Goal: Task Accomplishment & Management: Use online tool/utility

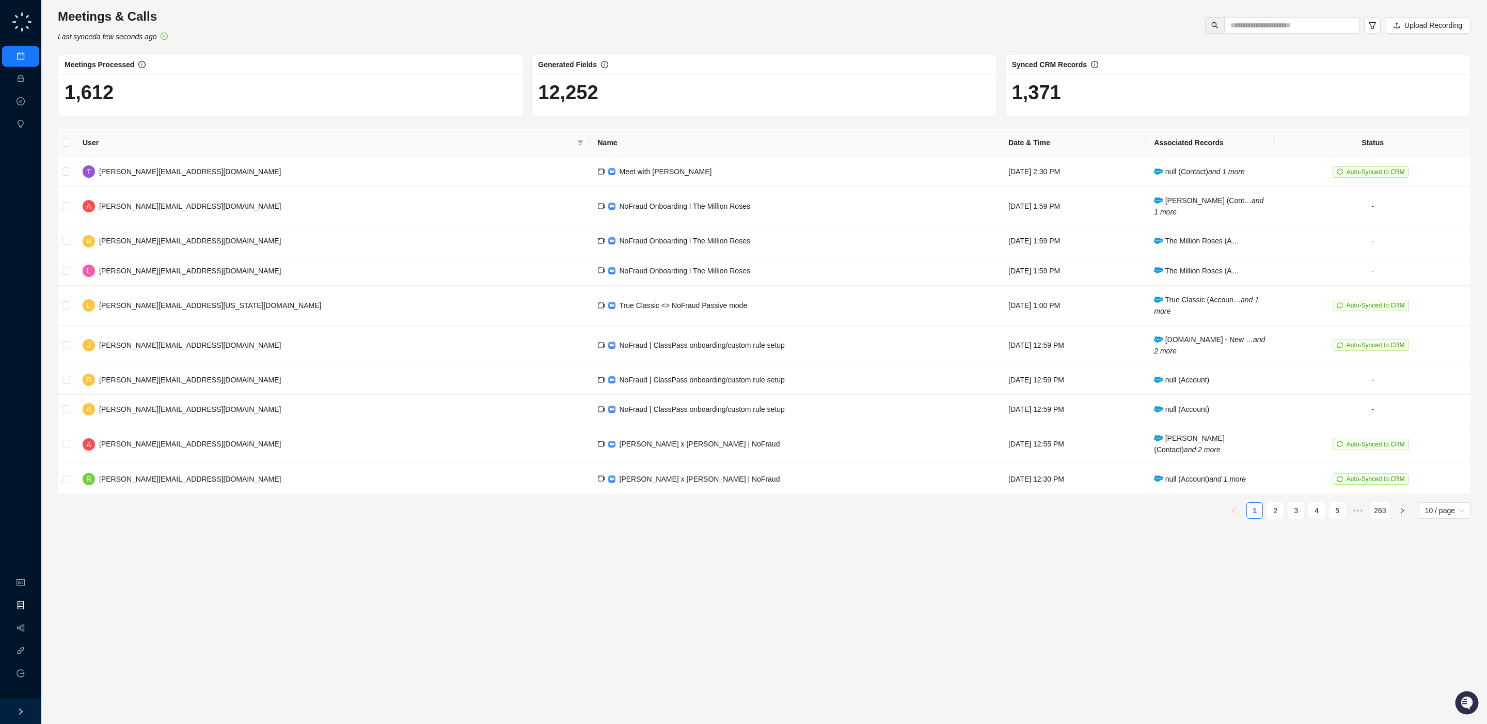
click at [30, 607] on link "Object Manager" at bounding box center [56, 605] width 52 height 8
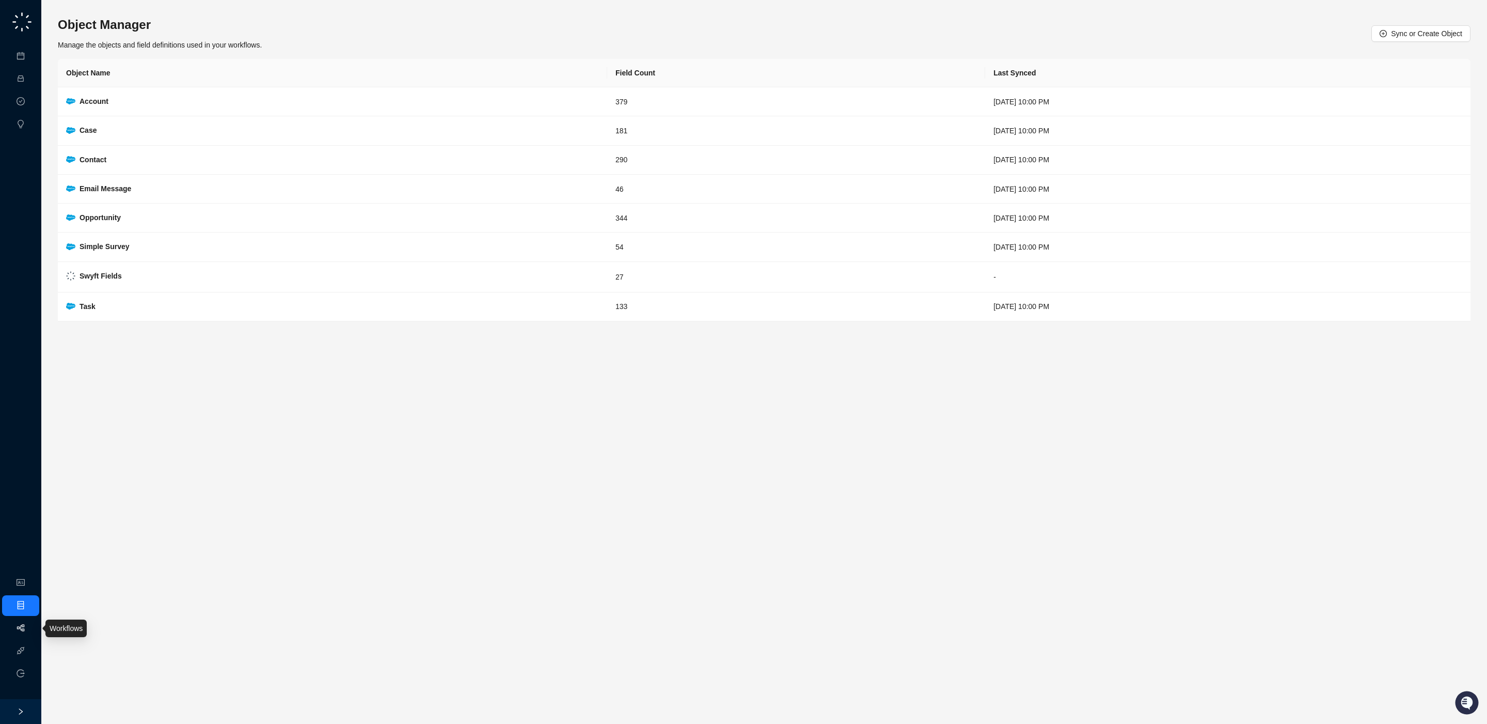
click at [30, 630] on link "Workflows" at bounding box center [46, 628] width 33 height 8
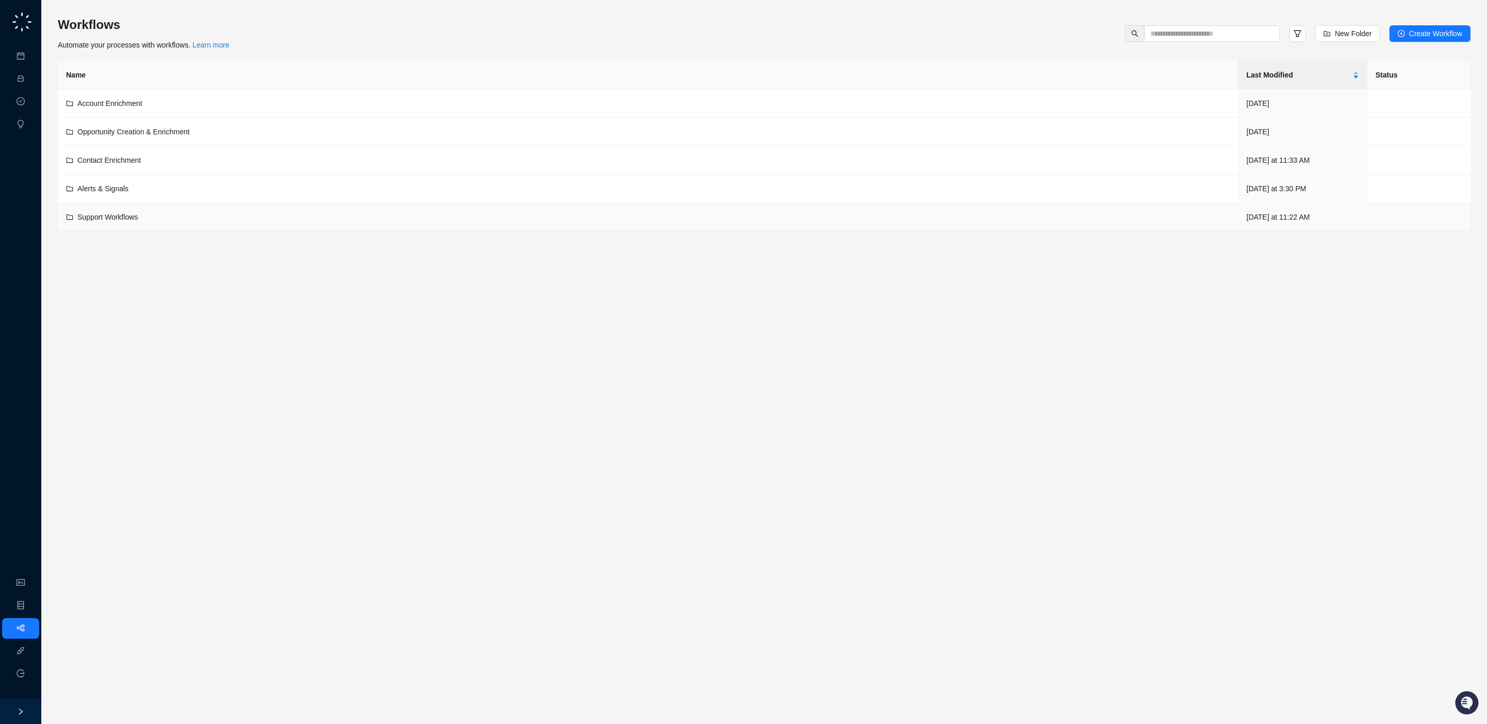
click at [200, 213] on div "Support Workflows" at bounding box center [648, 216] width 1164 height 11
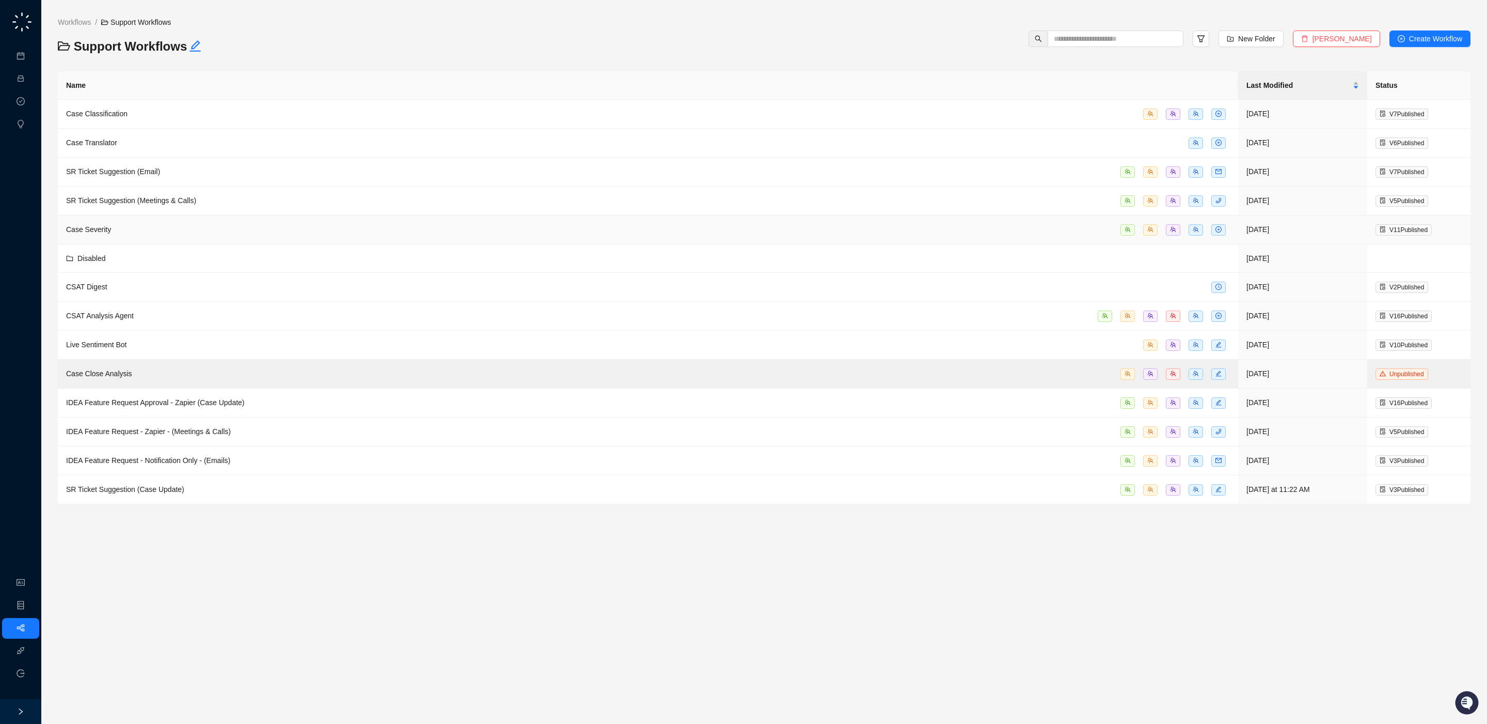
click at [146, 236] on div "Case Severity" at bounding box center [648, 230] width 1164 height 12
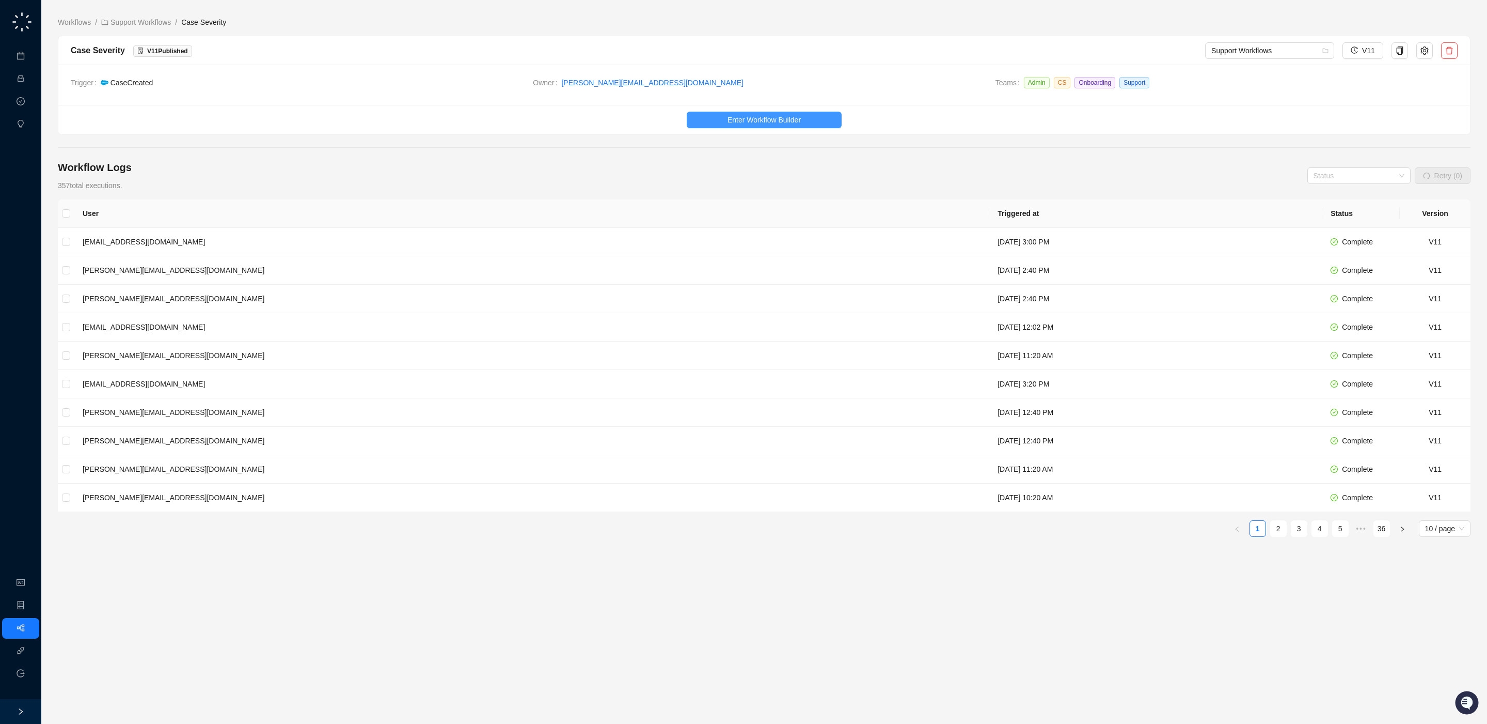
click at [796, 119] on span "Enter Workflow Builder" at bounding box center [764, 119] width 73 height 11
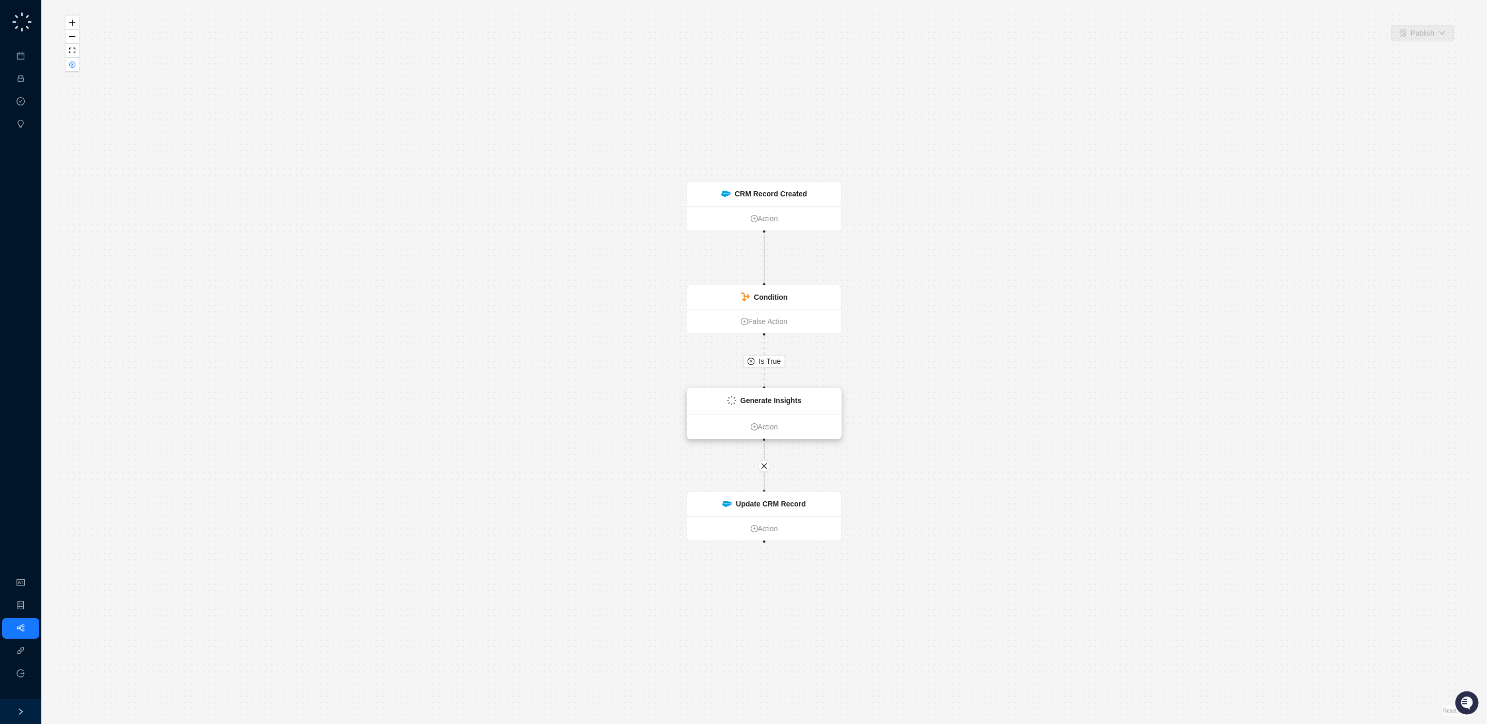
click at [760, 399] on strong "Generate Insights" at bounding box center [771, 400] width 61 height 8
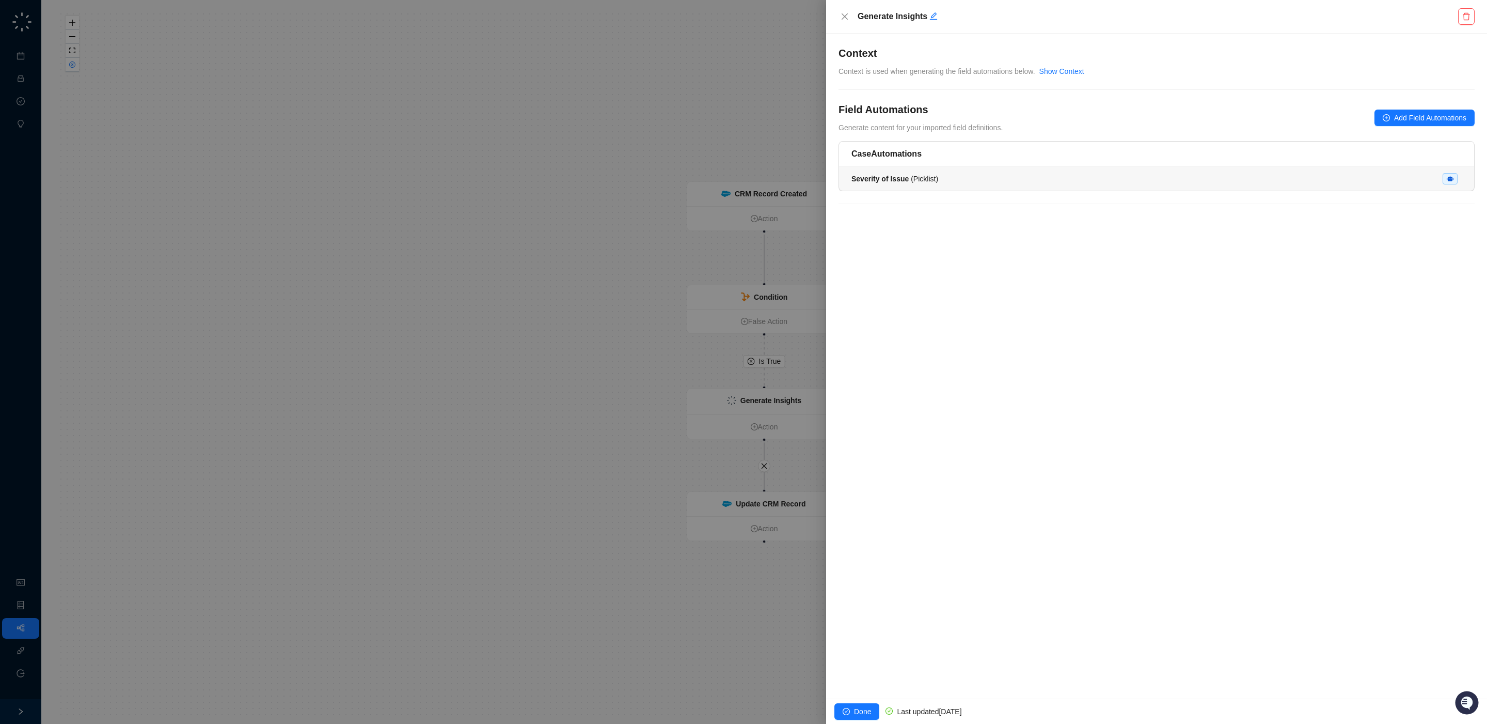
click at [1028, 177] on div "Severity of Issue ( Picklist )" at bounding box center [1157, 178] width 610 height 11
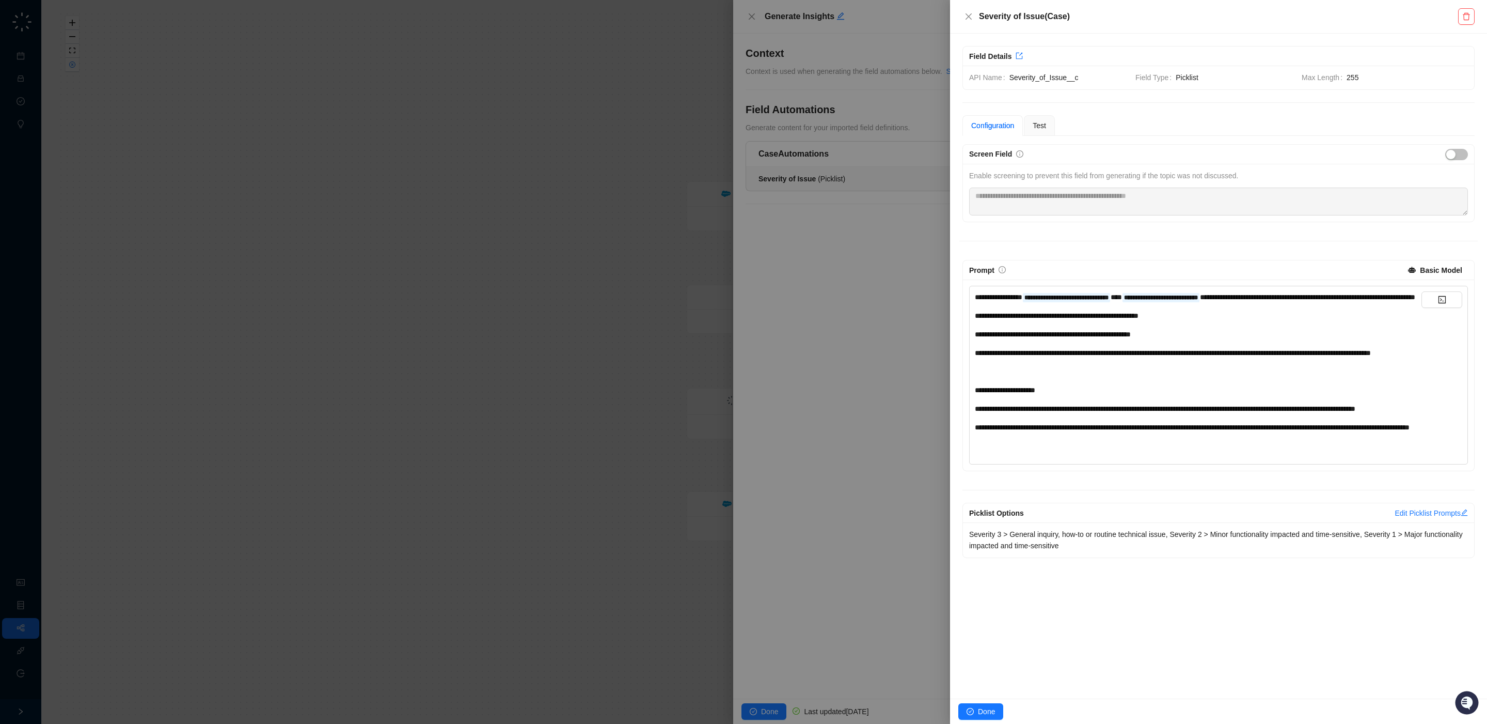
click at [1125, 357] on div "**********" at bounding box center [1198, 371] width 447 height 160
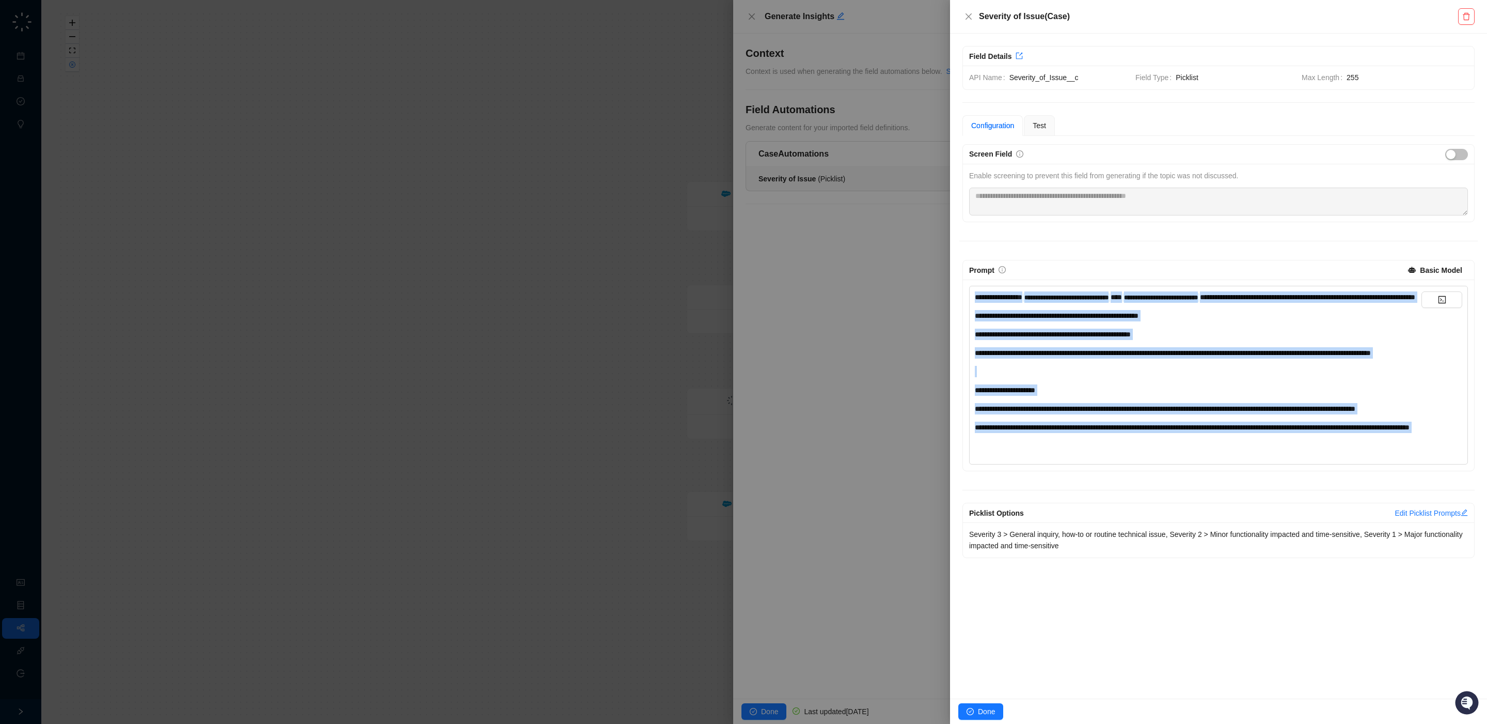
copy div "**********"
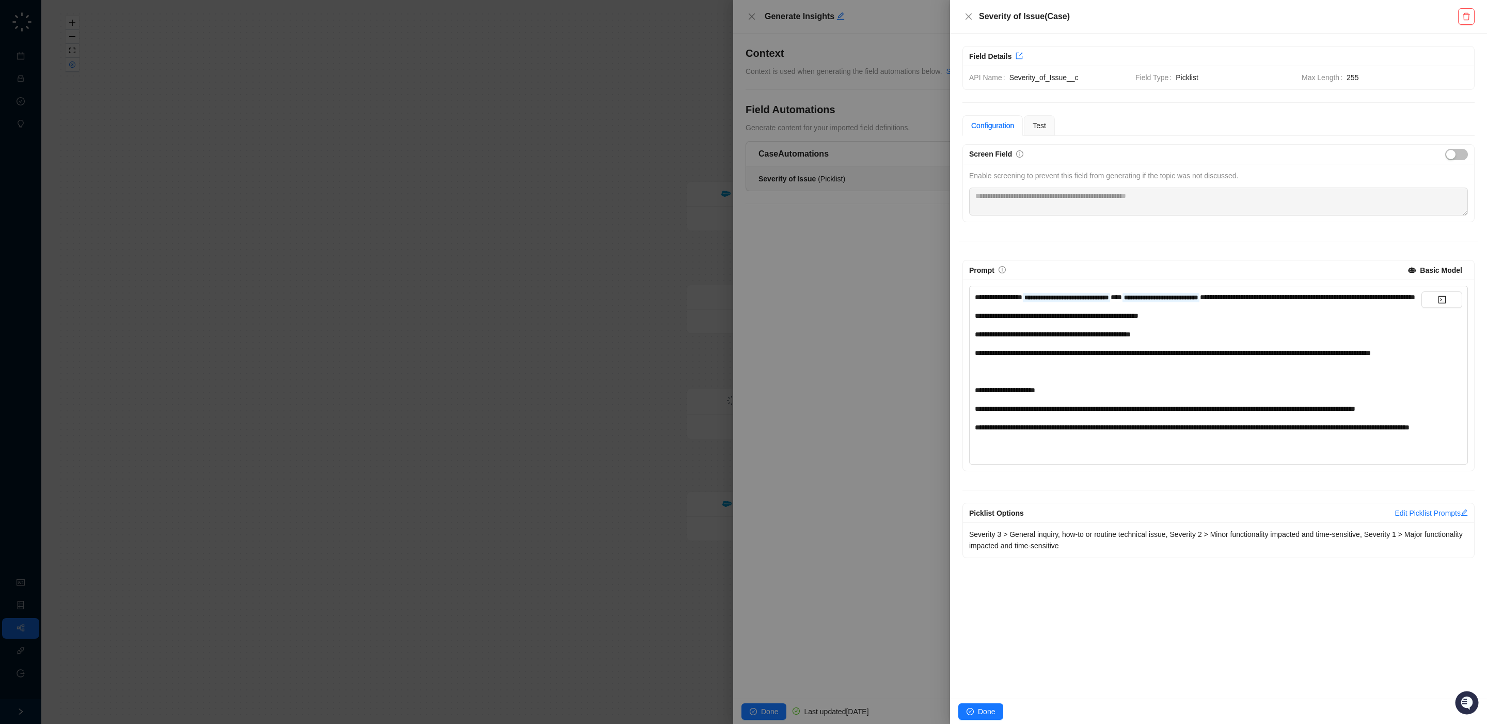
click at [1131, 338] on span "**********" at bounding box center [1053, 334] width 156 height 7
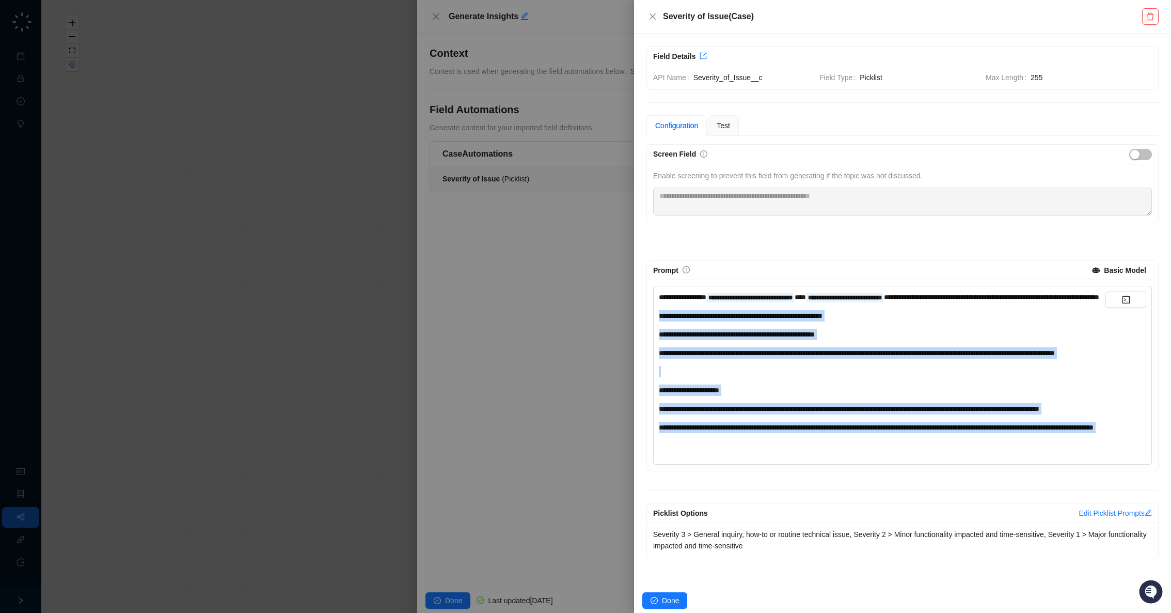
drag, startPoint x: 816, startPoint y: 477, endPoint x: 640, endPoint y: 321, distance: 234.1
click at [640, 321] on div "**********" at bounding box center [902, 311] width 537 height 554
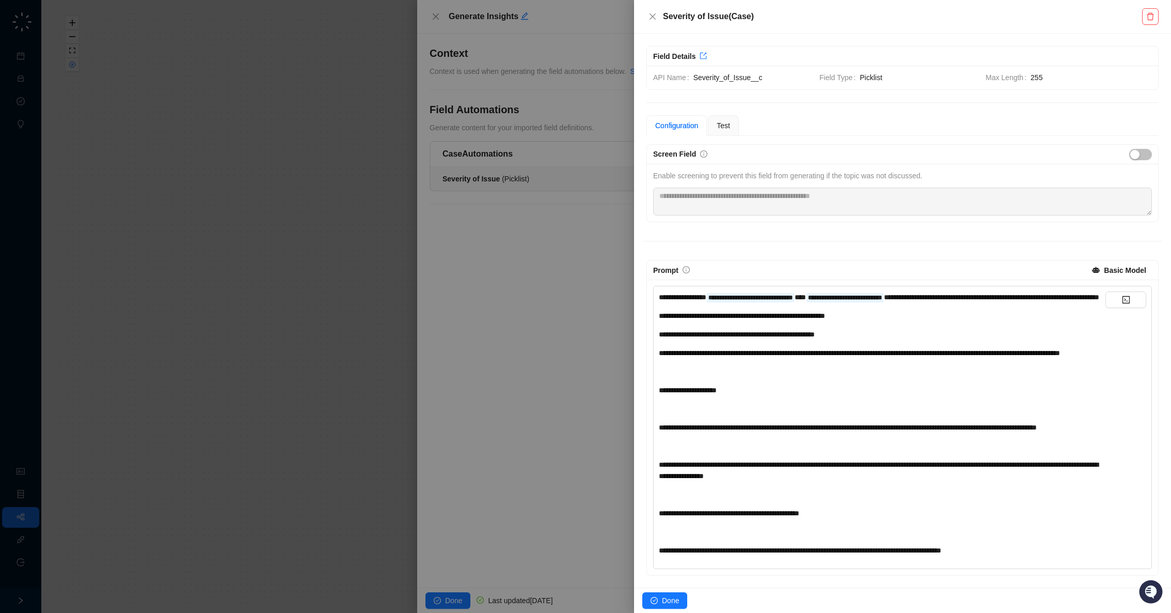
click at [770, 377] on div "﻿" at bounding box center [882, 371] width 447 height 11
click at [726, 414] on div "﻿" at bounding box center [882, 408] width 447 height 11
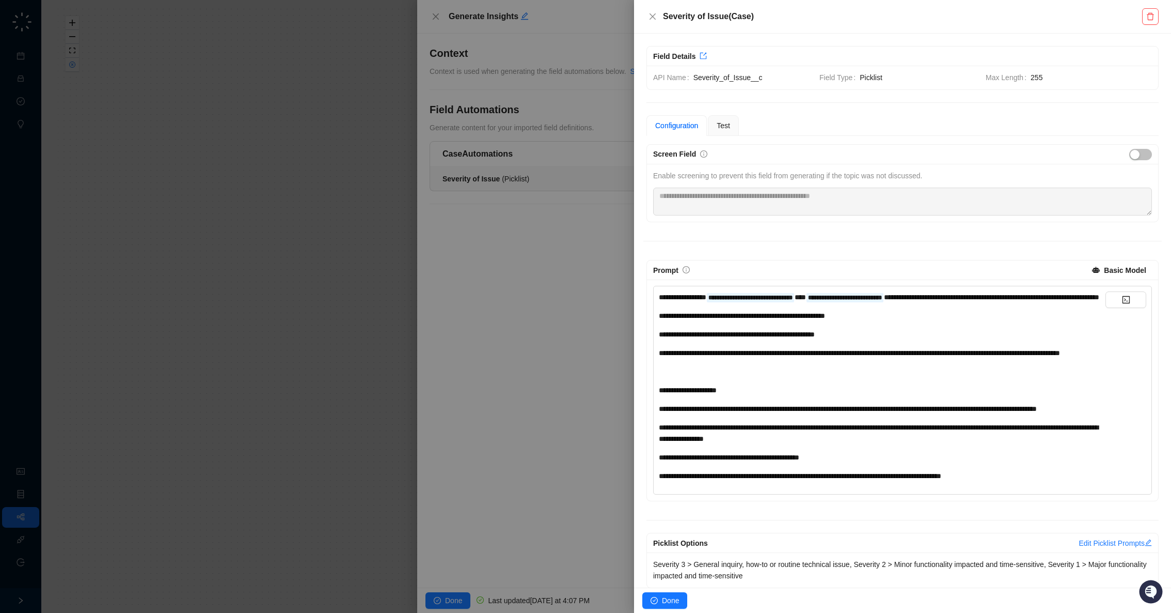
click at [659, 414] on div "**********" at bounding box center [882, 408] width 447 height 11
drag, startPoint x: 874, startPoint y: 540, endPoint x: 808, endPoint y: 517, distance: 69.4
click at [873, 538] on div "**********" at bounding box center [903, 366] width 519 height 444
click at [728, 124] on span "Test" at bounding box center [723, 125] width 13 height 8
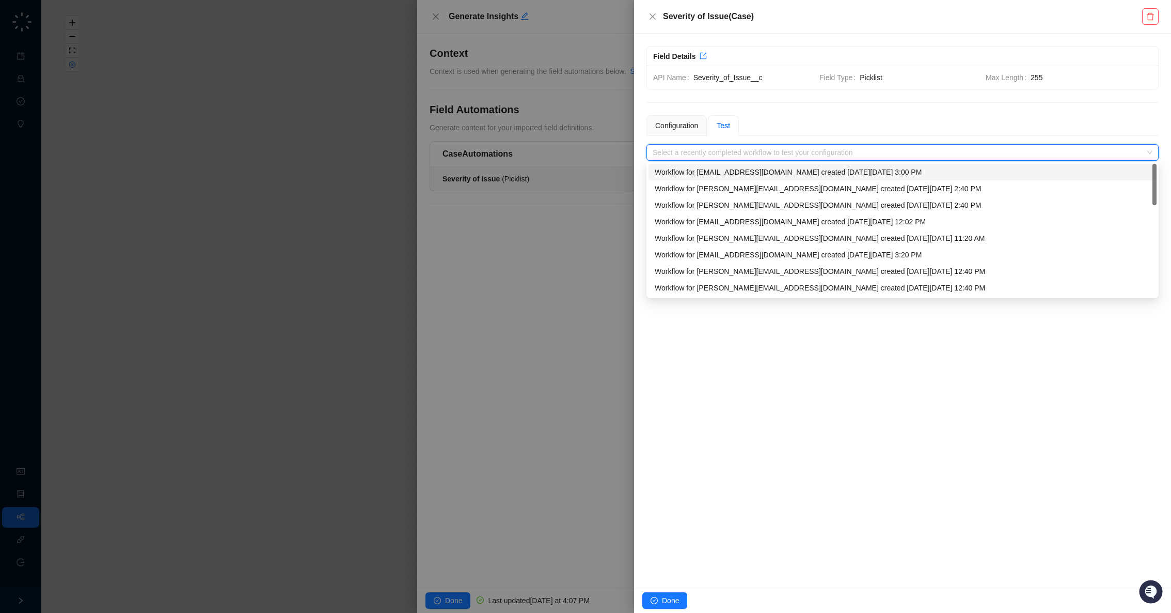
click at [736, 150] on input "search" at bounding box center [900, 152] width 494 height 15
click at [741, 169] on div "Workflow for customersuccess@nofraud.com created on Wednesday, 10/01/25, 3:00 PM" at bounding box center [903, 171] width 496 height 11
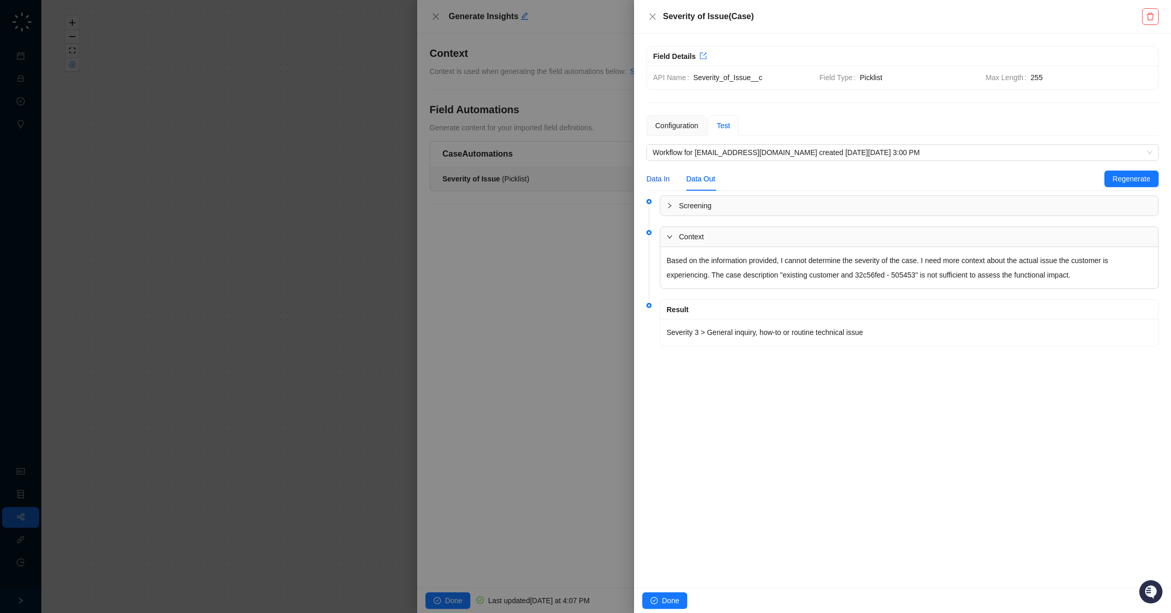
click at [660, 182] on div "Data In" at bounding box center [658, 178] width 23 height 11
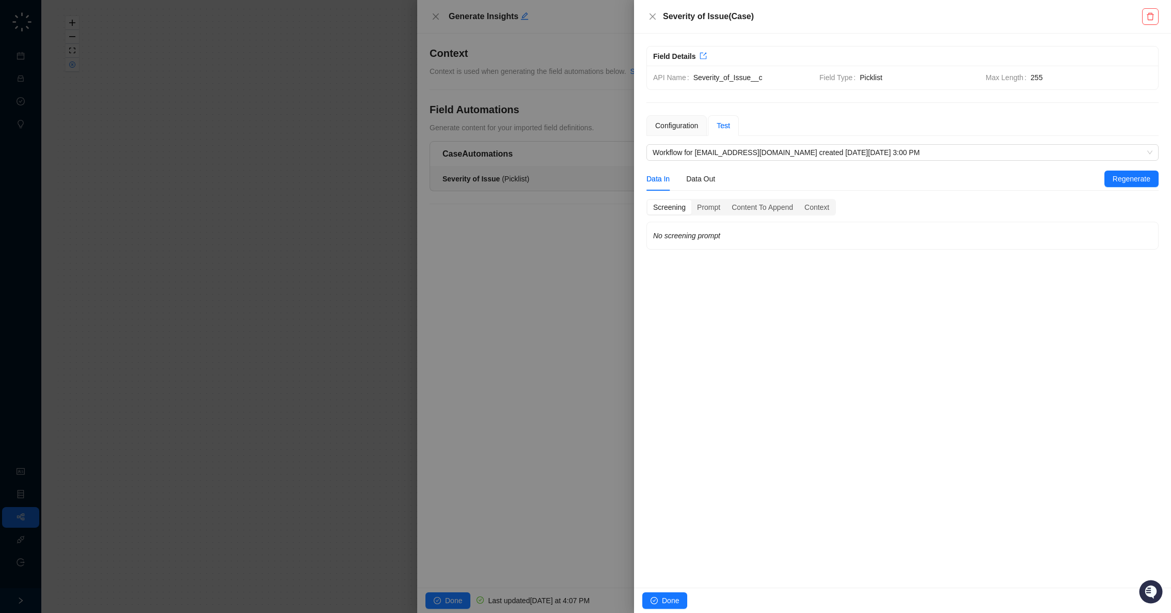
click at [684, 204] on div "Screening" at bounding box center [670, 207] width 44 height 14
click at [712, 205] on div "Prompt" at bounding box center [709, 207] width 35 height 14
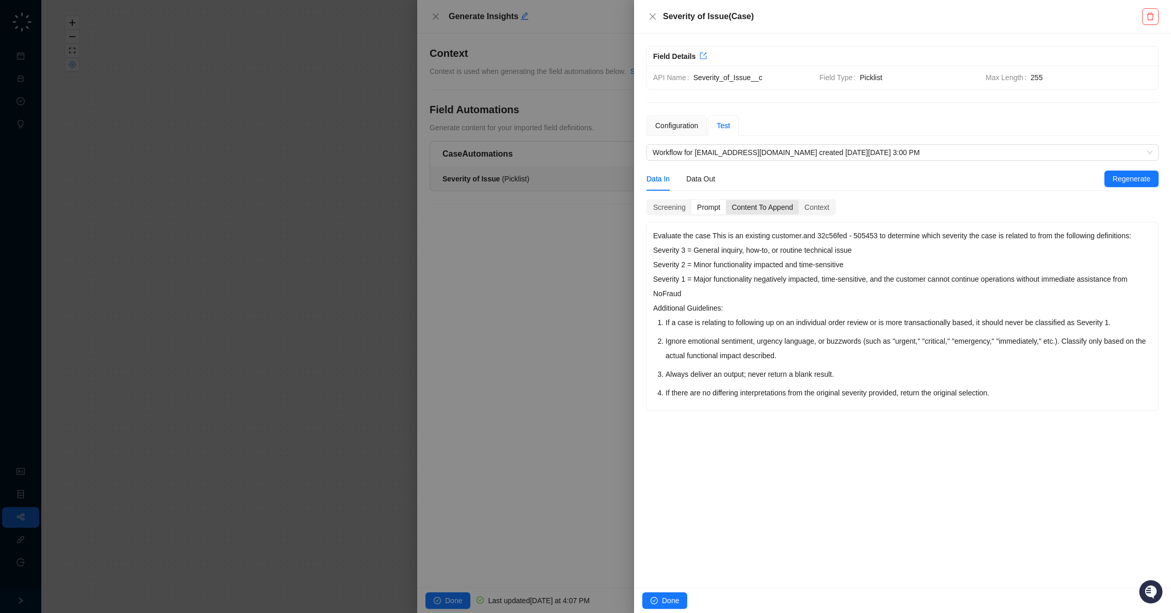
click at [755, 203] on div "Content To Append" at bounding box center [762, 207] width 73 height 14
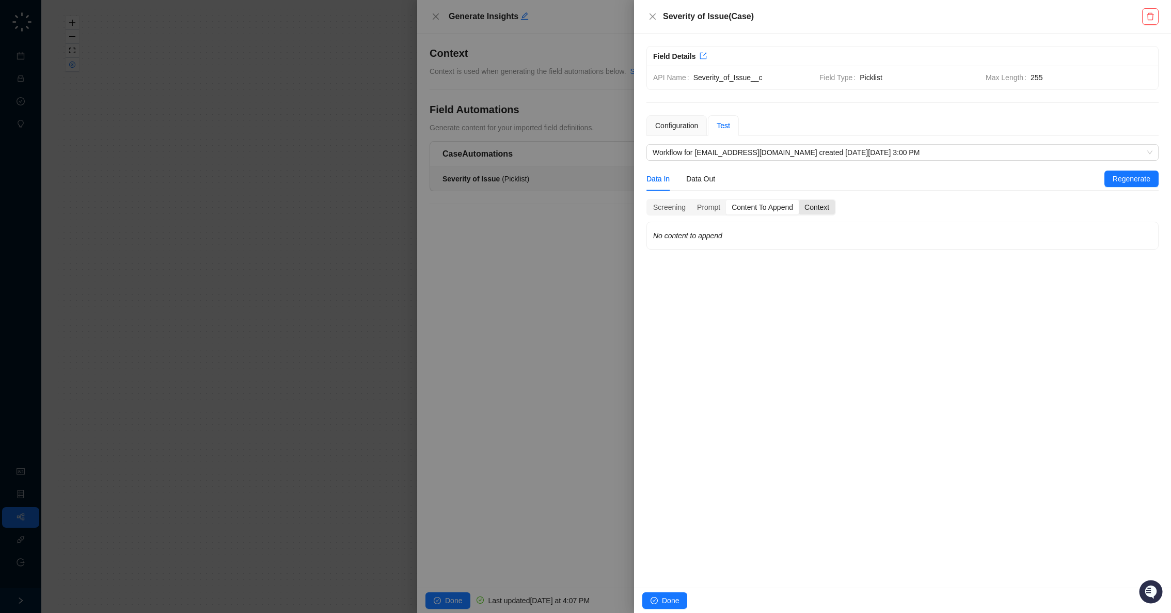
click at [822, 205] on div "Context" at bounding box center [817, 207] width 36 height 14
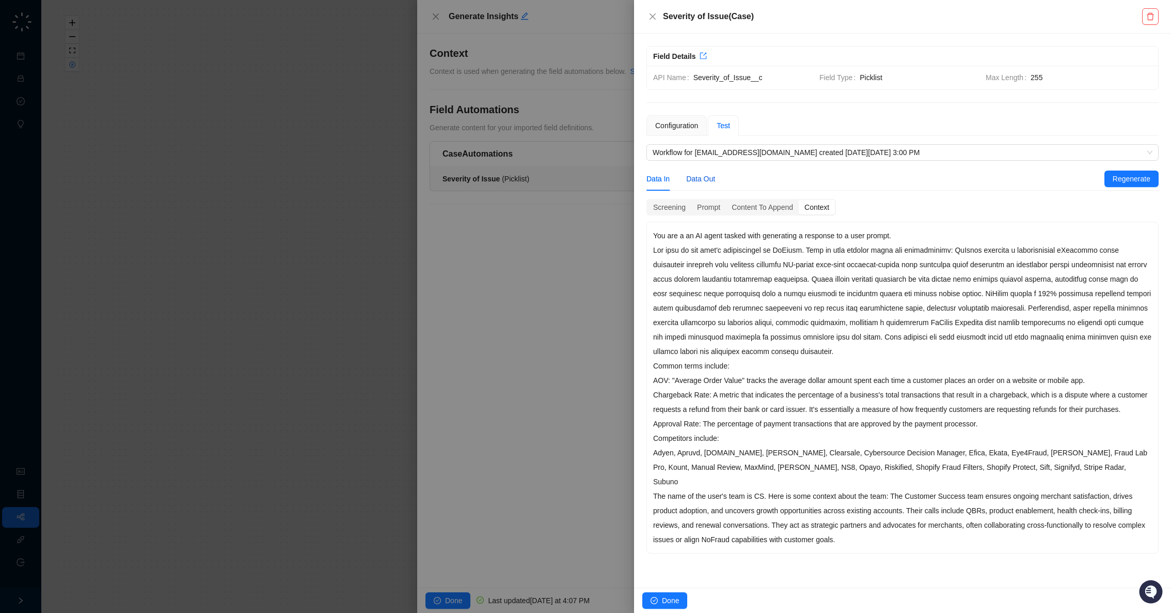
click at [712, 179] on div "Data Out" at bounding box center [700, 178] width 29 height 11
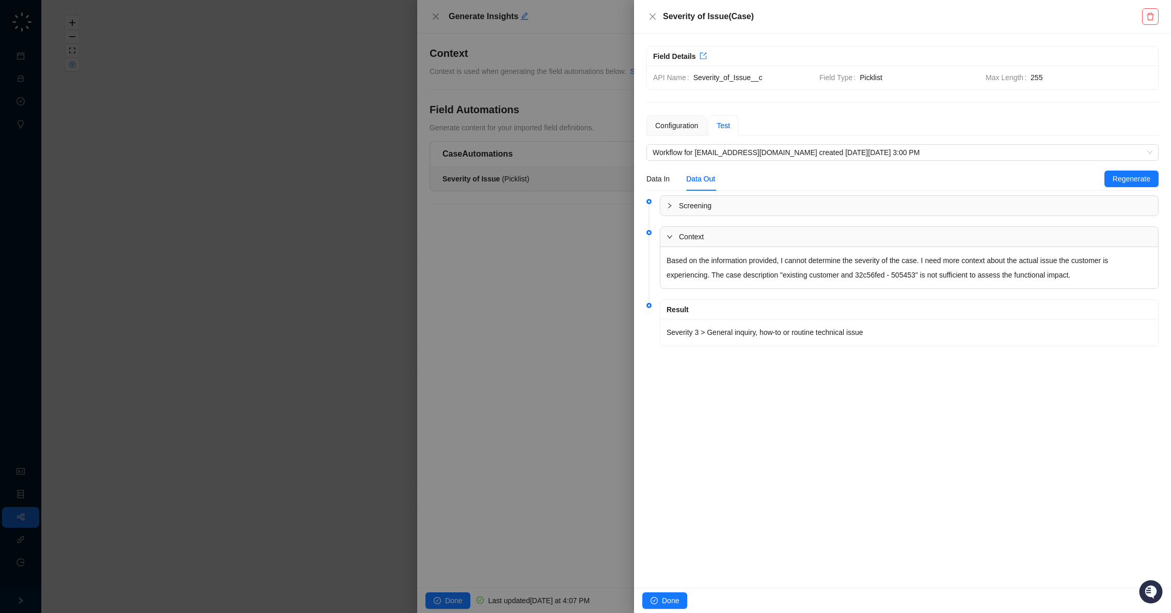
click at [728, 207] on span "Screening" at bounding box center [915, 205] width 473 height 11
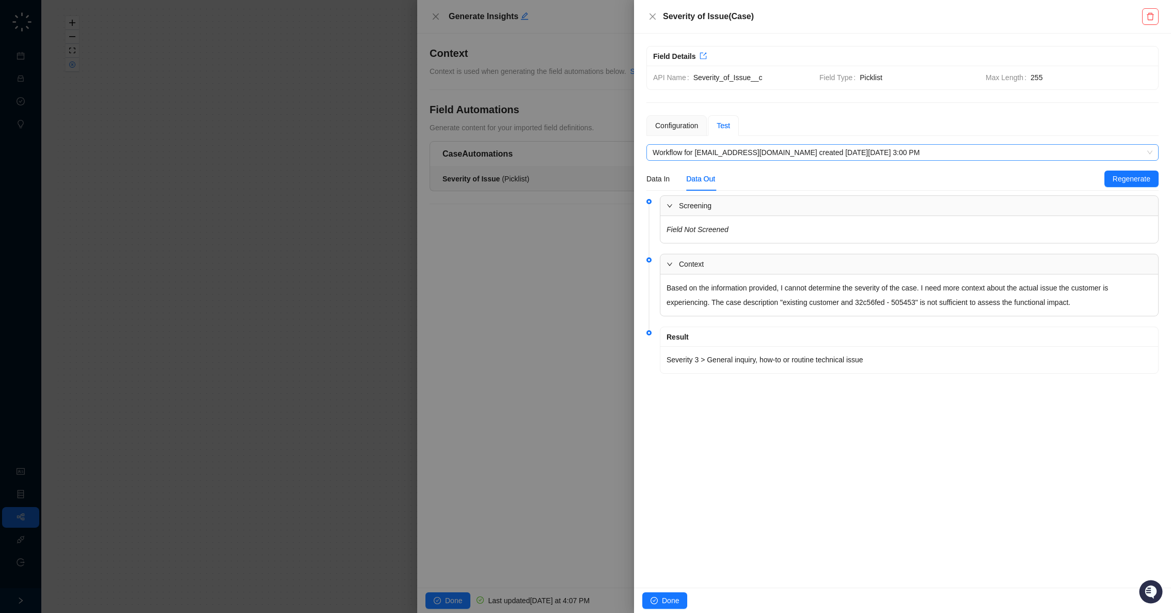
click at [753, 155] on span "Workflow for customersuccess@nofraud.com created on Wednesday, 10/01/25, 3:00 PM" at bounding box center [903, 152] width 500 height 15
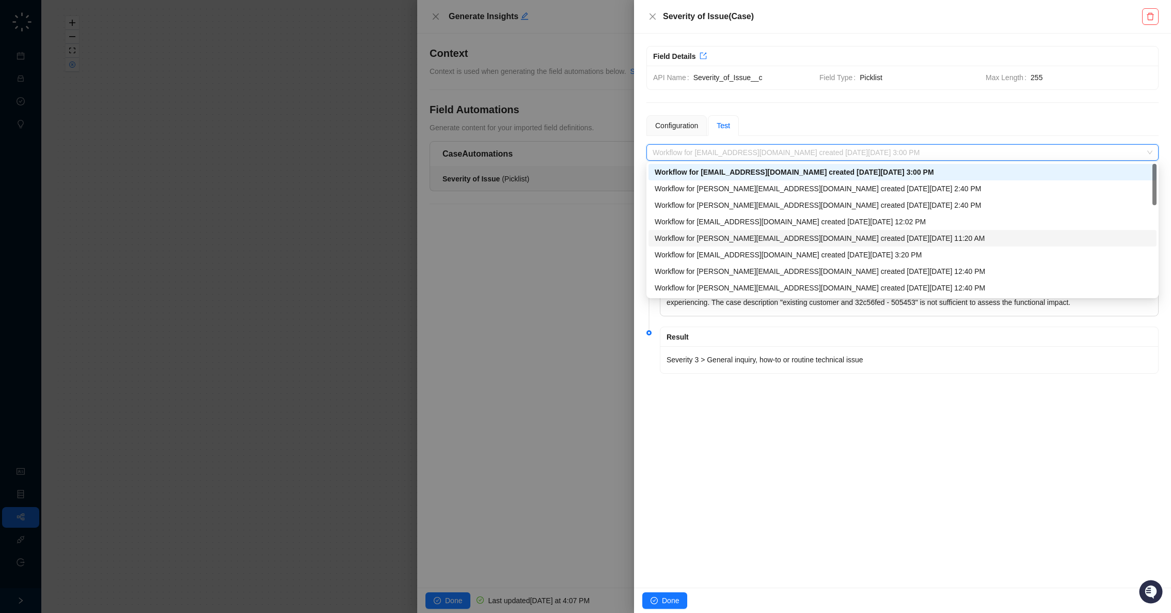
click at [785, 239] on div "Workflow for c.baliman@nofraud.com created on Wednesday, 10/01/25, 11:20 AM" at bounding box center [903, 237] width 496 height 11
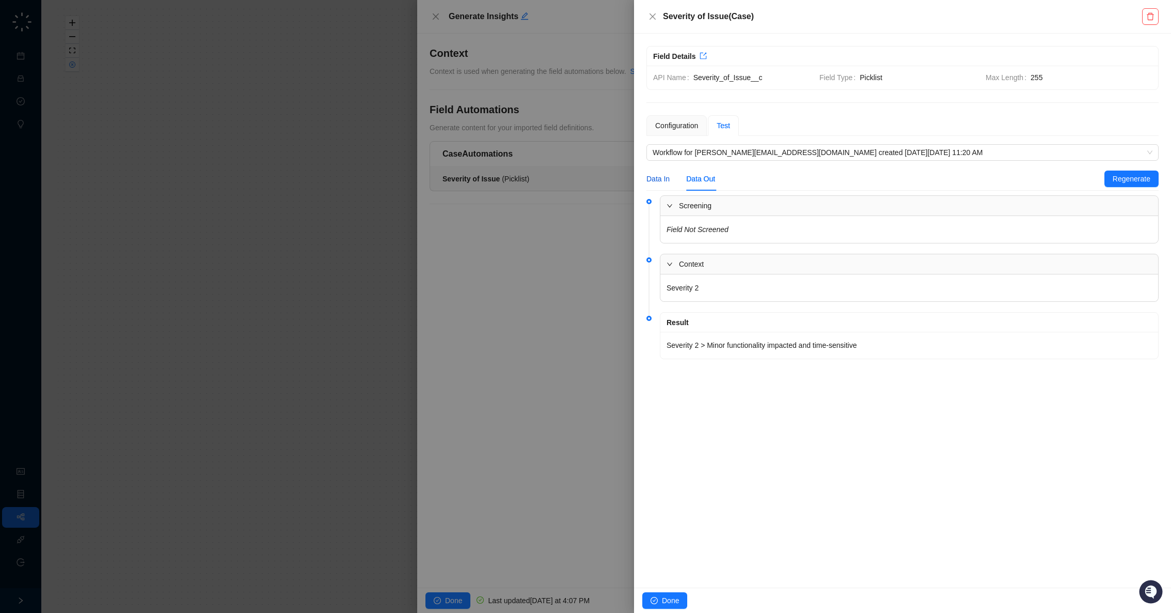
click at [665, 177] on div "Data In" at bounding box center [658, 178] width 23 height 11
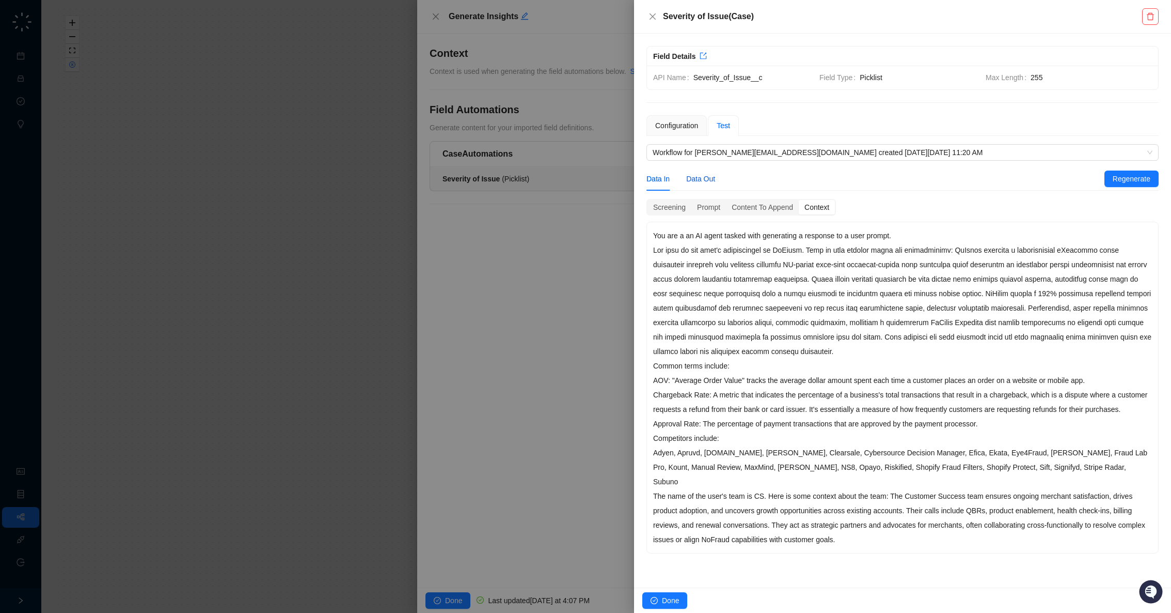
click at [696, 177] on div "Data Out" at bounding box center [700, 178] width 29 height 11
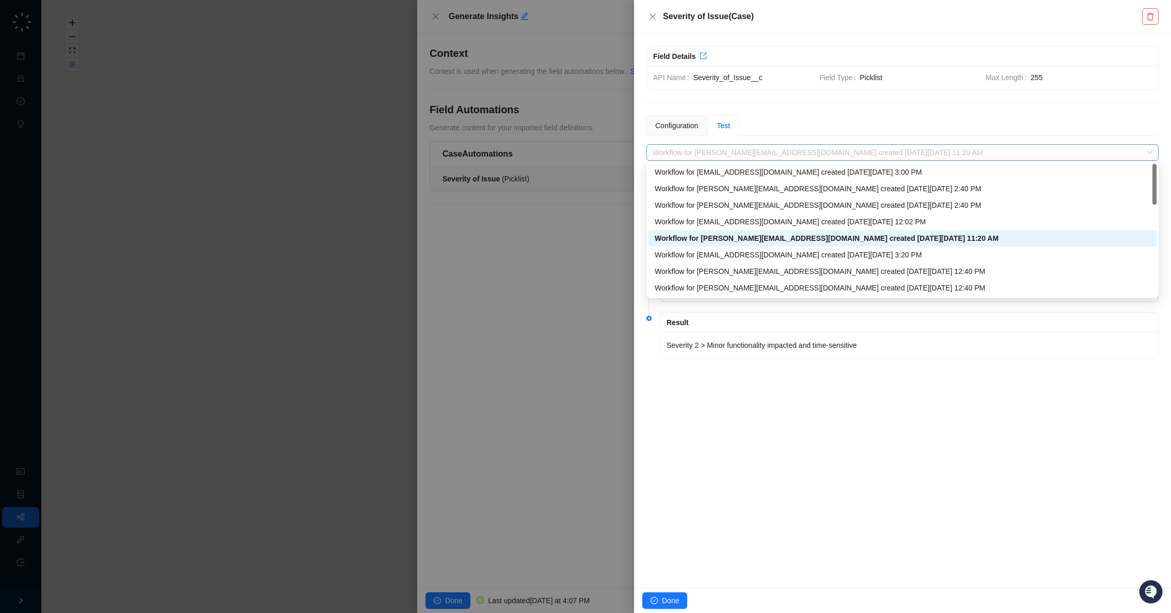
click at [793, 151] on span "Workflow for c.baliman@nofraud.com created on Wednesday, 10/01/25, 11:20 AM" at bounding box center [903, 152] width 500 height 15
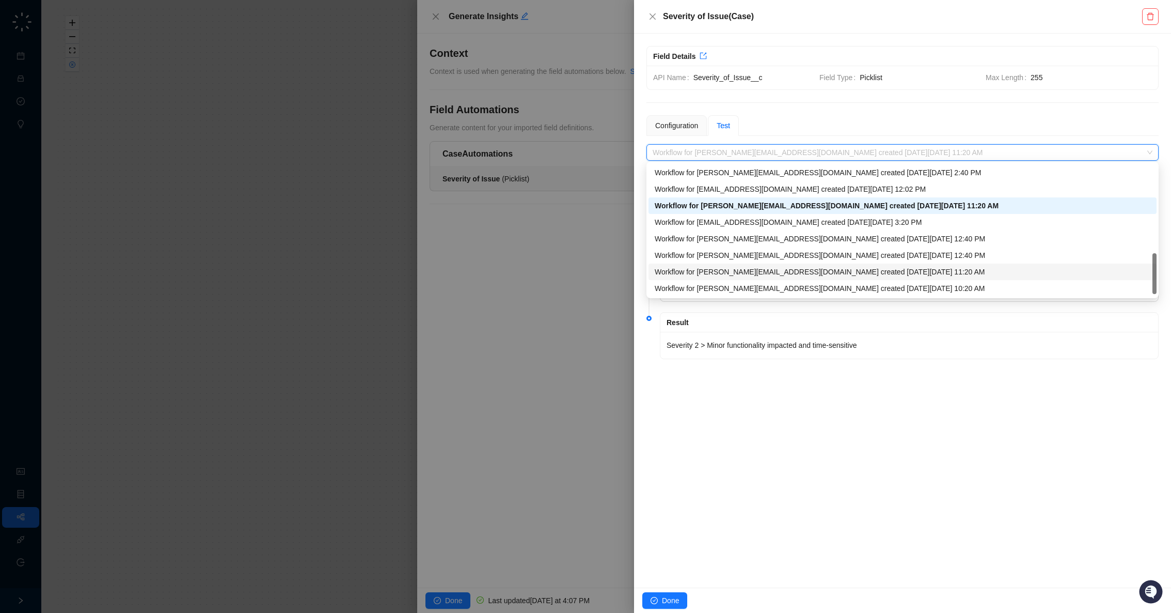
click at [820, 269] on div "Workflow for c.baliman@nofraud.com created on Tuesday, 09/30/25, 11:20 AM" at bounding box center [903, 271] width 496 height 11
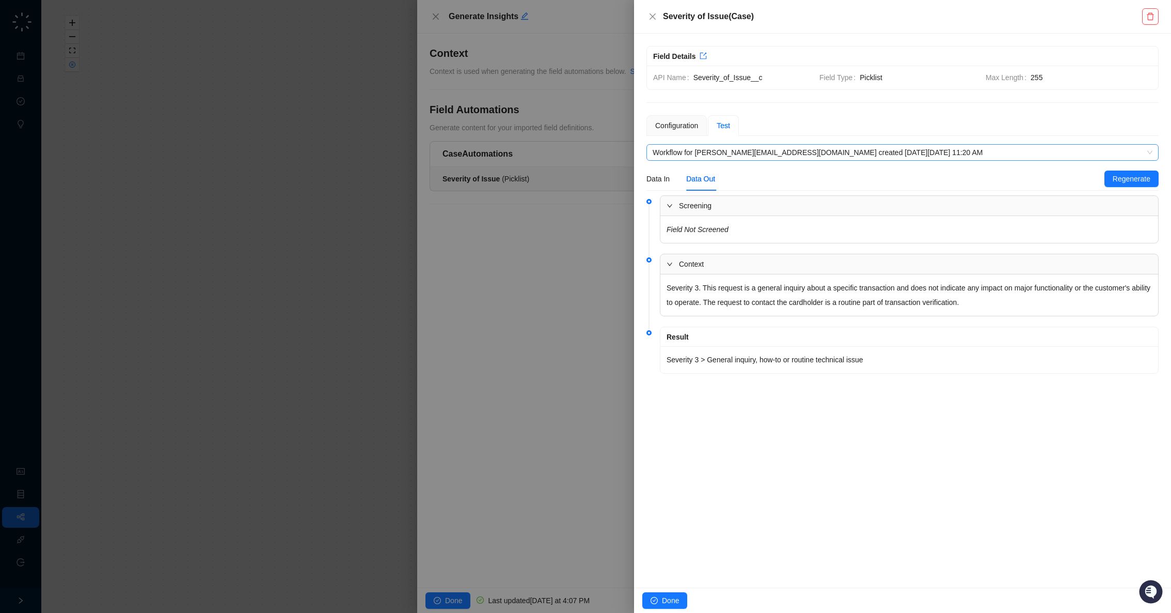
click at [775, 152] on span "Workflow for c.baliman@nofraud.com created on Tuesday, 09/30/25, 11:20 AM" at bounding box center [903, 152] width 500 height 15
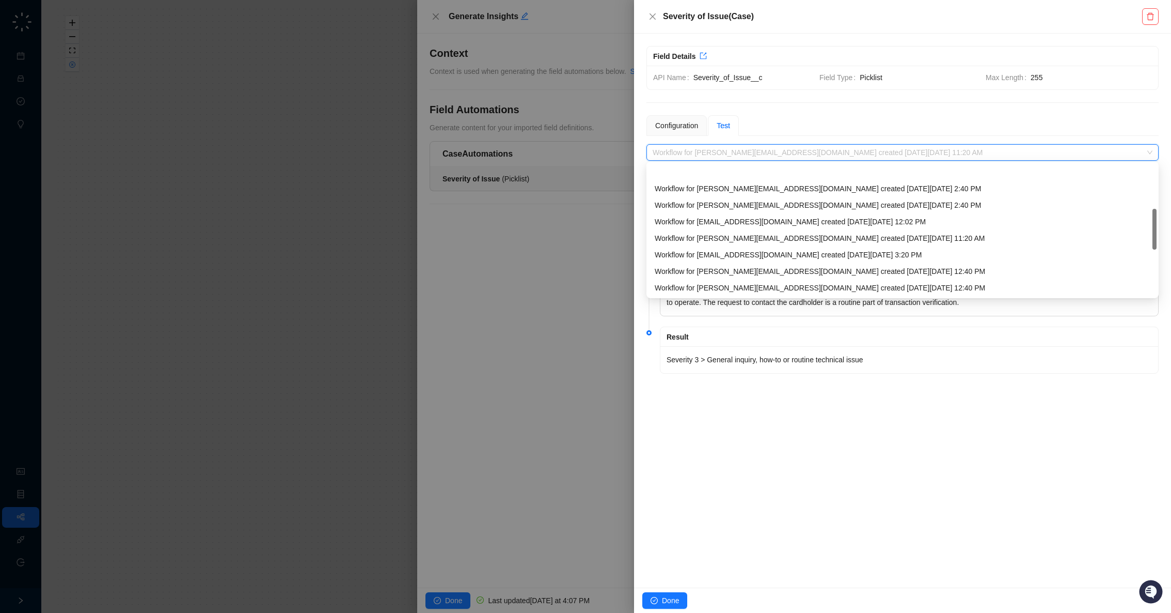
scroll to position [17, 0]
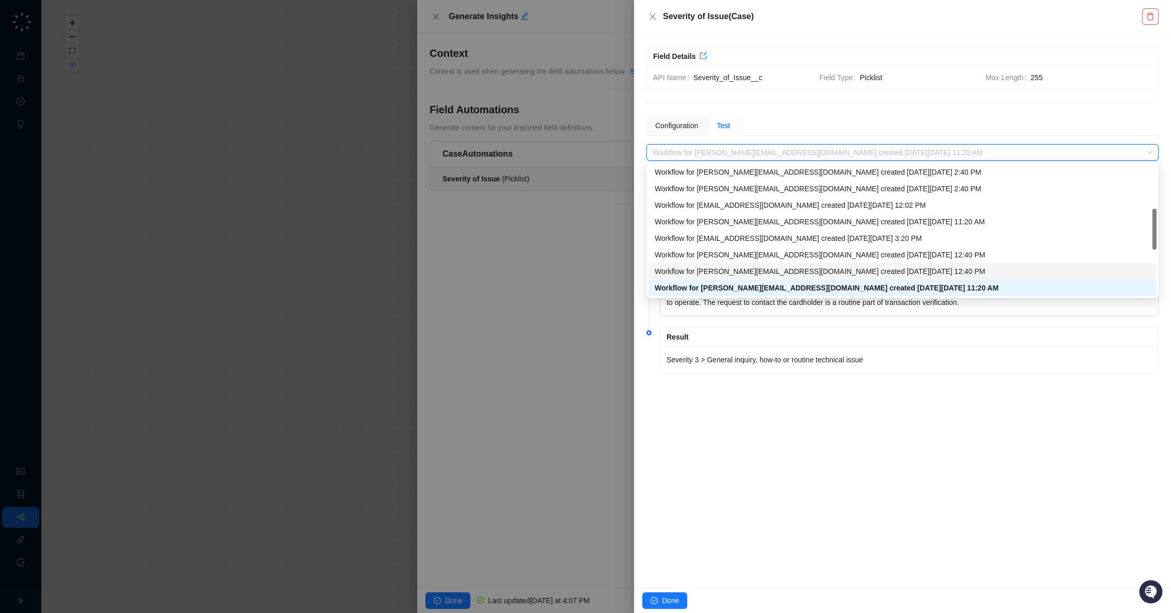
click at [867, 263] on div "Workflow for c.baliman@nofraud.com created on Tuesday, 09/30/25, 12:40 PM" at bounding box center [903, 271] width 508 height 17
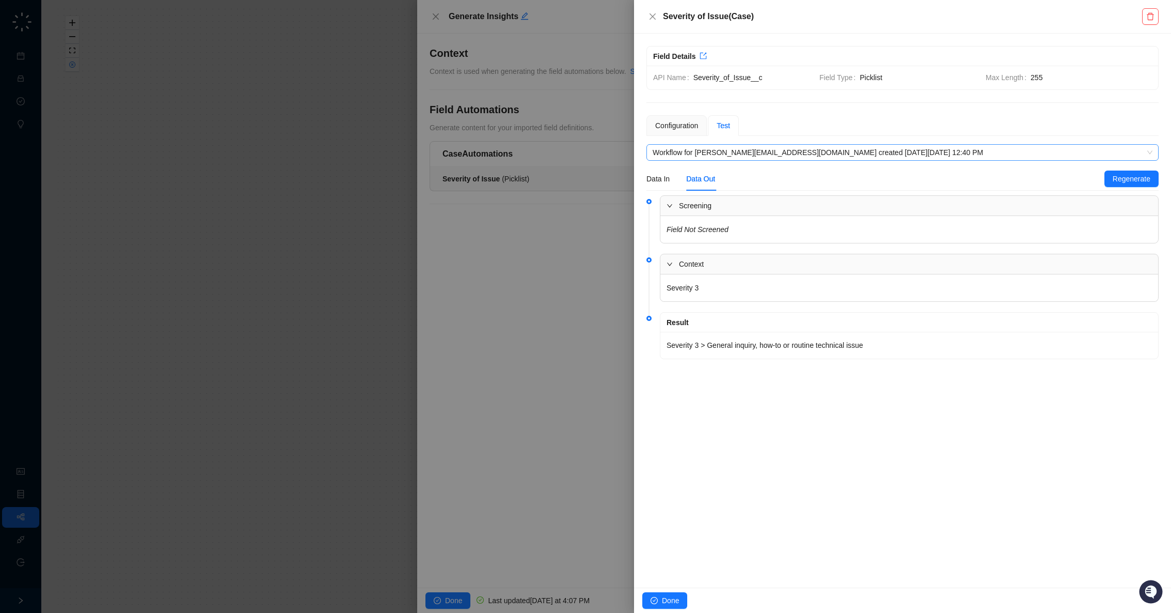
click at [848, 153] on span "Workflow for c.baliman@nofraud.com created on Tuesday, 09/30/25, 12:40 PM" at bounding box center [903, 152] width 500 height 15
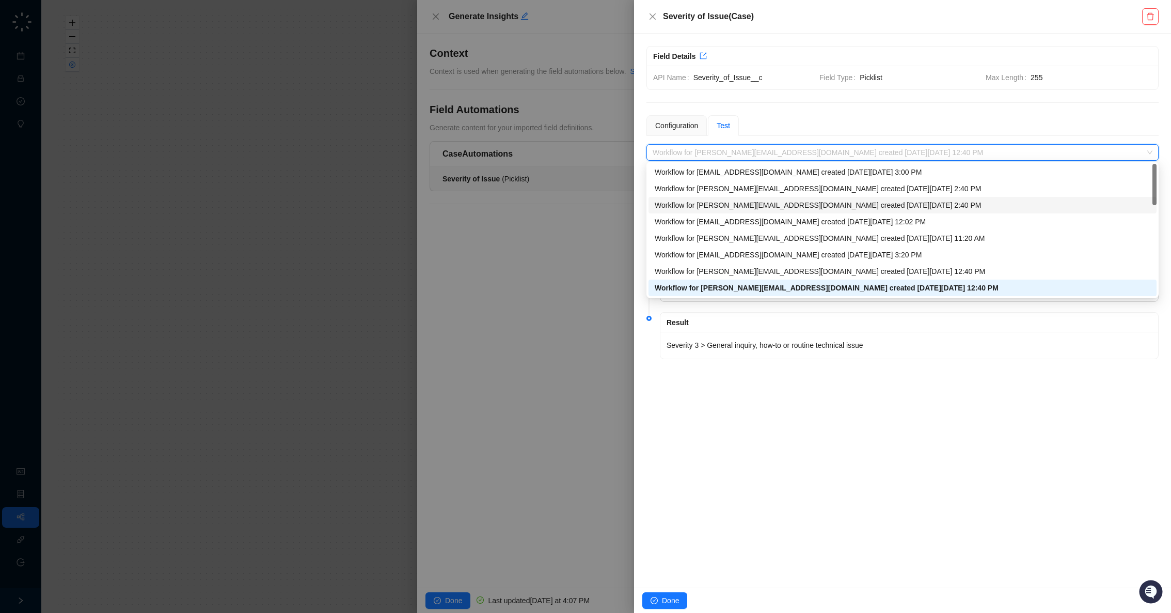
click at [826, 207] on div "Workflow for c.baliman@nofraud.com created on Wednesday, 10/01/25, 2:40 PM" at bounding box center [903, 204] width 496 height 11
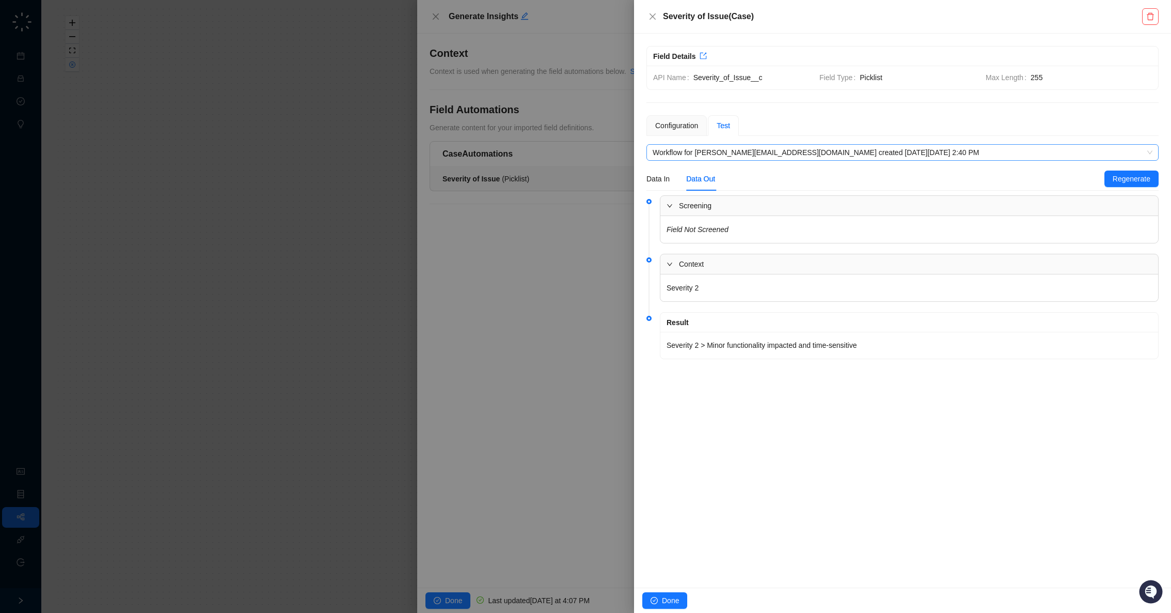
click at [835, 153] on span "Workflow for c.baliman@nofraud.com created on Wednesday, 10/01/25, 2:40 PM" at bounding box center [903, 152] width 500 height 15
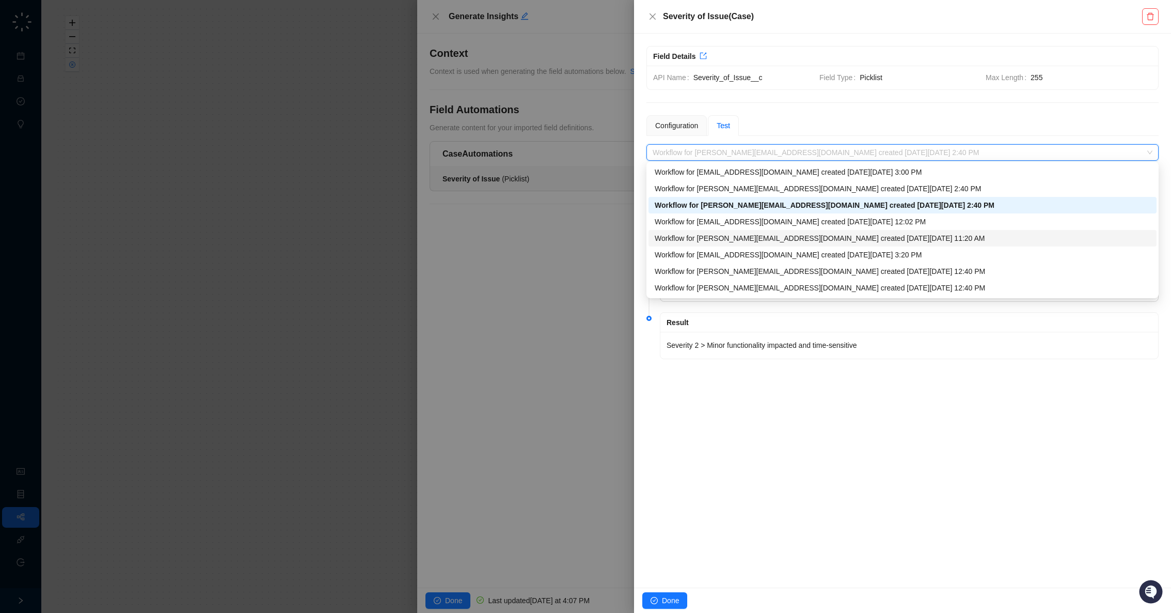
click at [823, 237] on div "Workflow for c.baliman@nofraud.com created on Wednesday, 10/01/25, 11:20 AM" at bounding box center [903, 237] width 496 height 11
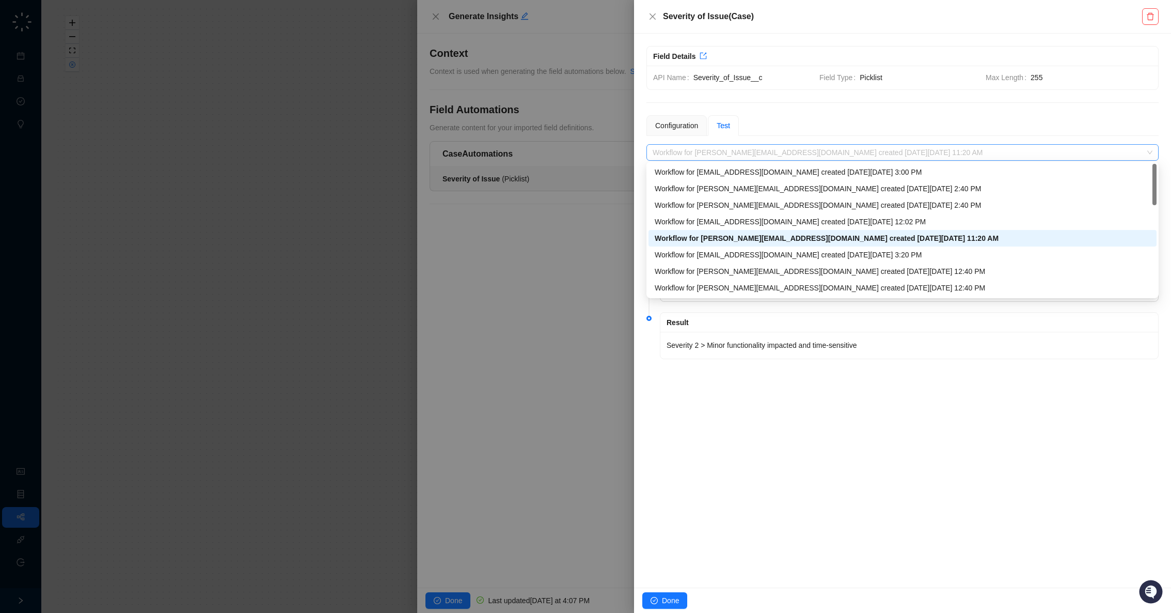
click at [823, 154] on span "Workflow for c.baliman@nofraud.com created on Wednesday, 10/01/25, 11:20 AM" at bounding box center [903, 152] width 500 height 15
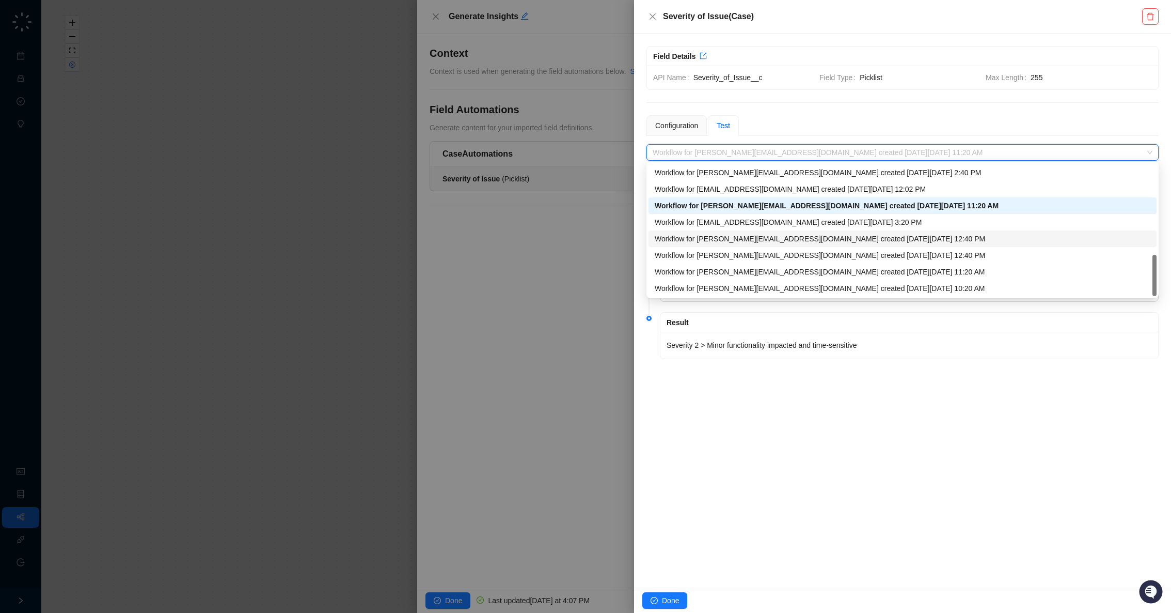
click at [824, 233] on div "Workflow for c.baliman@nofraud.com created on Tuesday, 09/30/25, 12:40 PM" at bounding box center [903, 238] width 496 height 11
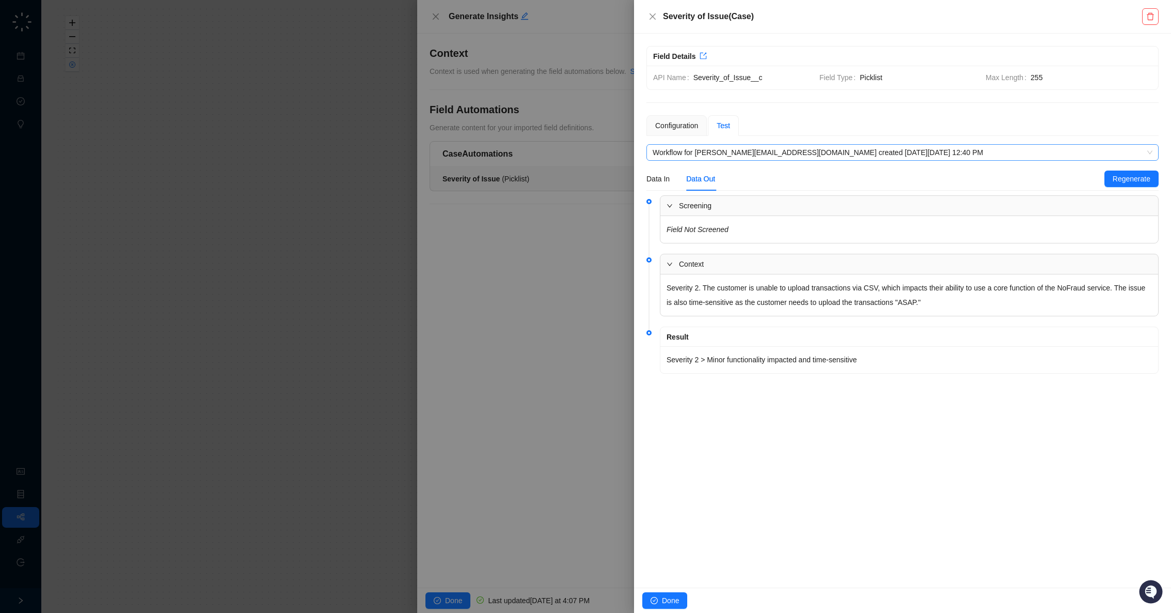
click at [841, 150] on span "Workflow for c.baliman@nofraud.com created on Tuesday, 09/30/25, 12:40 PM" at bounding box center [903, 152] width 500 height 15
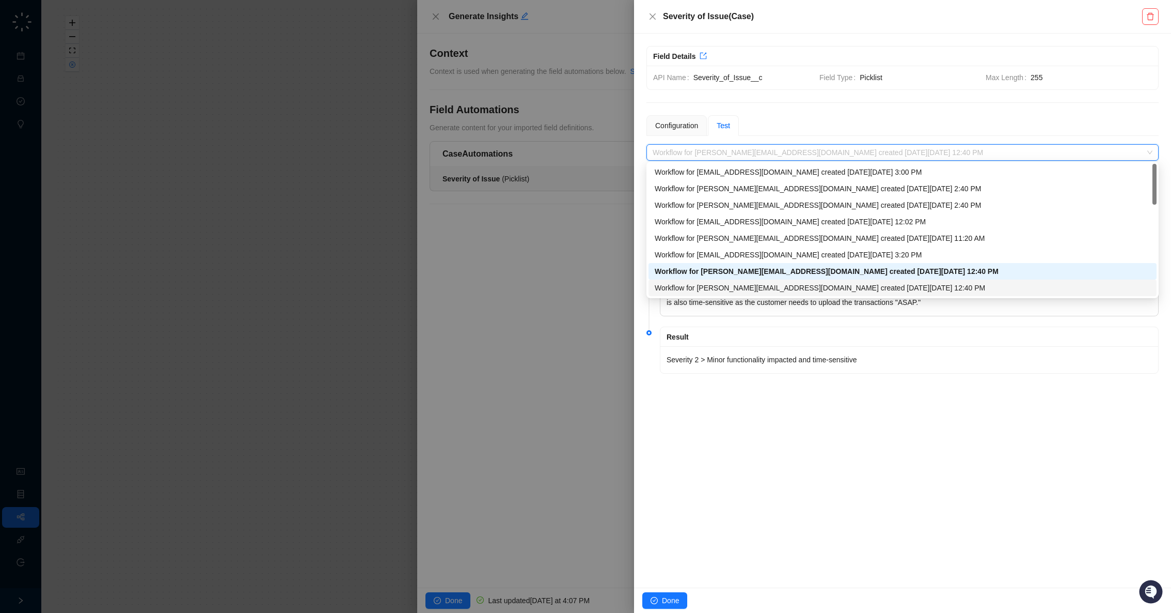
click at [825, 290] on div "Workflow for c.baliman@nofraud.com created on Tuesday, 09/30/25, 12:40 PM" at bounding box center [903, 287] width 496 height 11
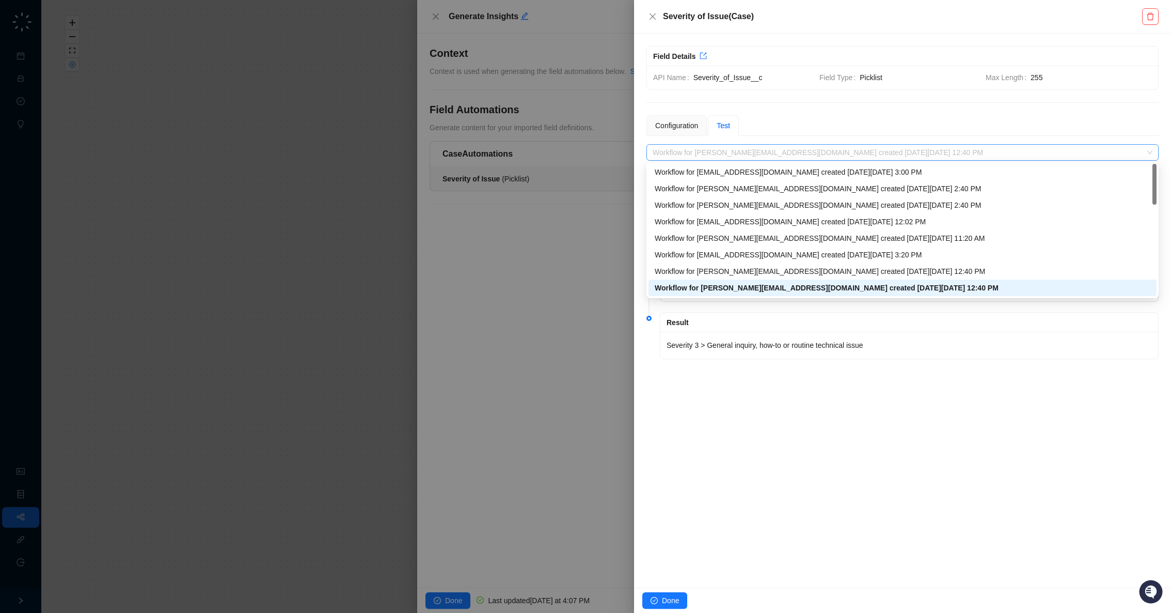
click at [802, 151] on span "Workflow for c.baliman@nofraud.com created on Tuesday, 09/30/25, 12:40 PM" at bounding box center [903, 152] width 500 height 15
click at [801, 270] on div "Workflow for c.baliman@nofraud.com created on Tuesday, 09/30/25, 12:40 PM" at bounding box center [903, 270] width 496 height 11
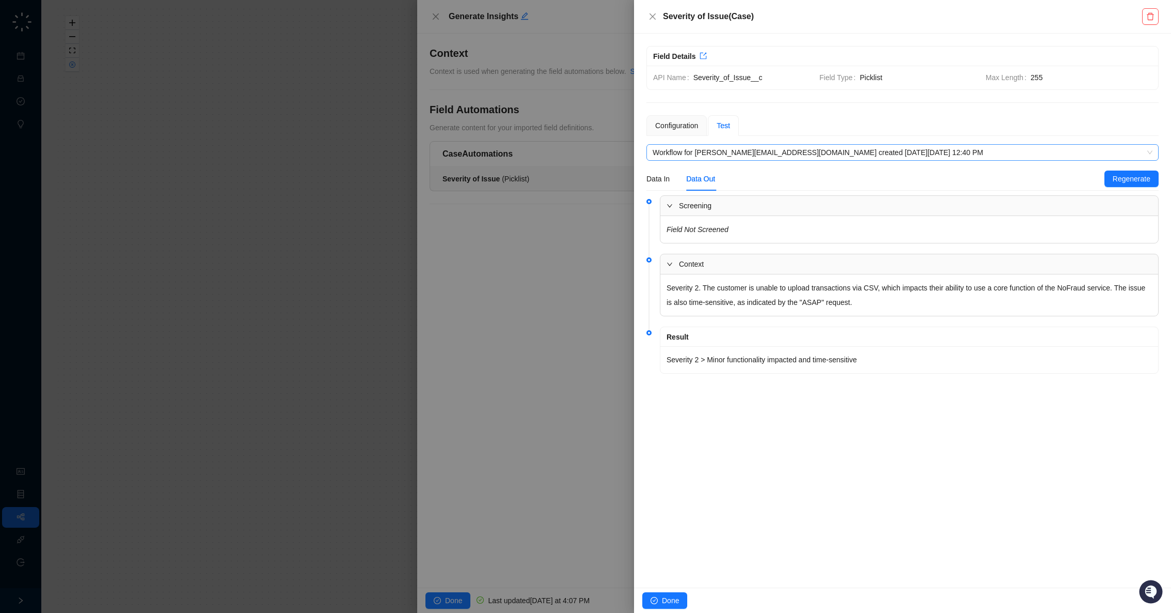
click at [824, 151] on span "Workflow for c.baliman@nofraud.com created on Tuesday, 09/30/25, 12:40 PM" at bounding box center [903, 152] width 500 height 15
click at [865, 428] on div "**********" at bounding box center [902, 311] width 537 height 554
click at [671, 600] on span "Done" at bounding box center [670, 599] width 17 height 11
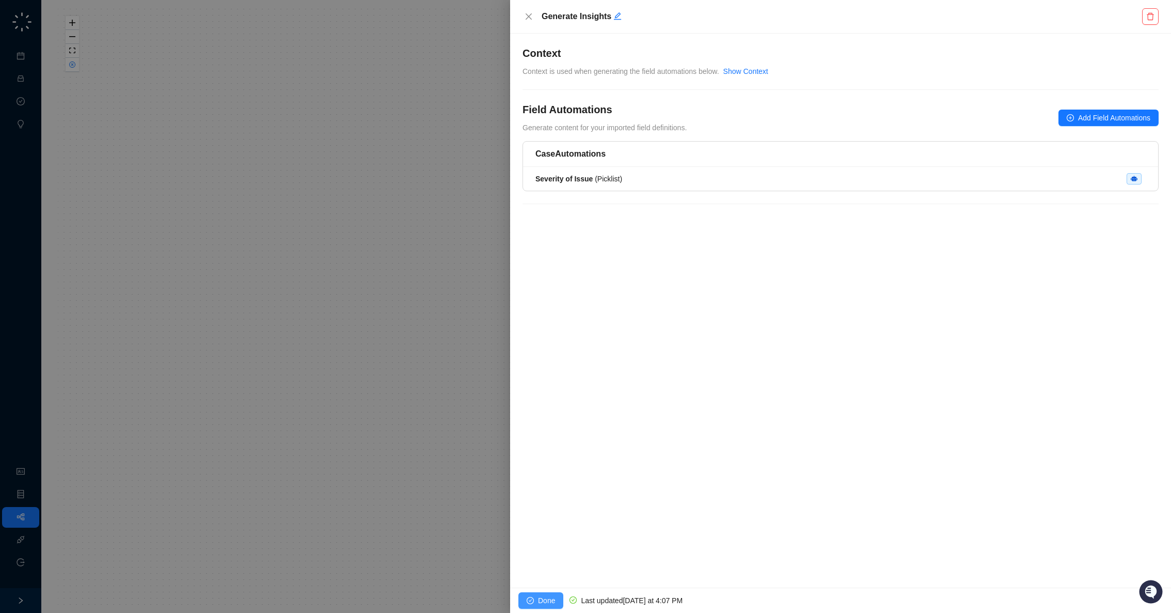
click at [543, 599] on span "Done" at bounding box center [546, 599] width 17 height 11
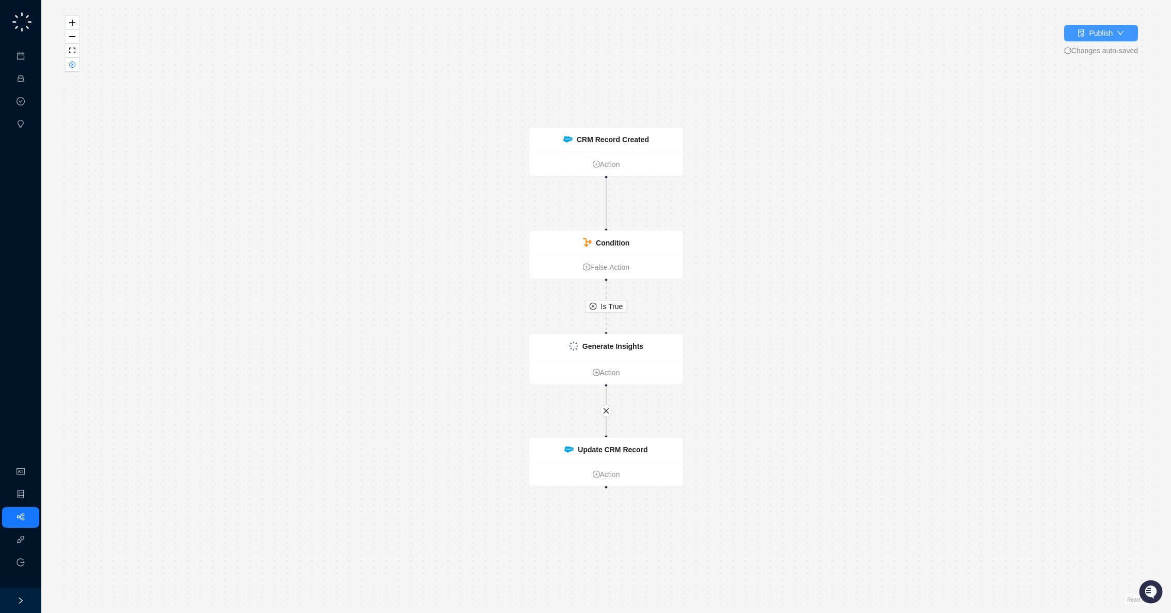
click at [1093, 32] on div "Publish" at bounding box center [1101, 32] width 24 height 11
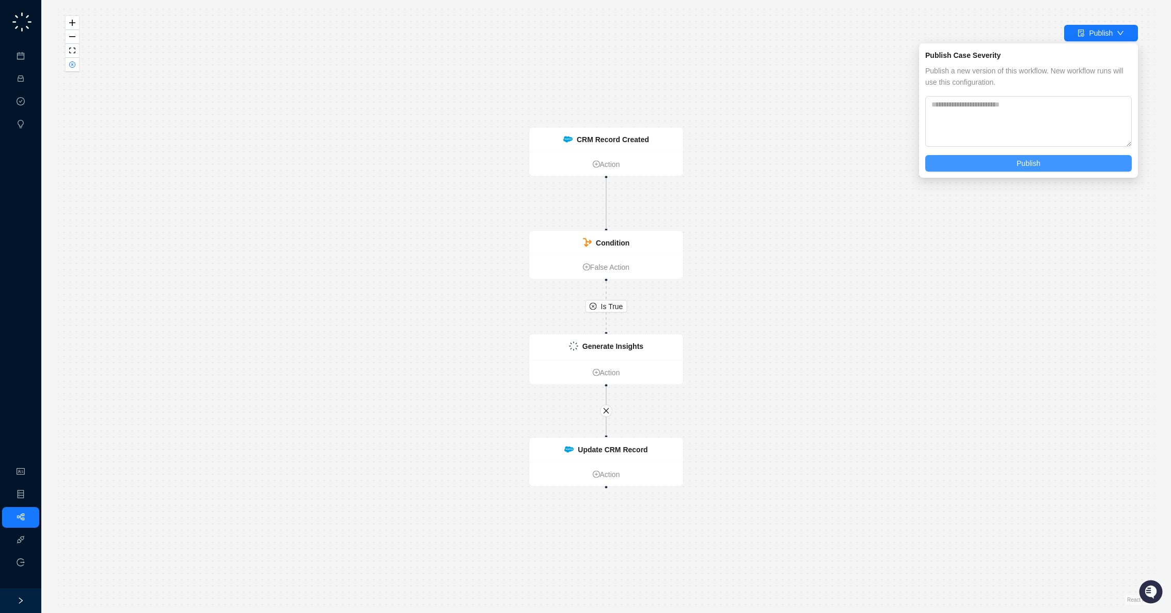
click at [1024, 164] on span "Publish" at bounding box center [1029, 163] width 24 height 11
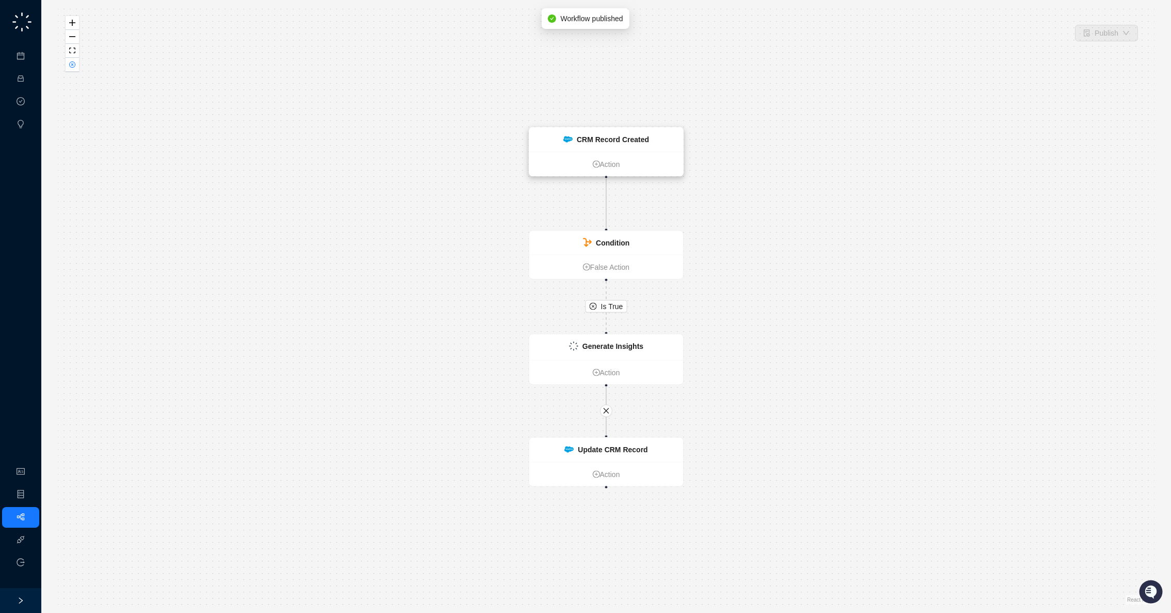
click at [639, 142] on strong "CRM Record Created" at bounding box center [613, 139] width 72 height 8
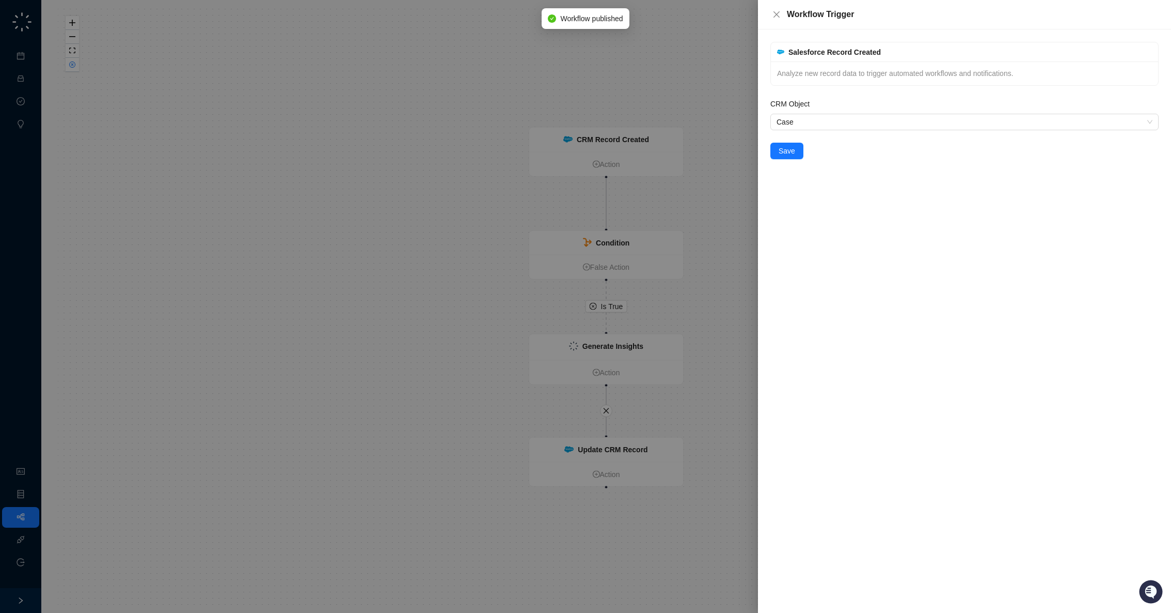
click at [685, 153] on div at bounding box center [585, 306] width 1171 height 613
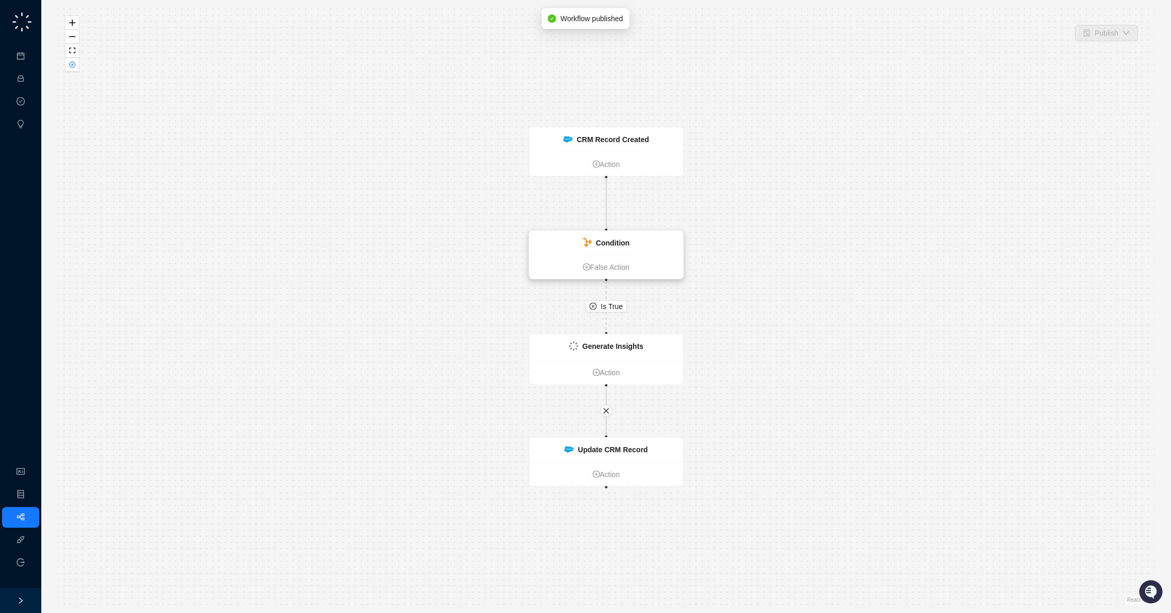
click at [634, 238] on div "Condition" at bounding box center [606, 243] width 154 height 24
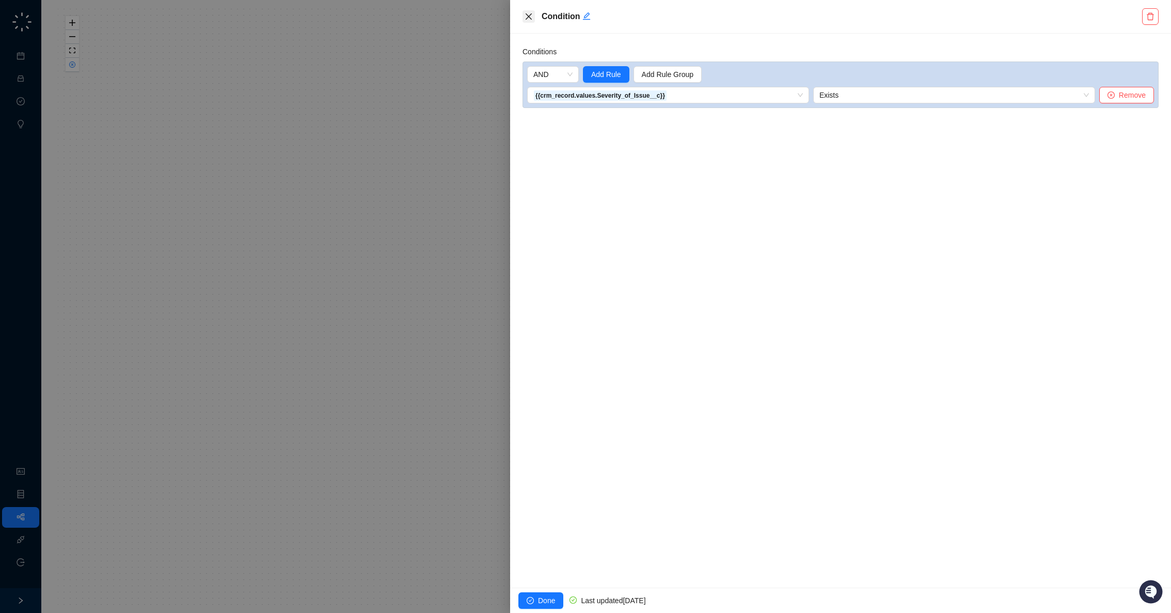
click at [529, 20] on icon "close" at bounding box center [529, 16] width 8 height 8
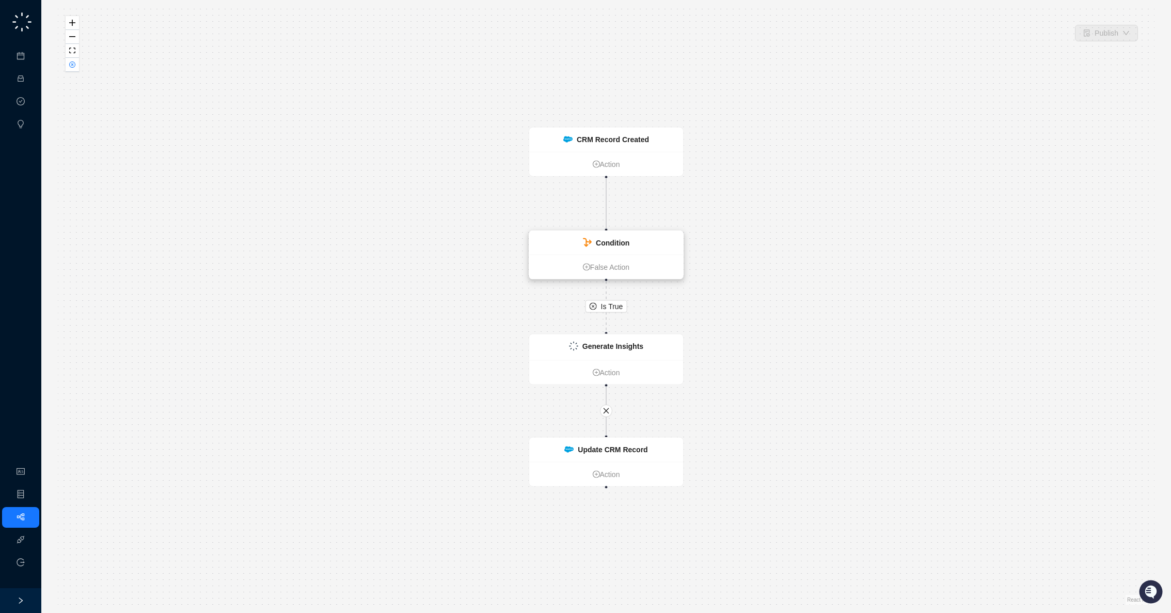
click at [628, 246] on strong "Condition" at bounding box center [613, 243] width 34 height 8
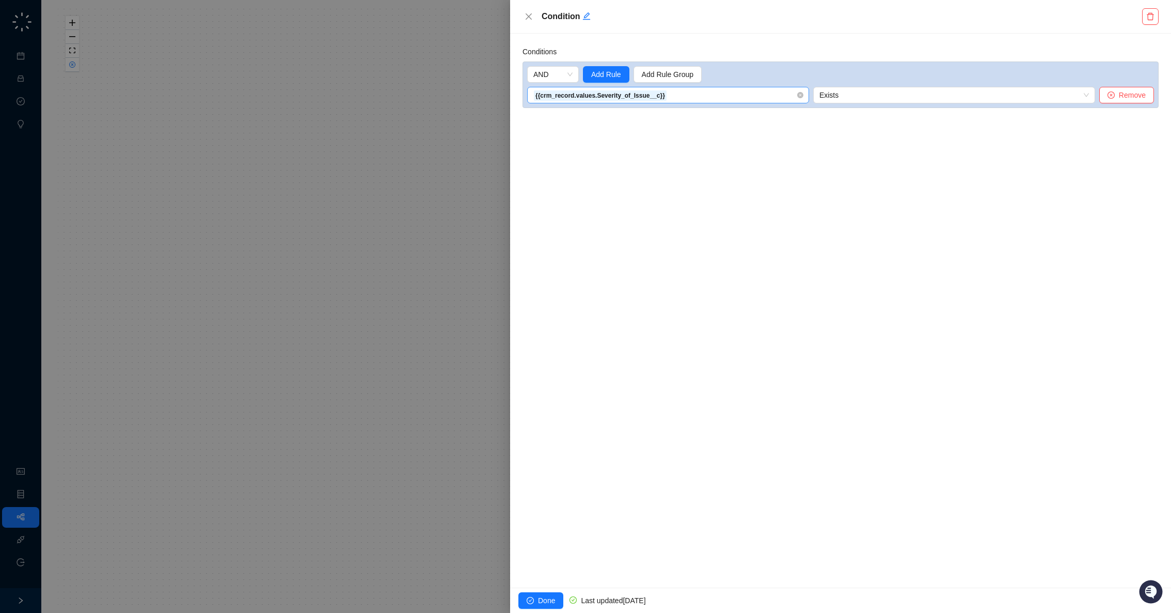
click at [755, 99] on span "{{crm_record.values.Severity_of_Issue__c}}" at bounding box center [669, 94] width 270 height 15
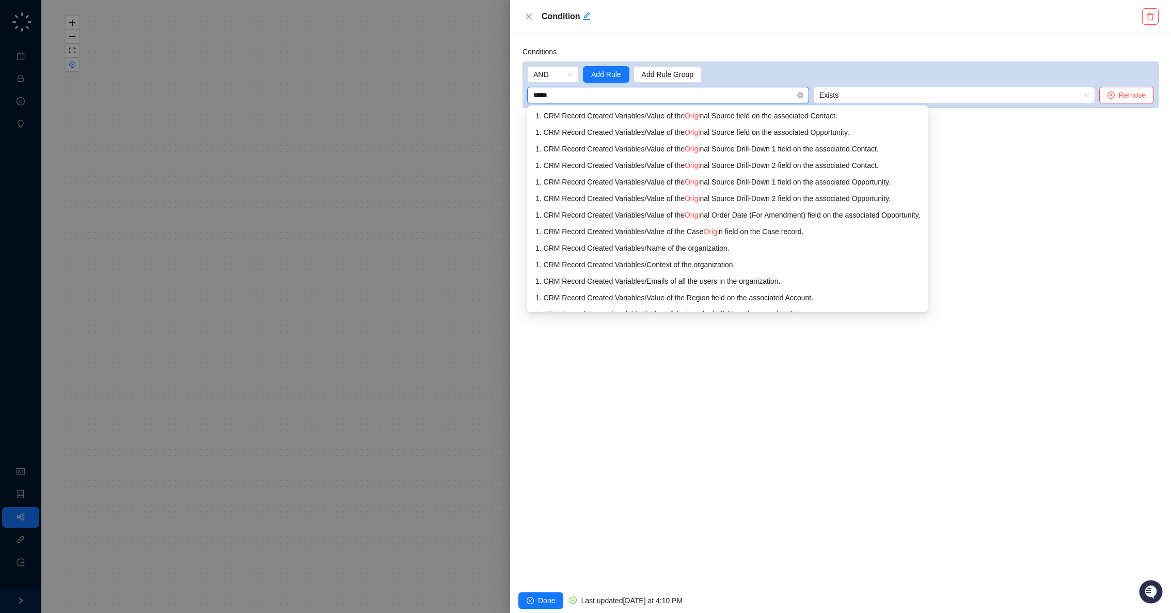
type input "******"
click at [745, 232] on div "1. CRM Record Created Variables / Value of the Case Origin field on the Case re…" at bounding box center [742, 231] width 413 height 11
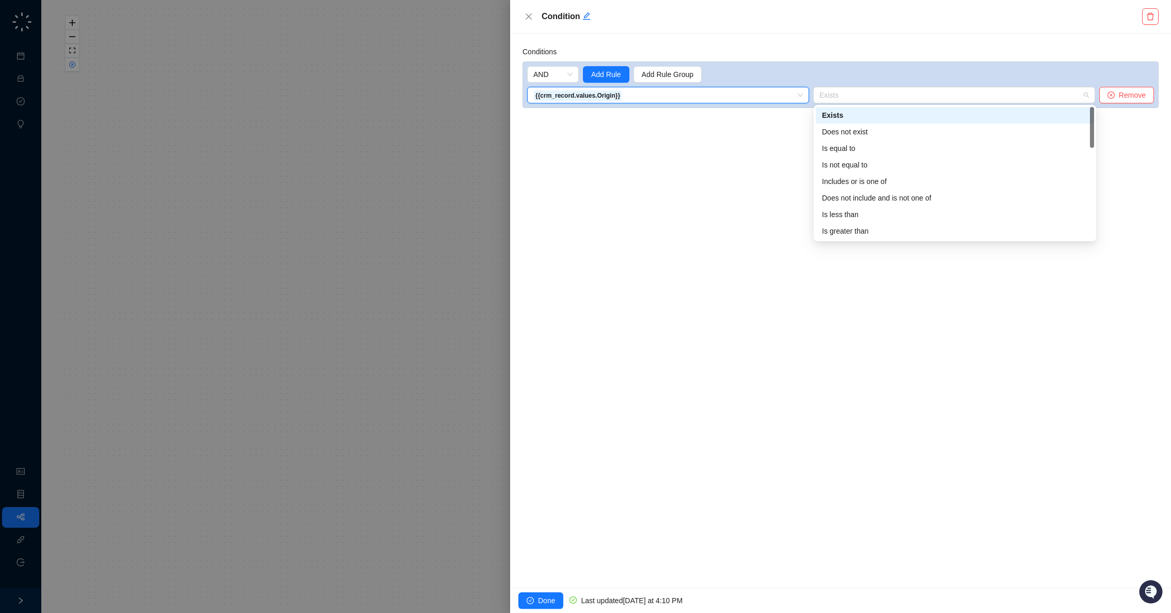
click at [881, 97] on span "Exists" at bounding box center [955, 94] width 270 height 15
click at [864, 146] on div "Is equal to" at bounding box center [955, 148] width 266 height 11
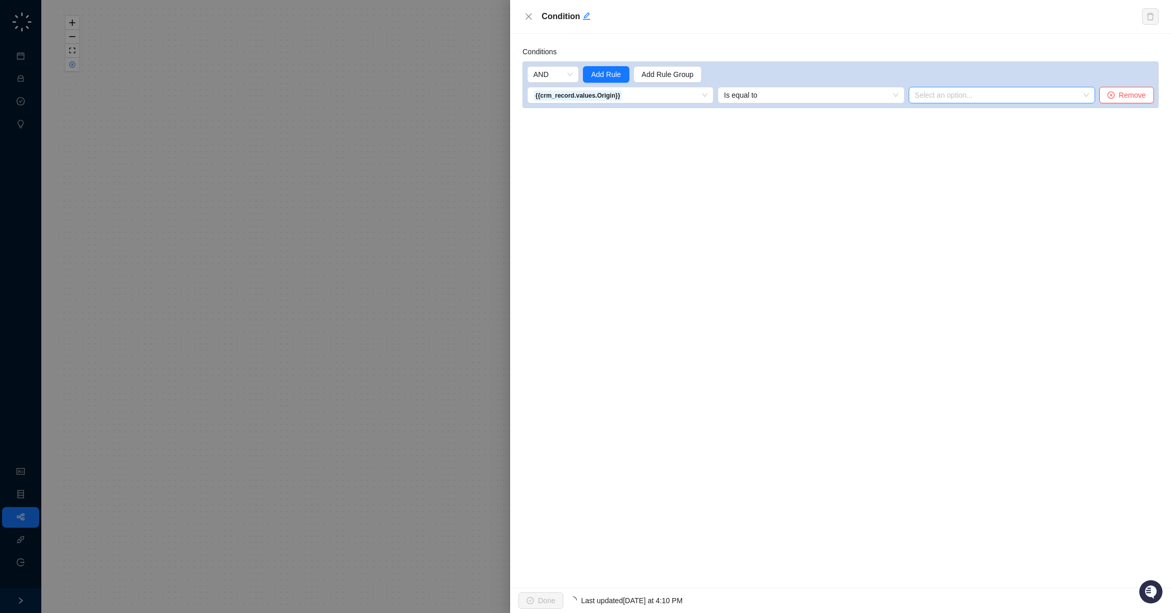
click at [932, 98] on input "search" at bounding box center [999, 94] width 168 height 15
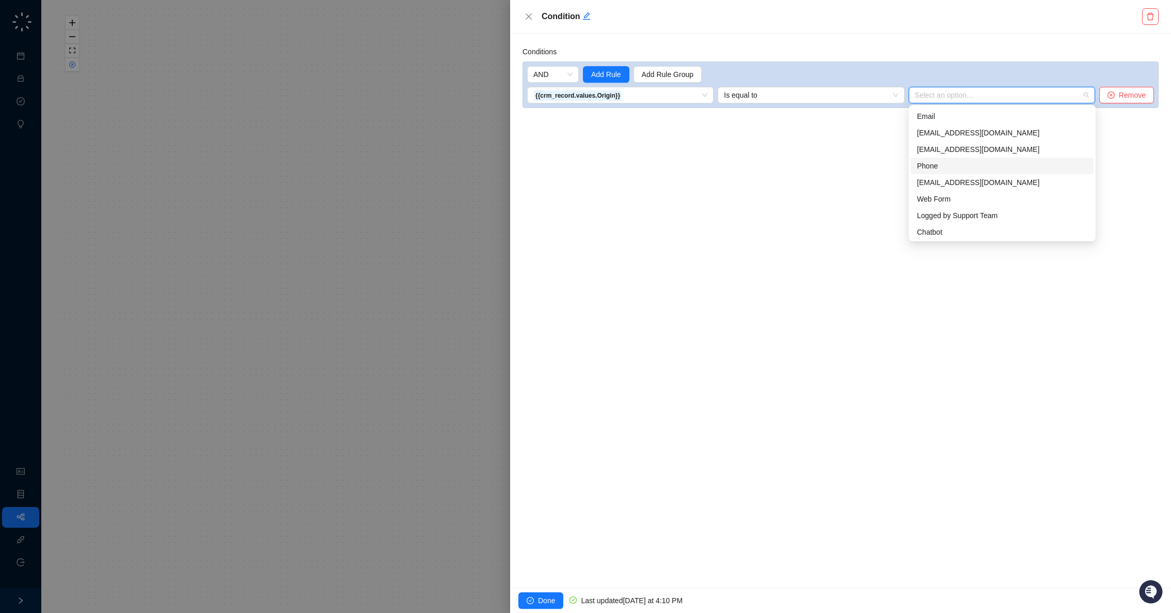
scroll to position [33, 0]
click at [980, 177] on div "support@nofraud.com" at bounding box center [1002, 181] width 170 height 11
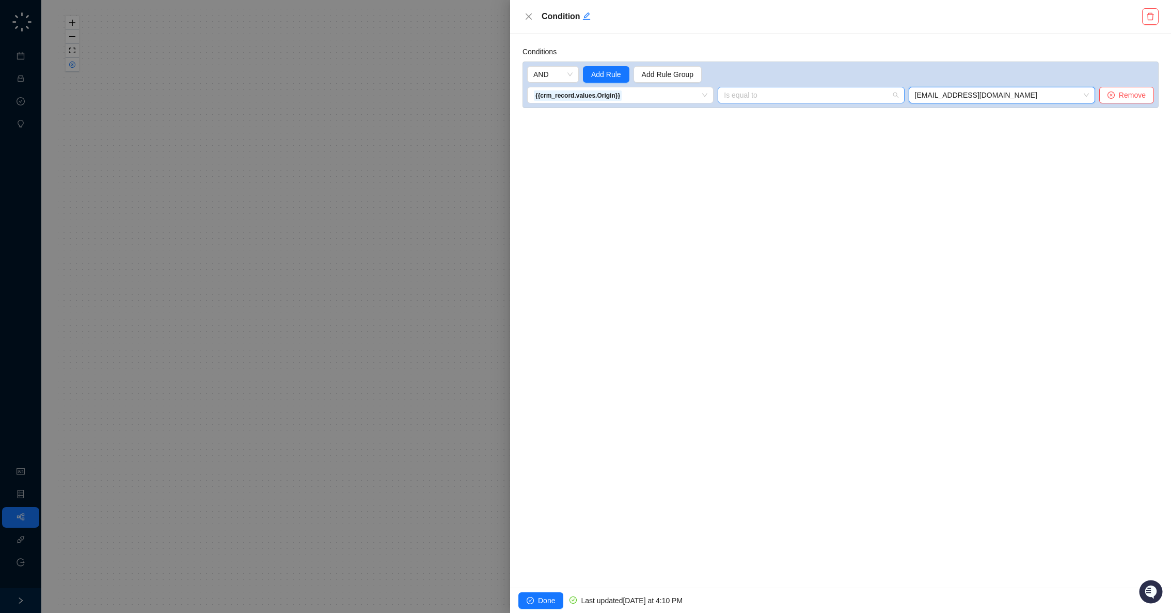
click at [843, 94] on span "Is equal to" at bounding box center [811, 94] width 174 height 15
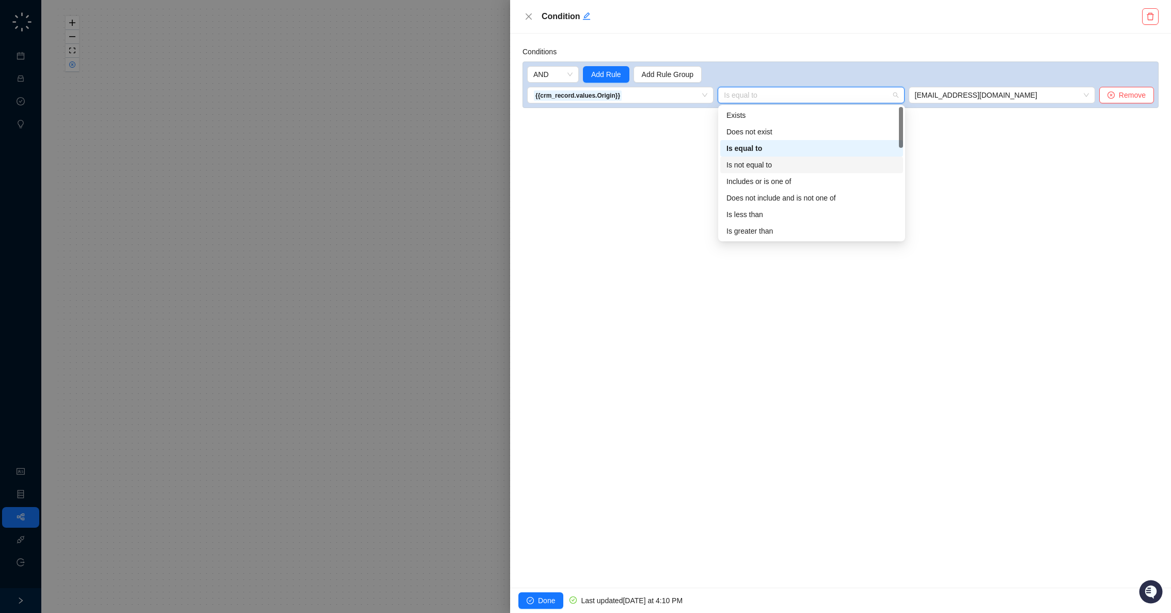
click at [811, 166] on div "Is not equal to" at bounding box center [812, 164] width 170 height 11
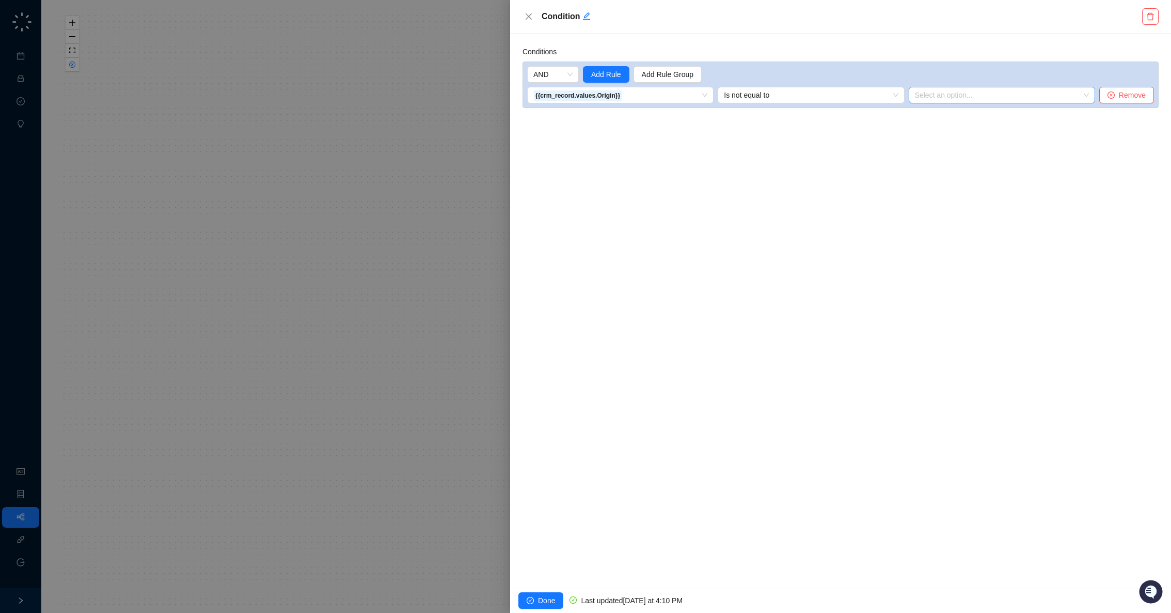
click at [958, 99] on input "search" at bounding box center [999, 94] width 168 height 15
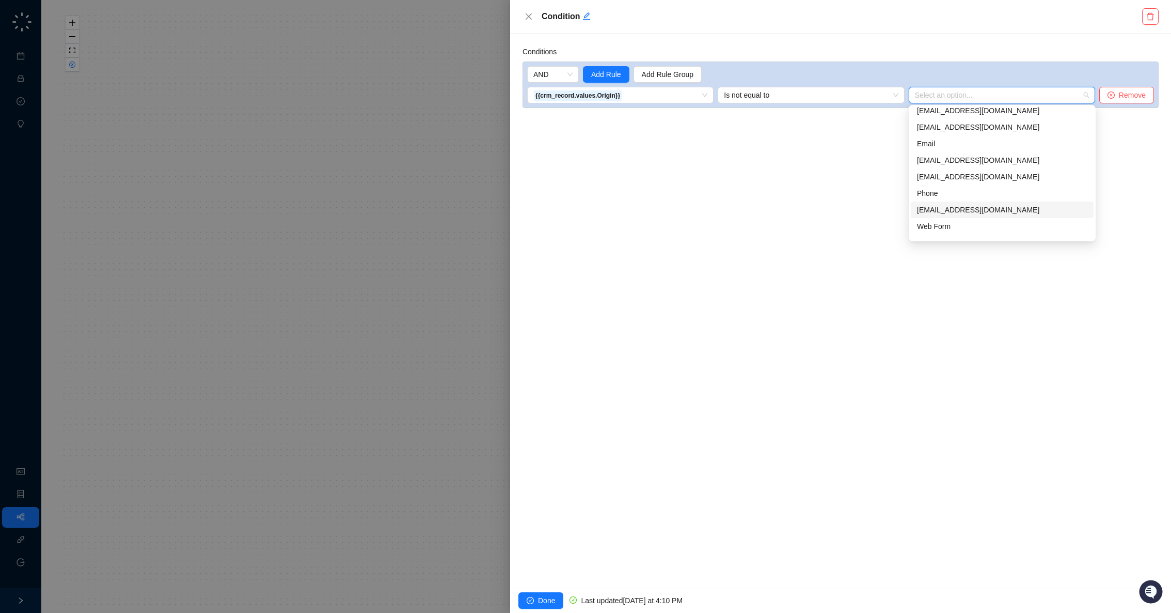
scroll to position [0, 0]
click at [965, 115] on div "alert@nofraud.com" at bounding box center [1002, 114] width 170 height 11
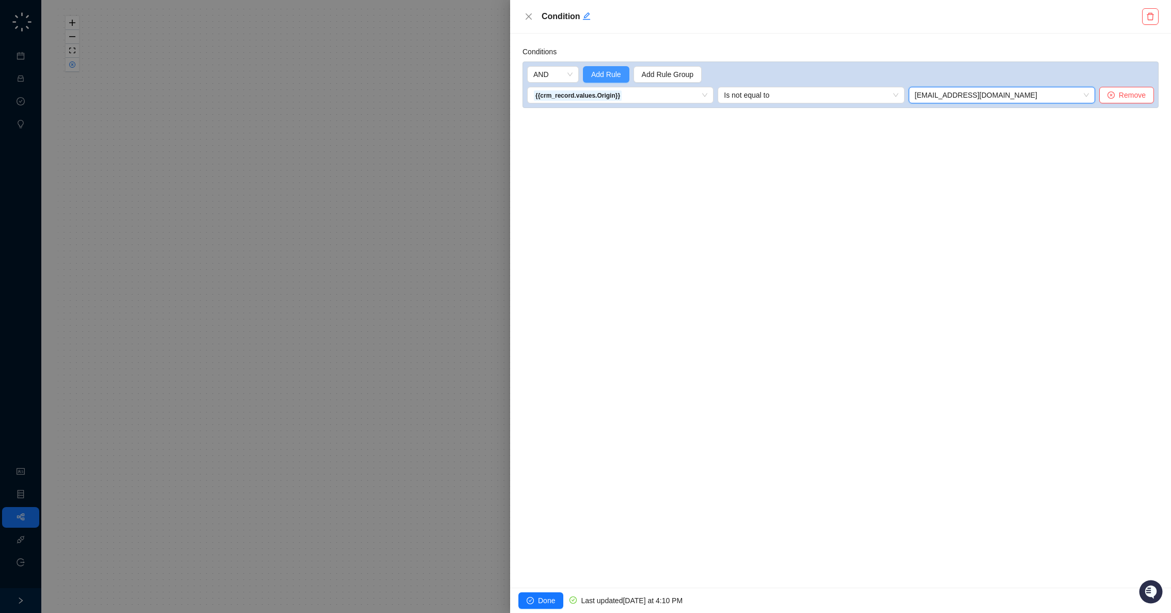
click at [617, 75] on span "Add Rule" at bounding box center [606, 74] width 30 height 11
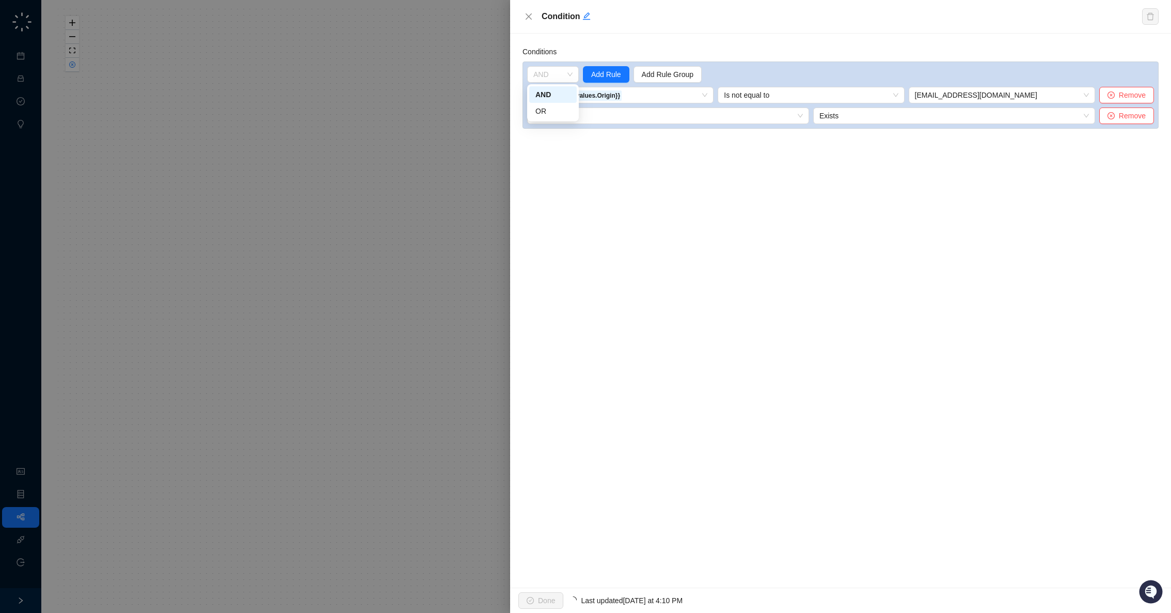
click at [571, 75] on span "AND" at bounding box center [553, 74] width 39 height 15
click at [556, 75] on span "Value of the Case Origin field on the Case record." at bounding box center [575, 71] width 207 height 11
click at [566, 70] on span "AND" at bounding box center [553, 74] width 39 height 15
click at [547, 106] on div "OR" at bounding box center [553, 110] width 35 height 11
click at [575, 114] on input "search" at bounding box center [665, 115] width 263 height 15
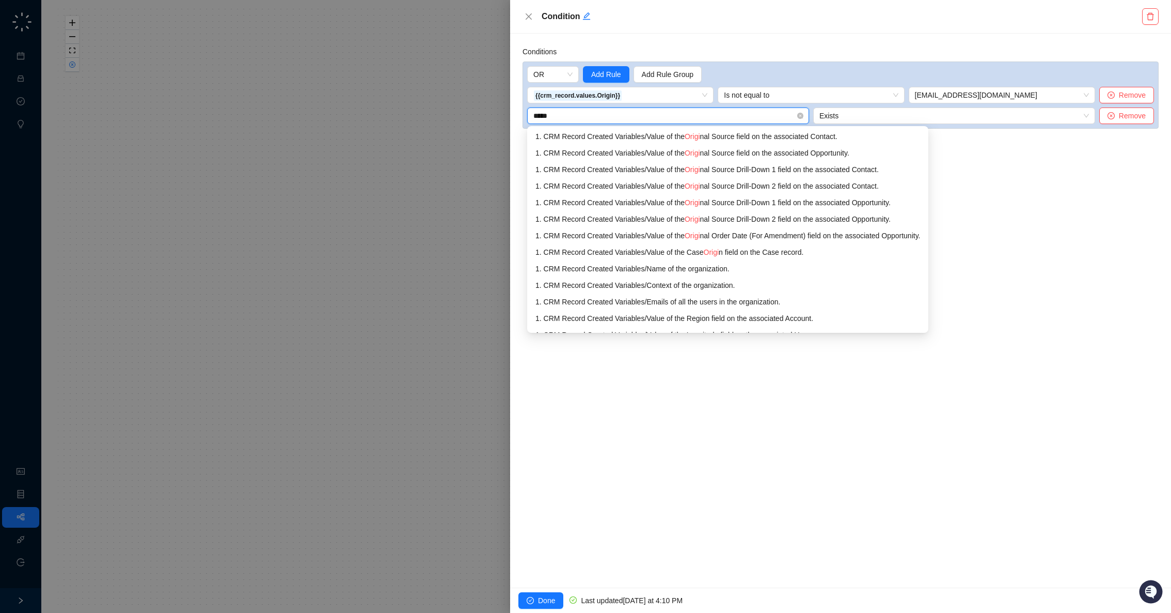
type input "******"
click at [735, 247] on div "1. CRM Record Created Variables / Value of the Case Origin field on the Case re…" at bounding box center [742, 251] width 413 height 11
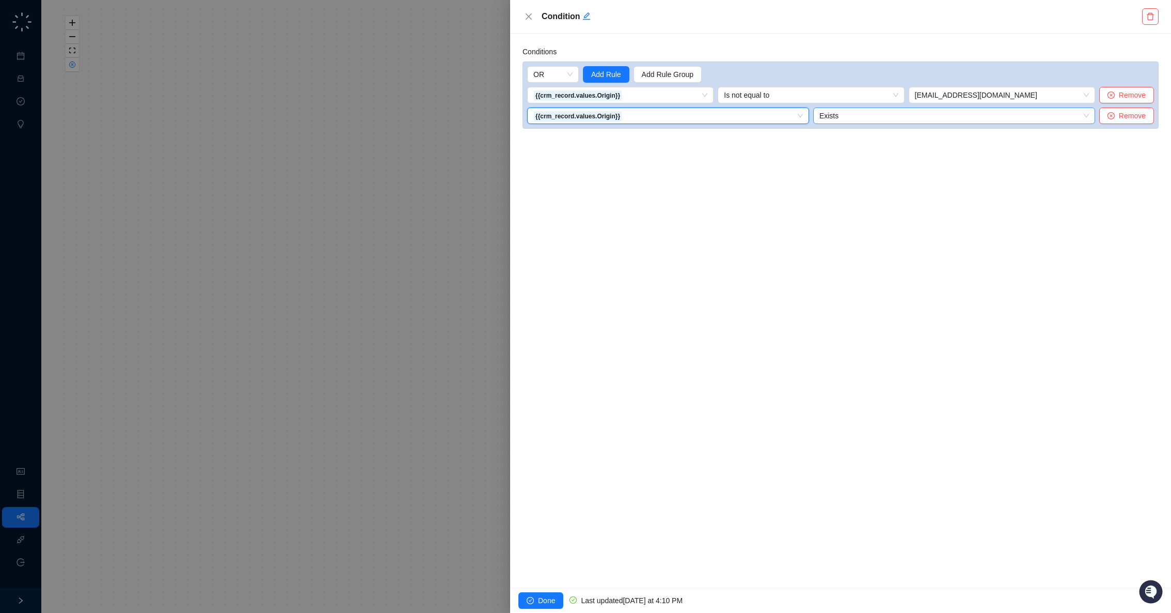
click at [838, 119] on span "Exists" at bounding box center [955, 115] width 270 height 15
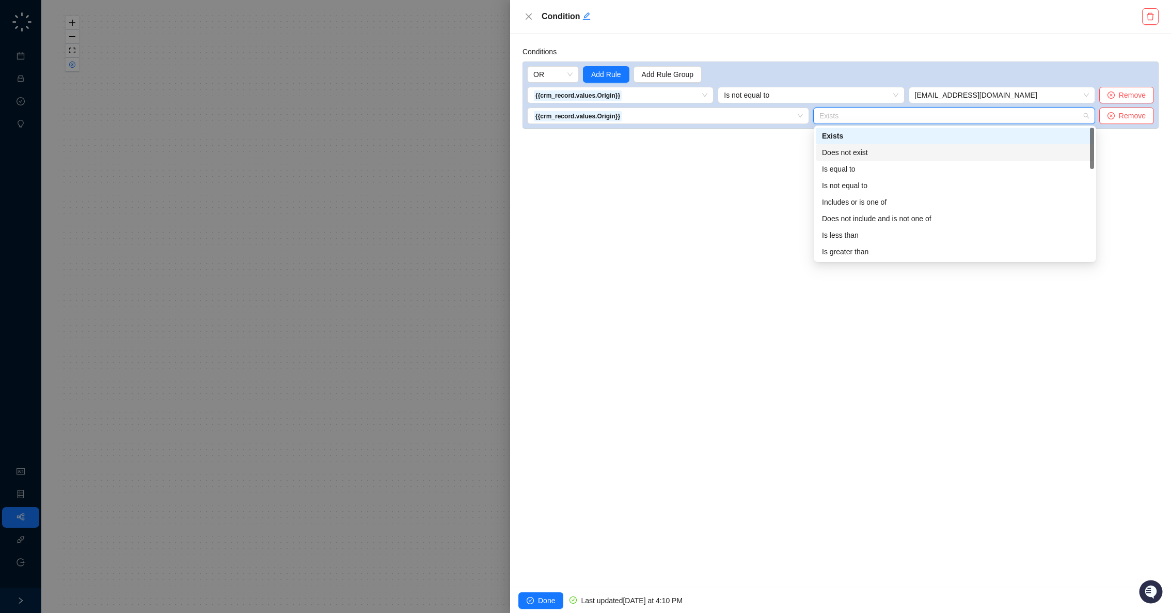
click at [842, 151] on div "Does not exist" at bounding box center [955, 152] width 266 height 11
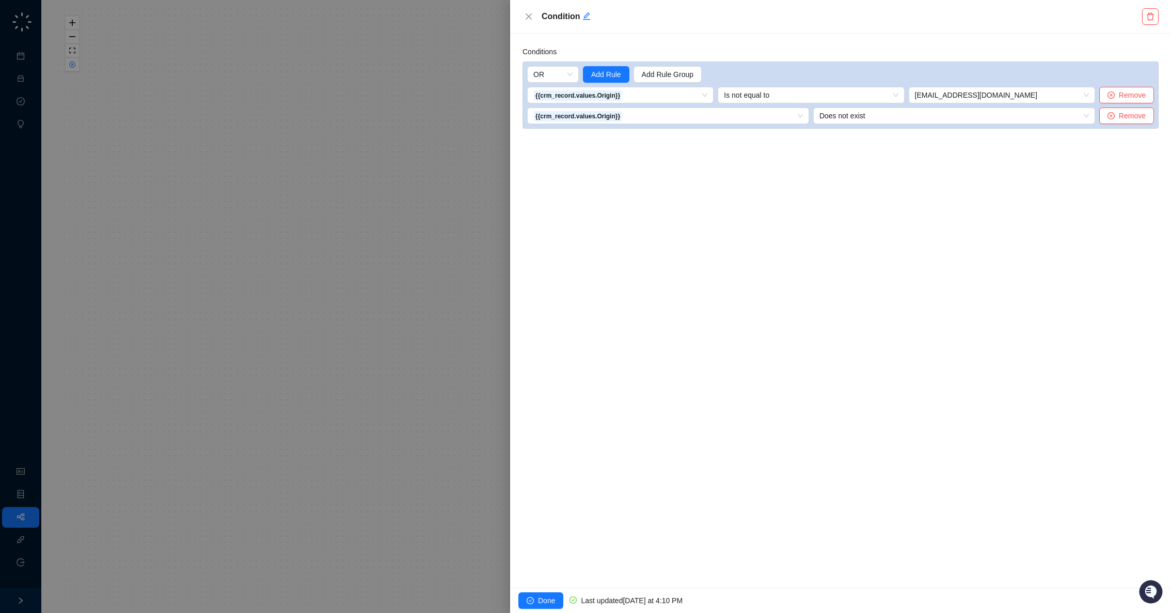
click at [843, 112] on span "Does not exist" at bounding box center [955, 115] width 270 height 15
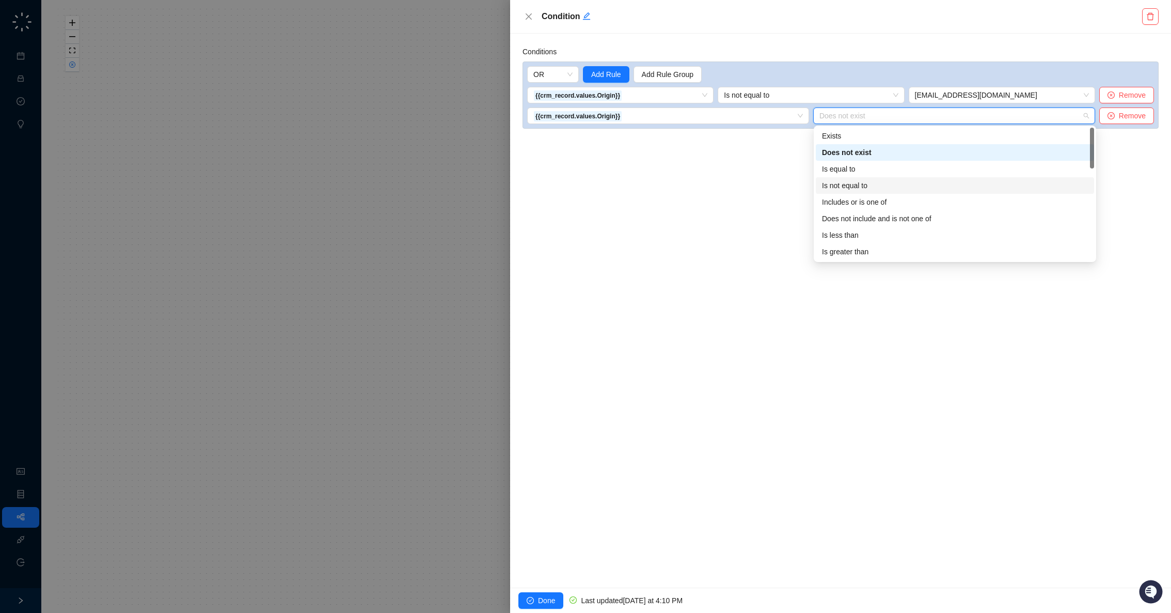
click at [847, 181] on div "Is not equal to" at bounding box center [955, 185] width 266 height 11
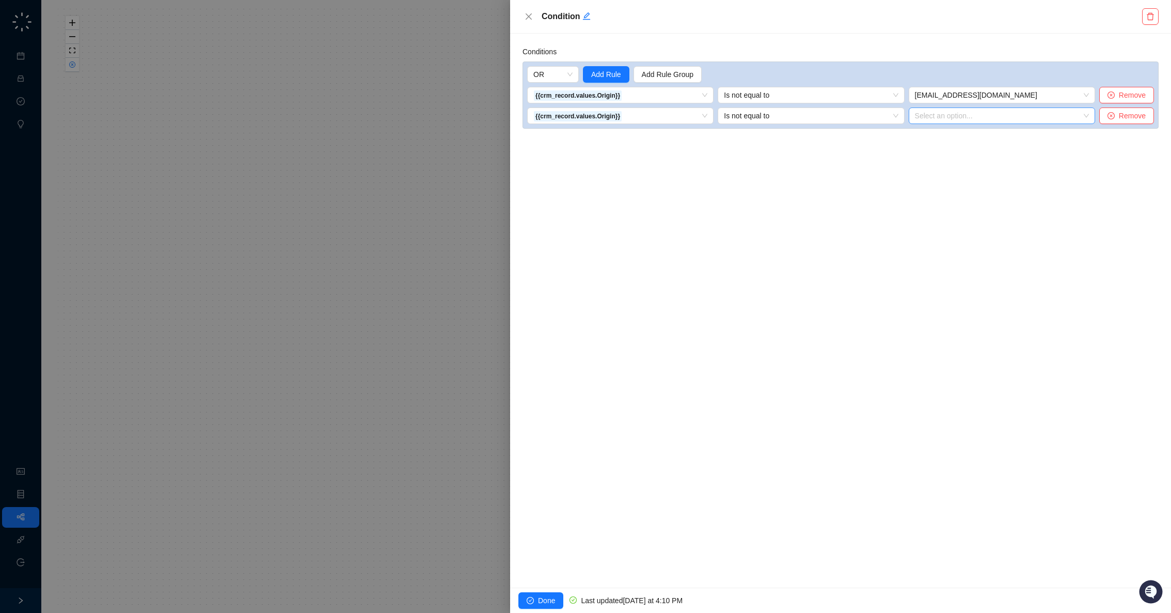
click at [943, 119] on input "search" at bounding box center [999, 115] width 168 height 15
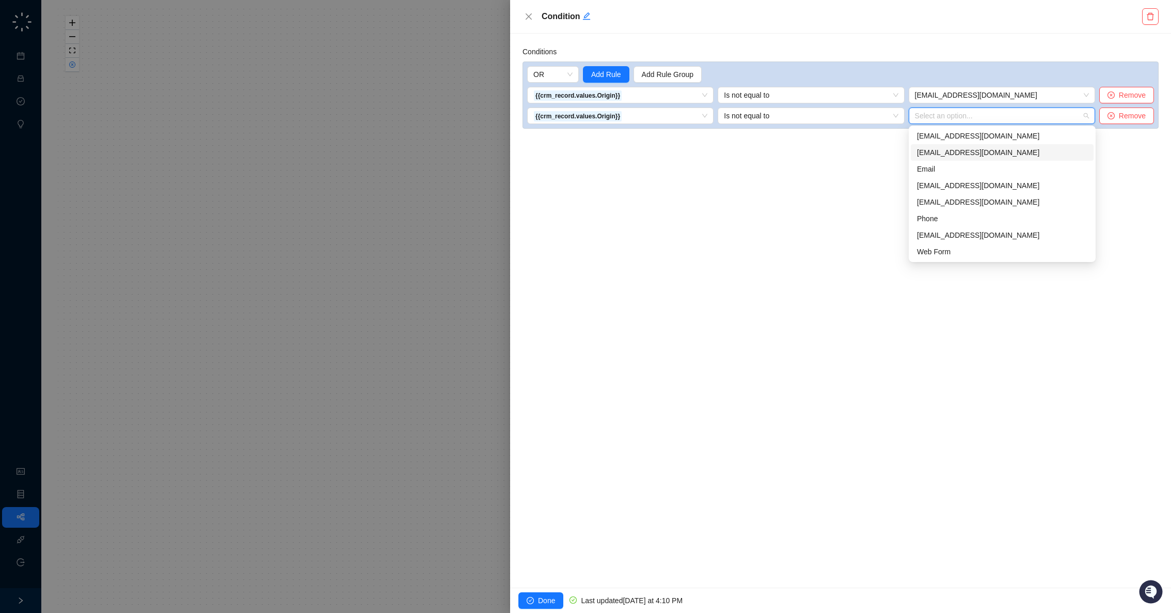
click at [975, 153] on div "chargebacks@nofraud.com" at bounding box center [1002, 152] width 170 height 11
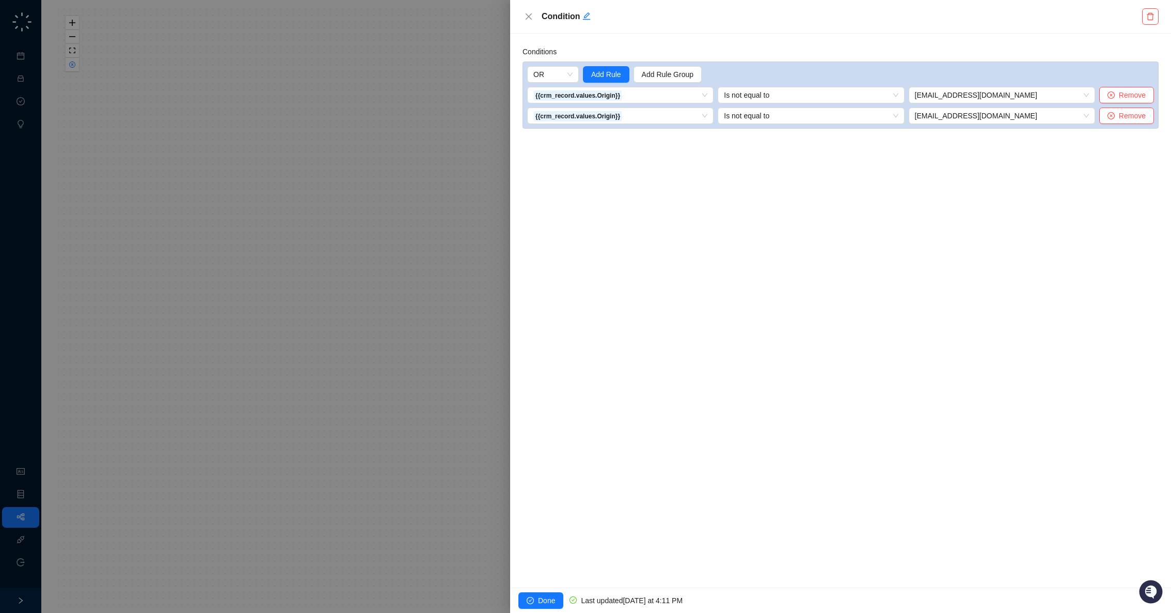
click at [639, 441] on div "Conditions OR Add Rule Add Rule Group {{crm_record.values.Origin}} 1. CRM Recor…" at bounding box center [840, 311] width 661 height 554
click at [551, 600] on span "Done" at bounding box center [546, 599] width 17 height 11
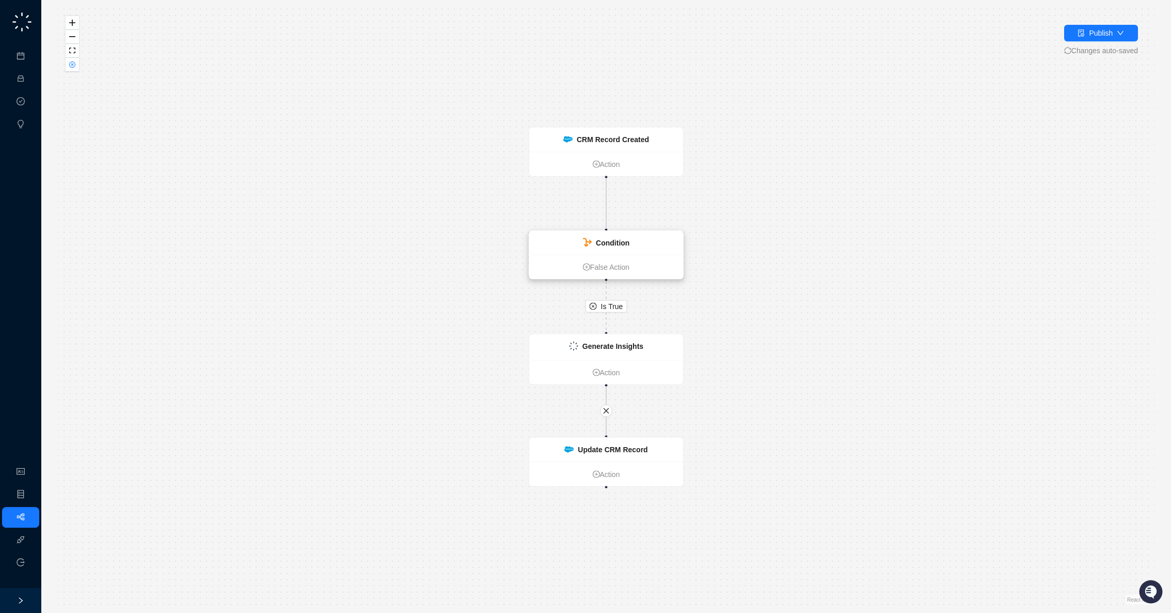
click at [642, 243] on div "Condition" at bounding box center [606, 243] width 154 height 24
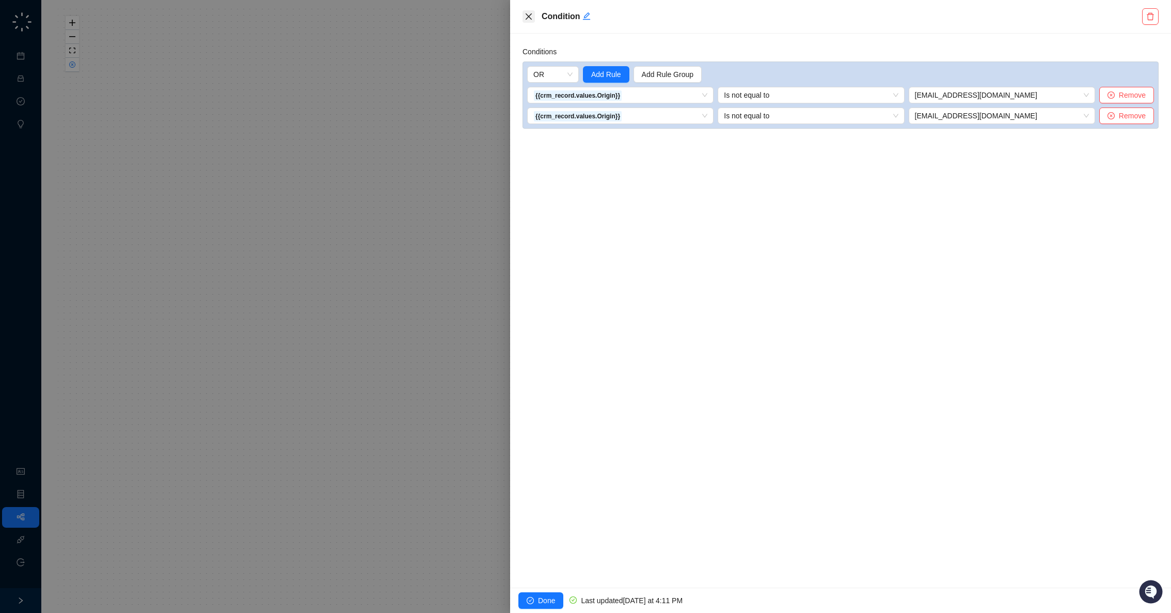
click at [529, 15] on icon "close" at bounding box center [529, 16] width 8 height 8
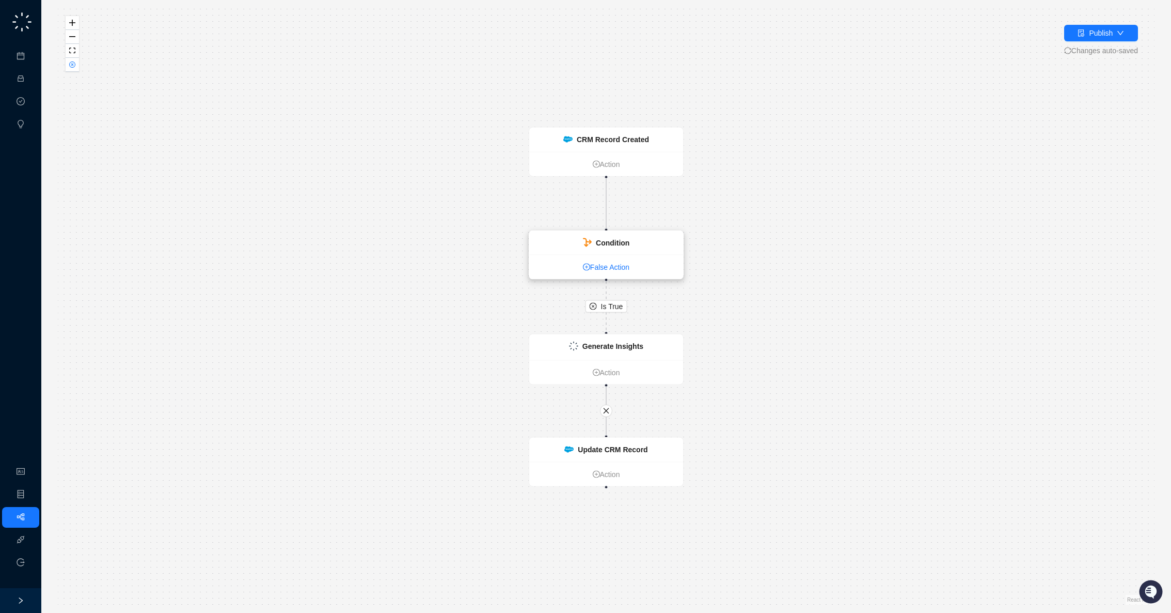
click at [608, 266] on link "False Action" at bounding box center [606, 266] width 154 height 11
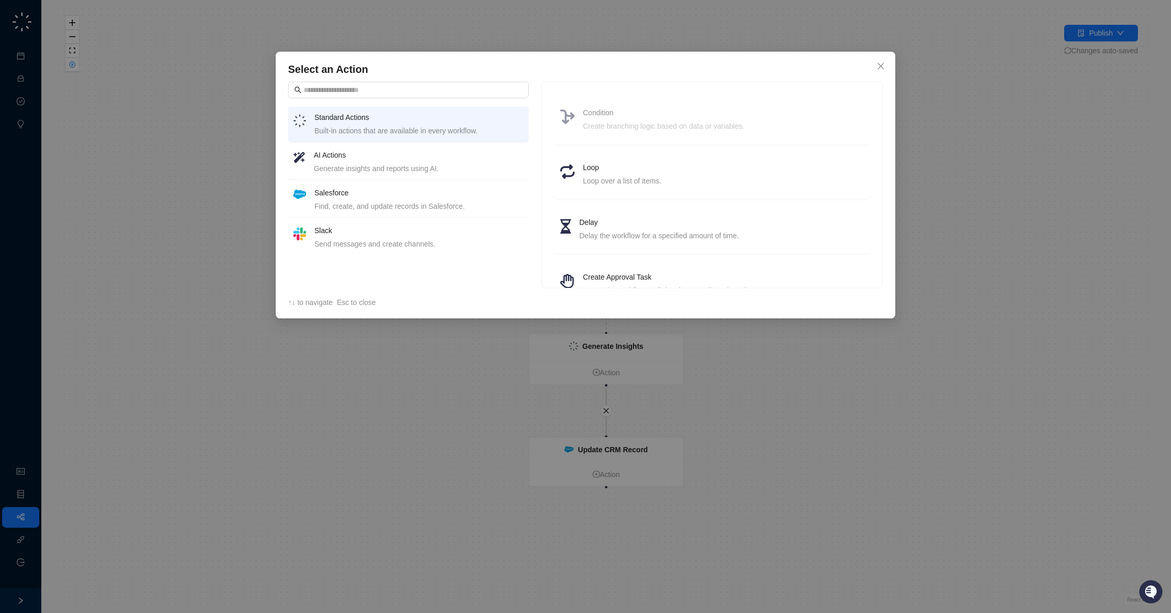
click at [241, 259] on div "Select an Action Standard Actions Built-in actions that are available in every …" at bounding box center [585, 306] width 1171 height 613
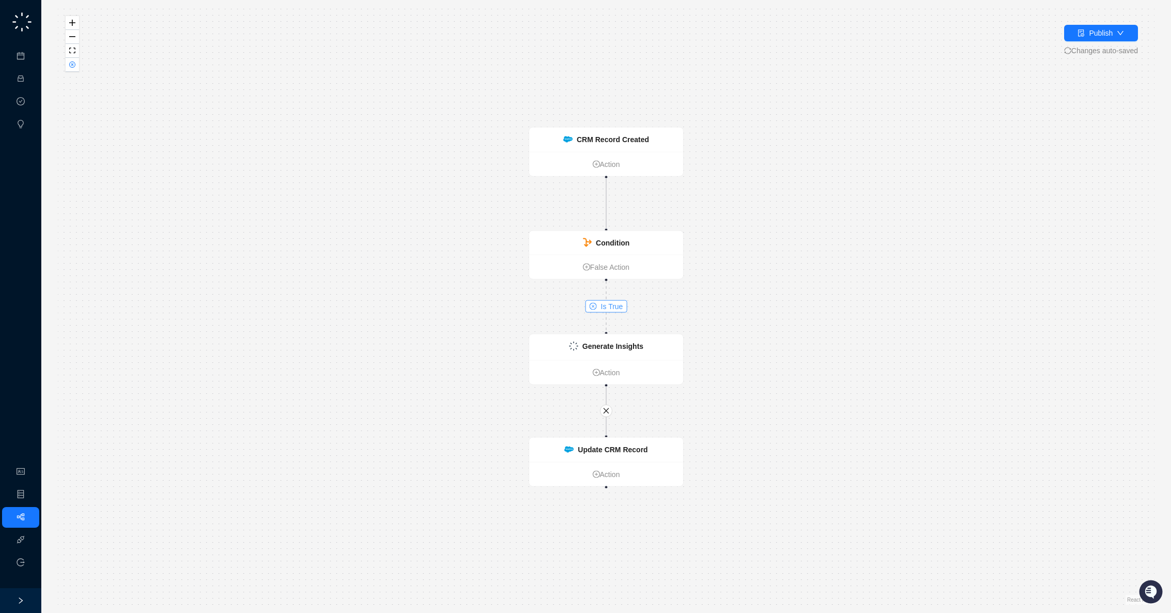
click at [603, 305] on span "Is True" at bounding box center [612, 306] width 22 height 11
click at [634, 242] on div "Condition" at bounding box center [606, 243] width 154 height 24
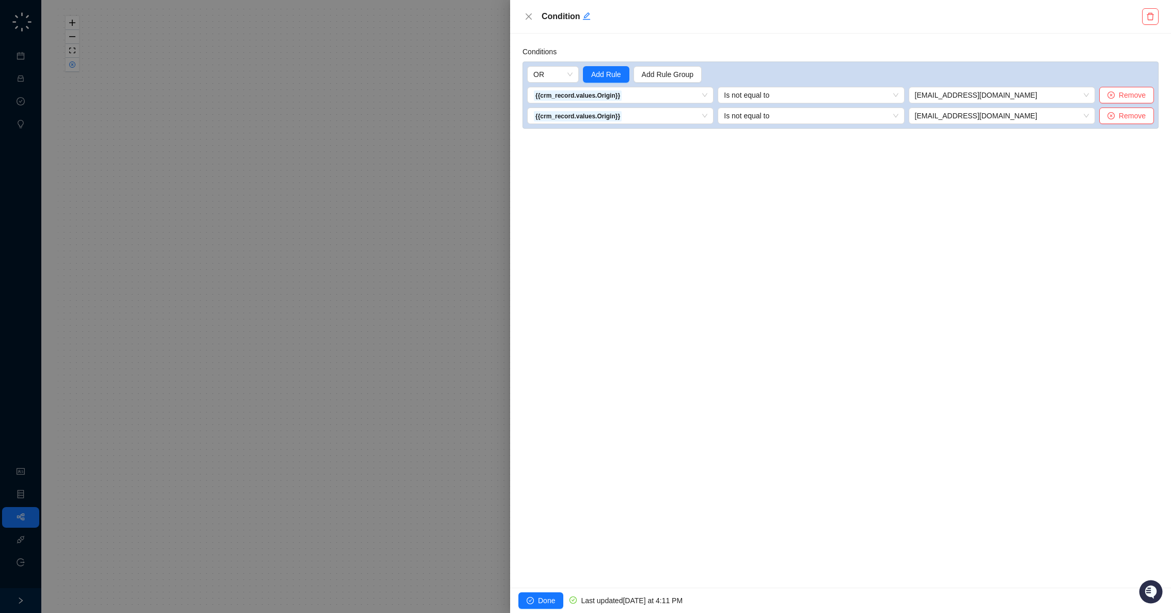
click at [473, 158] on div at bounding box center [585, 306] width 1171 height 613
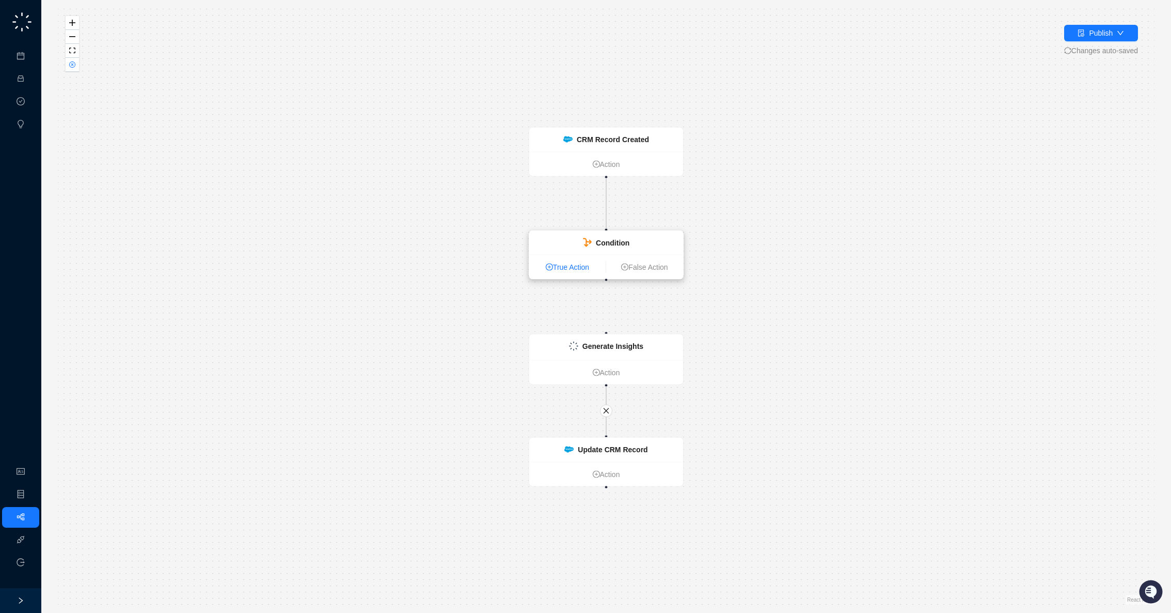
click at [567, 270] on link "True Action" at bounding box center [567, 266] width 76 height 11
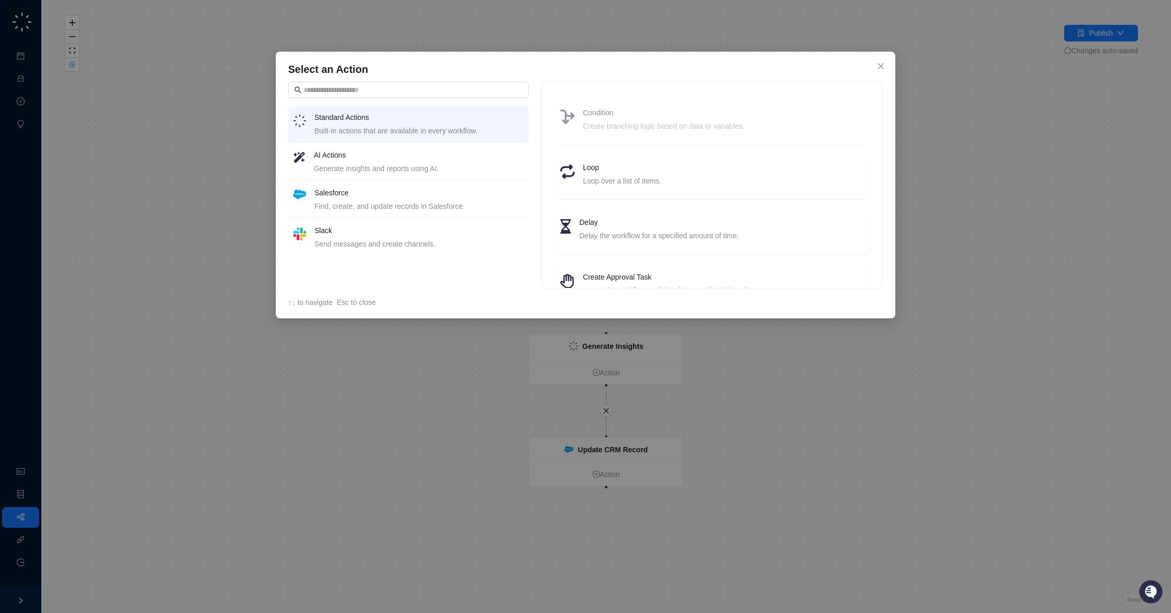
click at [991, 329] on div "Select an Action Standard Actions Built-in actions that are available in every …" at bounding box center [585, 306] width 1171 height 613
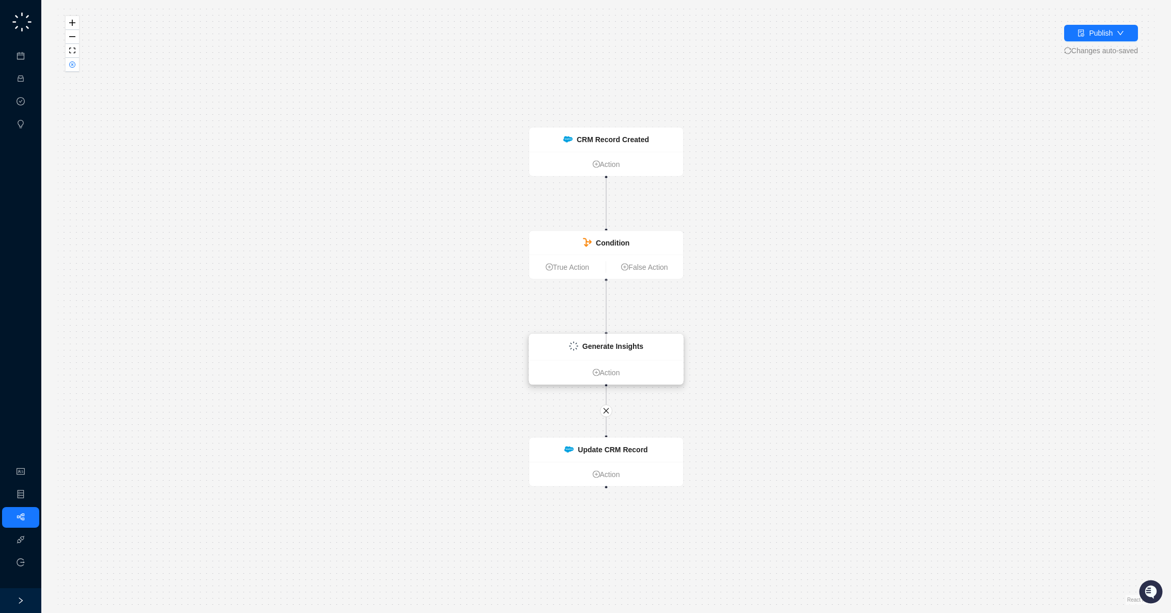
drag, startPoint x: 606, startPoint y: 280, endPoint x: 606, endPoint y: 344, distance: 64.6
click at [606, 344] on div "CRM Record Created Action Condition True Action False Action Update CRM Record …" at bounding box center [1077, 425] width 1097 height 596
drag, startPoint x: 606, startPoint y: 279, endPoint x: 606, endPoint y: 333, distance: 54.2
click at [606, 333] on div "CRM Record Created Action Condition True Action False Action Update CRM Record …" at bounding box center [1077, 425] width 1097 height 596
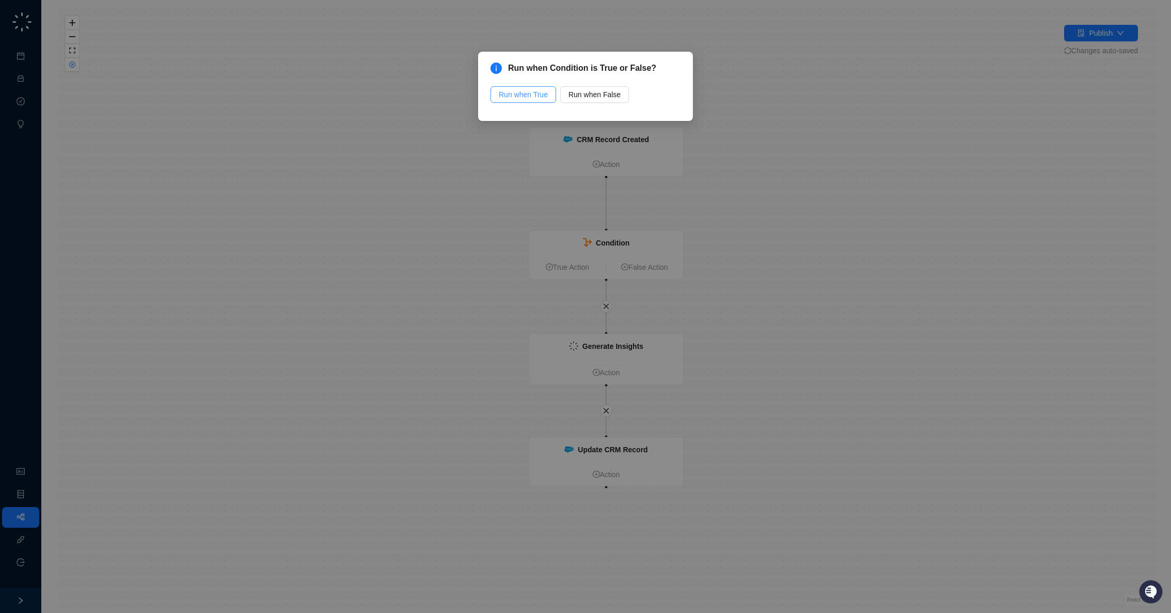
click at [538, 93] on span "Run when True" at bounding box center [523, 94] width 49 height 11
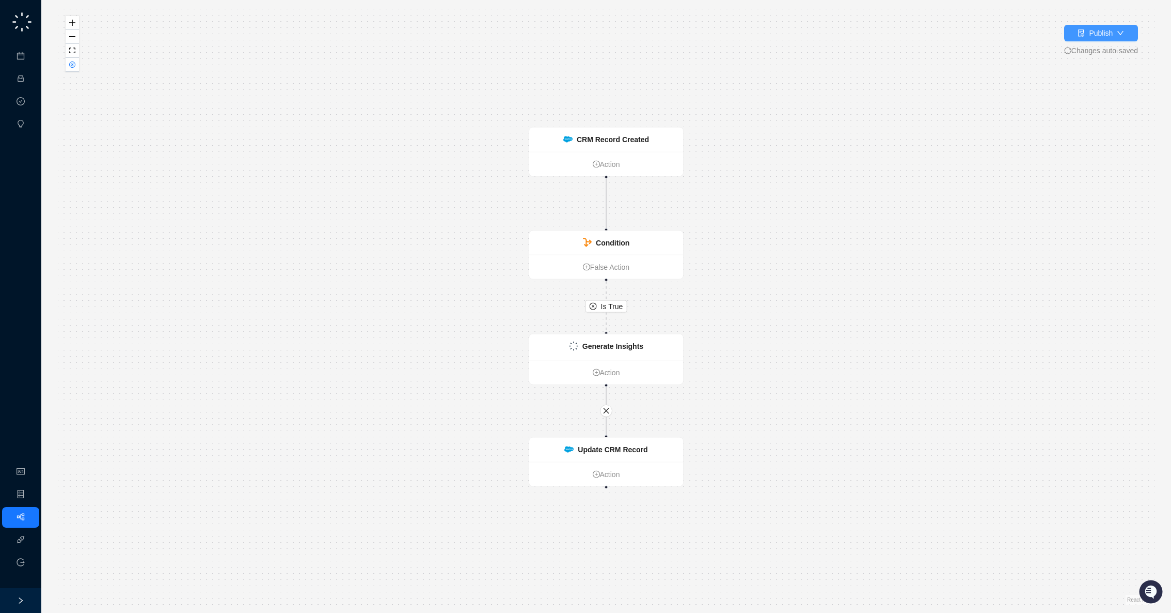
click at [1117, 29] on icon "down" at bounding box center [1120, 32] width 7 height 7
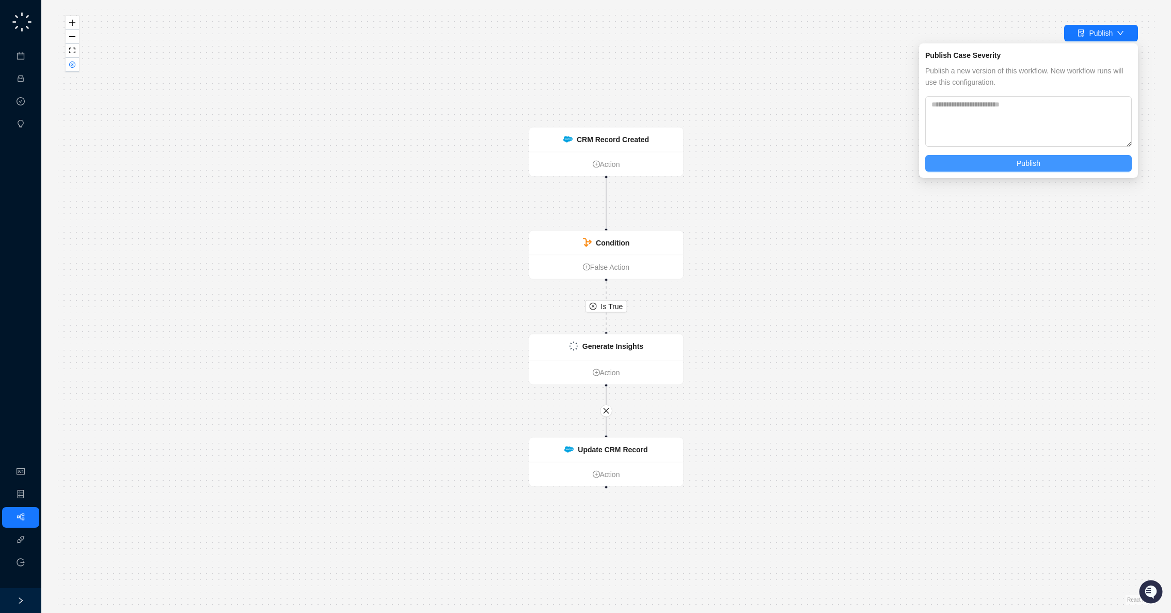
click at [1028, 164] on span "Publish" at bounding box center [1029, 163] width 24 height 11
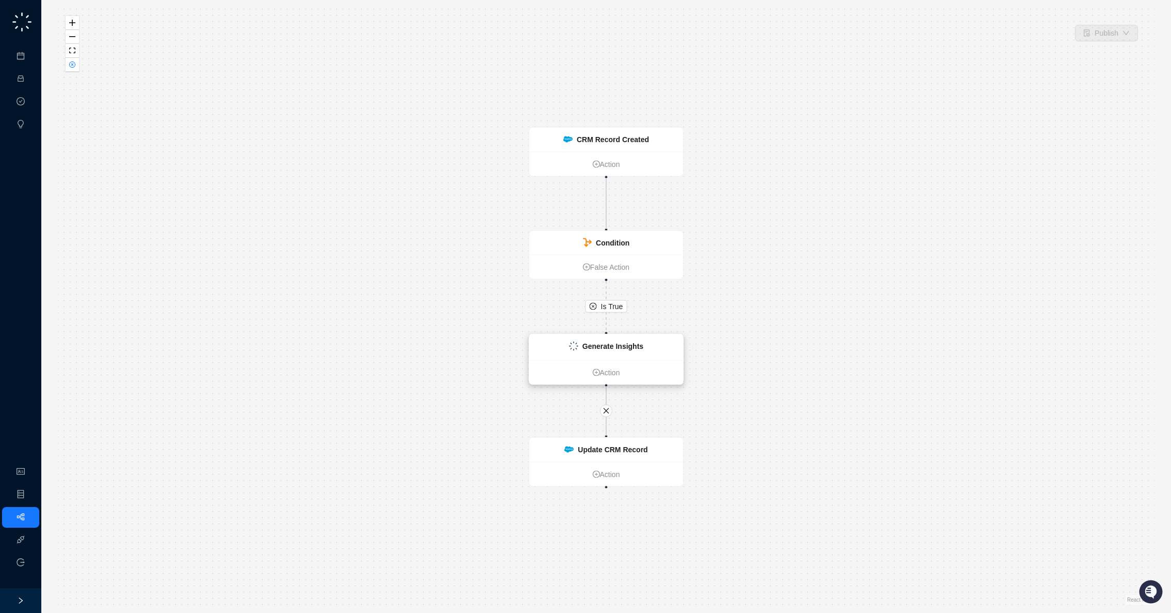
click at [645, 349] on div "Generate Insights" at bounding box center [606, 347] width 154 height 26
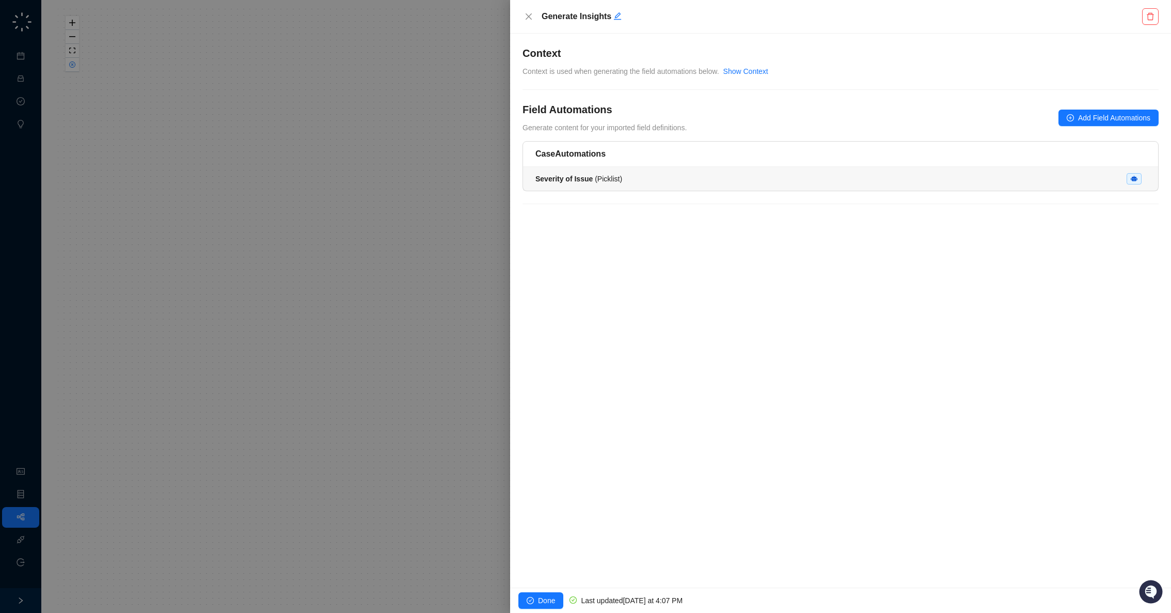
click at [647, 185] on li "Severity of Issue ( Picklist )" at bounding box center [840, 179] width 635 height 24
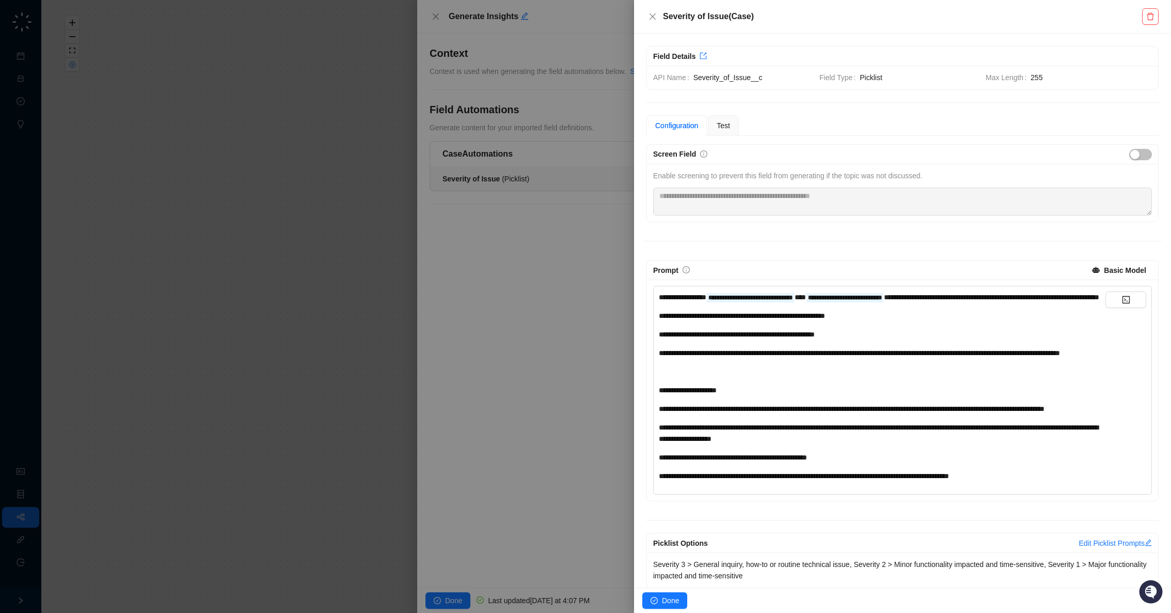
click at [921, 444] on div "**********" at bounding box center [882, 432] width 447 height 23
click at [886, 444] on div "**********" at bounding box center [882, 432] width 447 height 23
click at [666, 600] on span "Done" at bounding box center [670, 599] width 17 height 11
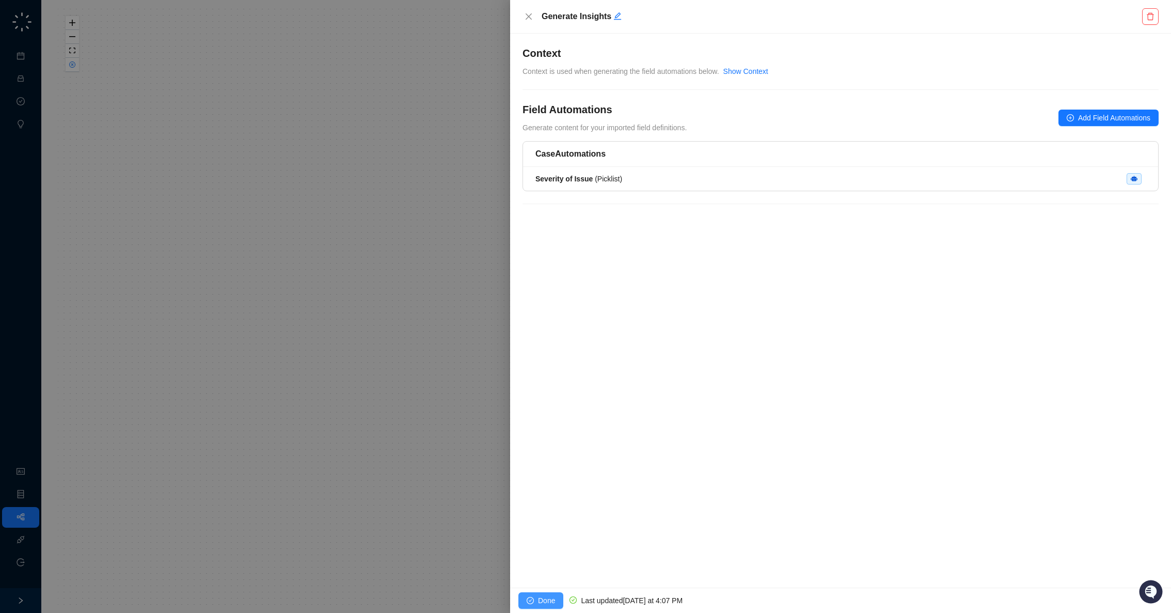
click at [553, 598] on span "Done" at bounding box center [546, 599] width 17 height 11
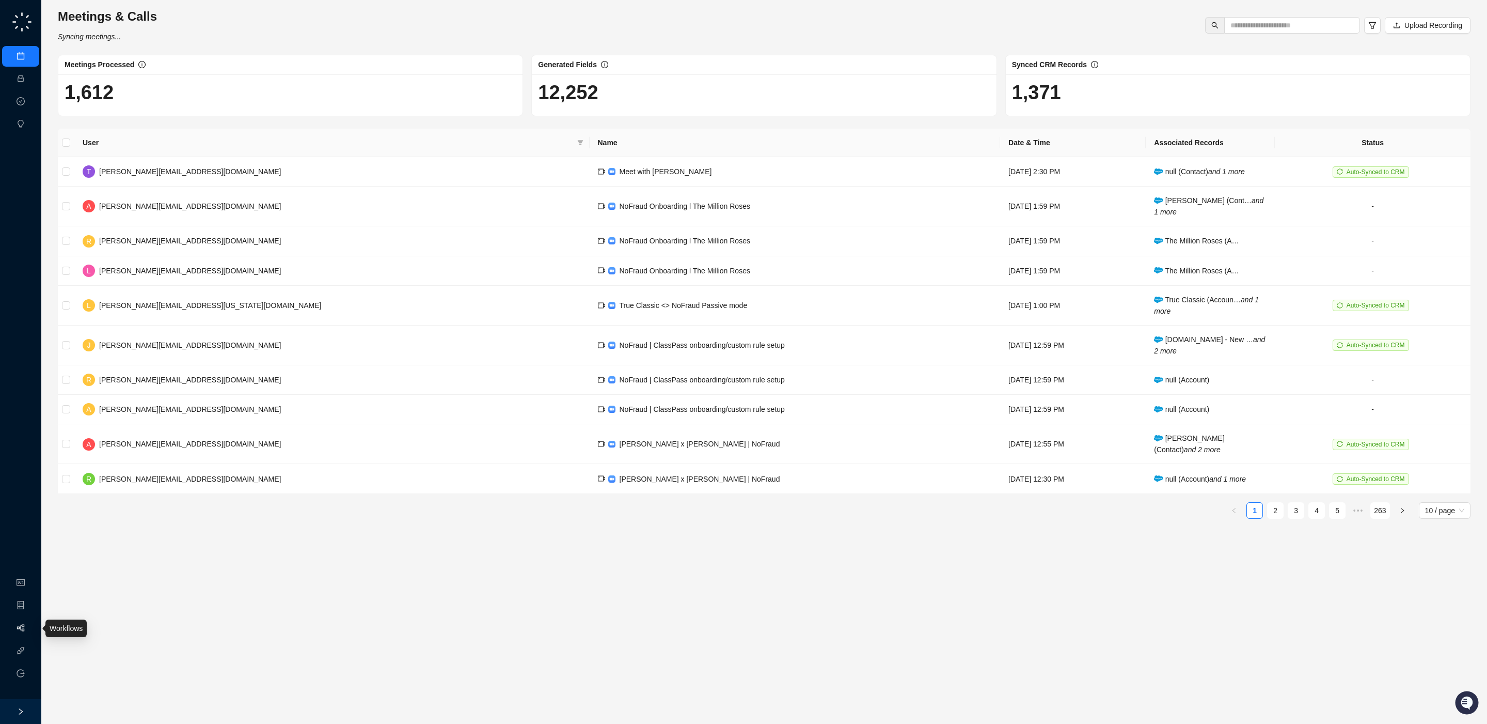
click at [30, 626] on link "Workflows" at bounding box center [46, 628] width 33 height 8
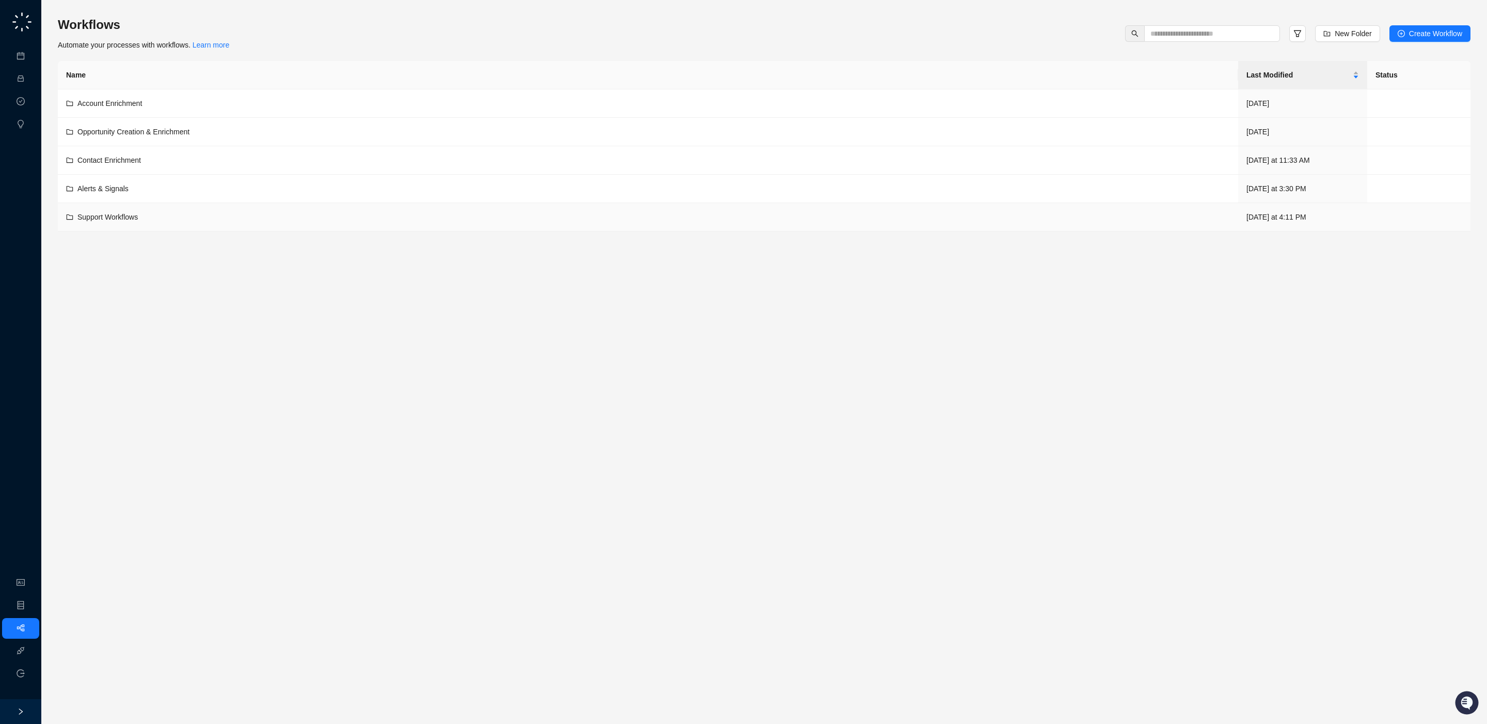
click at [140, 225] on td "Support Workflows" at bounding box center [648, 217] width 1181 height 28
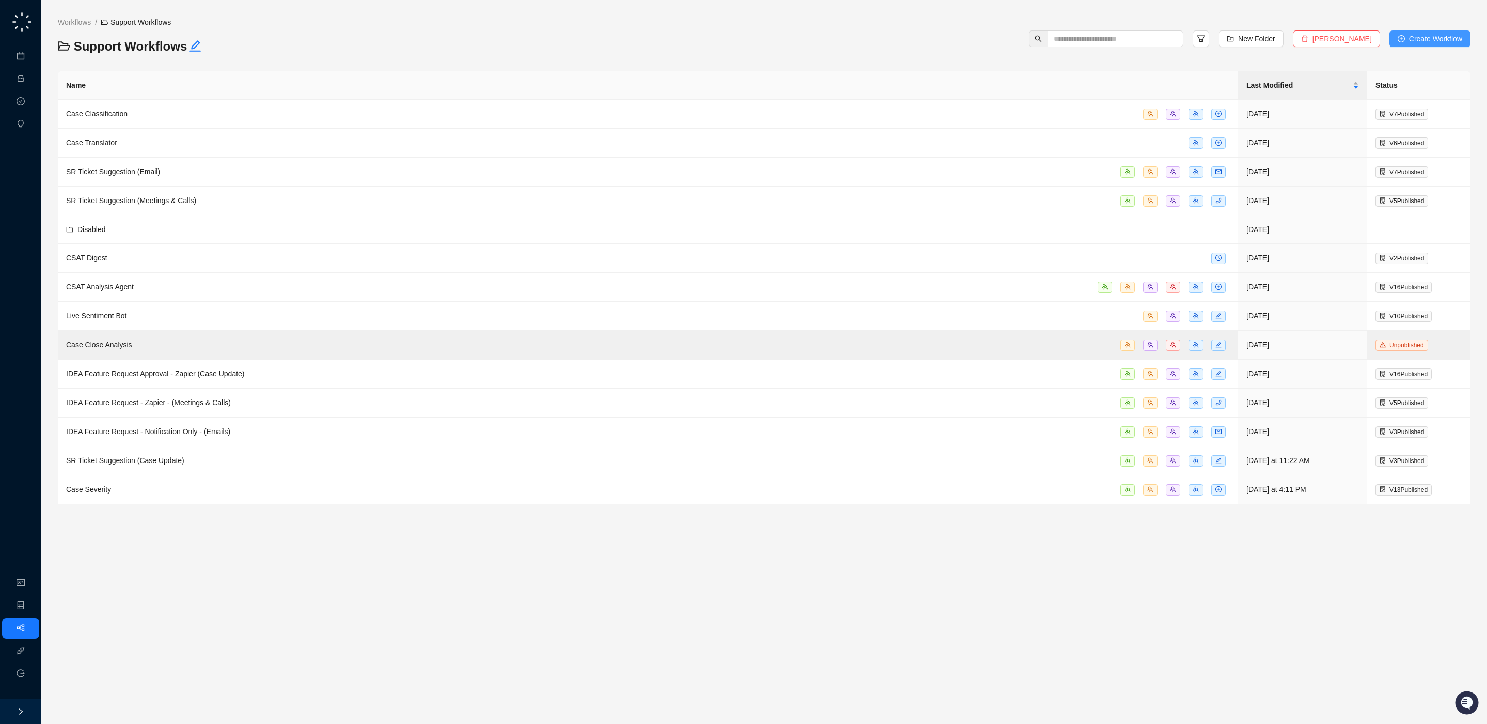
click at [1438, 35] on span "Create Workflow" at bounding box center [1436, 38] width 53 height 11
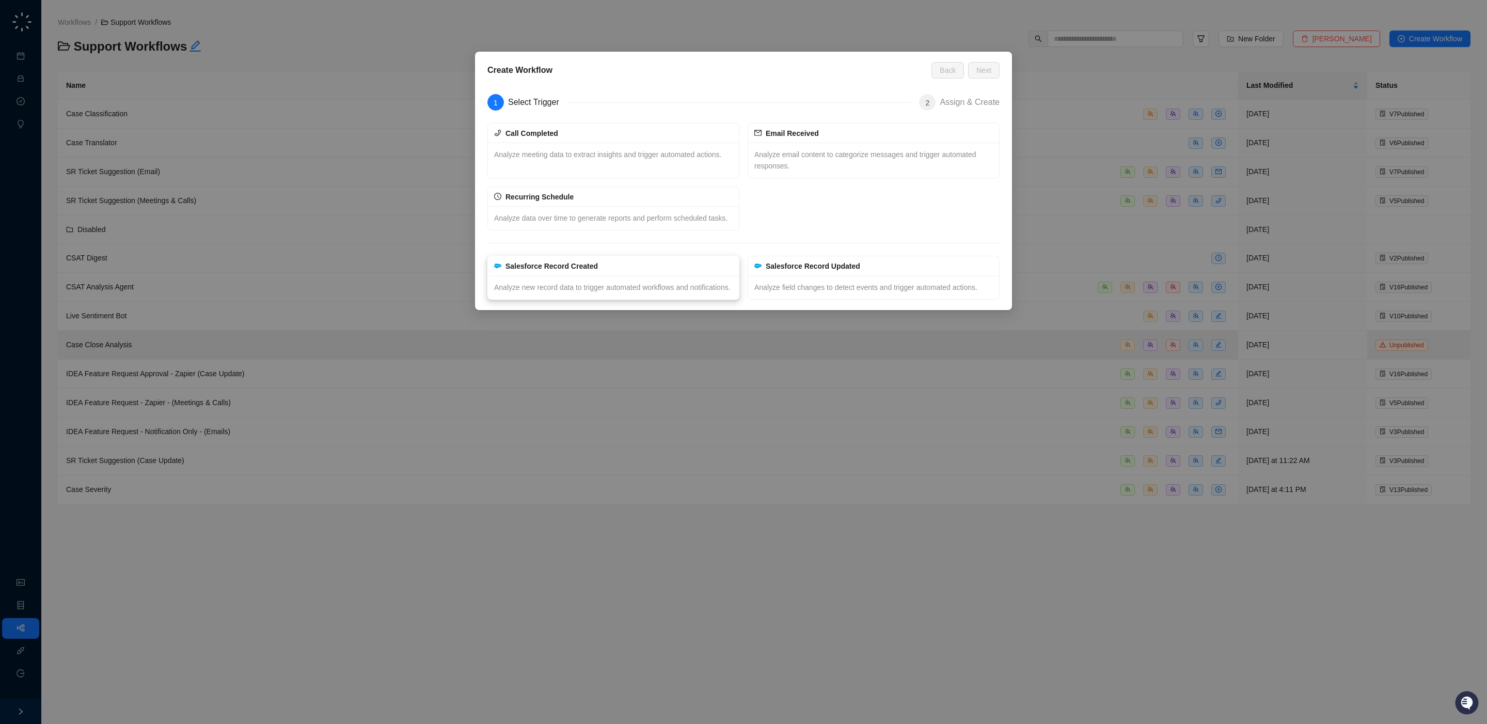
click at [666, 291] on span "Analyze new record data to trigger automated workflows and notifications." at bounding box center [612, 287] width 237 height 8
click at [983, 70] on span "Next" at bounding box center [984, 70] width 15 height 11
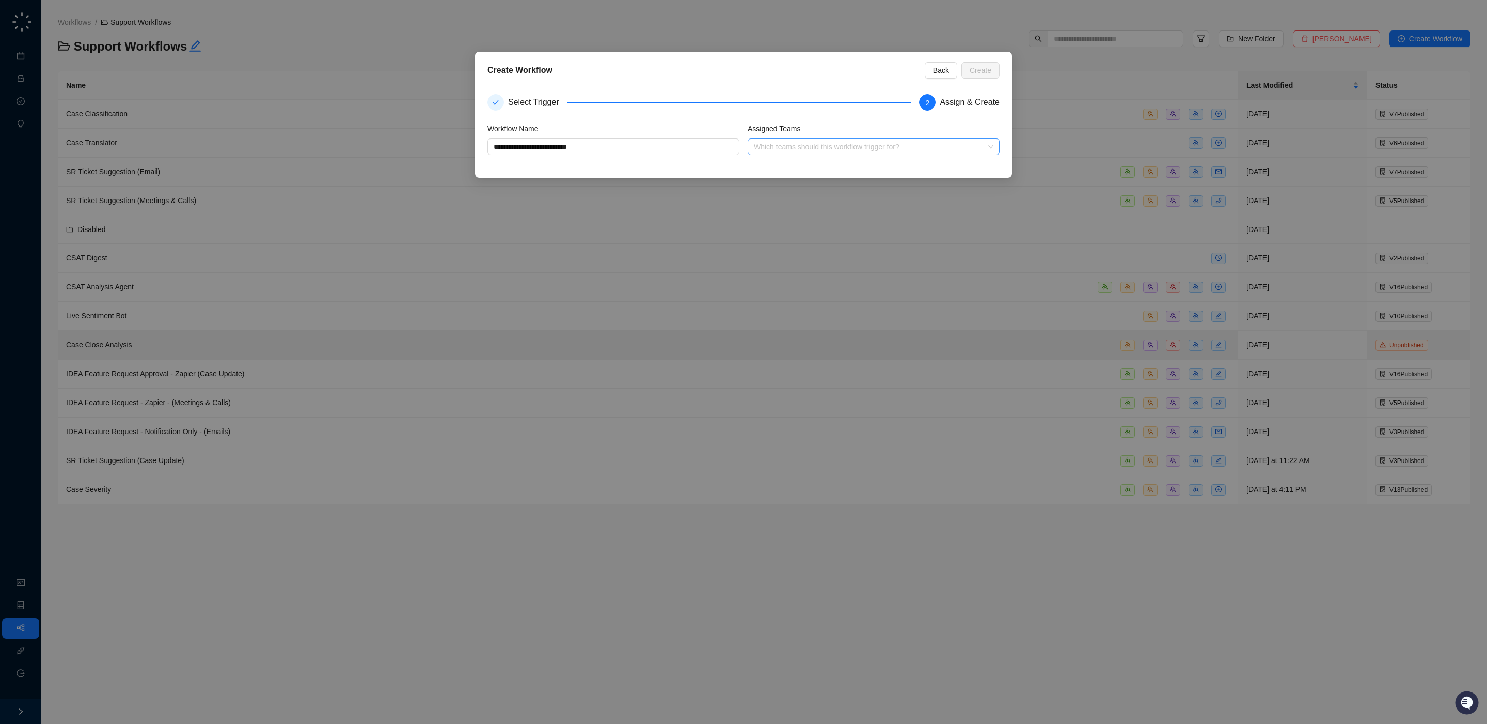
click at [798, 149] on div at bounding box center [868, 147] width 237 height 8
type input "**********"
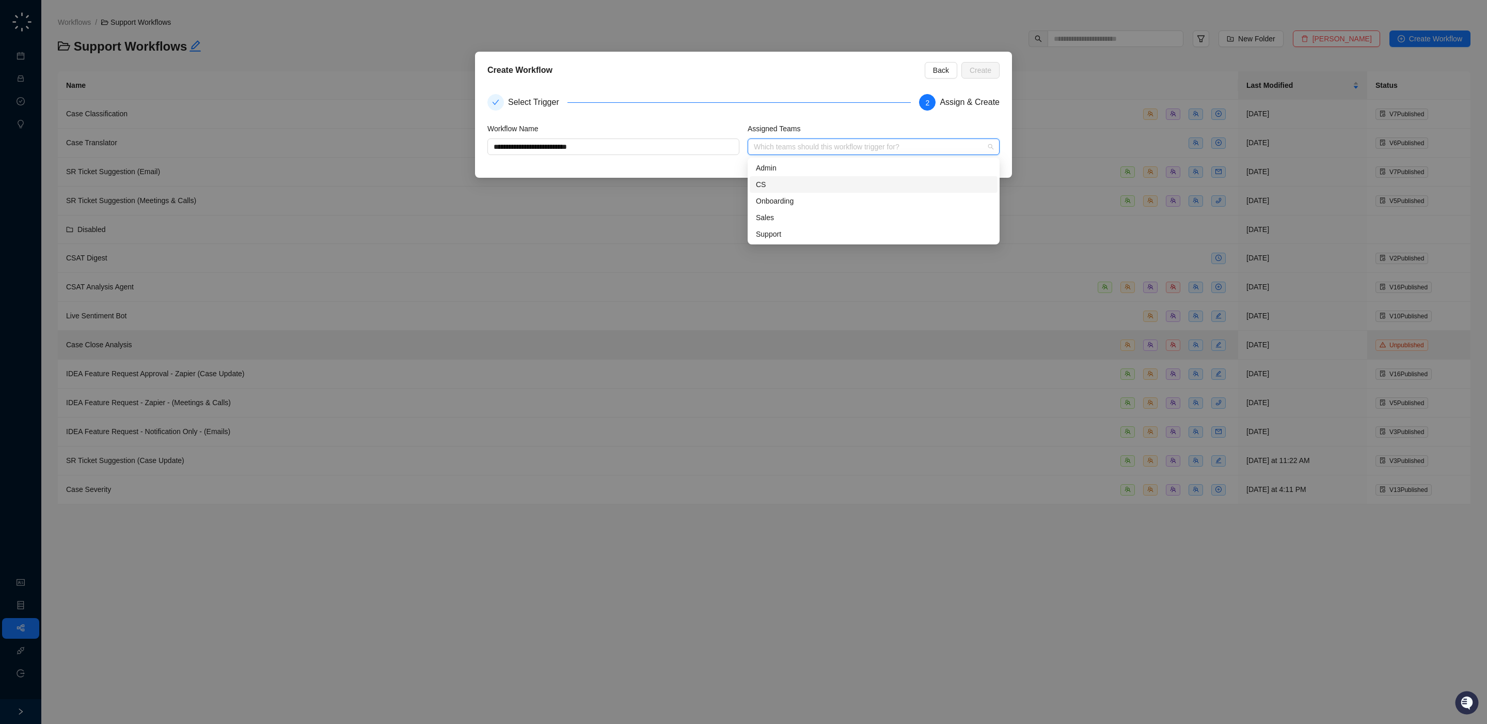
click at [787, 186] on div "CS" at bounding box center [874, 184] width 236 height 11
click at [785, 201] on div "Onboarding" at bounding box center [874, 200] width 236 height 11
click at [779, 216] on div "Sales" at bounding box center [874, 217] width 236 height 11
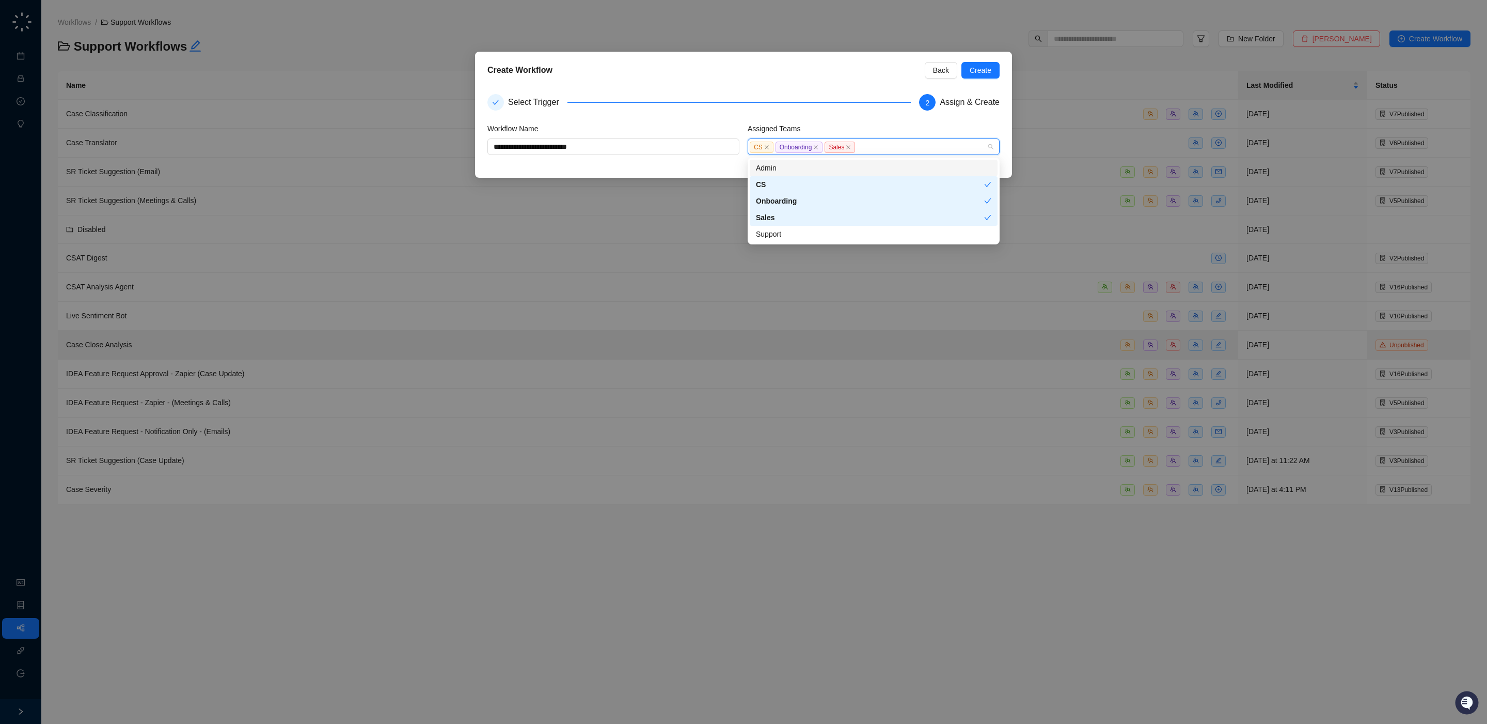
click at [890, 170] on div "Admin" at bounding box center [874, 167] width 236 height 11
click at [949, 128] on div "Assigned Teams" at bounding box center [874, 130] width 252 height 15
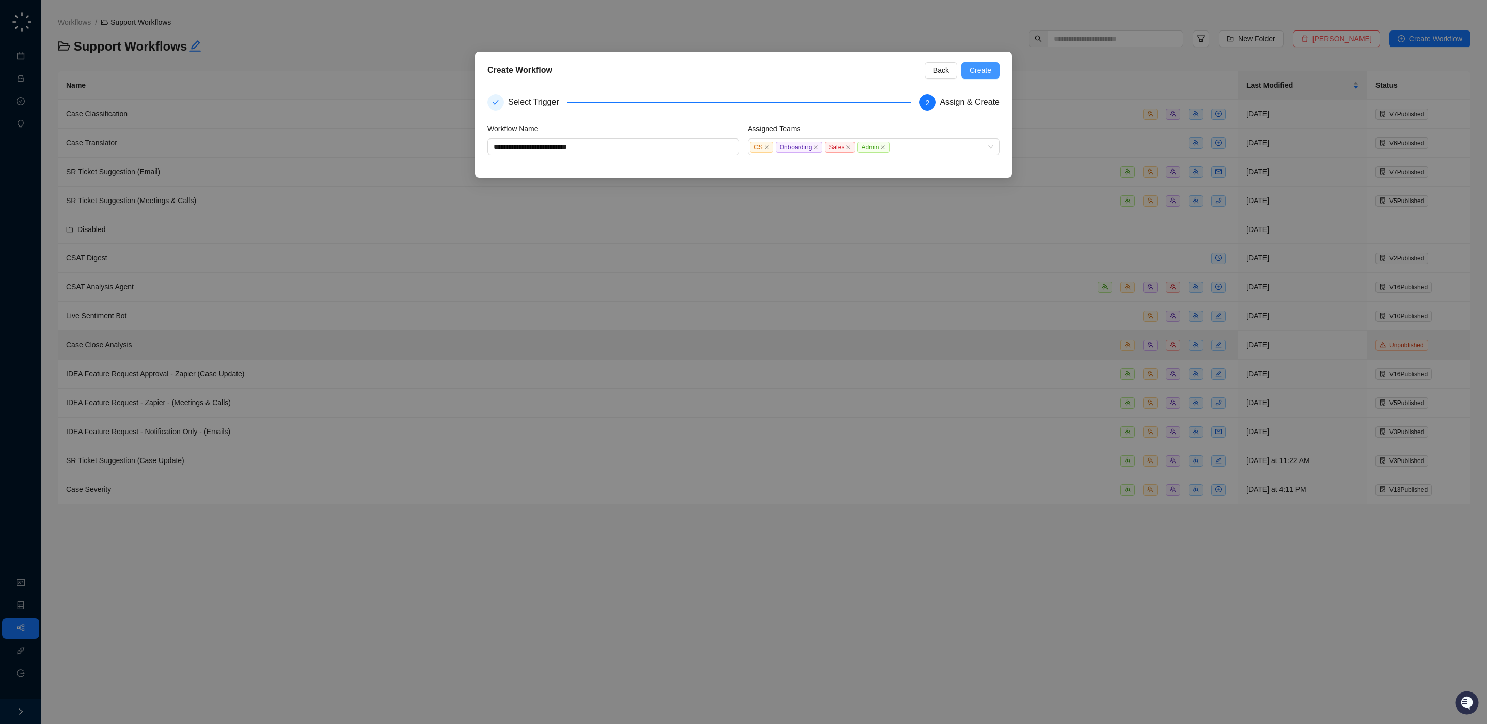
click at [990, 70] on span "Create" at bounding box center [981, 70] width 22 height 11
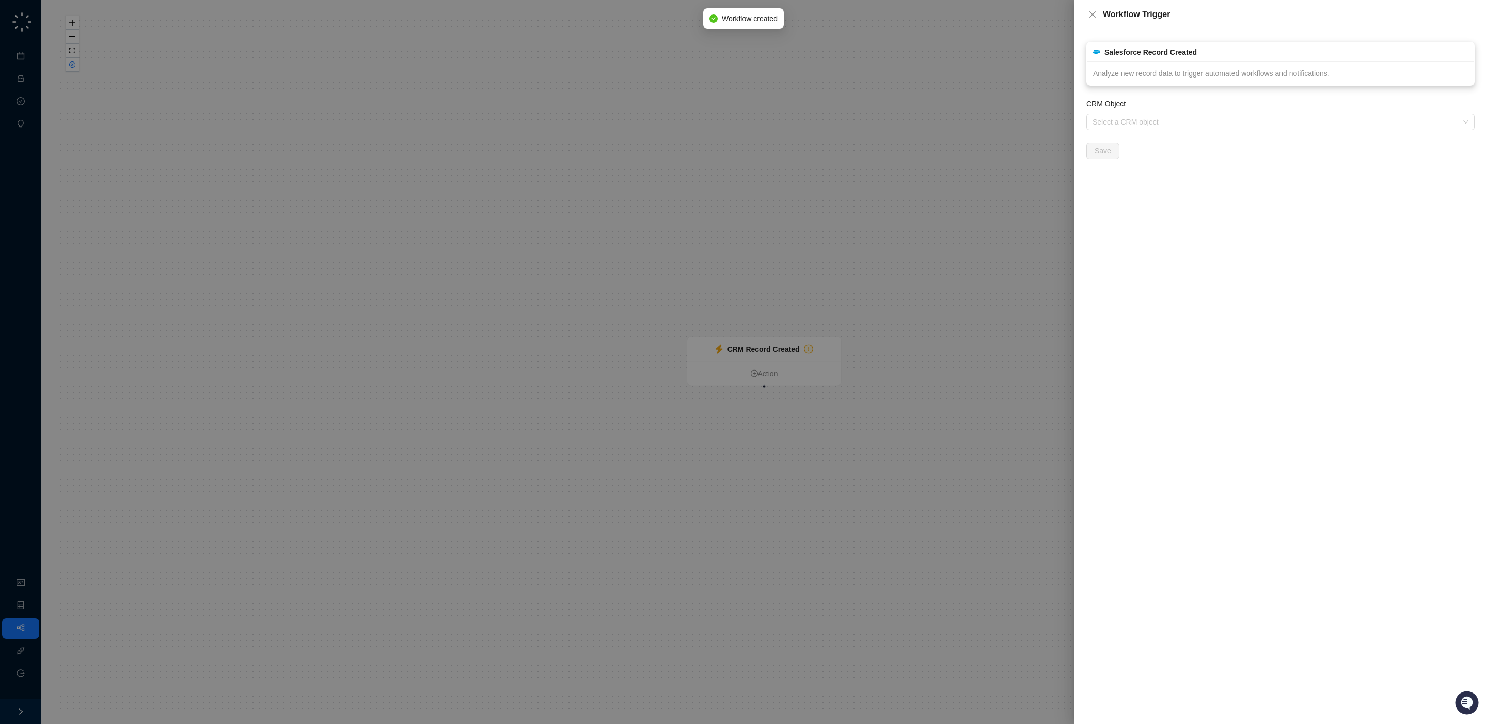
click at [1148, 69] on span "Analyze new record data to trigger automated workflows and notifications." at bounding box center [1211, 73] width 237 height 8
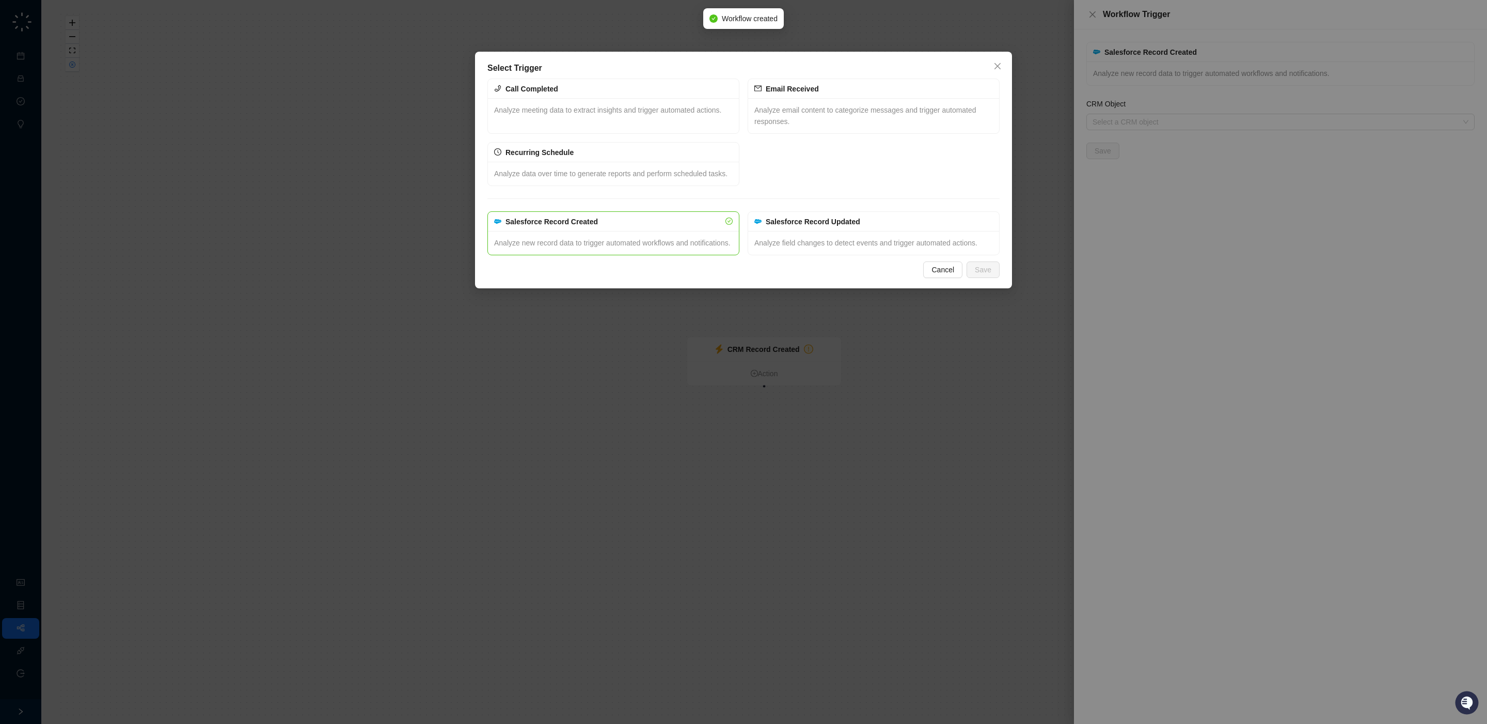
click at [1142, 159] on div "Select Trigger Call Completed Analyze meeting data to extract insights and trig…" at bounding box center [743, 362] width 1487 height 724
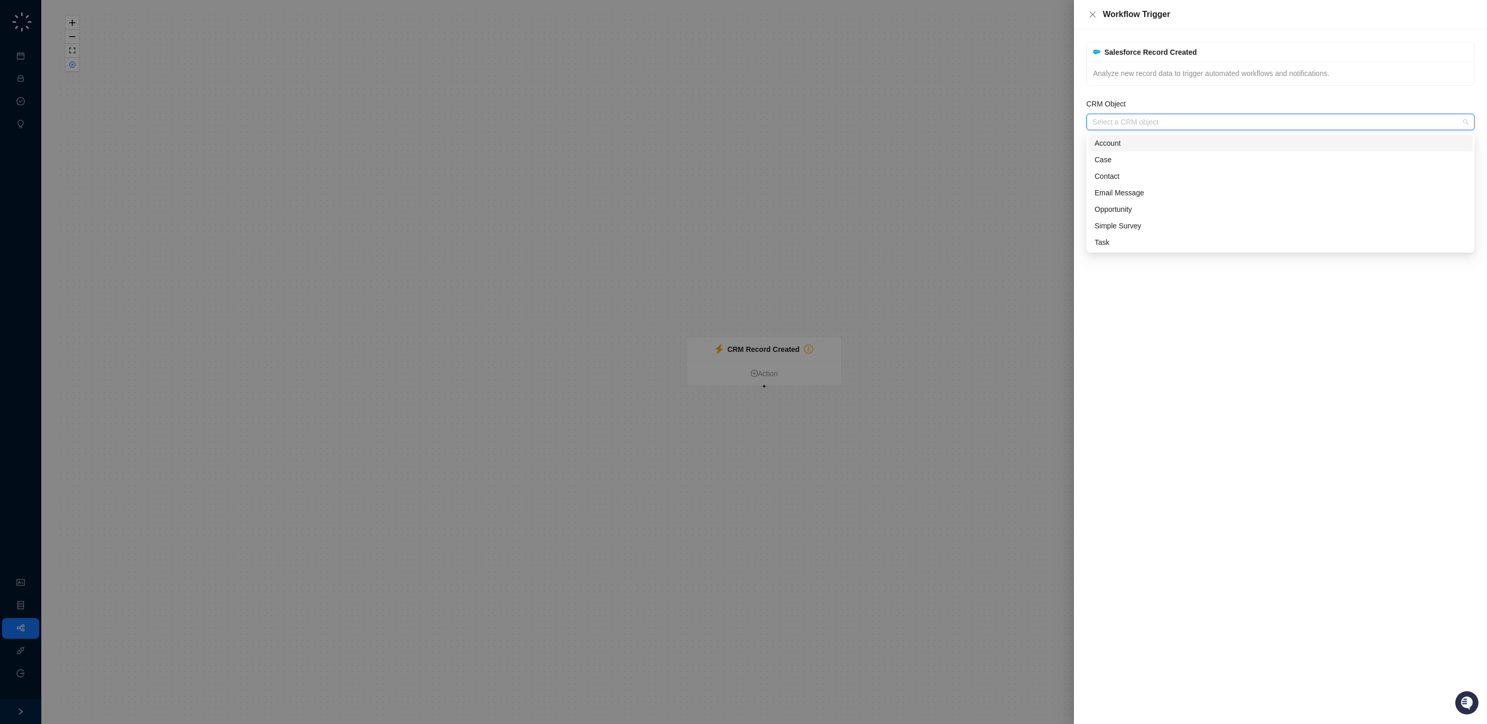
click at [1154, 124] on input "CRM Object" at bounding box center [1278, 121] width 370 height 15
type input "***"
click at [1149, 146] on div "Case" at bounding box center [1281, 142] width 372 height 11
click at [1109, 159] on button "Save" at bounding box center [1103, 151] width 33 height 17
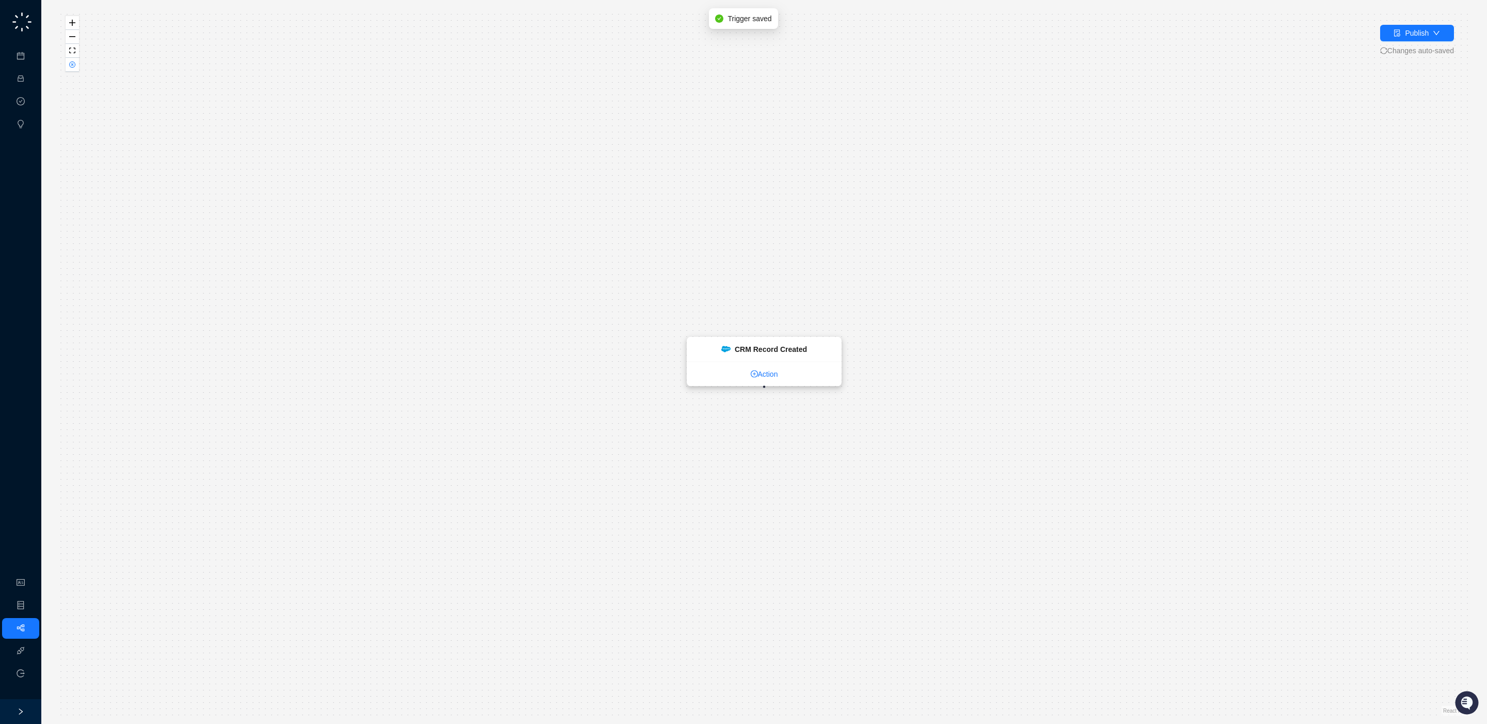
click at [759, 378] on link "Action" at bounding box center [764, 373] width 154 height 11
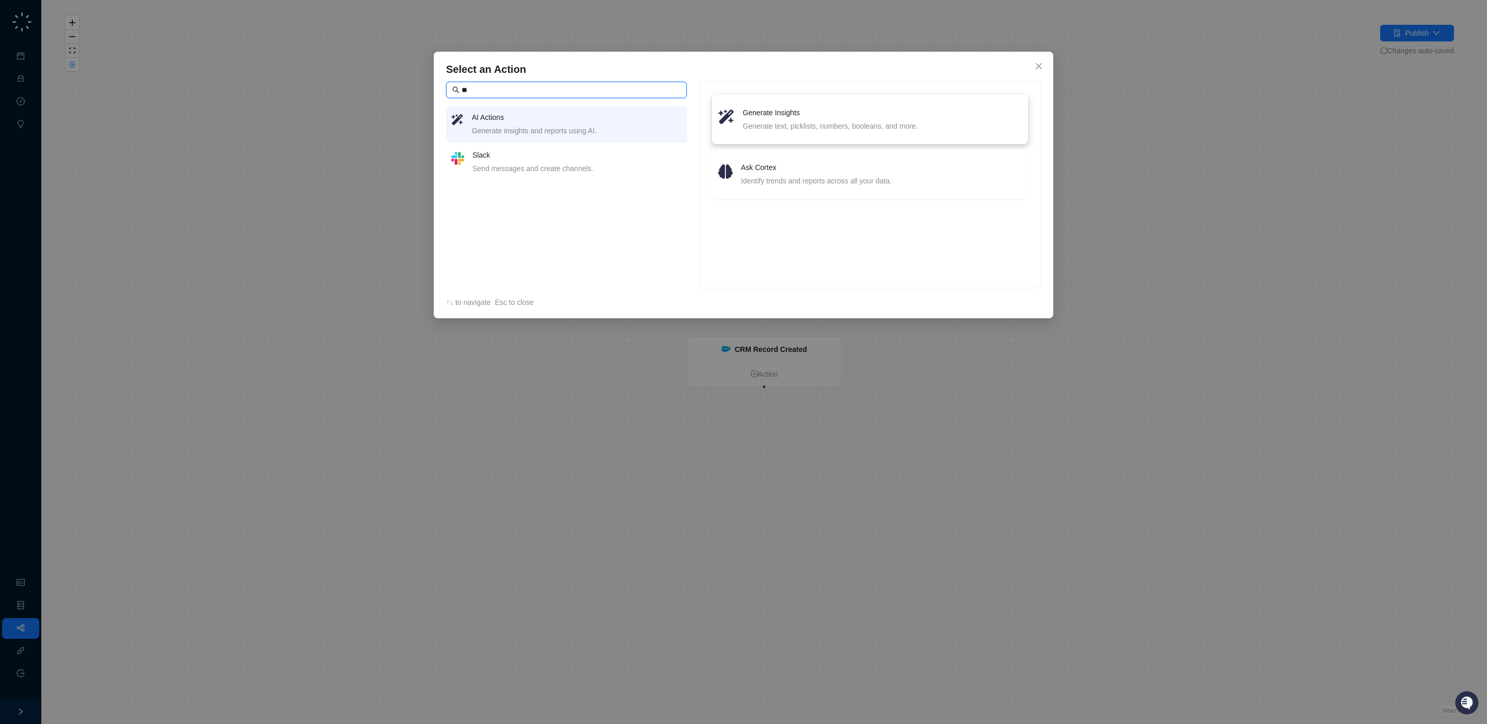
type input "**"
click at [797, 124] on div "Generate text, picklists, numbers, booleans, and more." at bounding box center [882, 125] width 279 height 11
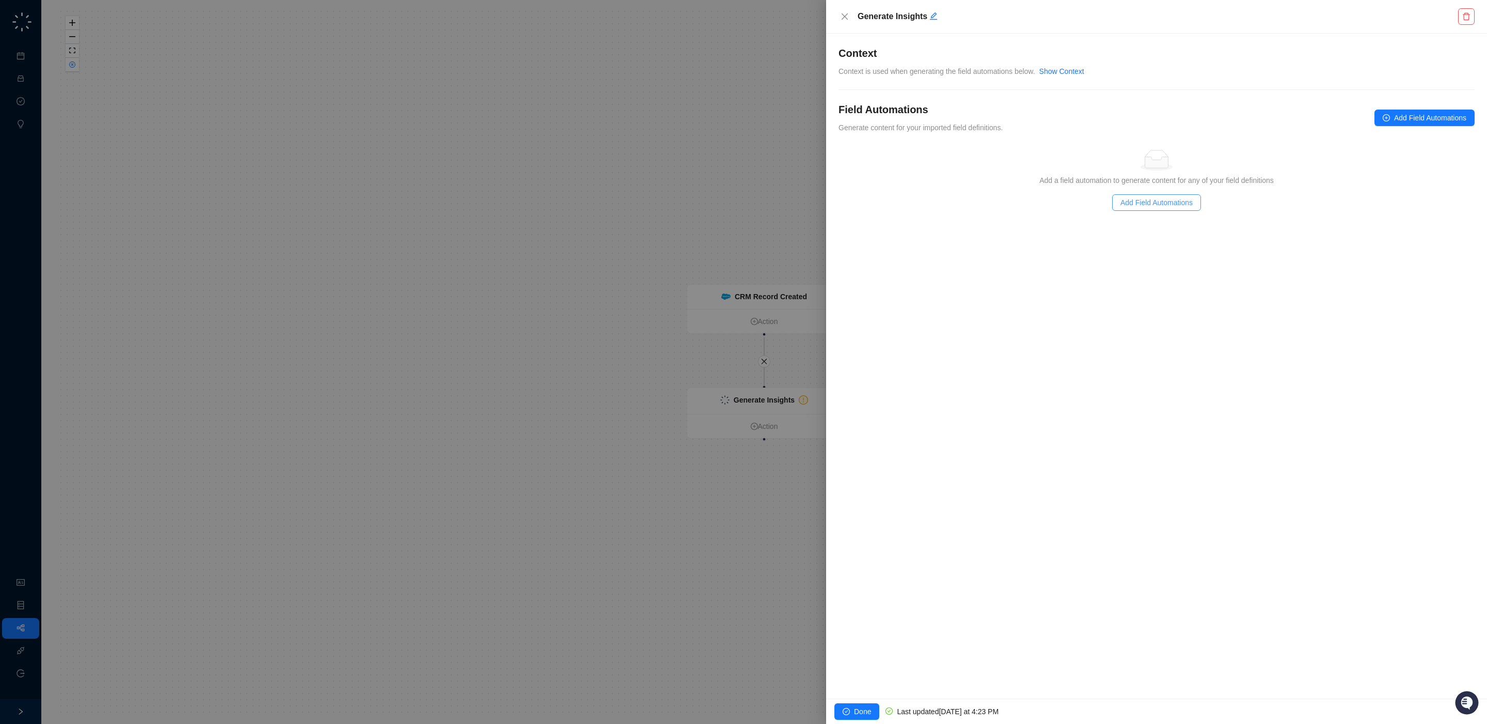
click at [1175, 202] on span "Add Field Automations" at bounding box center [1157, 202] width 72 height 11
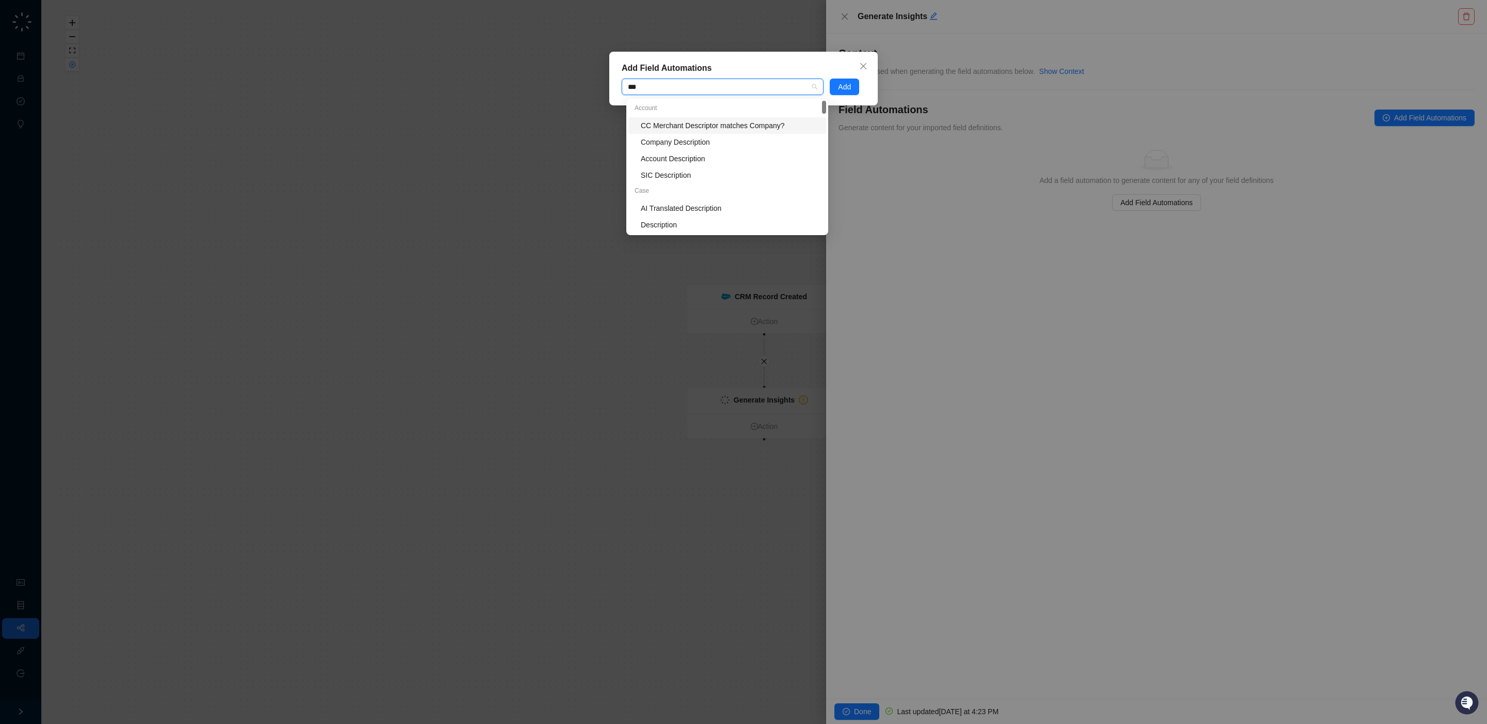
type input "****"
click at [861, 66] on icon "close" at bounding box center [863, 66] width 8 height 8
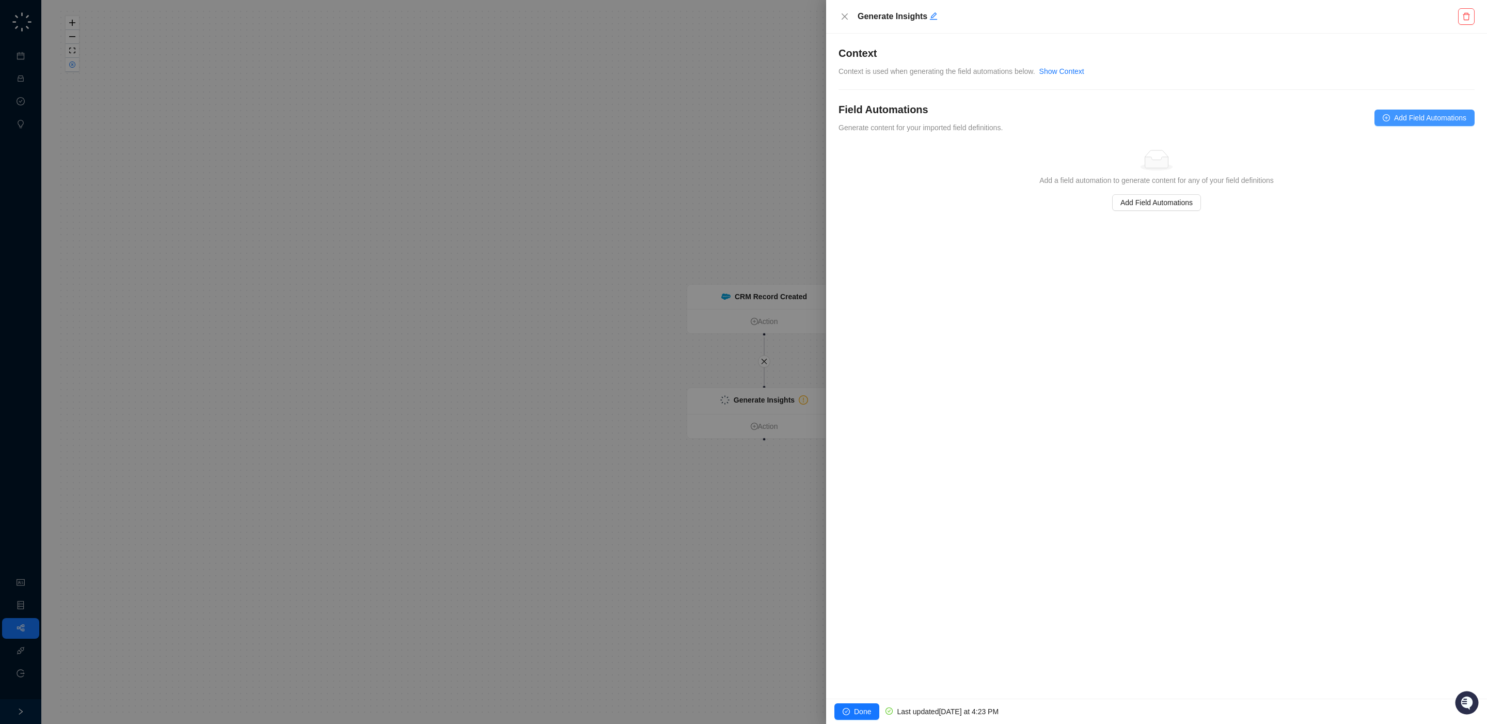
click at [1383, 117] on icon "plus-circle" at bounding box center [1386, 117] width 7 height 7
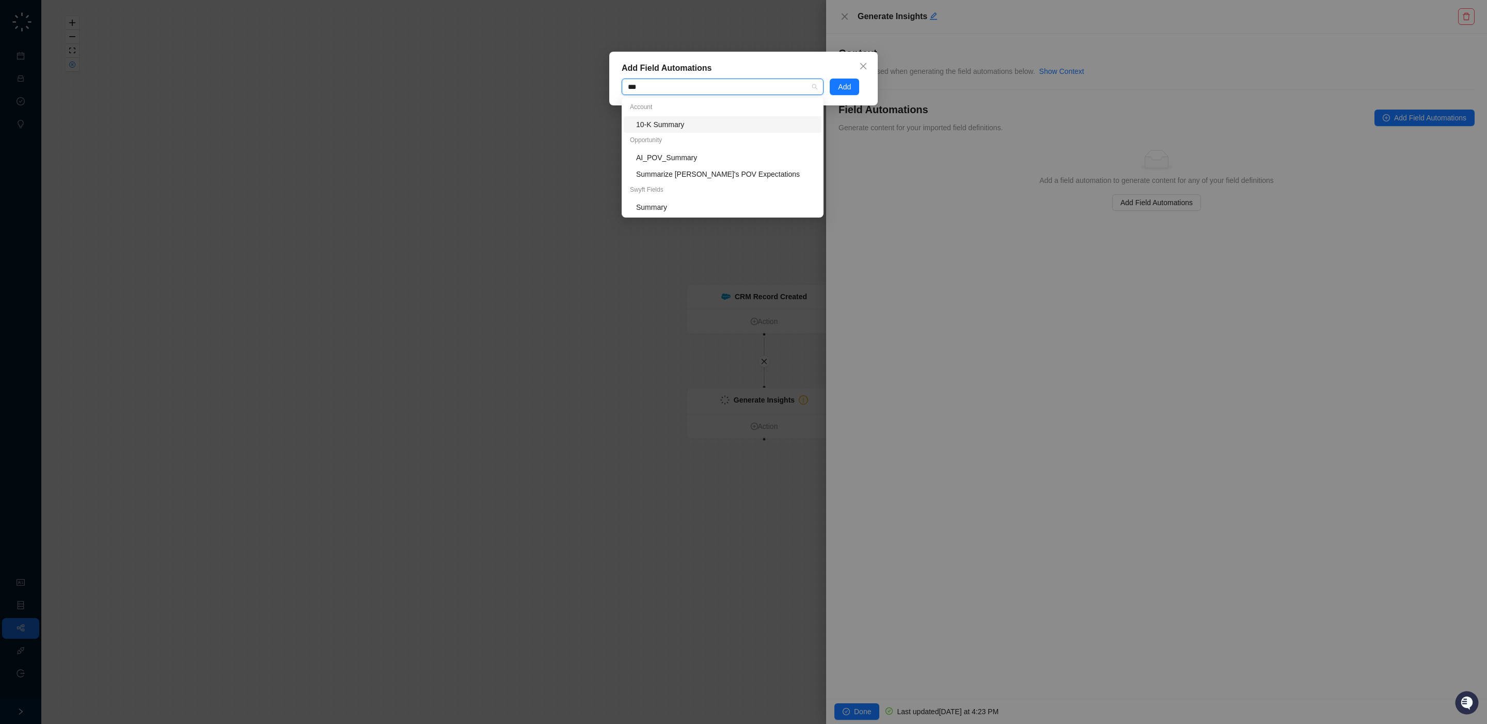
type input "****"
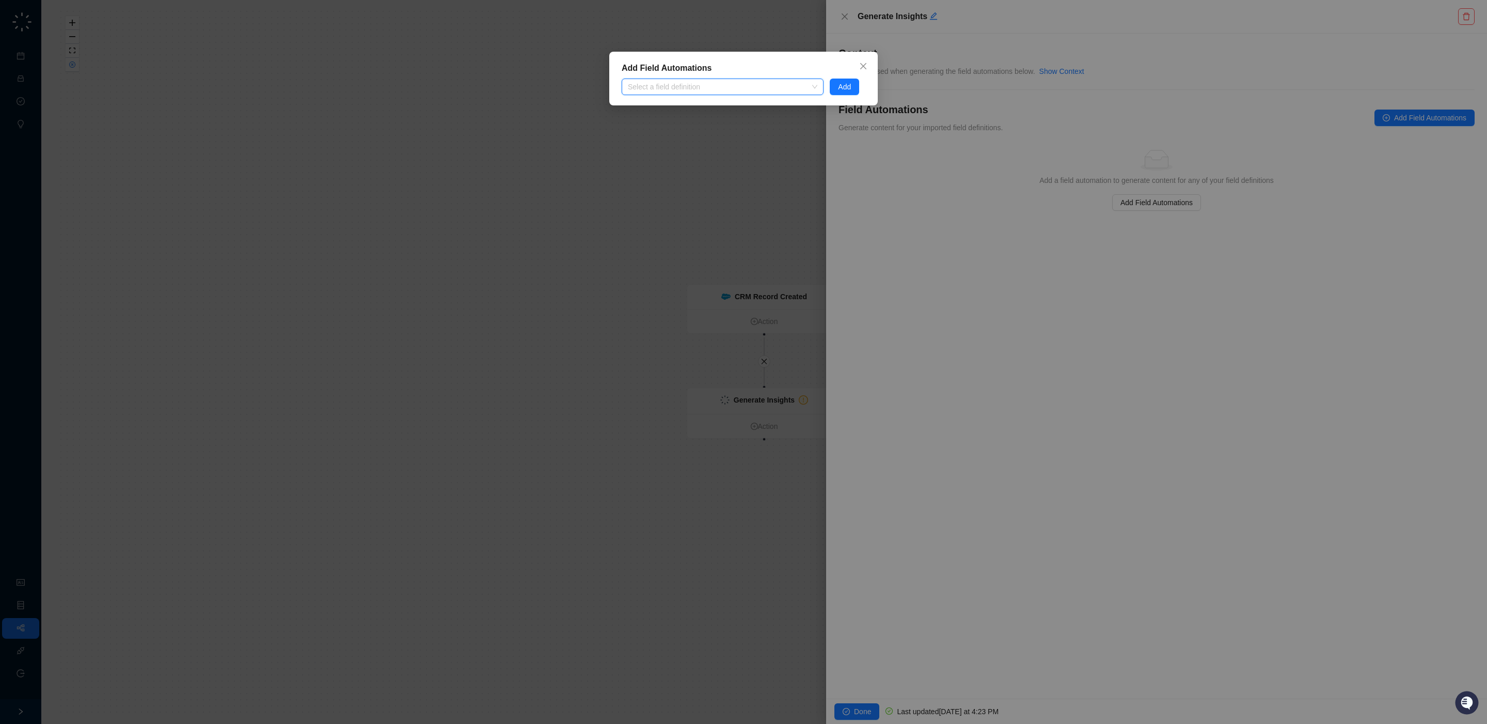
click at [1069, 175] on div "Add Field Automations Select a field definition Add" at bounding box center [743, 362] width 1487 height 724
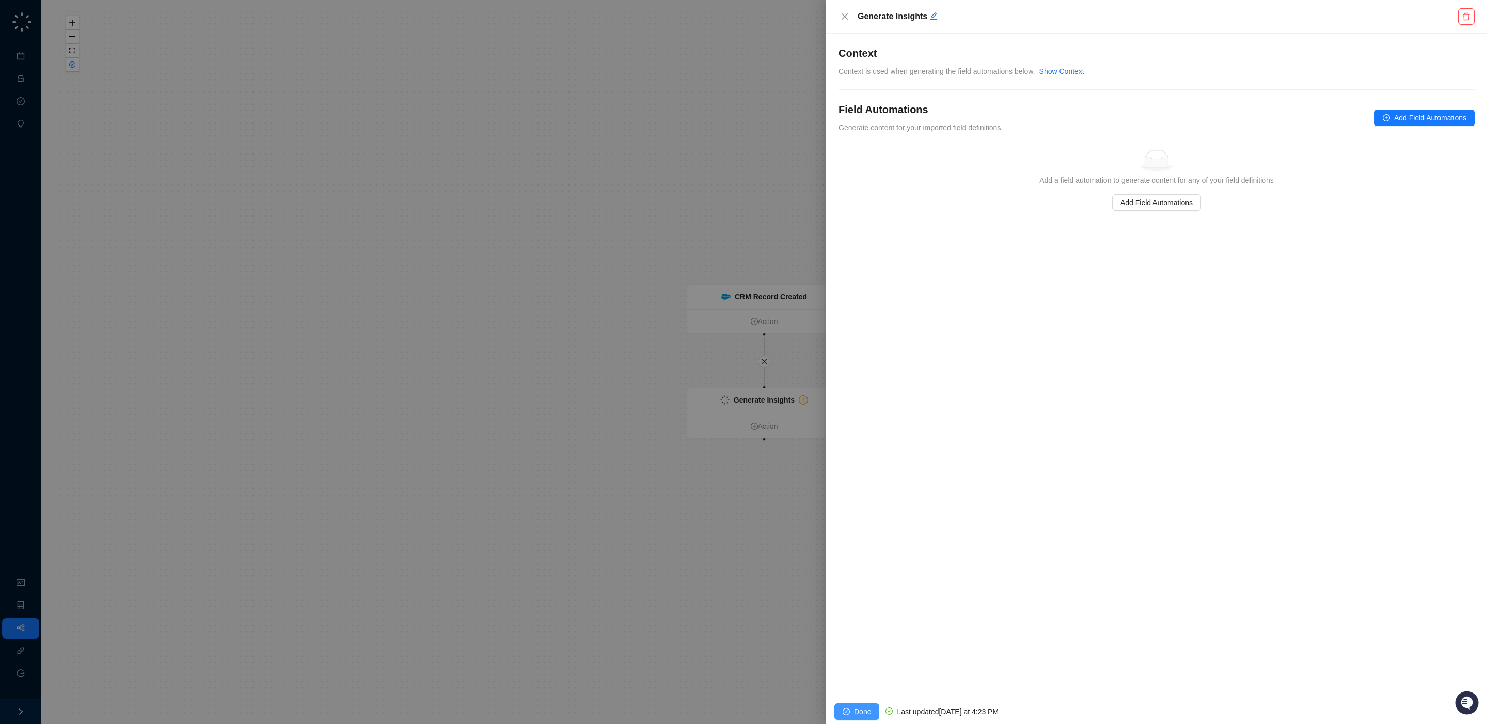
click at [864, 711] on span "Done" at bounding box center [862, 711] width 17 height 11
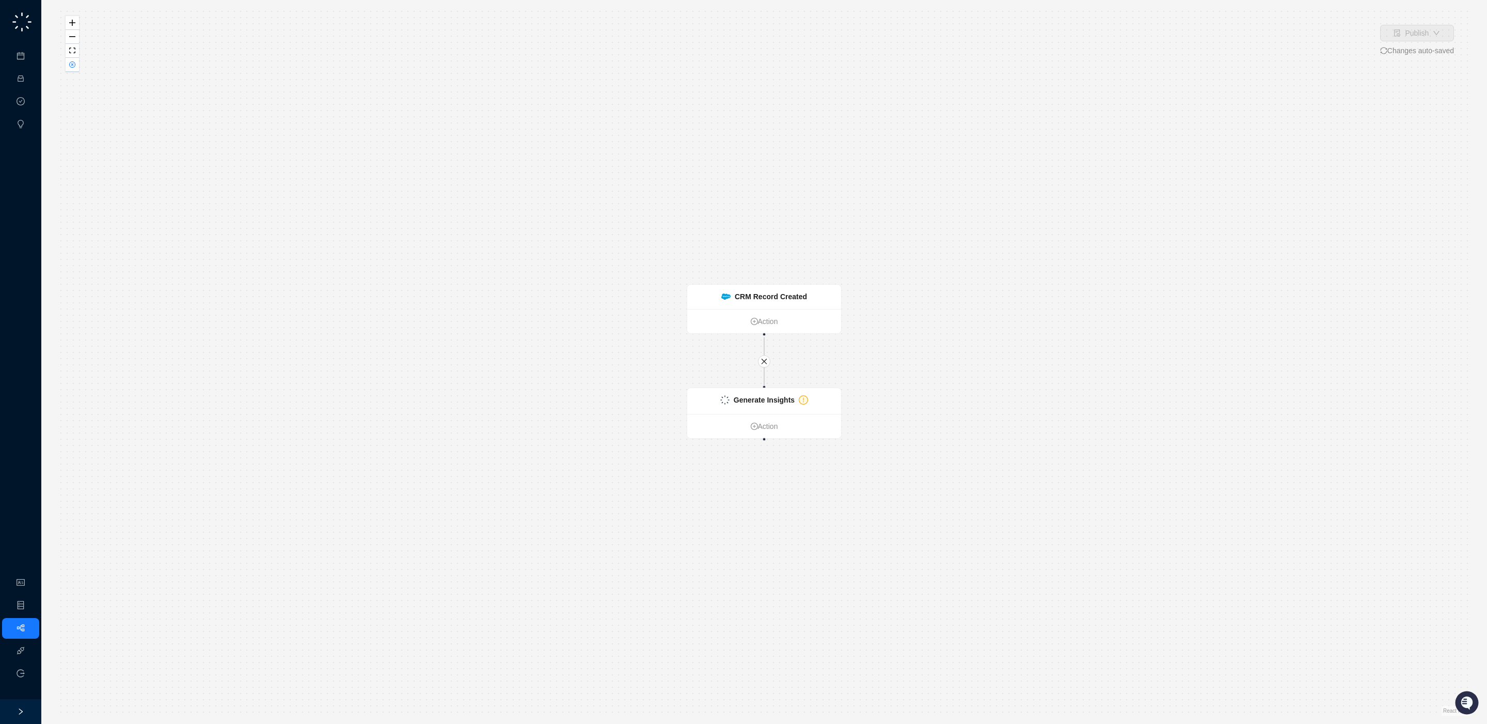
click at [559, 284] on div "CRM Record Created Action Generate Insights Action" at bounding box center [764, 361] width 1413 height 707
click at [30, 648] on link "Integrations" at bounding box center [49, 651] width 38 height 8
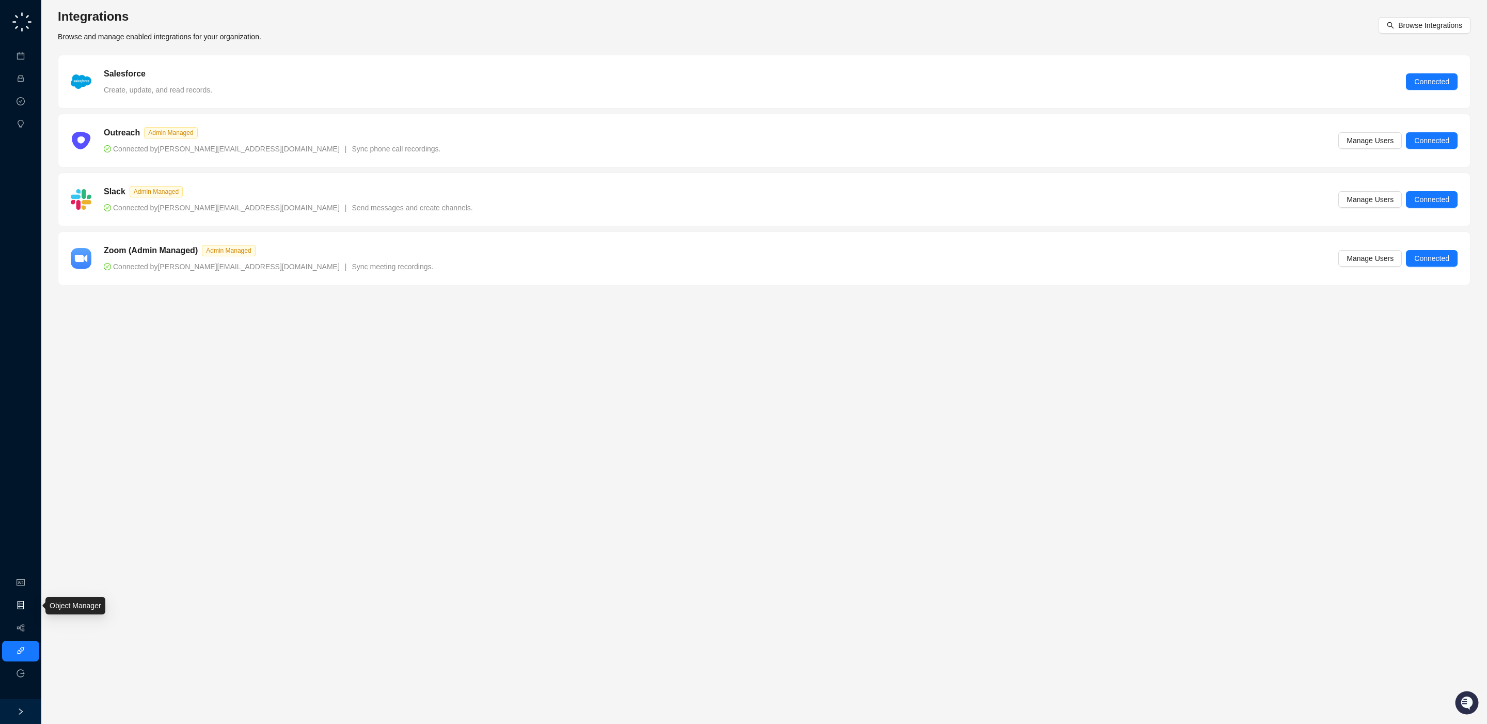
click at [30, 605] on link "Object Manager" at bounding box center [56, 605] width 52 height 8
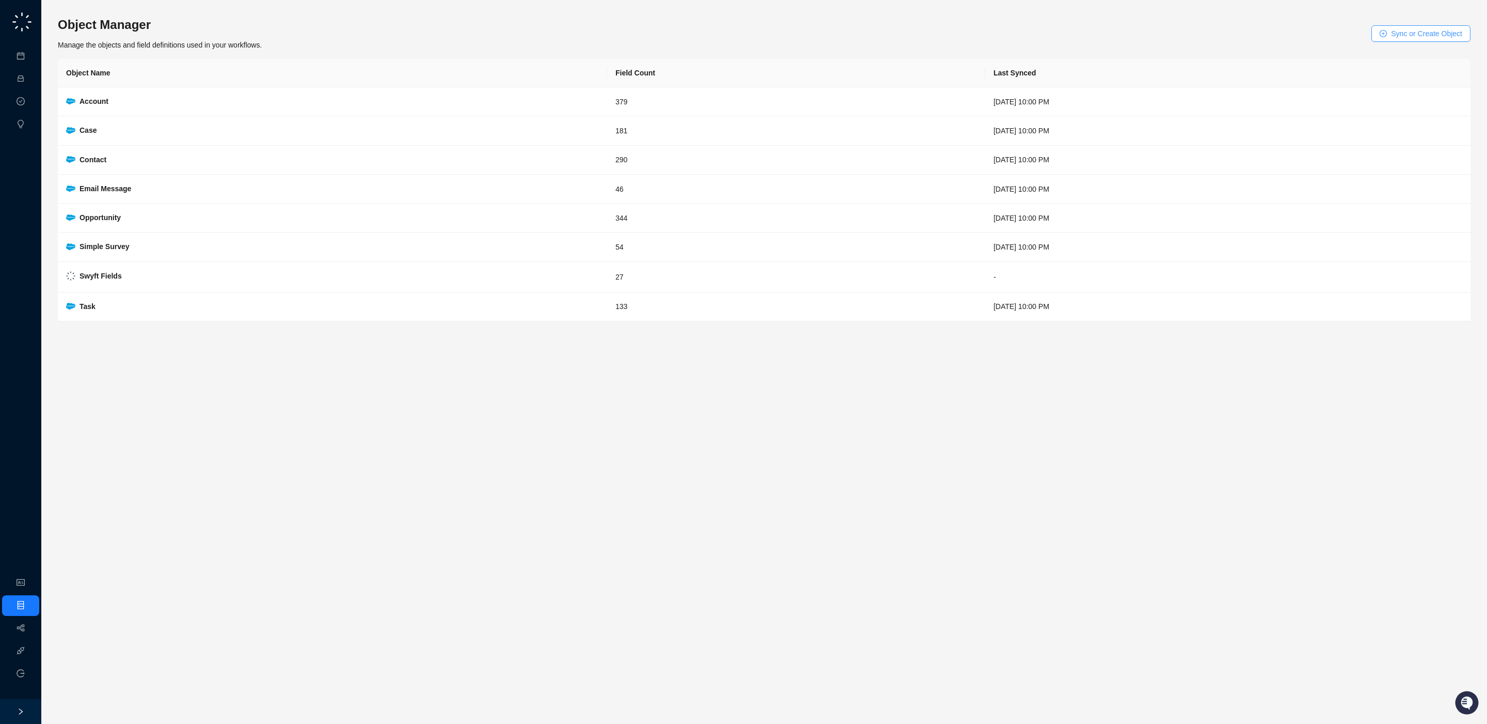
click at [1391, 34] on span "Sync or Create Object" at bounding box center [1426, 33] width 71 height 11
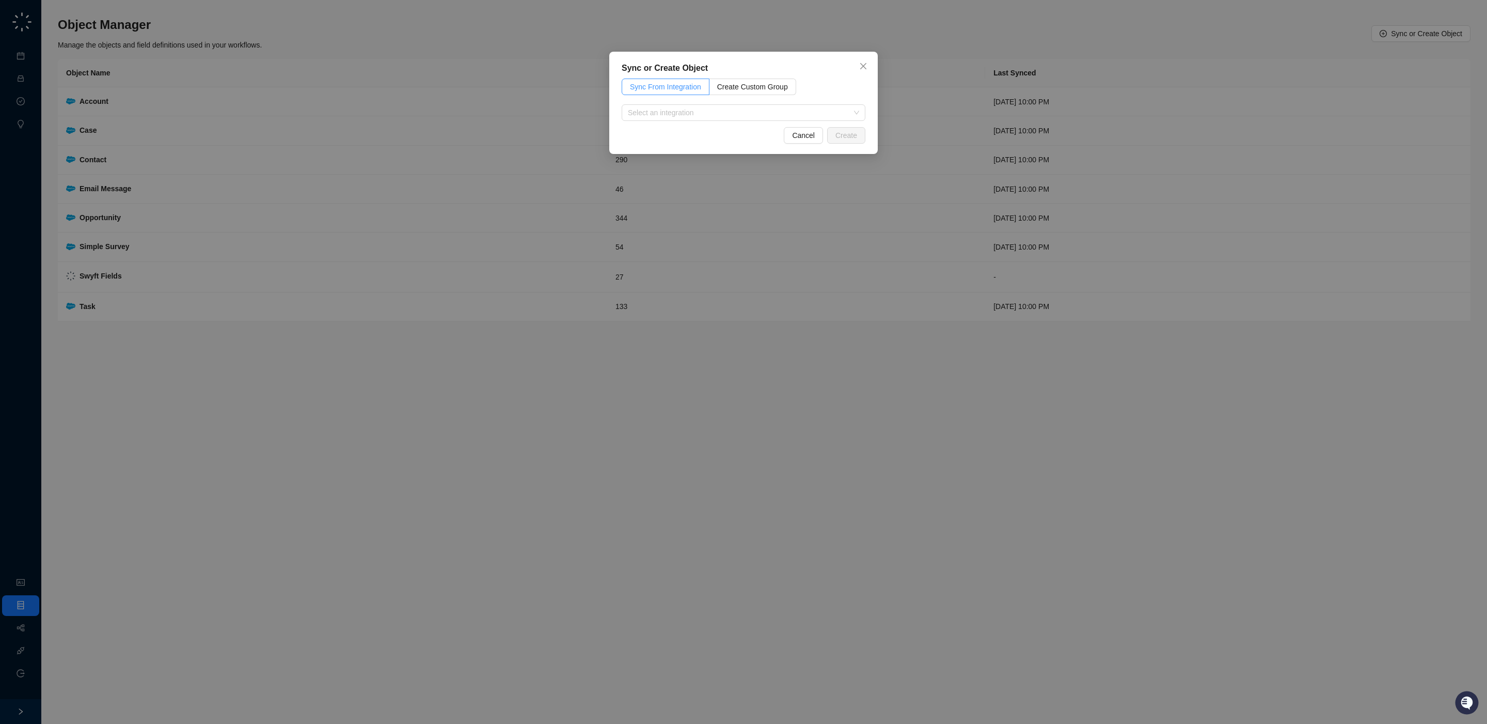
click at [686, 89] on span "Sync From Integration" at bounding box center [665, 87] width 71 height 8
click at [685, 111] on input "search" at bounding box center [740, 112] width 225 height 15
click at [681, 131] on div "Salesforce" at bounding box center [743, 133] width 227 height 11
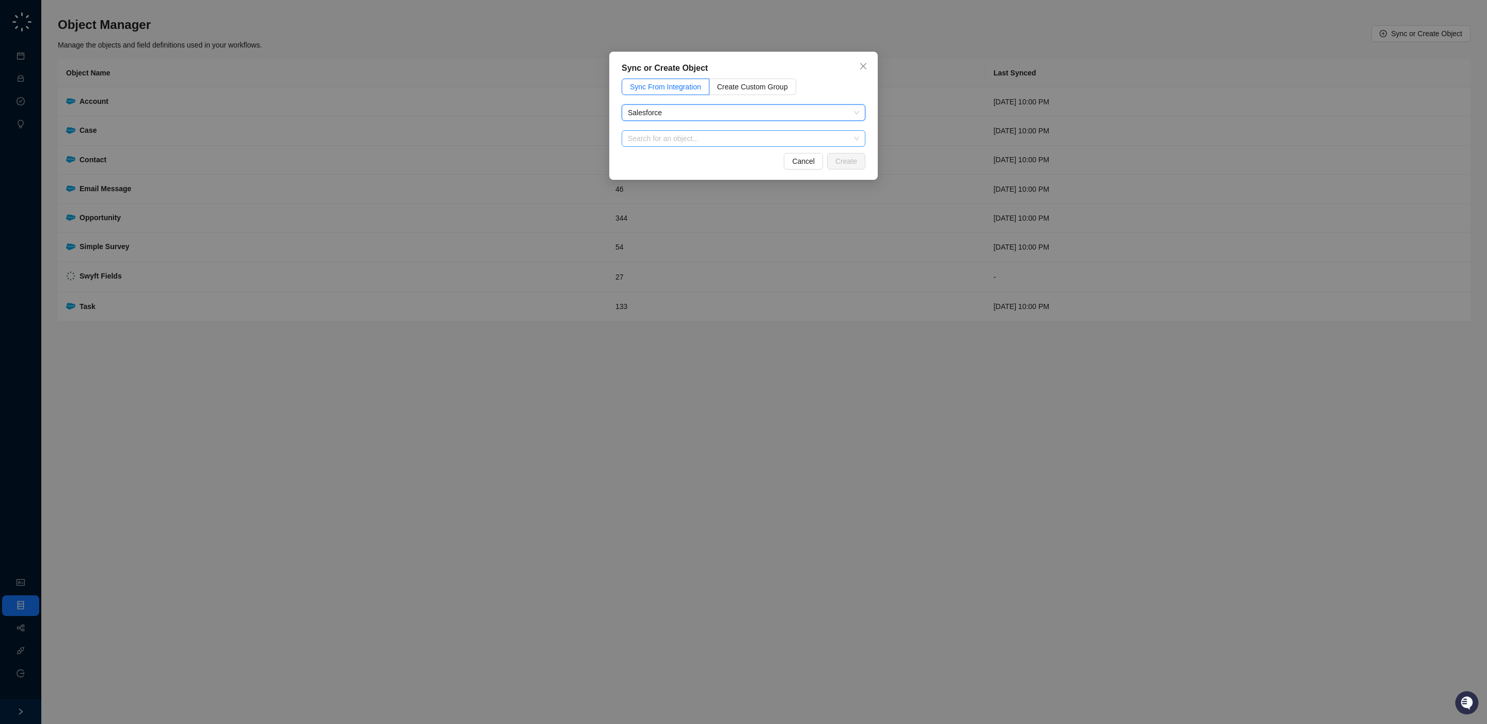
click at [706, 138] on input "search" at bounding box center [740, 138] width 225 height 15
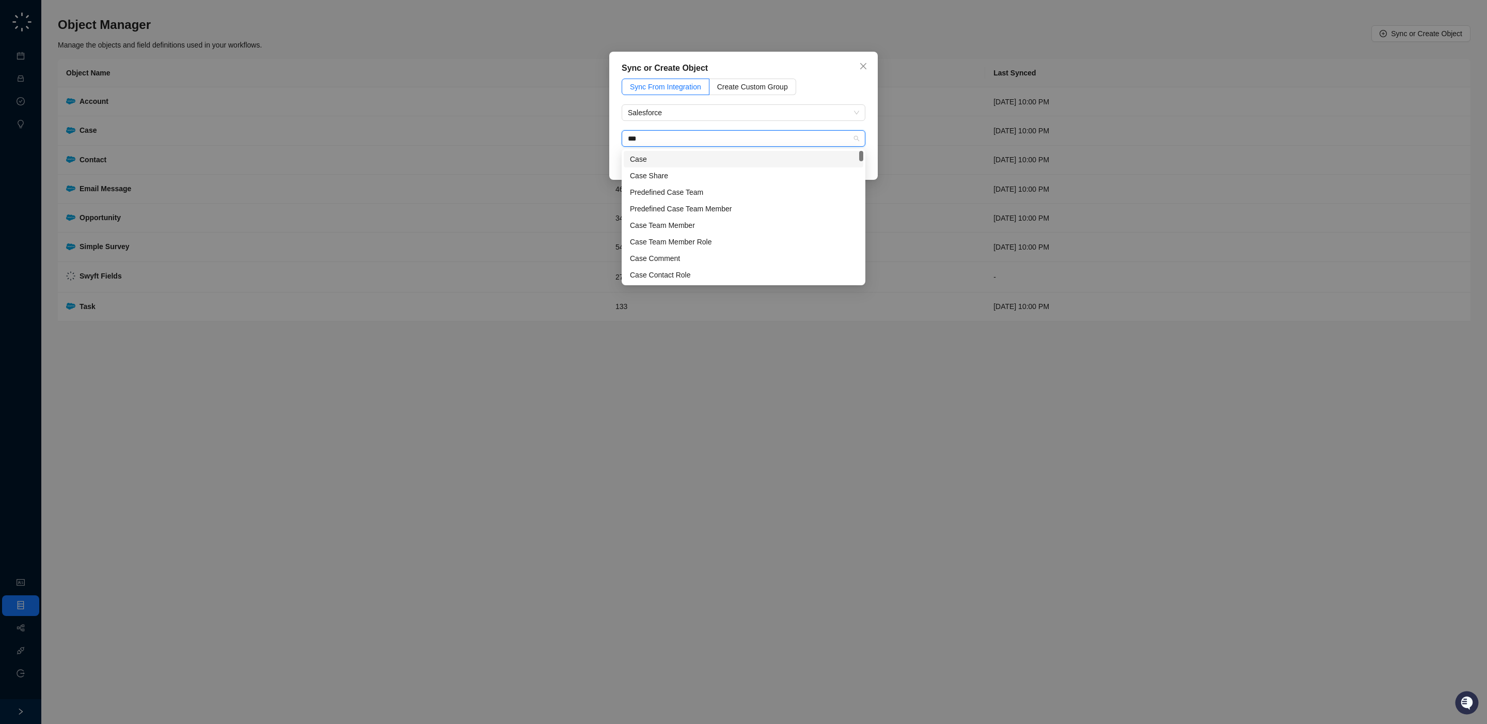
type input "****"
click at [705, 153] on div "Case" at bounding box center [743, 158] width 227 height 11
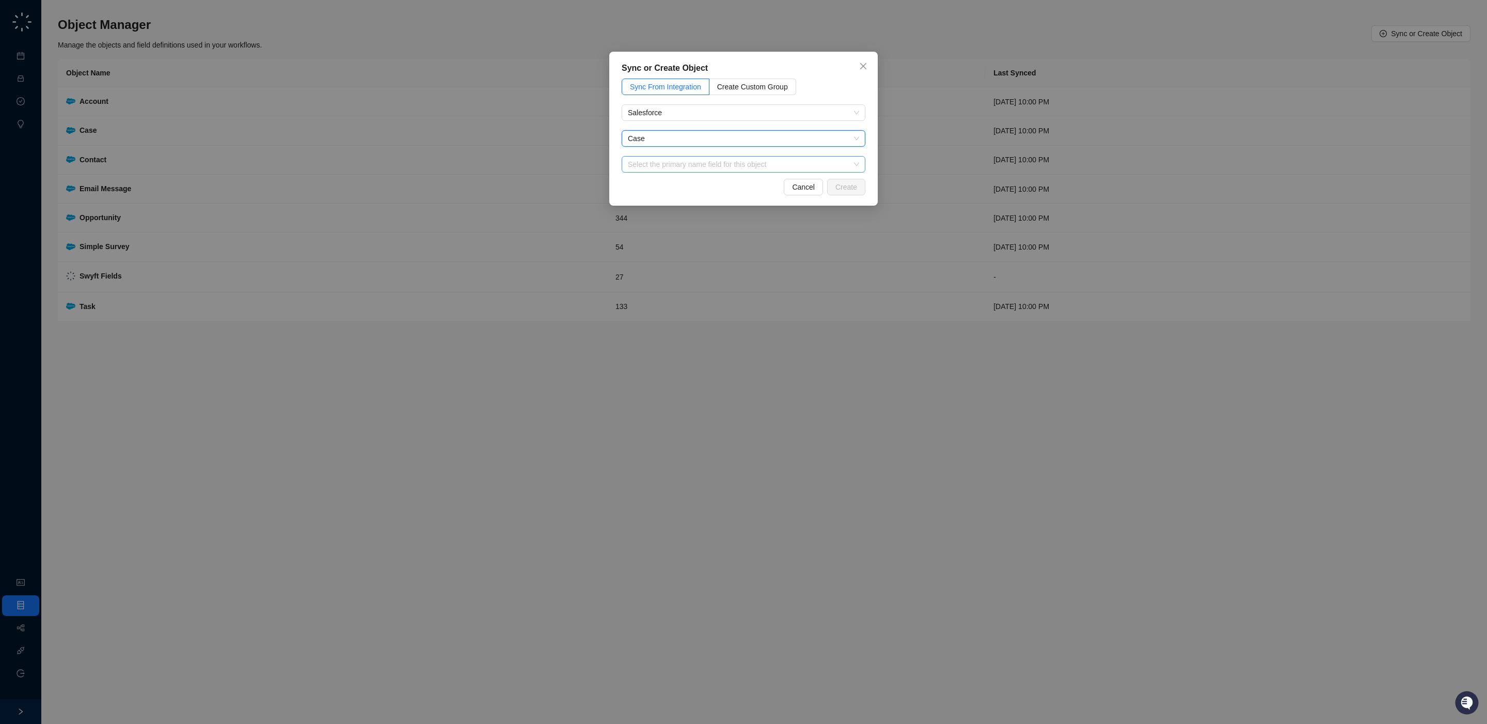
click at [764, 165] on input "search" at bounding box center [740, 163] width 225 height 15
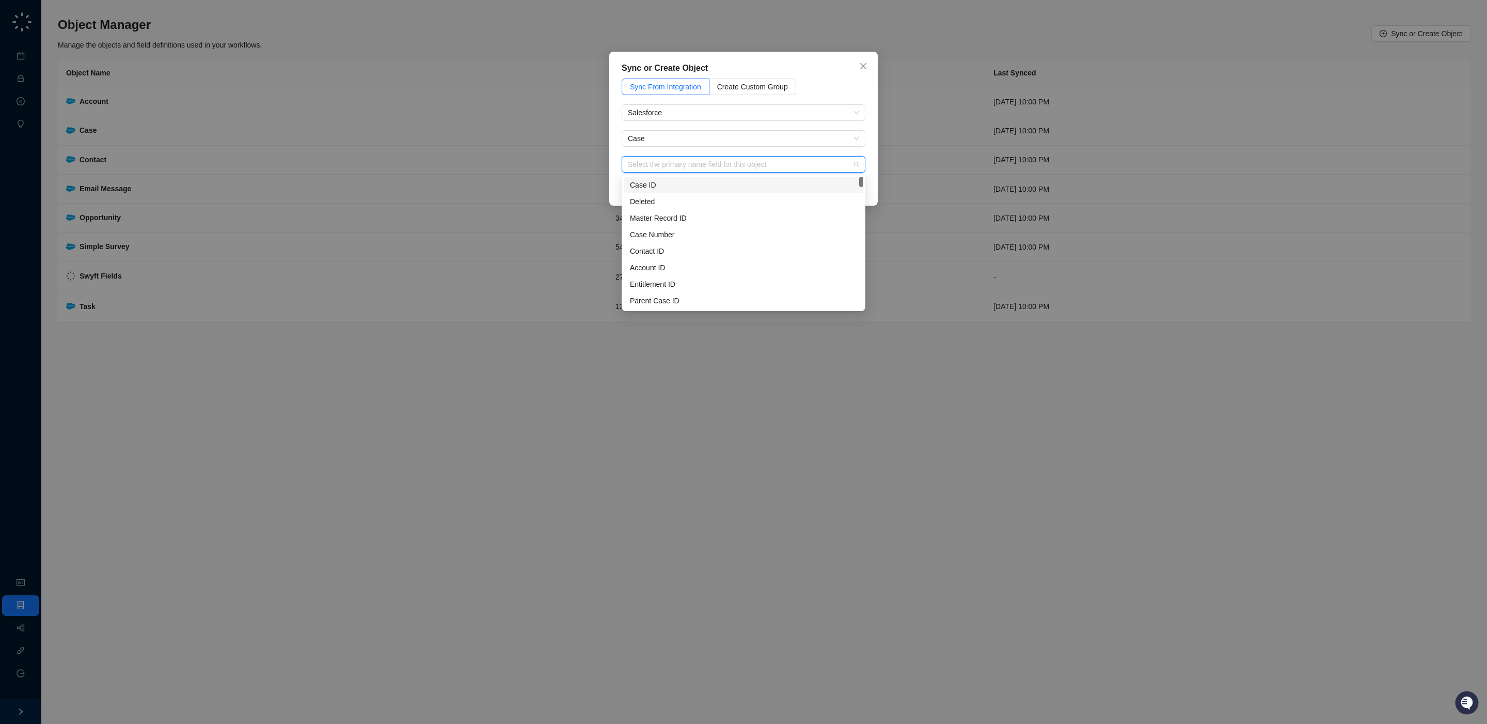
click at [755, 183] on div "Case ID" at bounding box center [743, 184] width 227 height 11
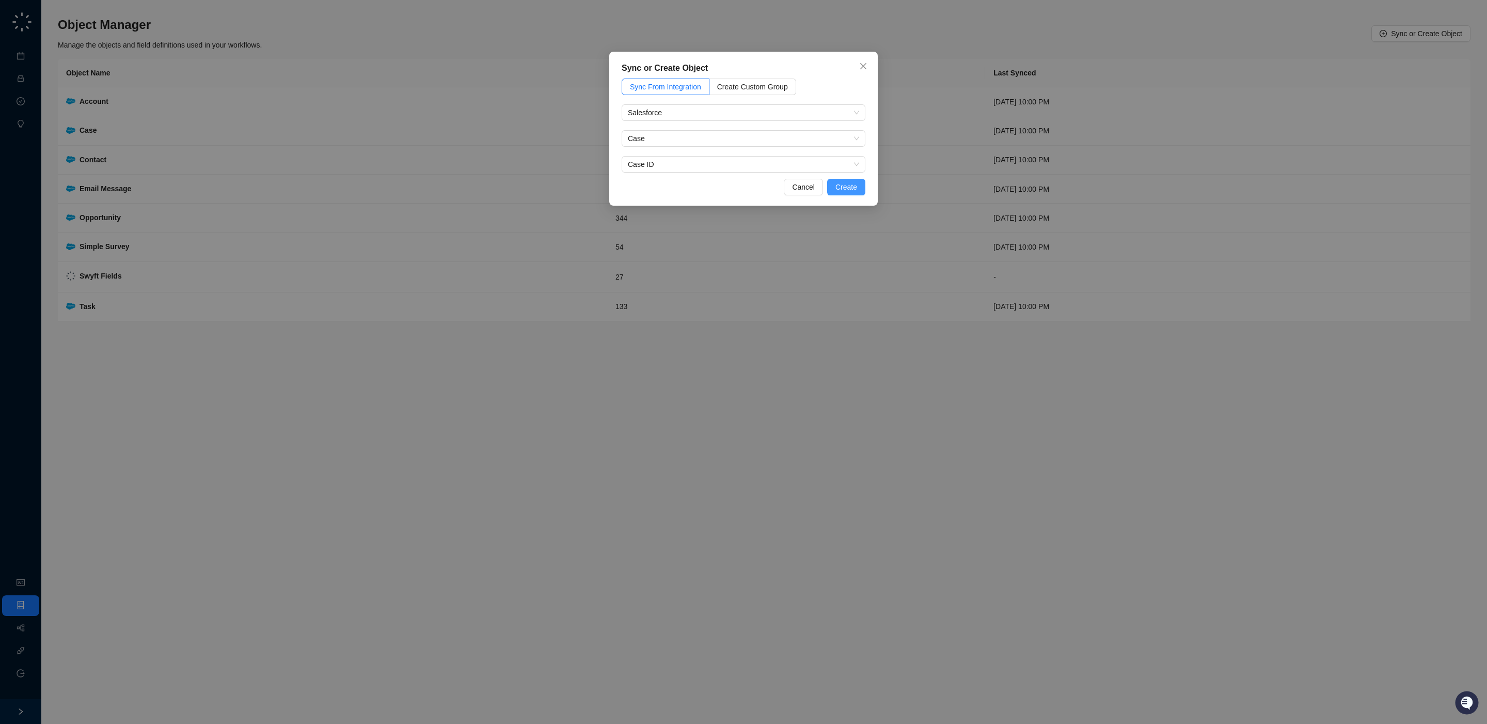
click at [855, 184] on span "Create" at bounding box center [847, 186] width 22 height 11
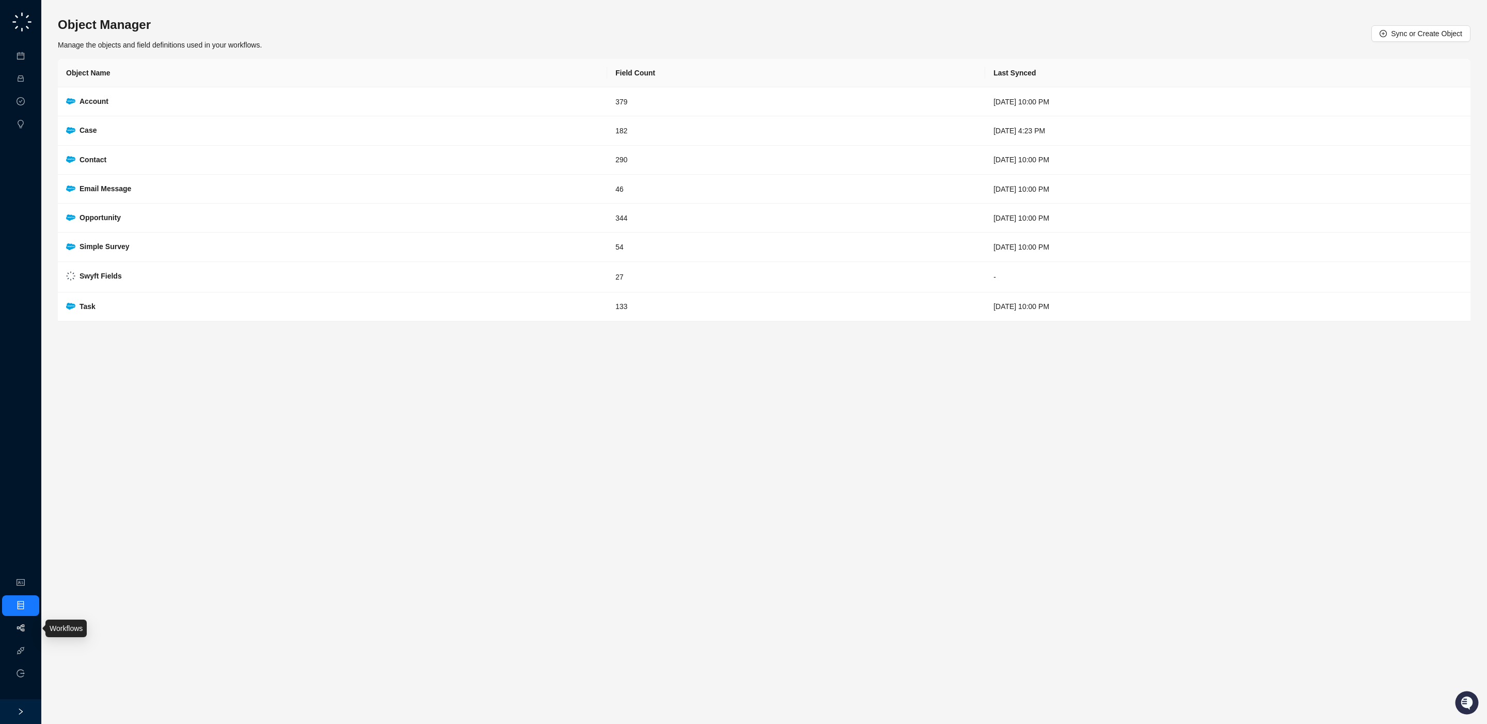
click at [30, 632] on link "Workflows" at bounding box center [46, 628] width 33 height 8
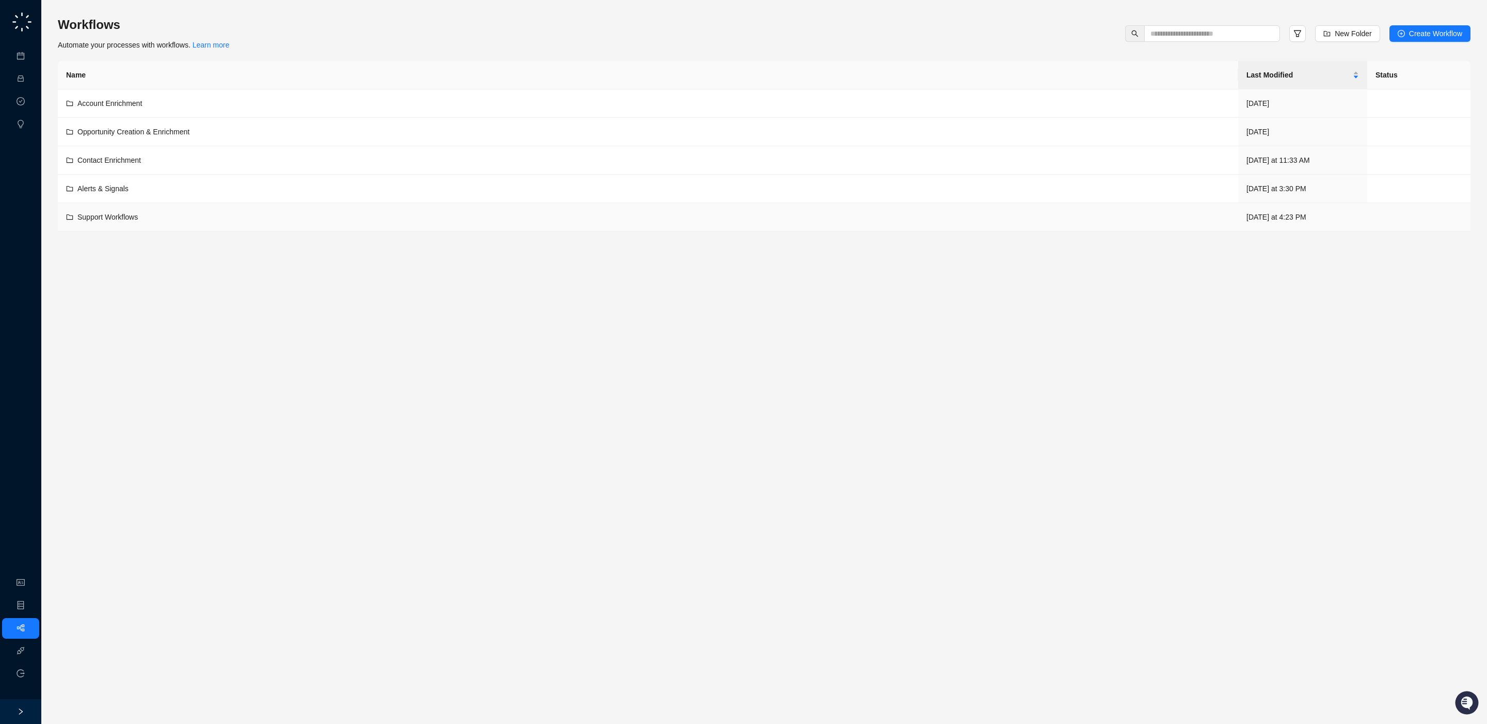
click at [155, 205] on td "Support Workflows" at bounding box center [648, 217] width 1181 height 28
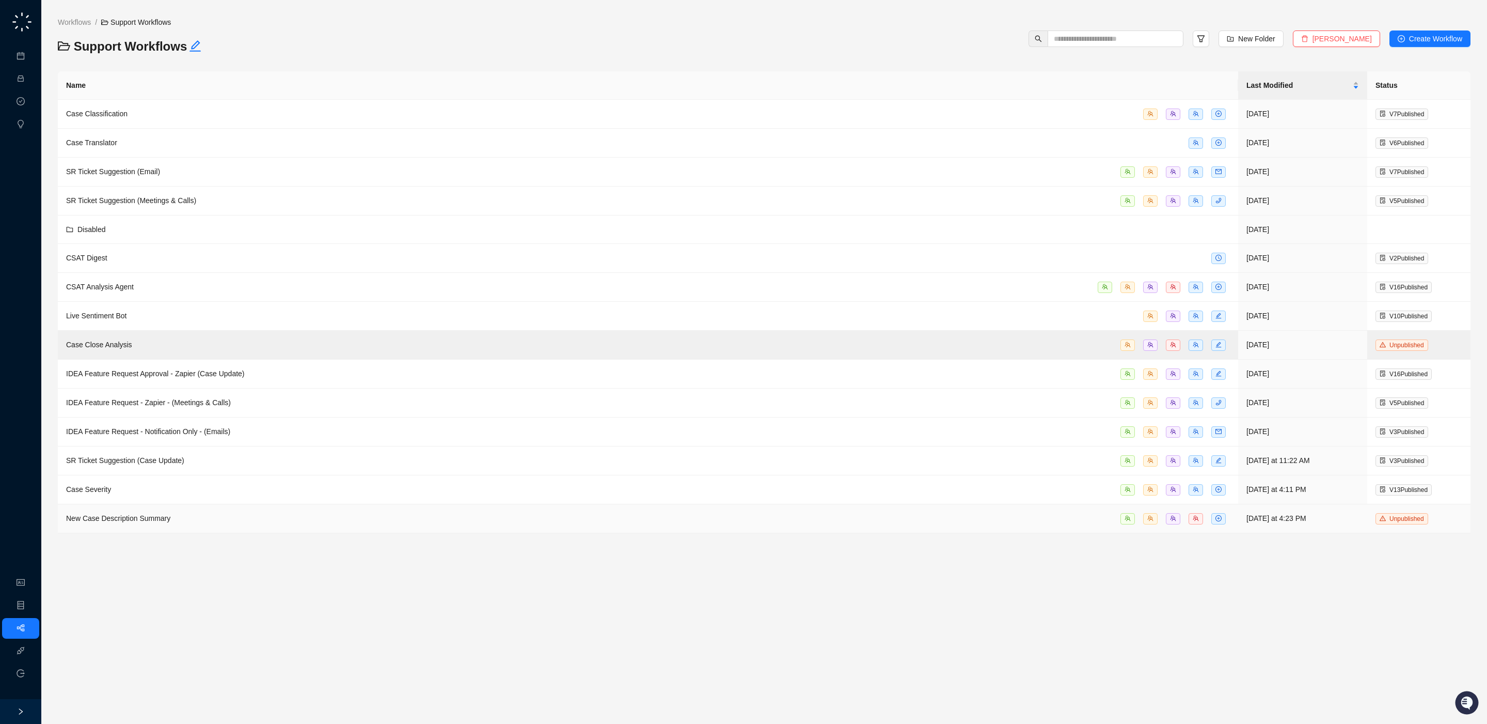
click at [203, 522] on div "New Case Description Summary" at bounding box center [648, 518] width 1164 height 12
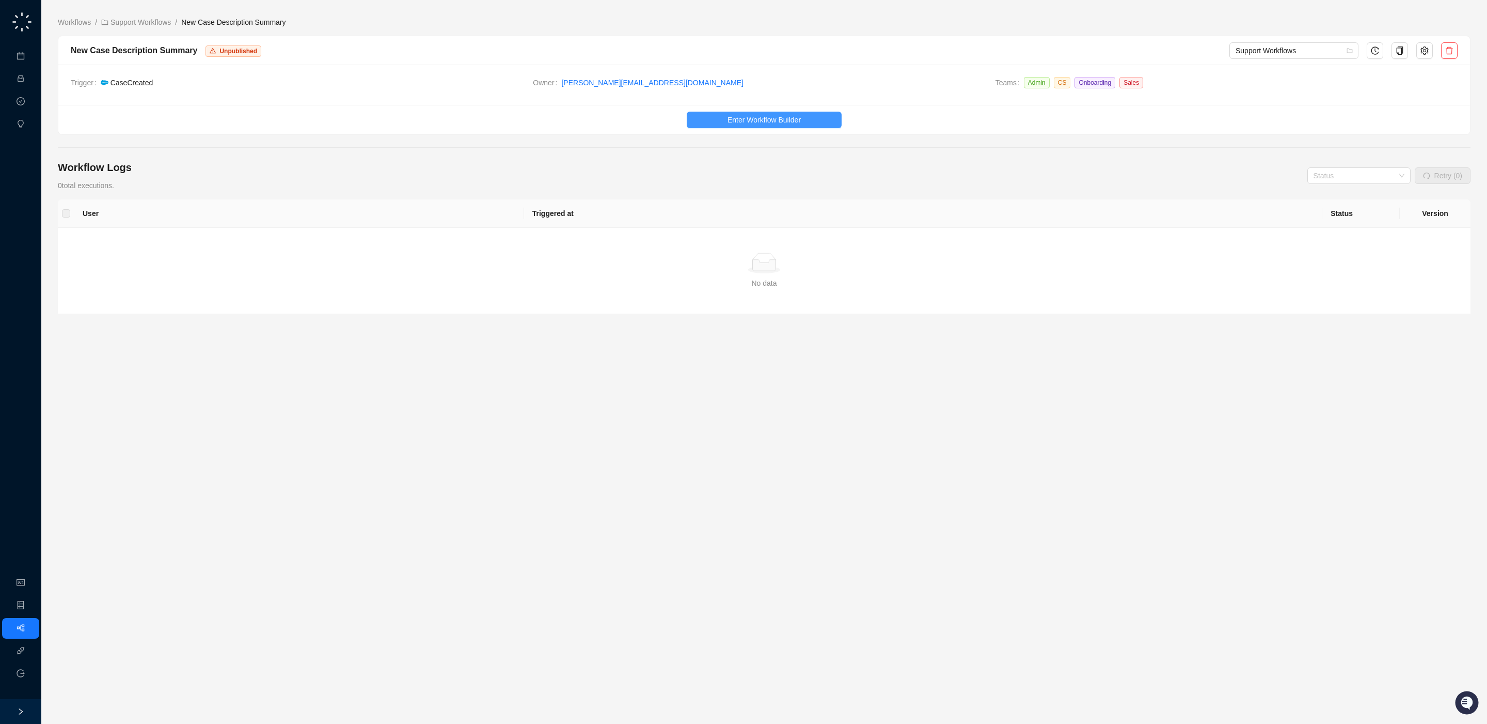
click at [785, 122] on span "Enter Workflow Builder" at bounding box center [764, 119] width 73 height 11
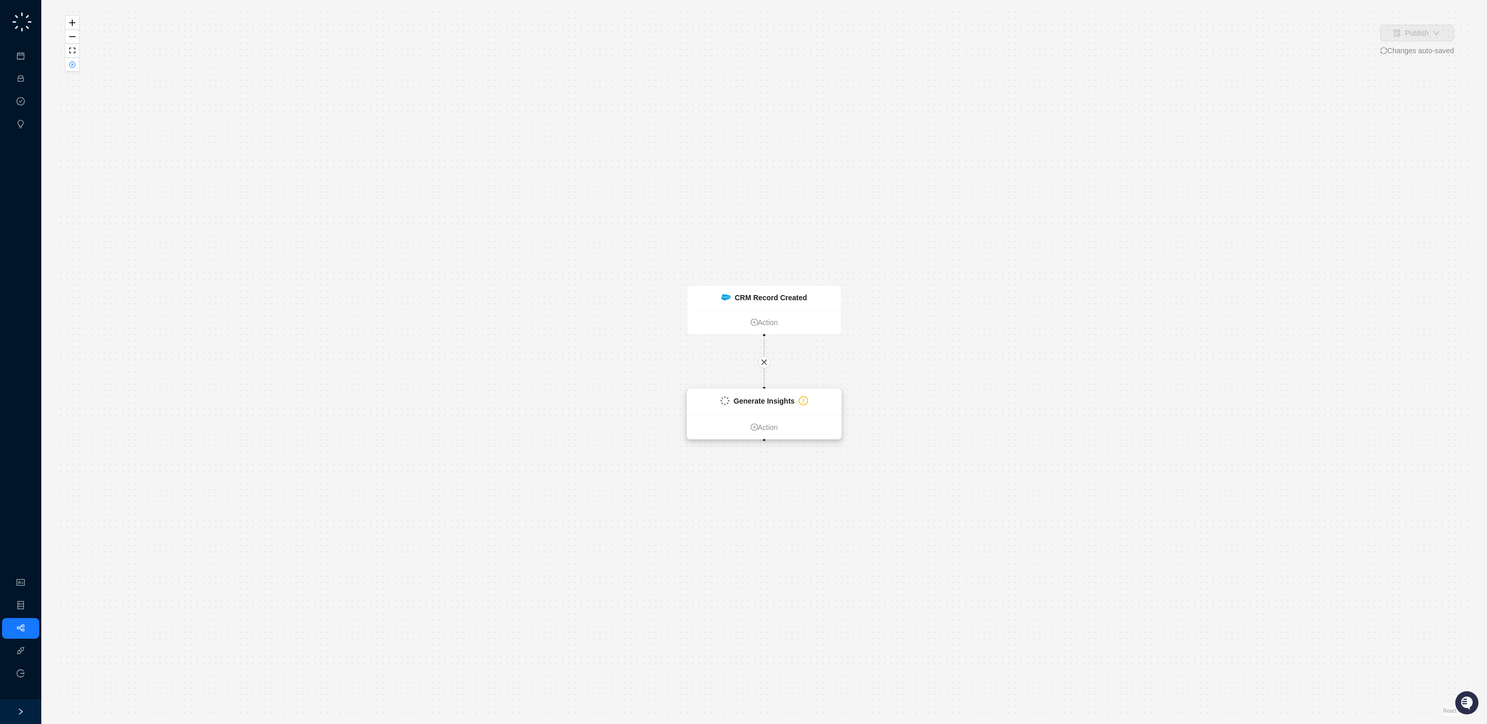
click at [772, 406] on div "Generate Insights" at bounding box center [764, 400] width 61 height 11
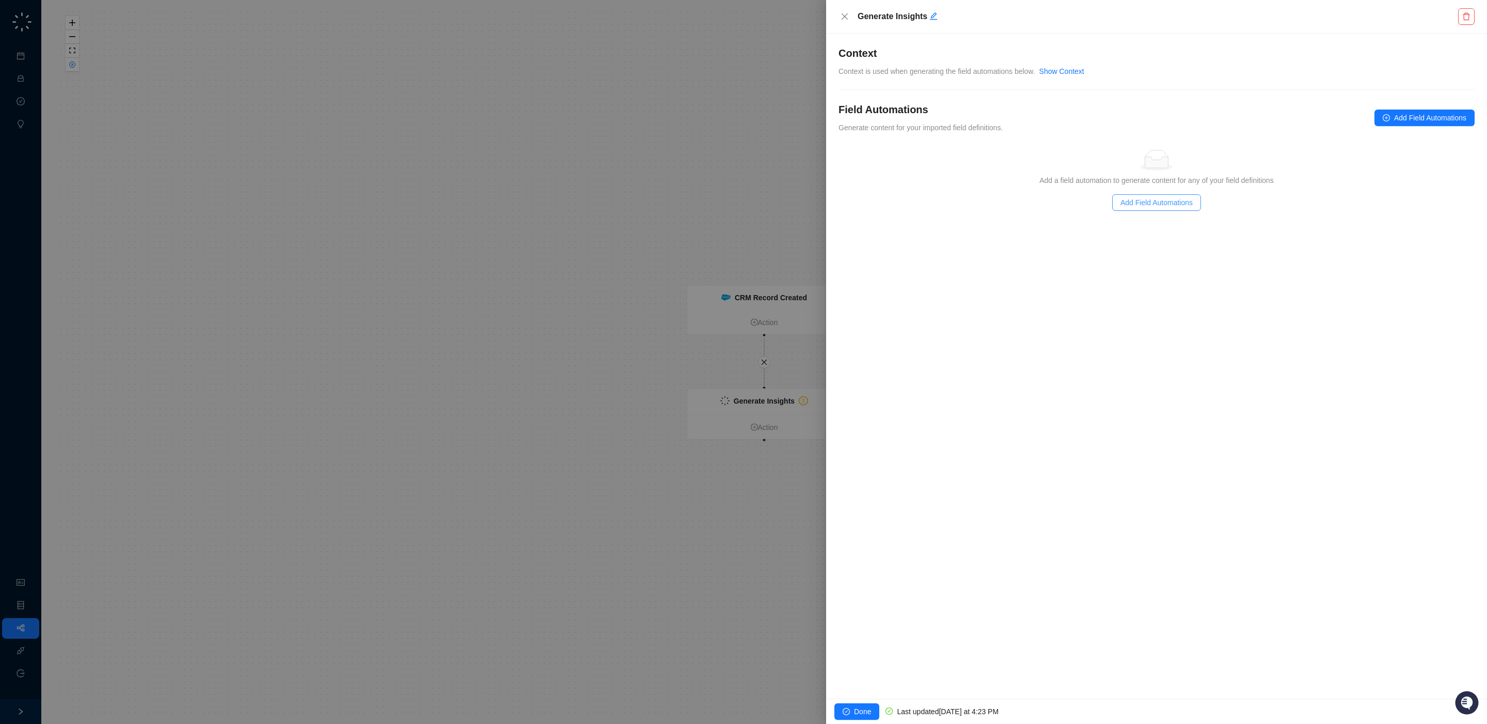
click at [1175, 201] on span "Add Field Automations" at bounding box center [1157, 202] width 72 height 11
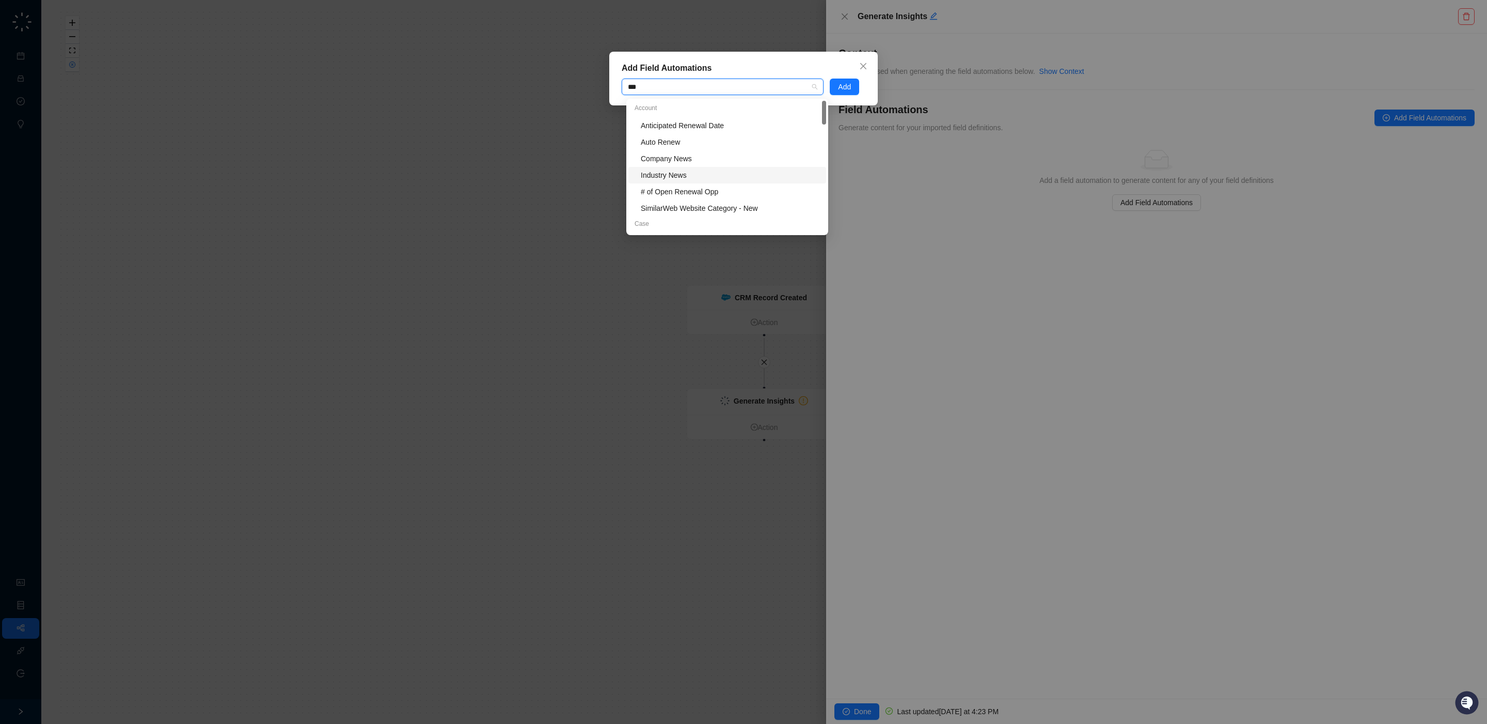
type input "***"
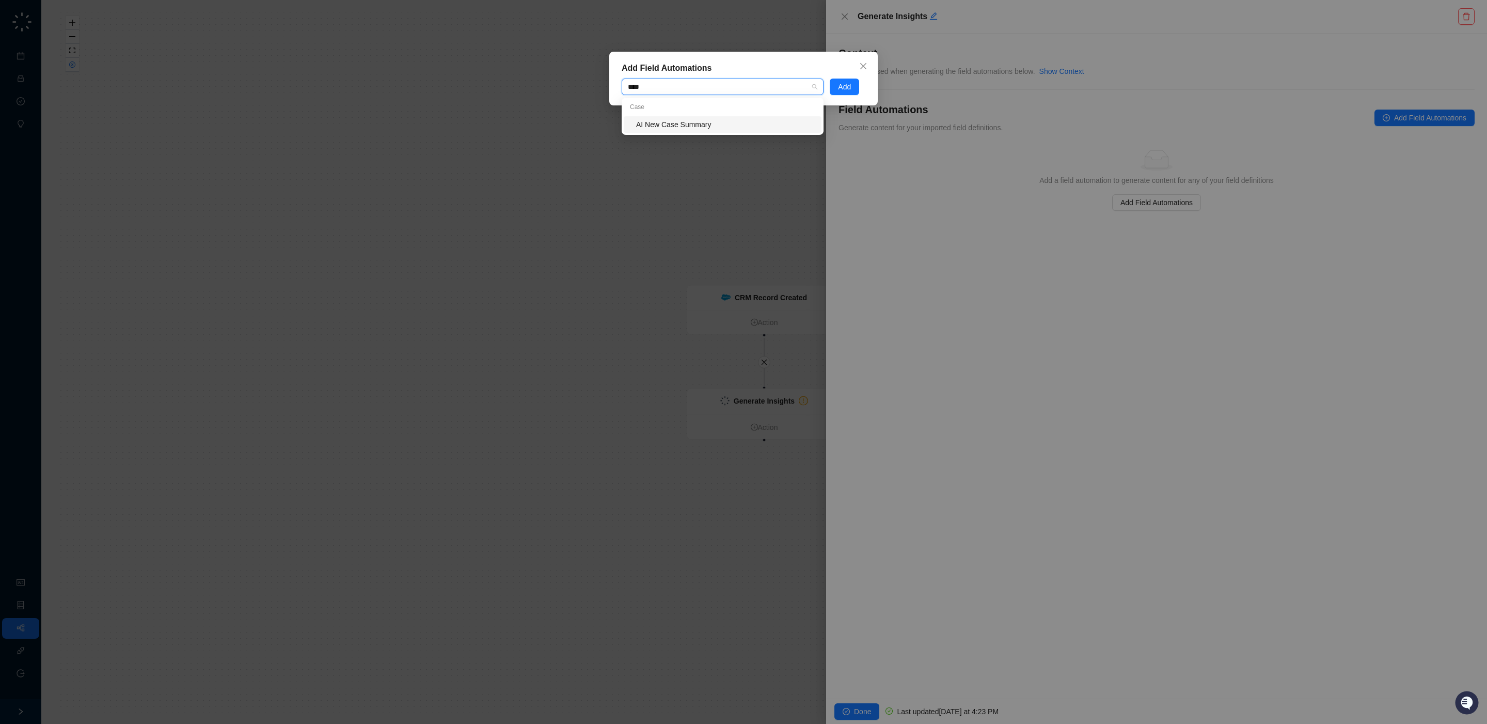
click at [699, 126] on div "AI New Case Summary" at bounding box center [725, 124] width 179 height 11
click at [844, 85] on span "Add" at bounding box center [844, 86] width 13 height 11
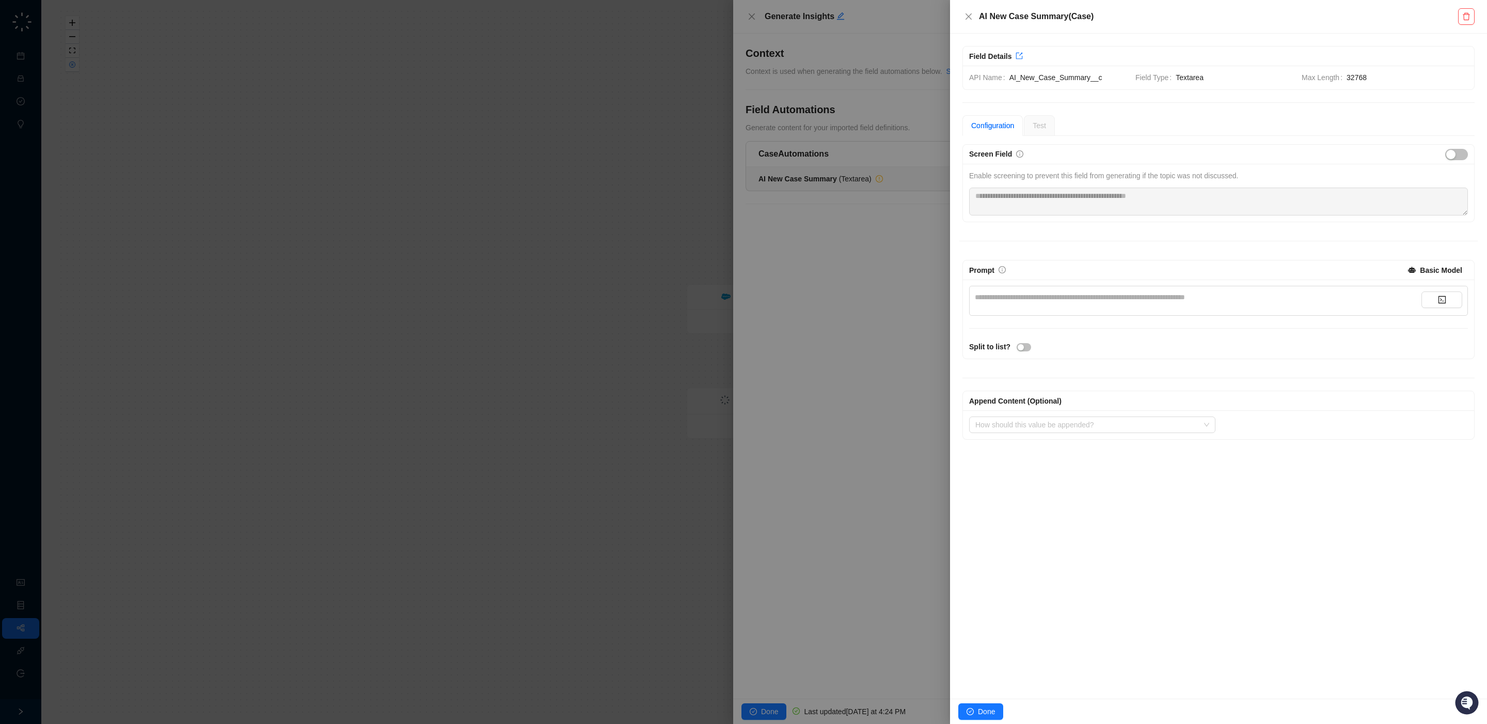
click at [1062, 303] on div "**********" at bounding box center [1198, 296] width 447 height 11
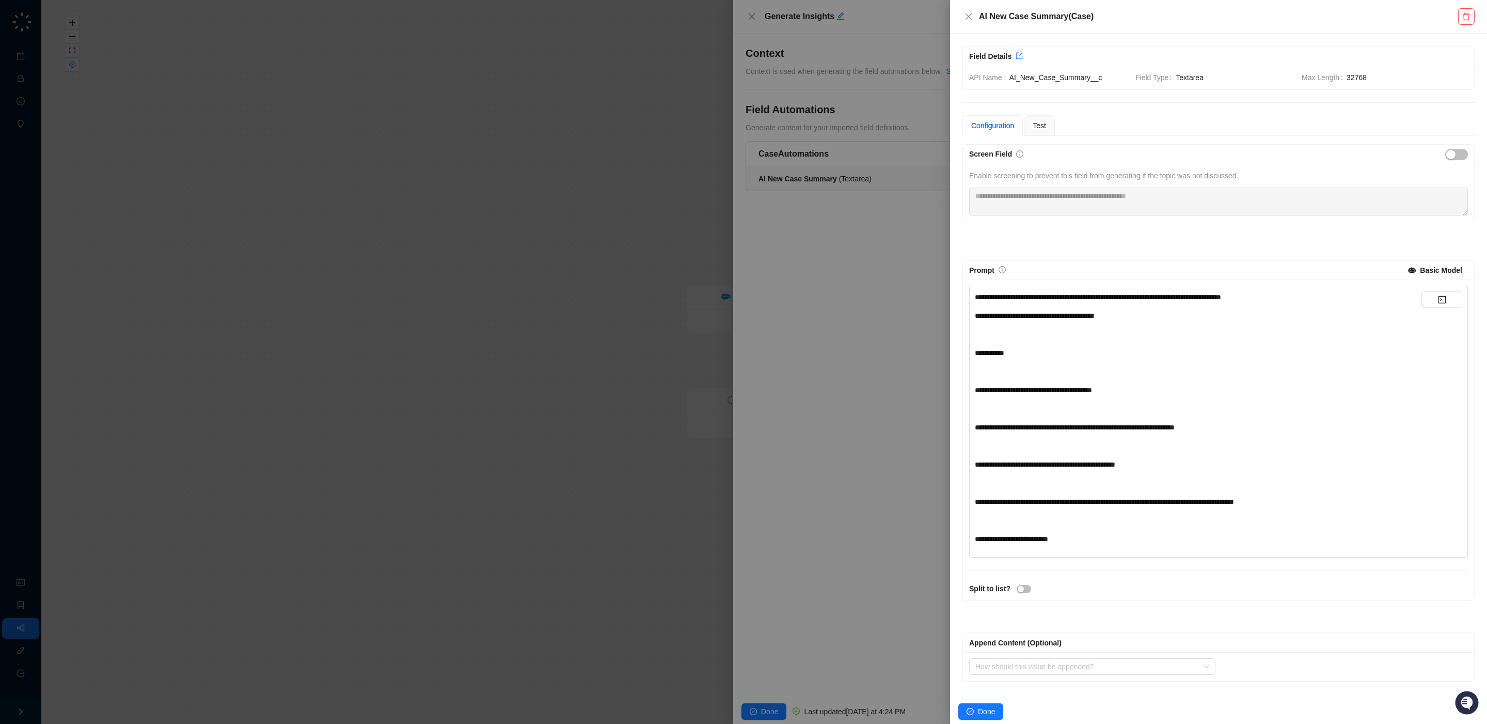
click at [1029, 374] on div "﻿" at bounding box center [1198, 371] width 447 height 11
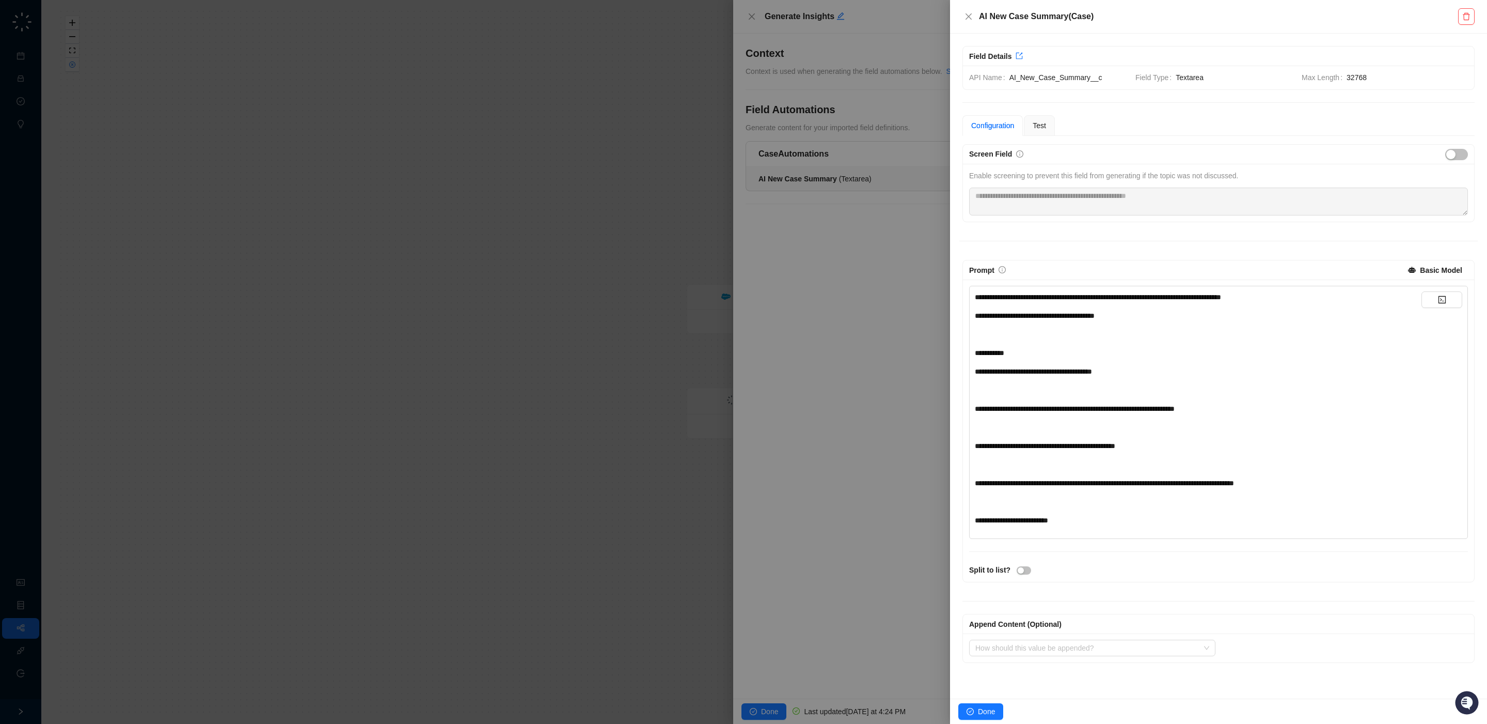
drag, startPoint x: 1017, startPoint y: 390, endPoint x: 1021, endPoint y: 395, distance: 6.0
click at [1018, 391] on div "﻿" at bounding box center [1198, 389] width 447 height 11
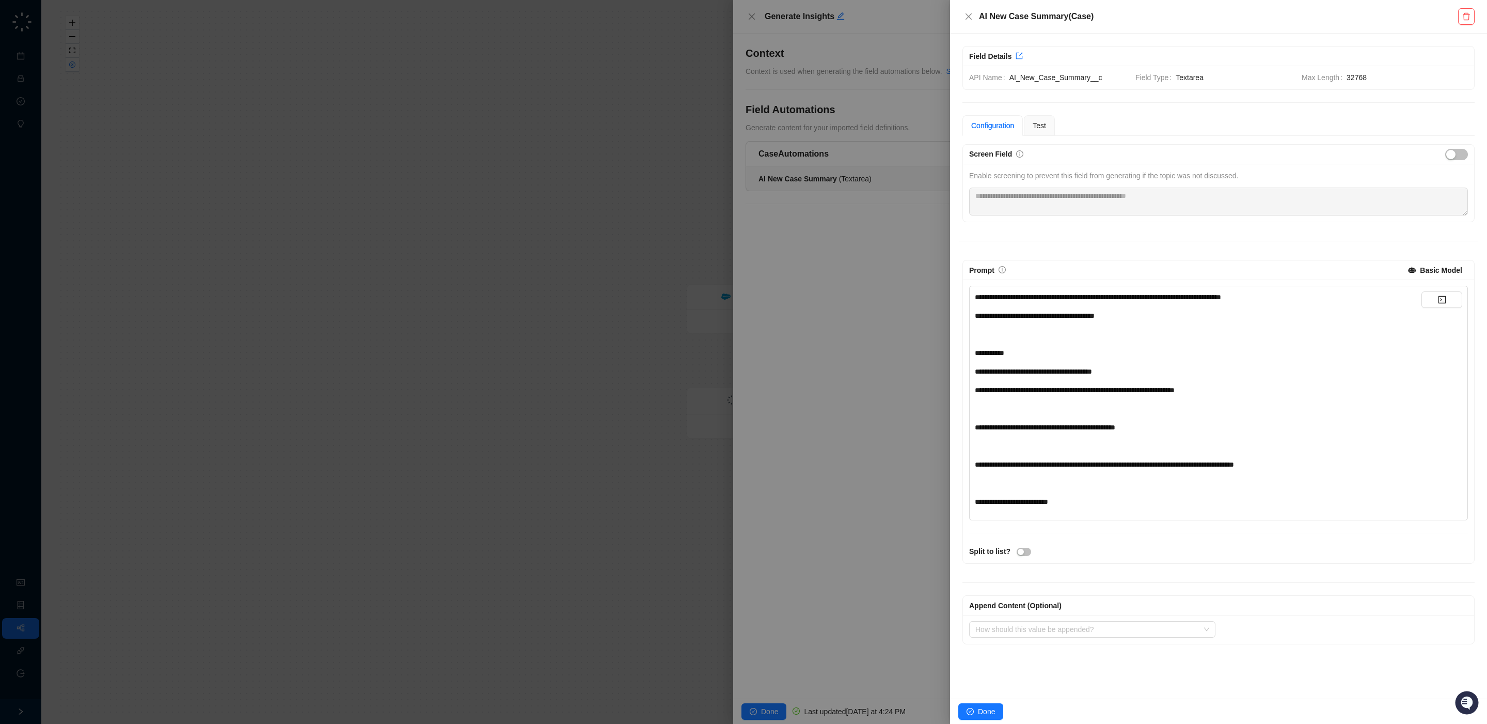
click at [1024, 422] on div "**********" at bounding box center [1198, 399] width 447 height 216
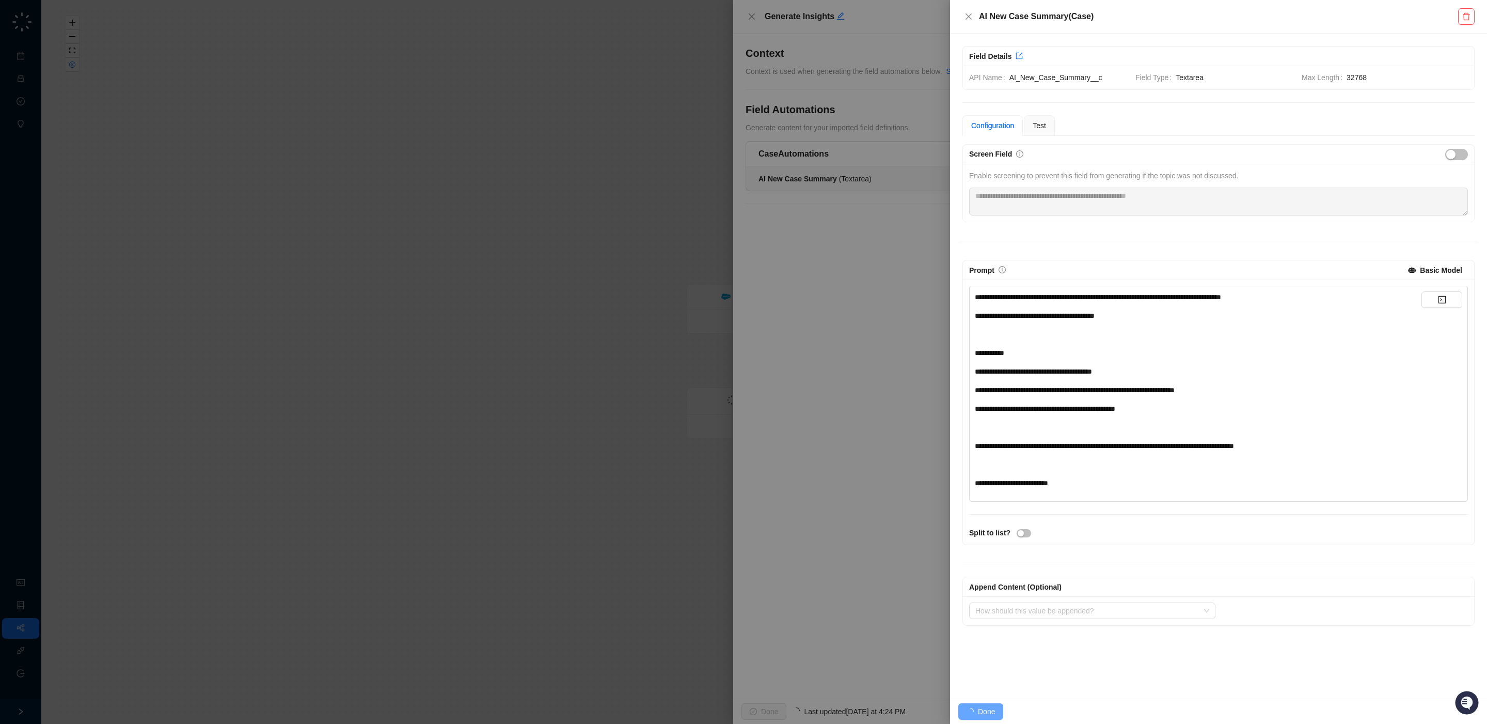
click at [1024, 438] on div "**********" at bounding box center [1198, 389] width 447 height 197
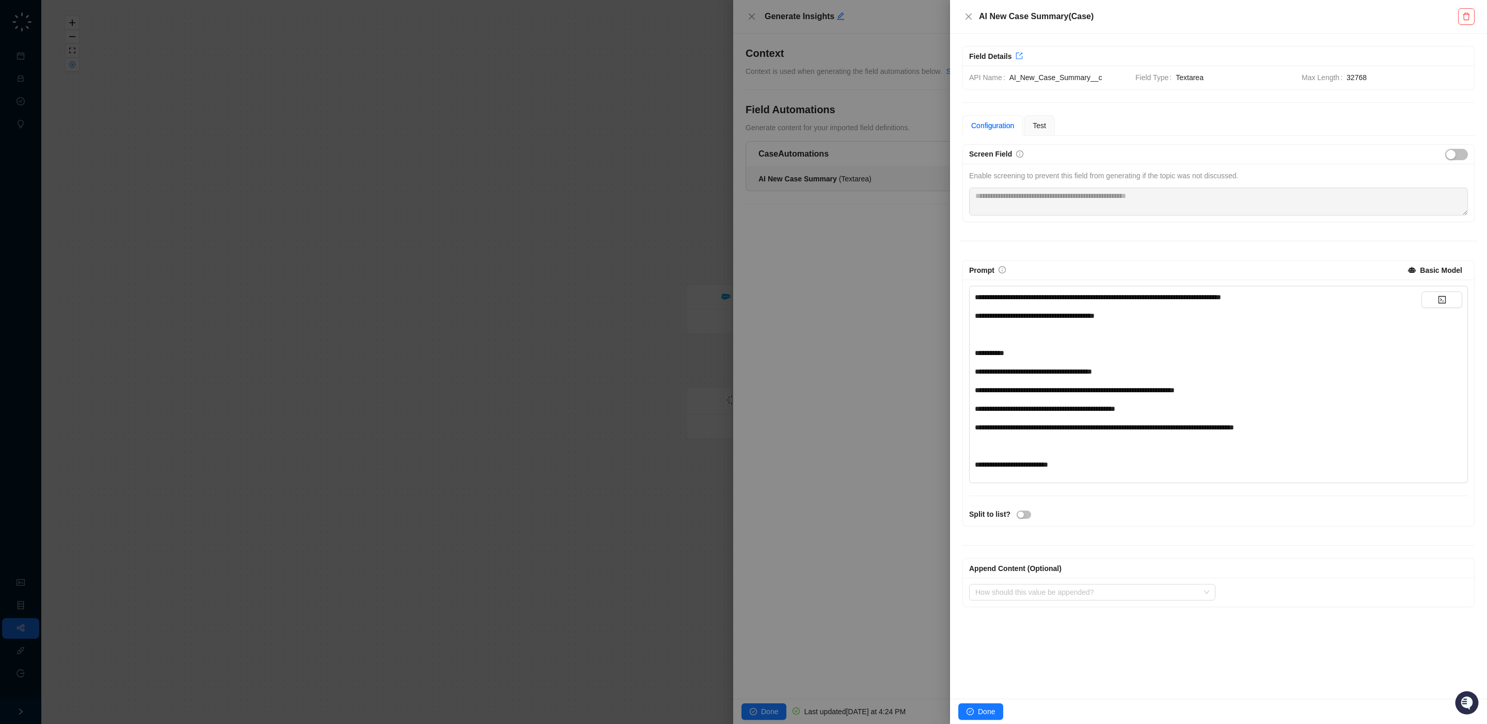
click at [1018, 460] on div "**********" at bounding box center [1198, 380] width 447 height 179
click at [1033, 335] on div "﻿" at bounding box center [1198, 333] width 447 height 11
click at [1059, 257] on div "**********" at bounding box center [1219, 366] width 519 height 444
click at [1046, 128] on span "Test" at bounding box center [1039, 125] width 13 height 8
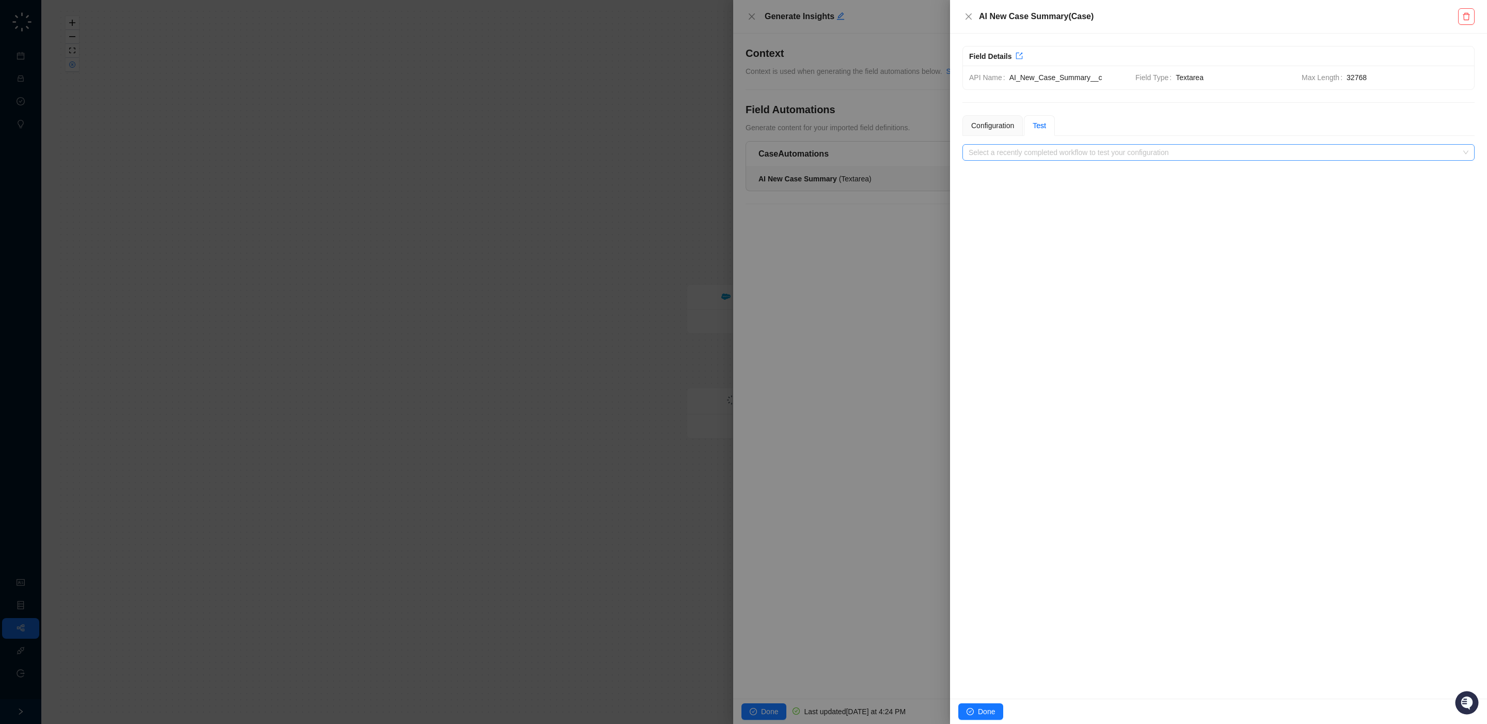
click at [1045, 149] on input "search" at bounding box center [1216, 152] width 494 height 15
click at [988, 128] on div "Configuration" at bounding box center [993, 125] width 43 height 11
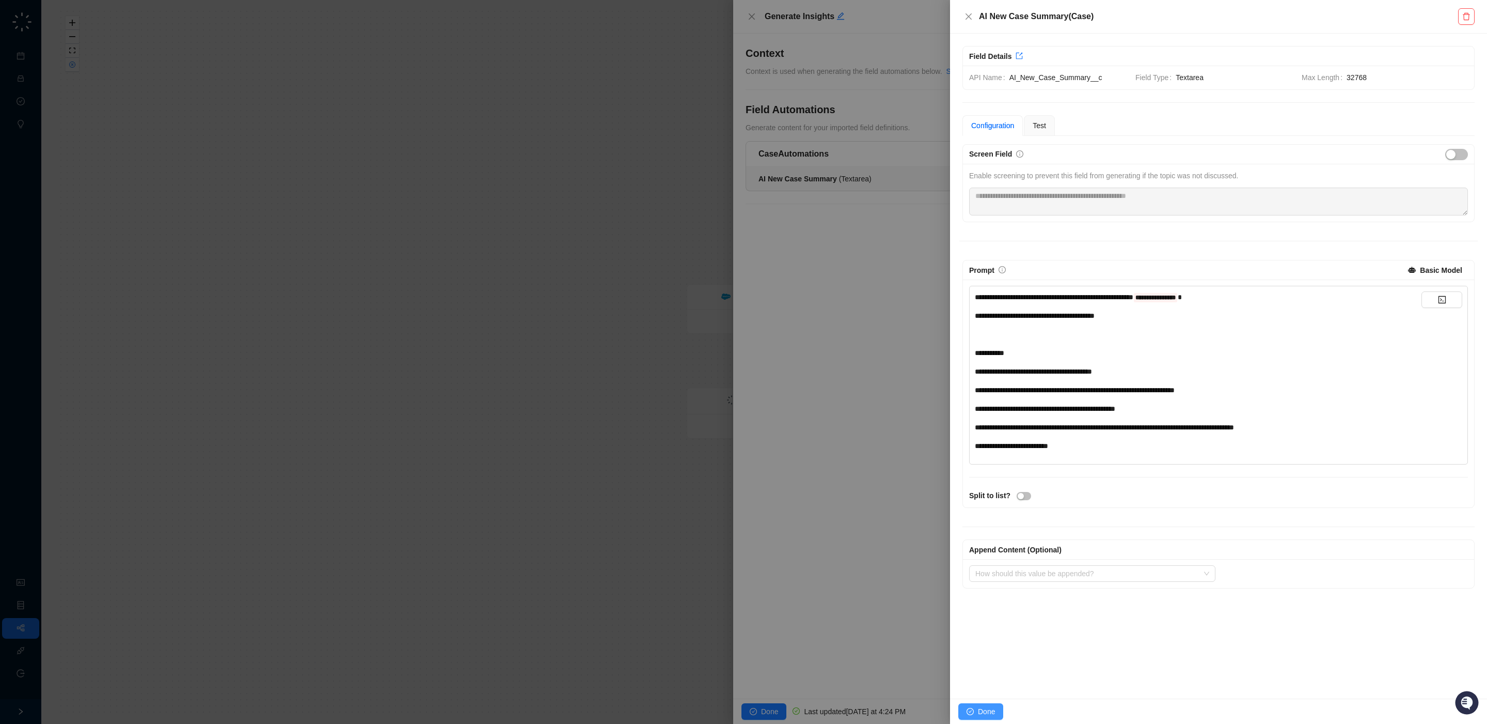
click at [984, 710] on span "Done" at bounding box center [986, 711] width 17 height 11
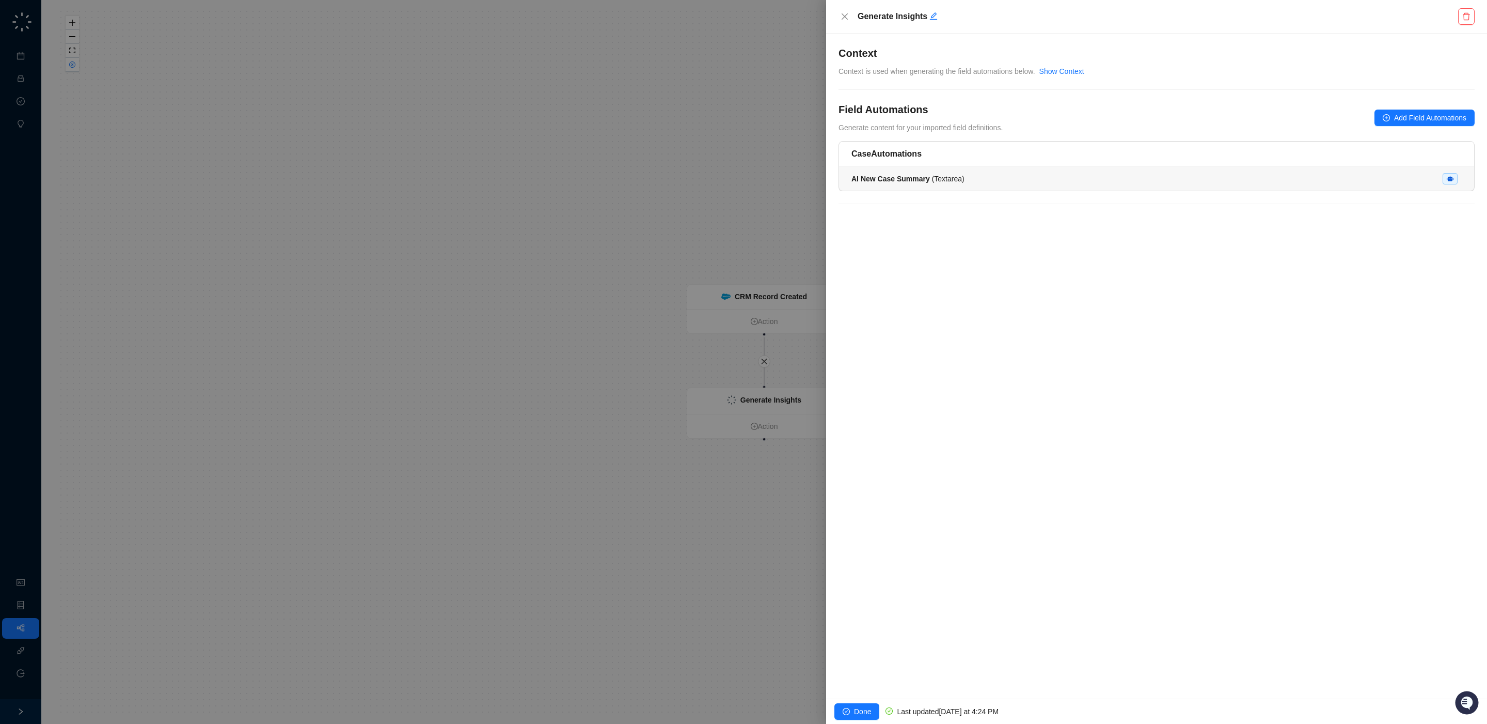
click at [992, 179] on div "AI New Case Summary ( Textarea )" at bounding box center [1157, 178] width 610 height 11
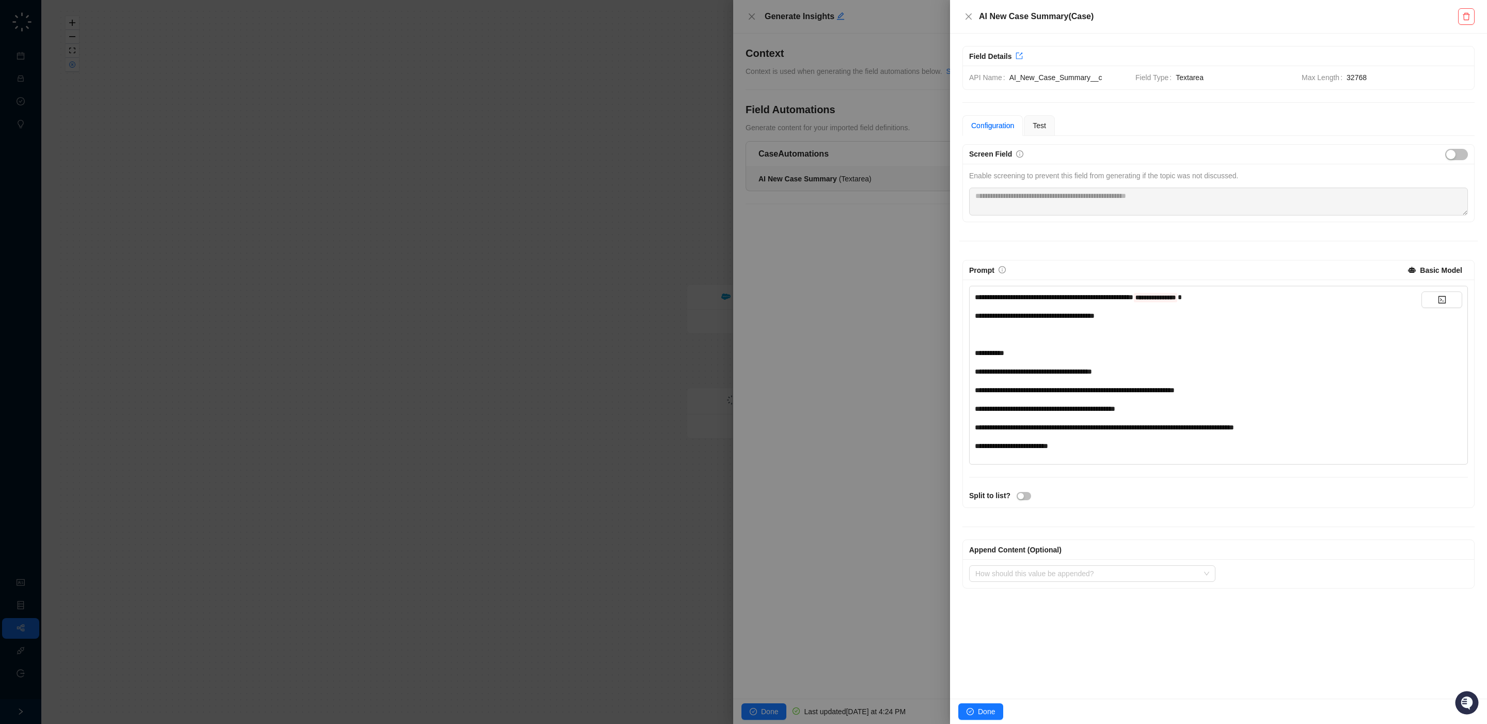
click at [890, 490] on div at bounding box center [743, 362] width 1487 height 724
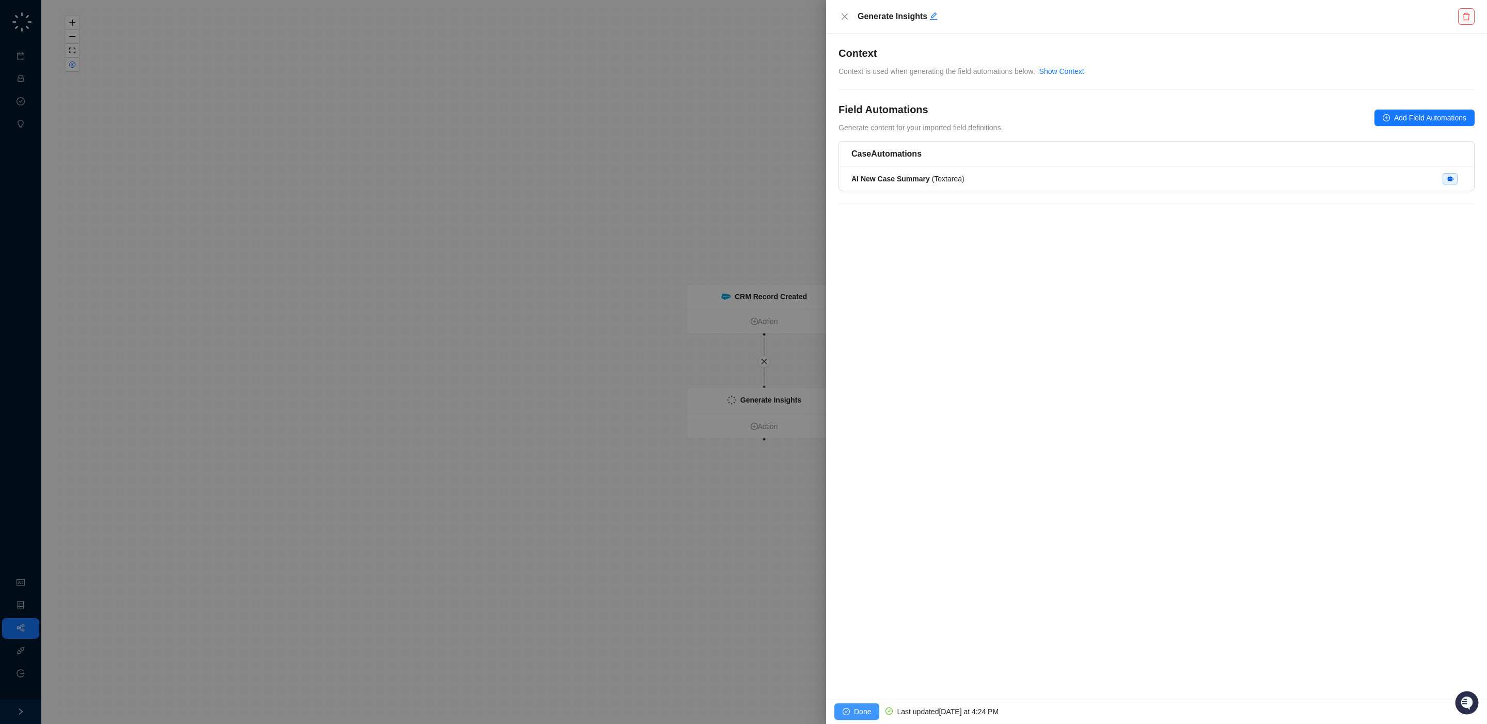
click at [865, 713] on span "Done" at bounding box center [862, 711] width 17 height 11
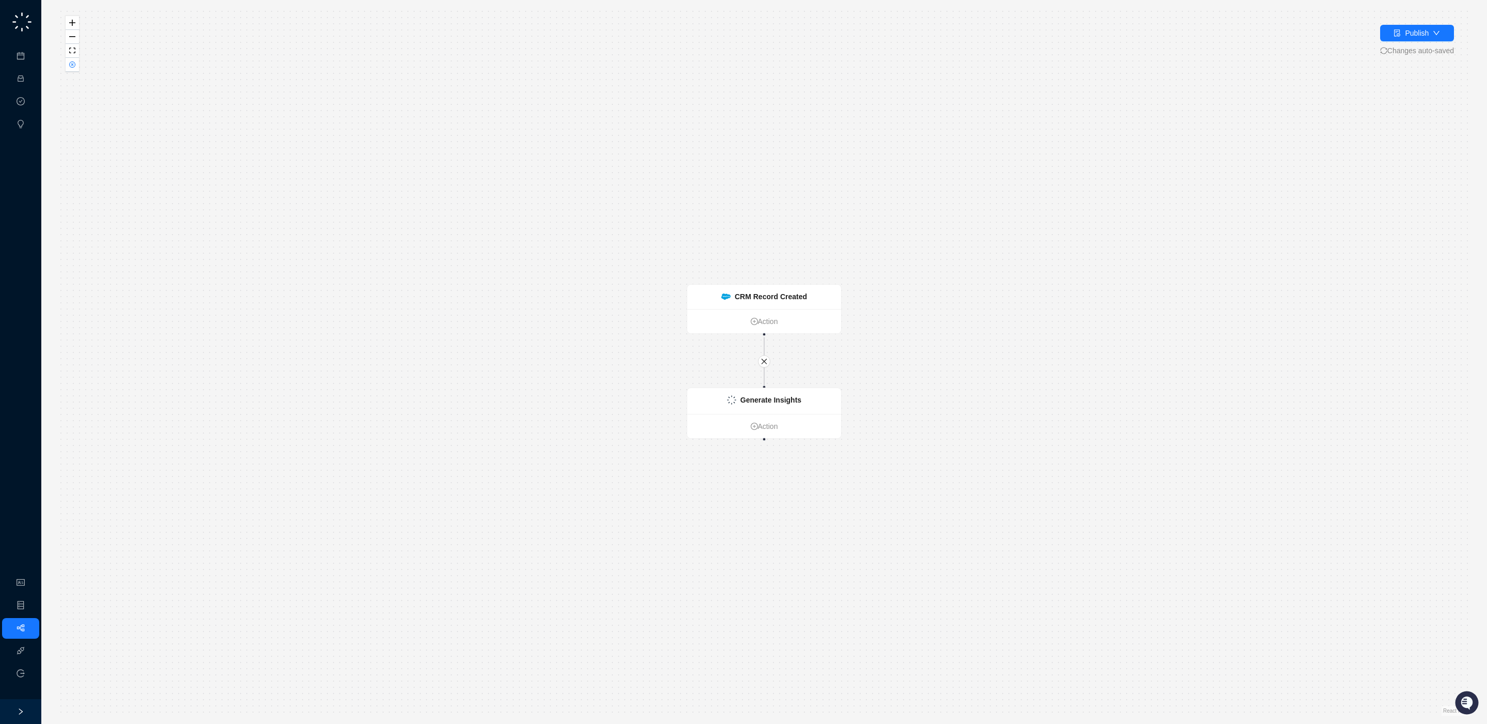
click at [766, 440] on div "CRM Record Created Action Generate Insights Action" at bounding box center [764, 361] width 1413 height 707
click at [763, 427] on link "Action" at bounding box center [764, 425] width 154 height 11
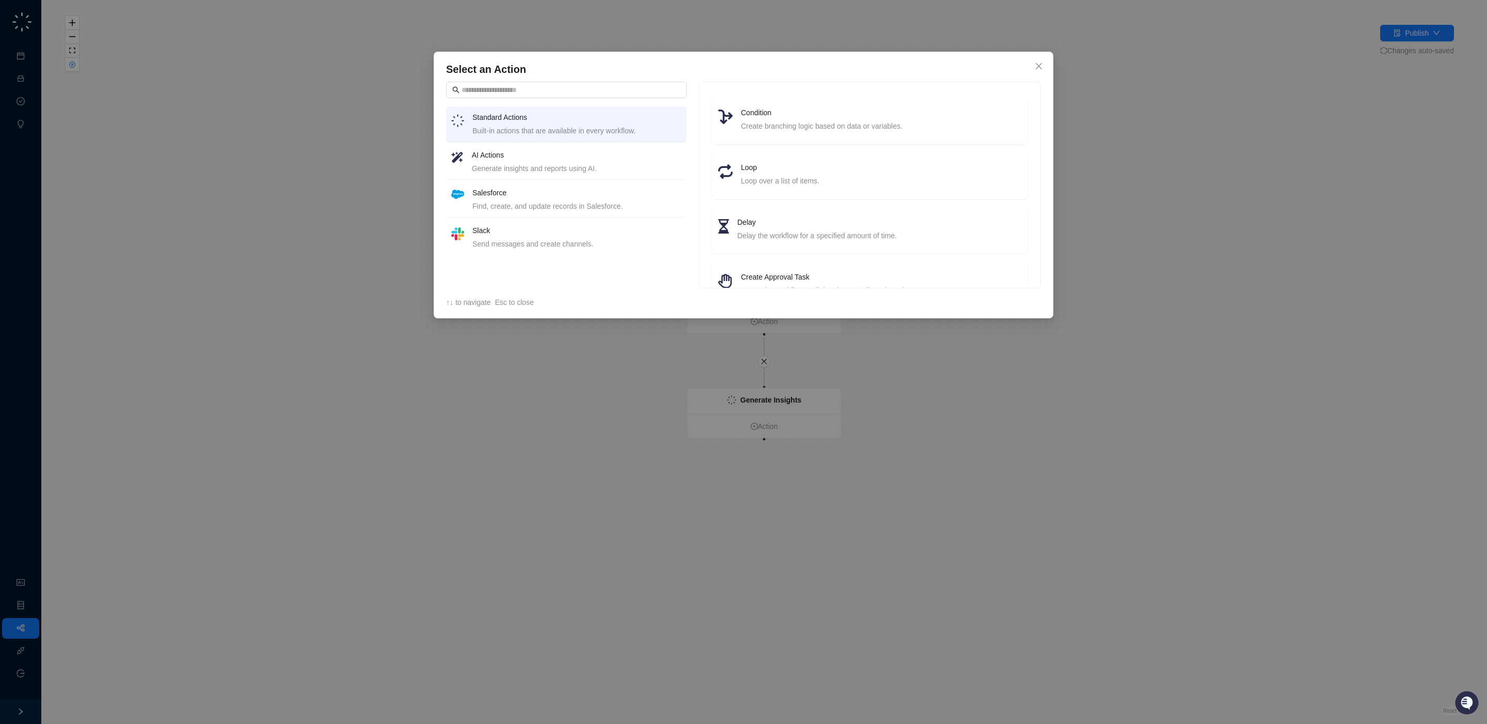
click at [547, 199] on div "Salesforce Find, create, and update records in Salesforce." at bounding box center [577, 199] width 209 height 25
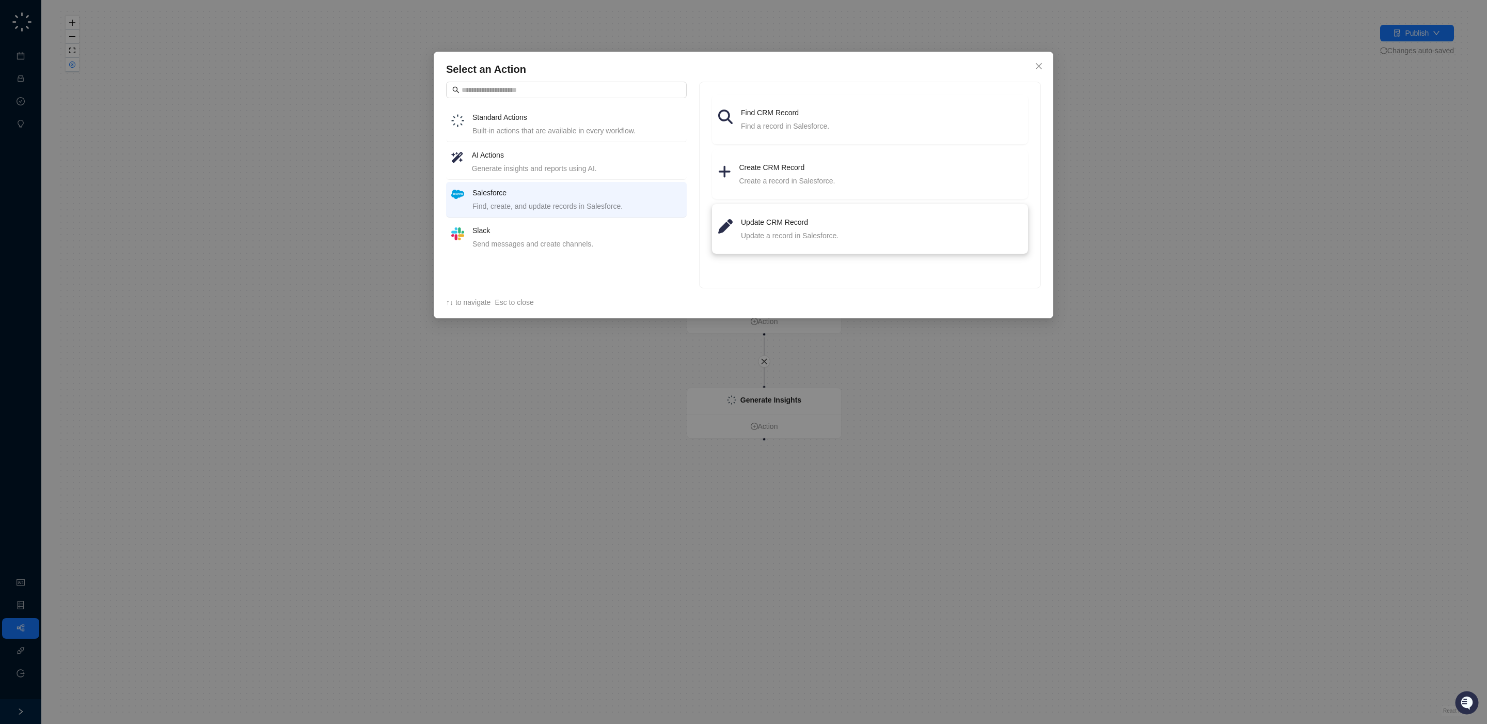
click at [779, 235] on div "Update a record in Salesforce." at bounding box center [881, 235] width 281 height 11
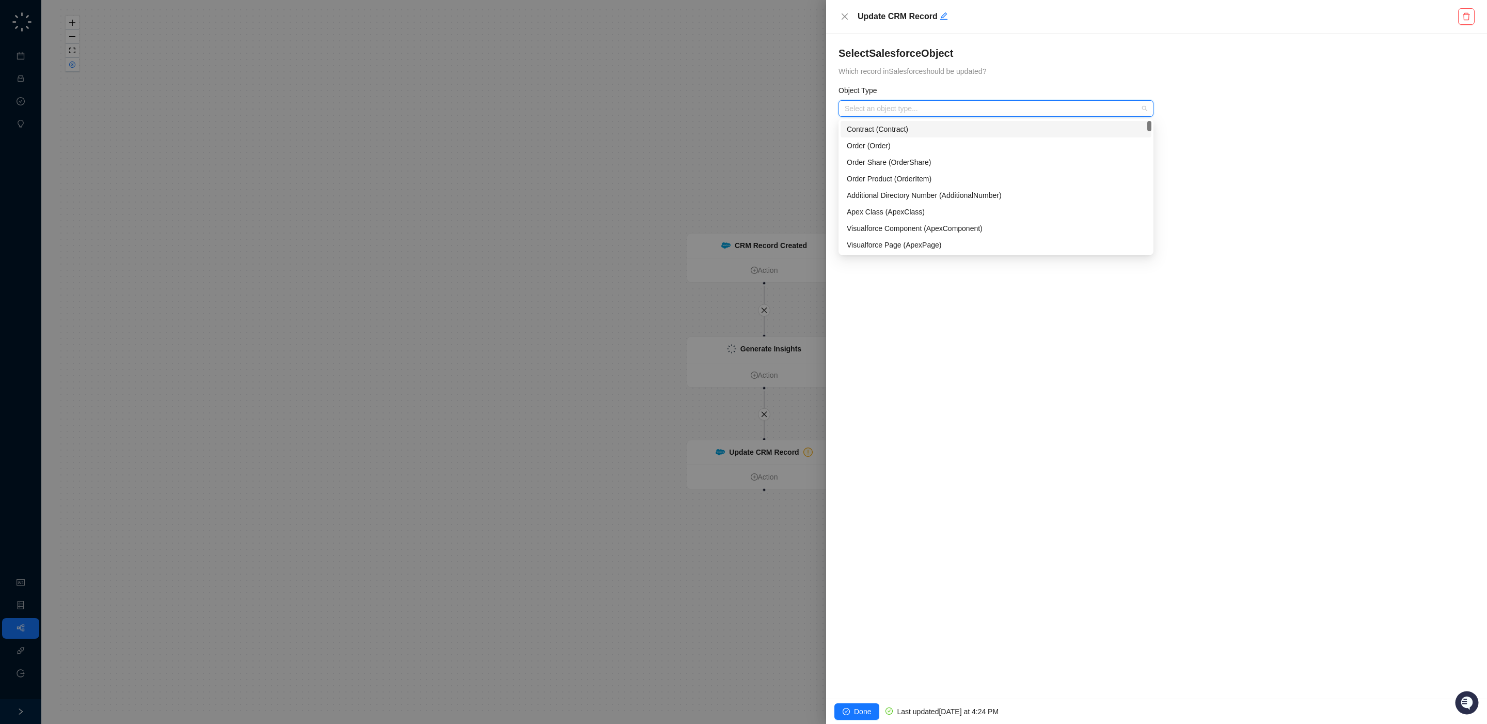
click at [935, 104] on input "search" at bounding box center [993, 108] width 296 height 15
type input "****"
click at [904, 126] on div "Case (Case)" at bounding box center [996, 128] width 299 height 11
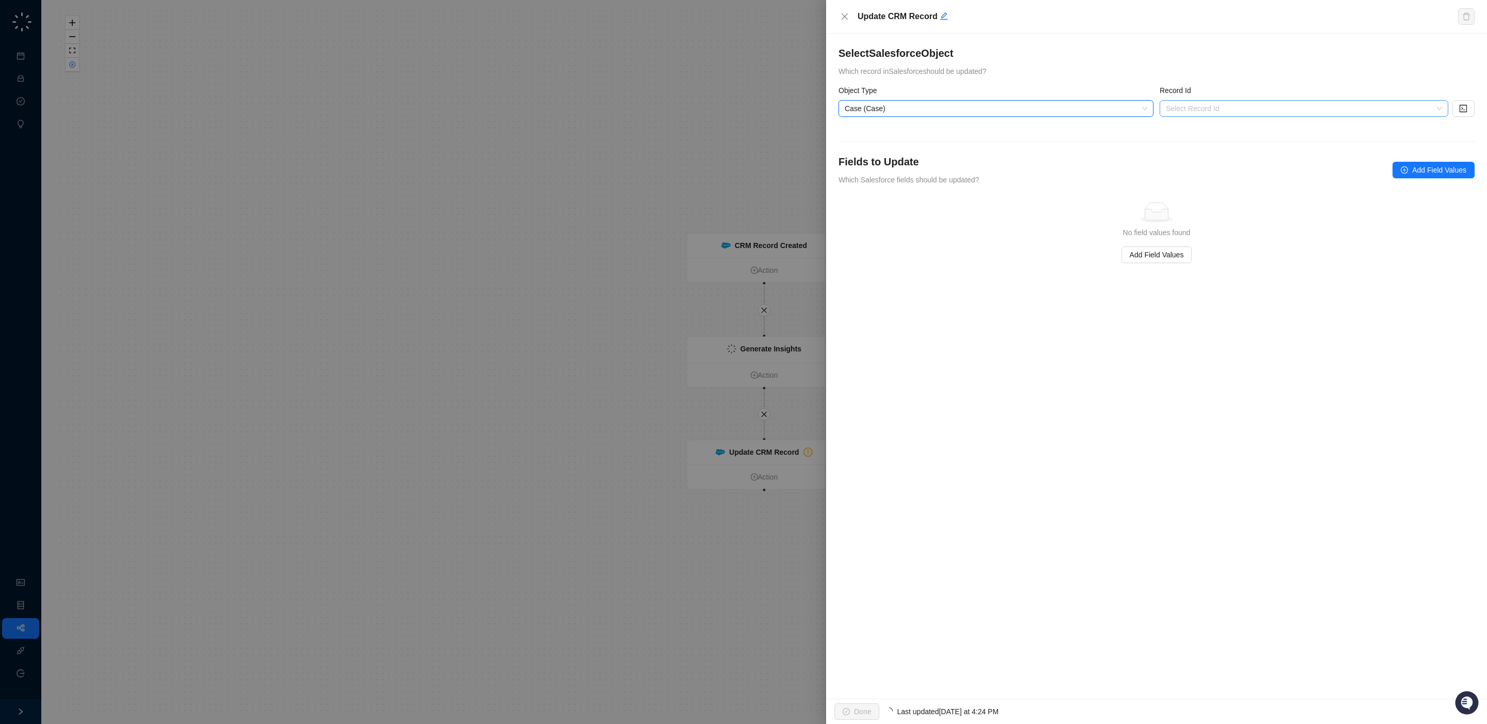
click at [1222, 108] on input "search" at bounding box center [1301, 108] width 270 height 15
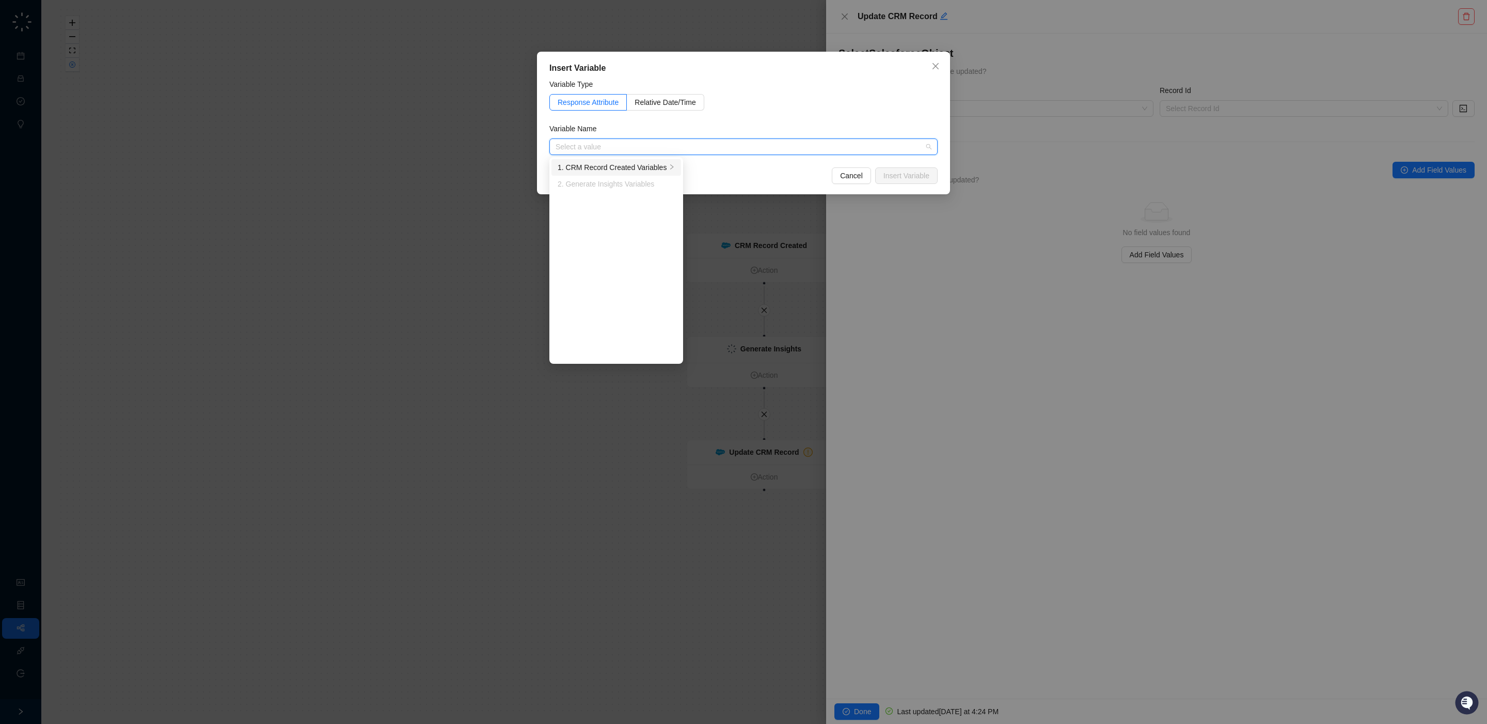
click at [656, 169] on div "1. CRM Record Created Variables" at bounding box center [612, 167] width 109 height 11
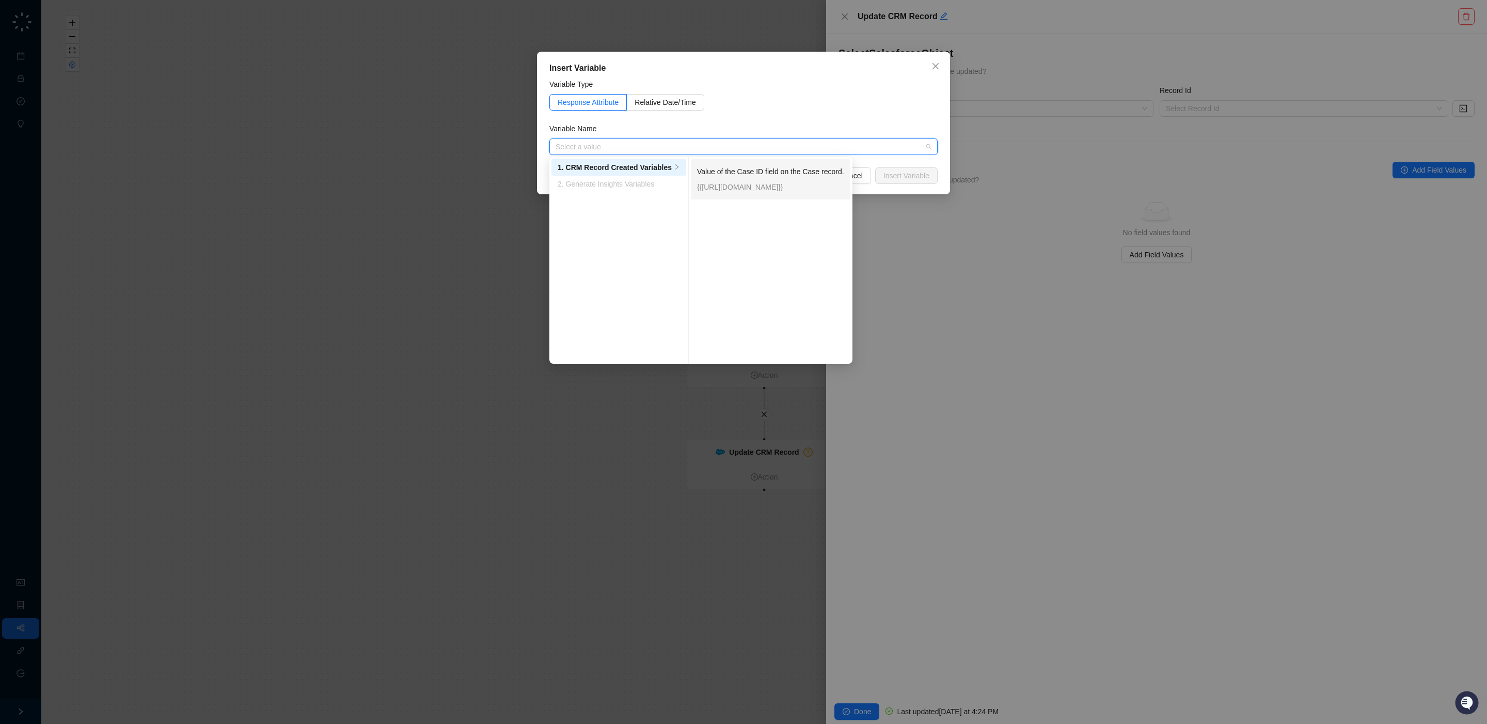
click at [750, 171] on p "Value of the Case ID field on the Case record." at bounding box center [770, 171] width 147 height 11
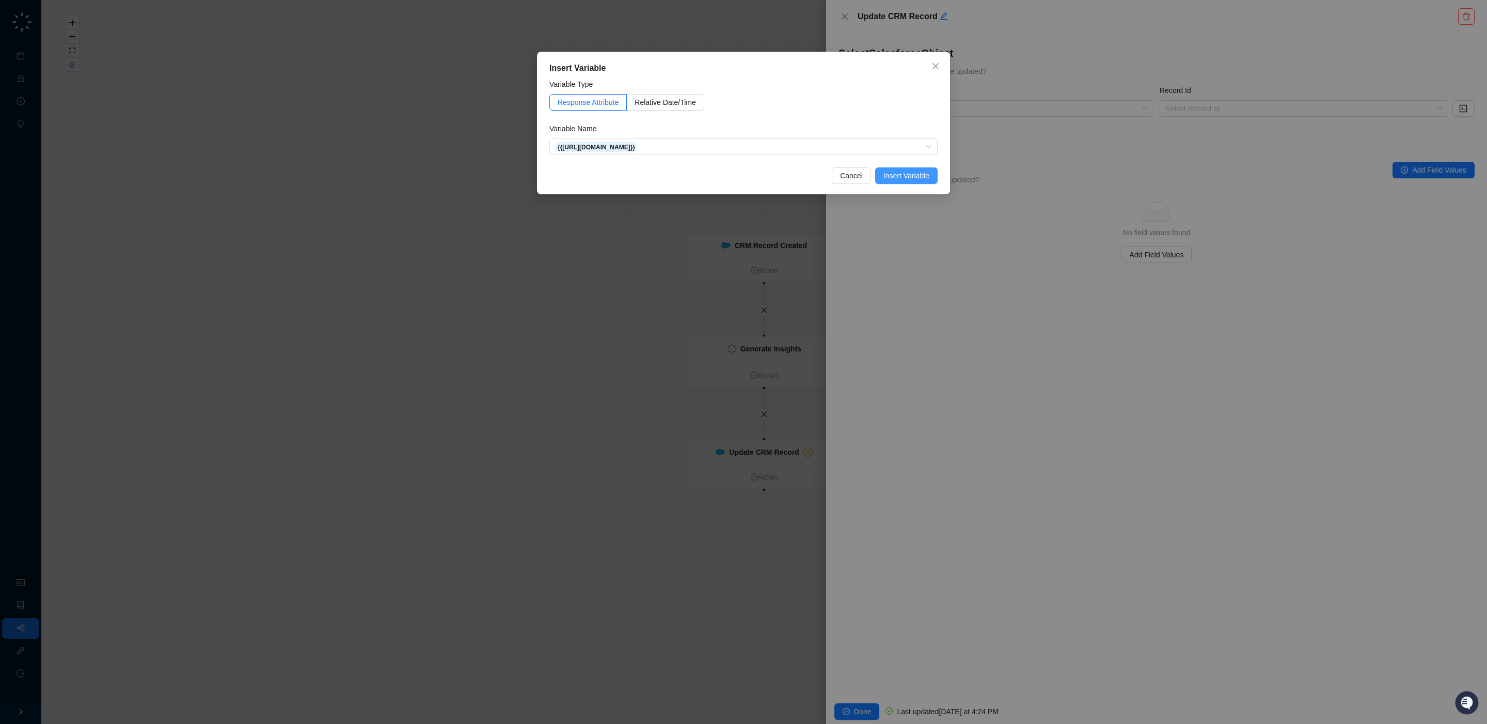
click at [916, 177] on span "Insert Variable" at bounding box center [907, 175] width 46 height 11
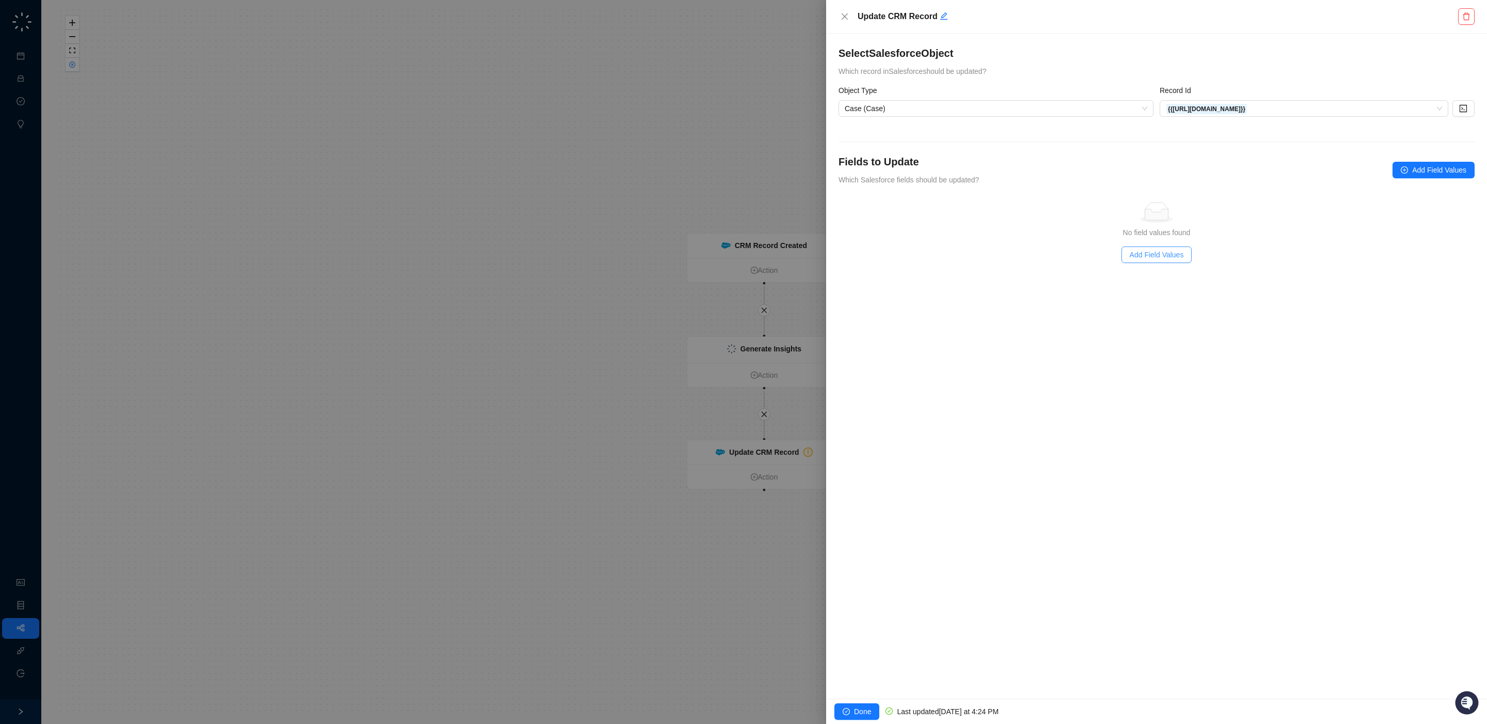
click at [1175, 260] on span "Add Field Values" at bounding box center [1157, 254] width 54 height 11
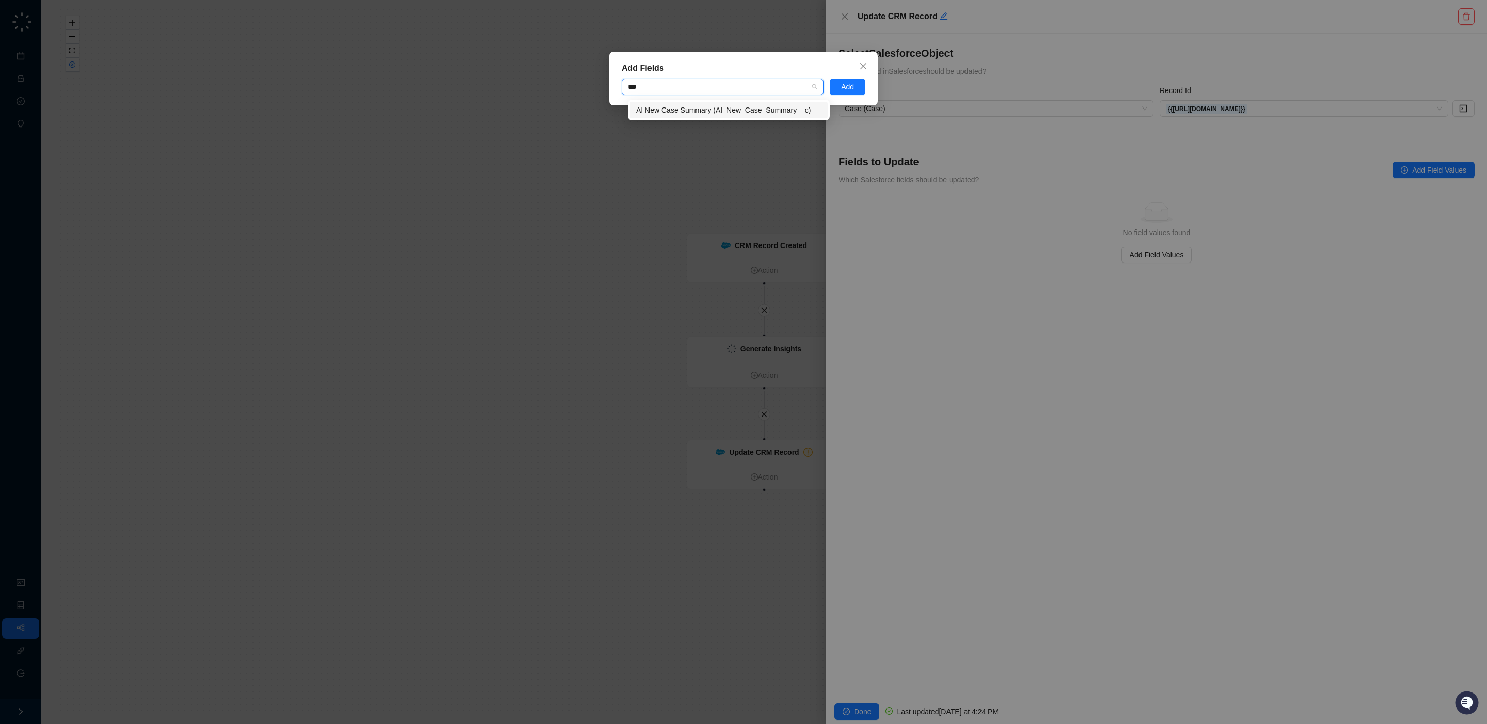
type input "***"
click at [731, 108] on div "AI New Case Summary (AI_New_Case_Summary__c)" at bounding box center [722, 107] width 185 height 11
click at [851, 89] on span "Add" at bounding box center [847, 86] width 13 height 11
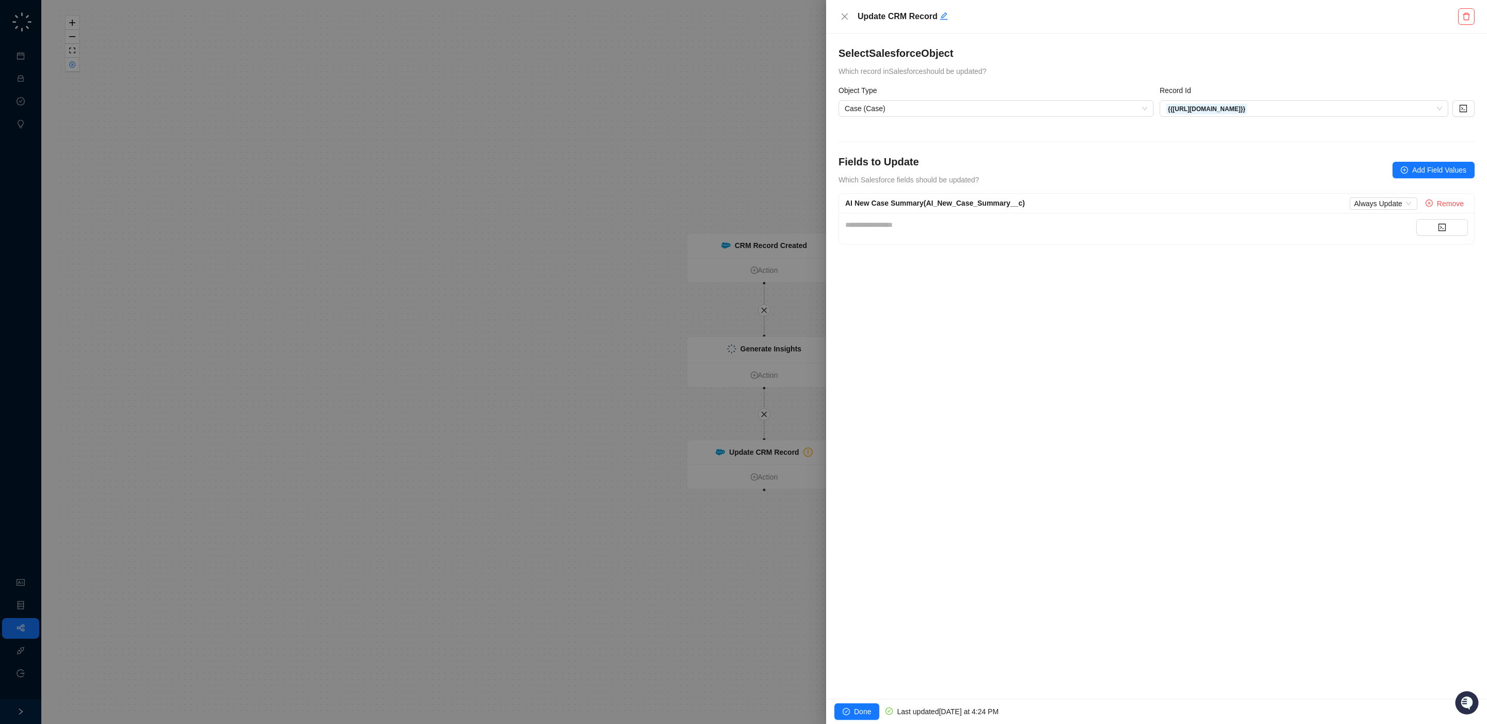
click at [982, 232] on div "**********" at bounding box center [1130, 228] width 571 height 19
click at [1449, 228] on button "button" at bounding box center [1443, 227] width 52 height 17
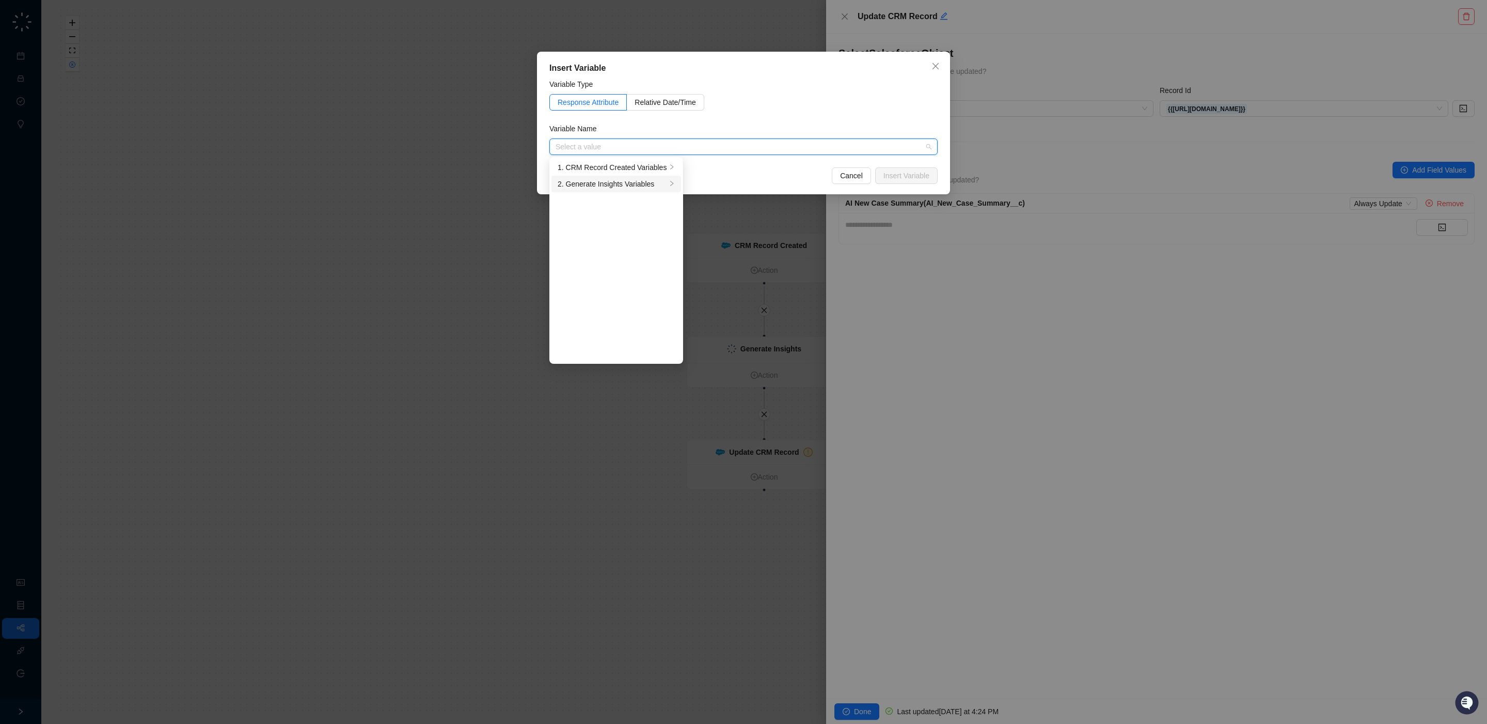
click at [631, 186] on div "2. Generate Insights Variables" at bounding box center [612, 183] width 109 height 11
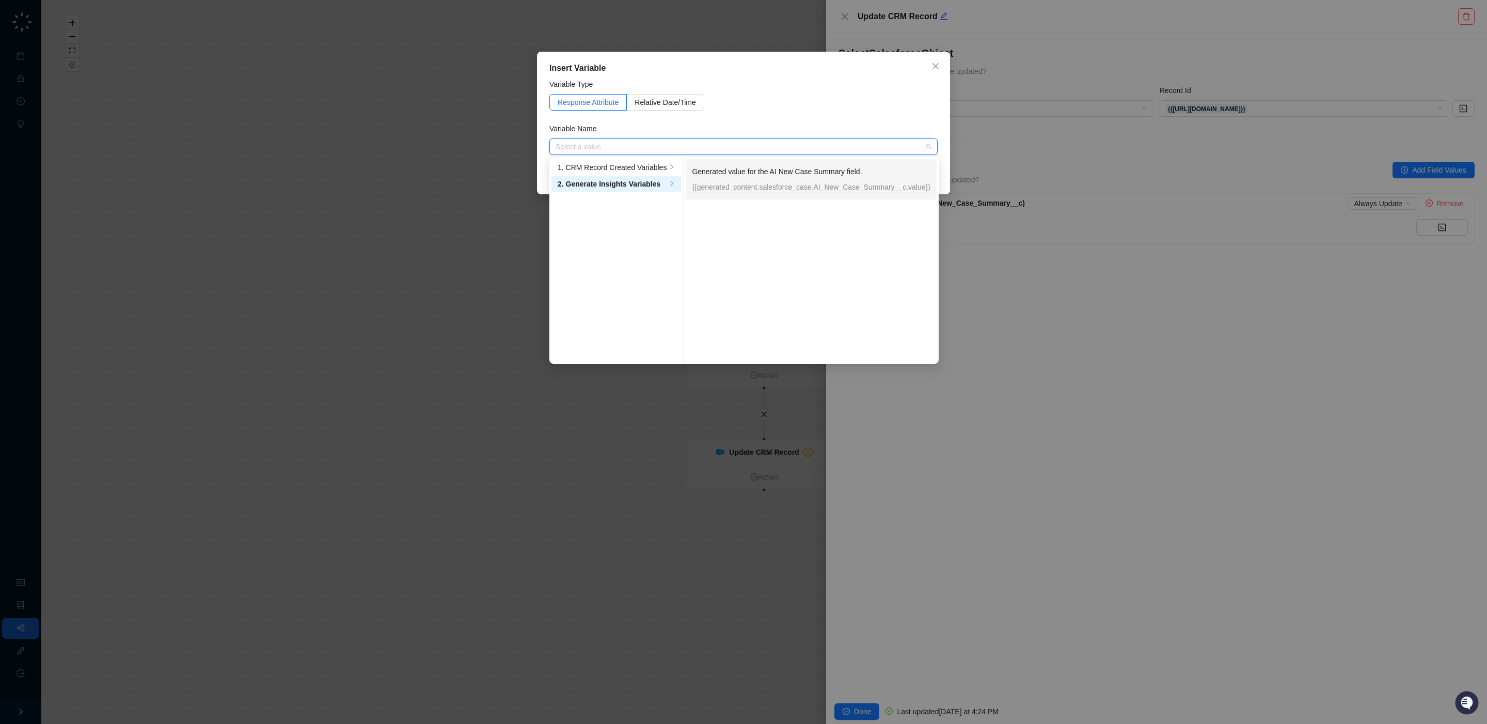
click at [739, 183] on p "{{generated_content.salesforce_case.AI_New_Case_Summary__c.value}}" at bounding box center [811, 186] width 239 height 11
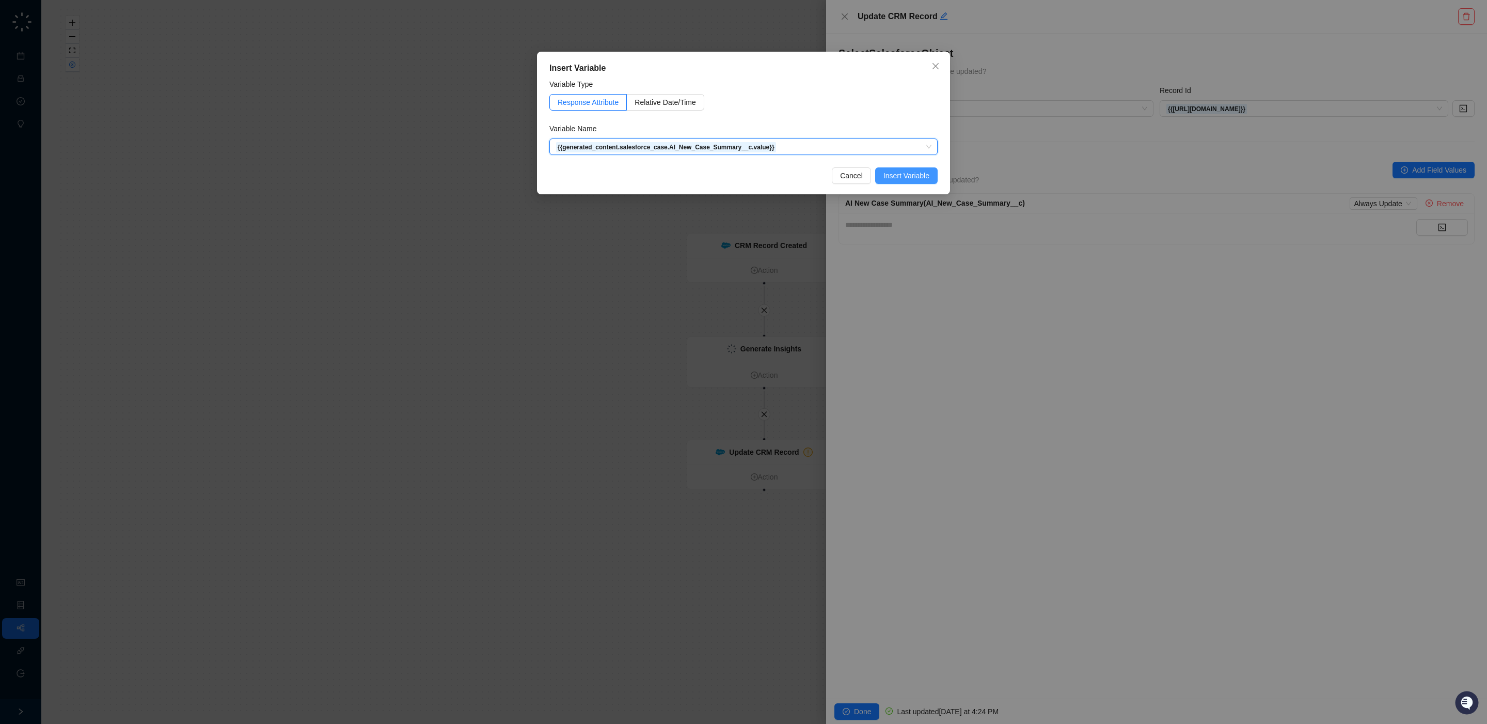
click at [896, 171] on span "Insert Variable" at bounding box center [907, 175] width 46 height 11
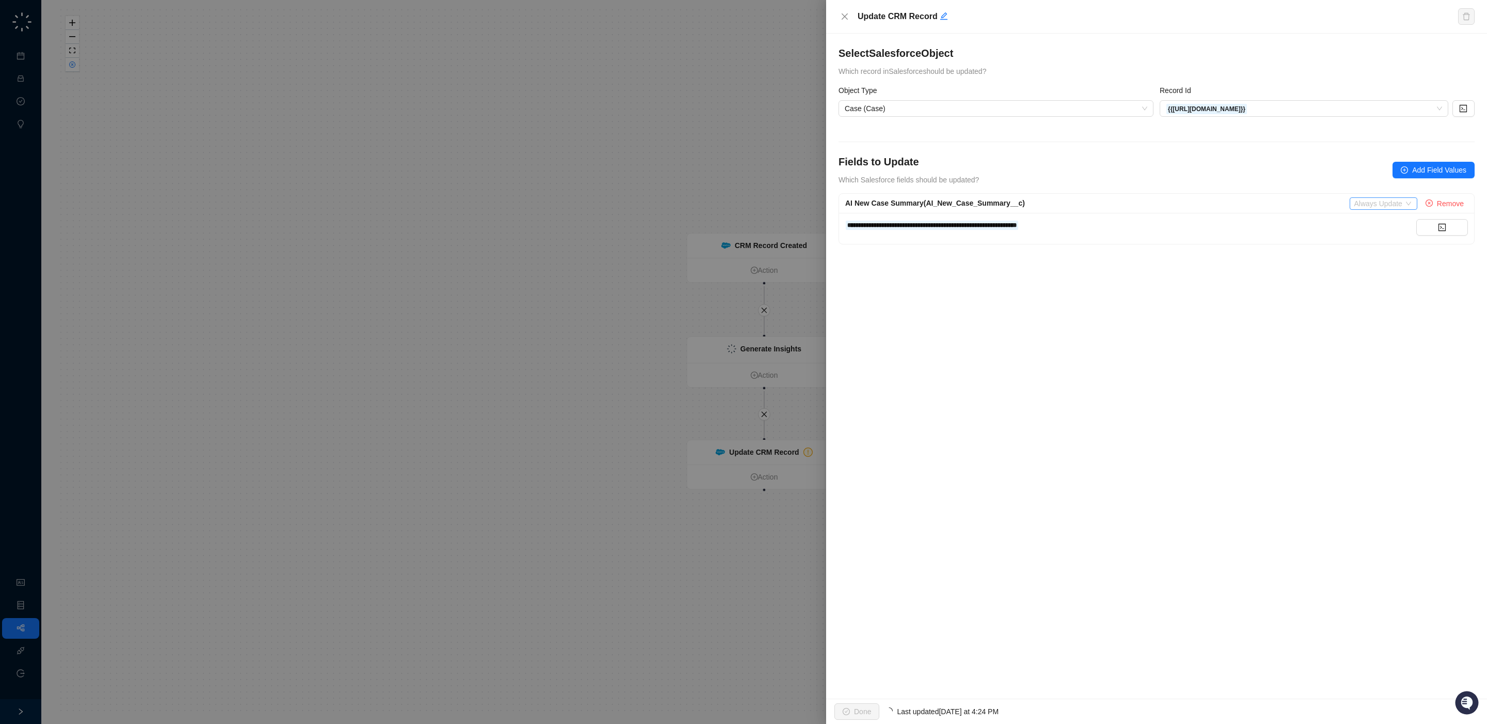
click at [1402, 201] on span "Always Update" at bounding box center [1383, 203] width 59 height 11
click at [1399, 241] on div "Only Update if Empty" at bounding box center [1390, 238] width 68 height 11
click at [1278, 288] on div "**********" at bounding box center [1156, 366] width 661 height 665
click at [867, 708] on span "Done" at bounding box center [862, 711] width 17 height 11
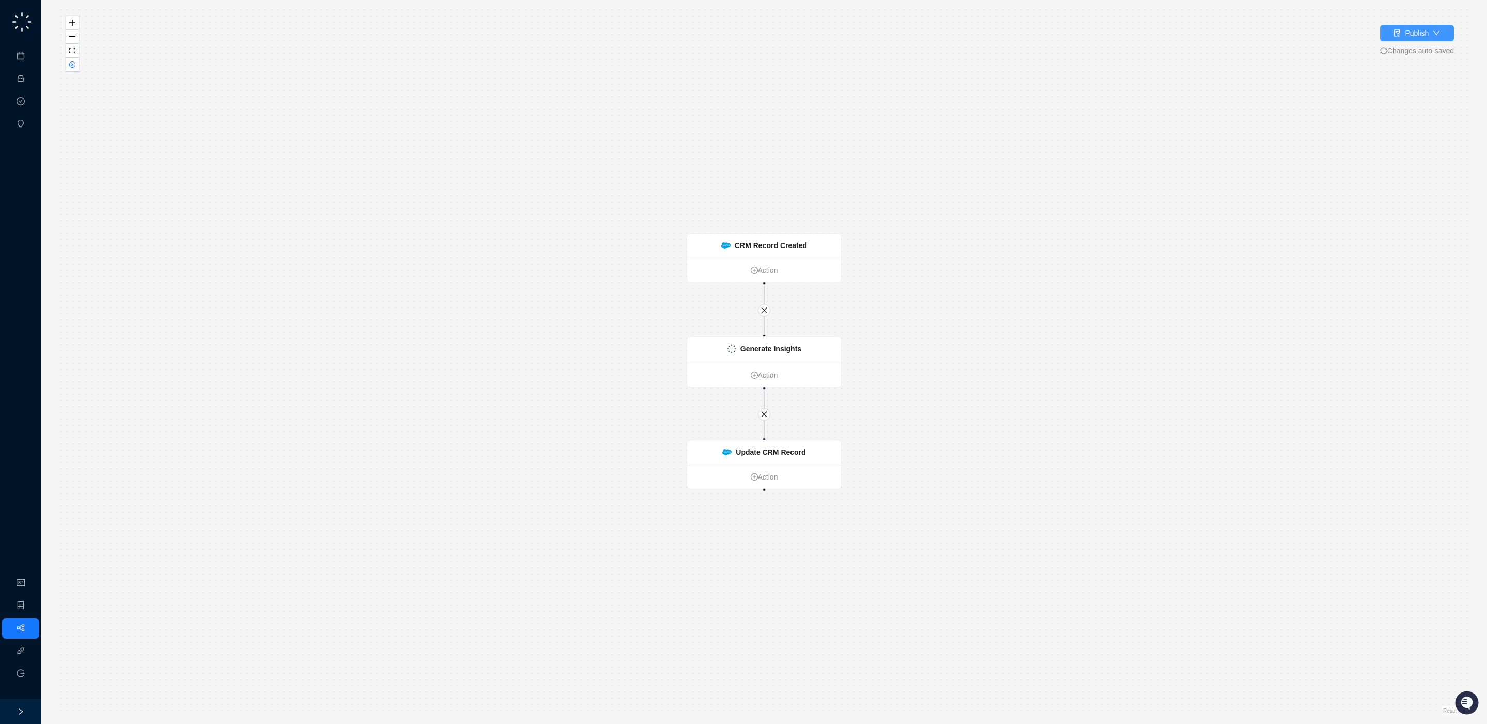
click at [1411, 35] on div "Publish" at bounding box center [1417, 32] width 24 height 11
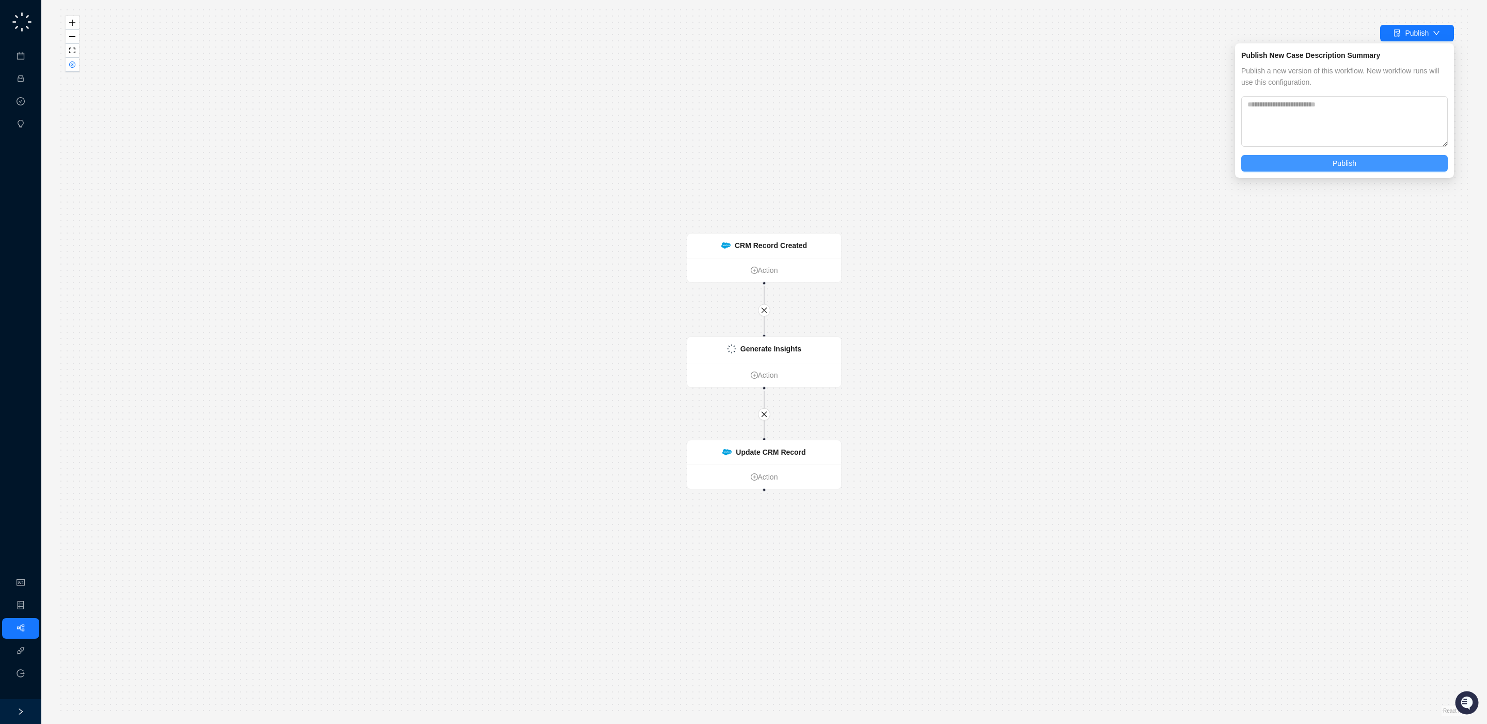
click at [1310, 165] on button "Publish" at bounding box center [1345, 163] width 207 height 17
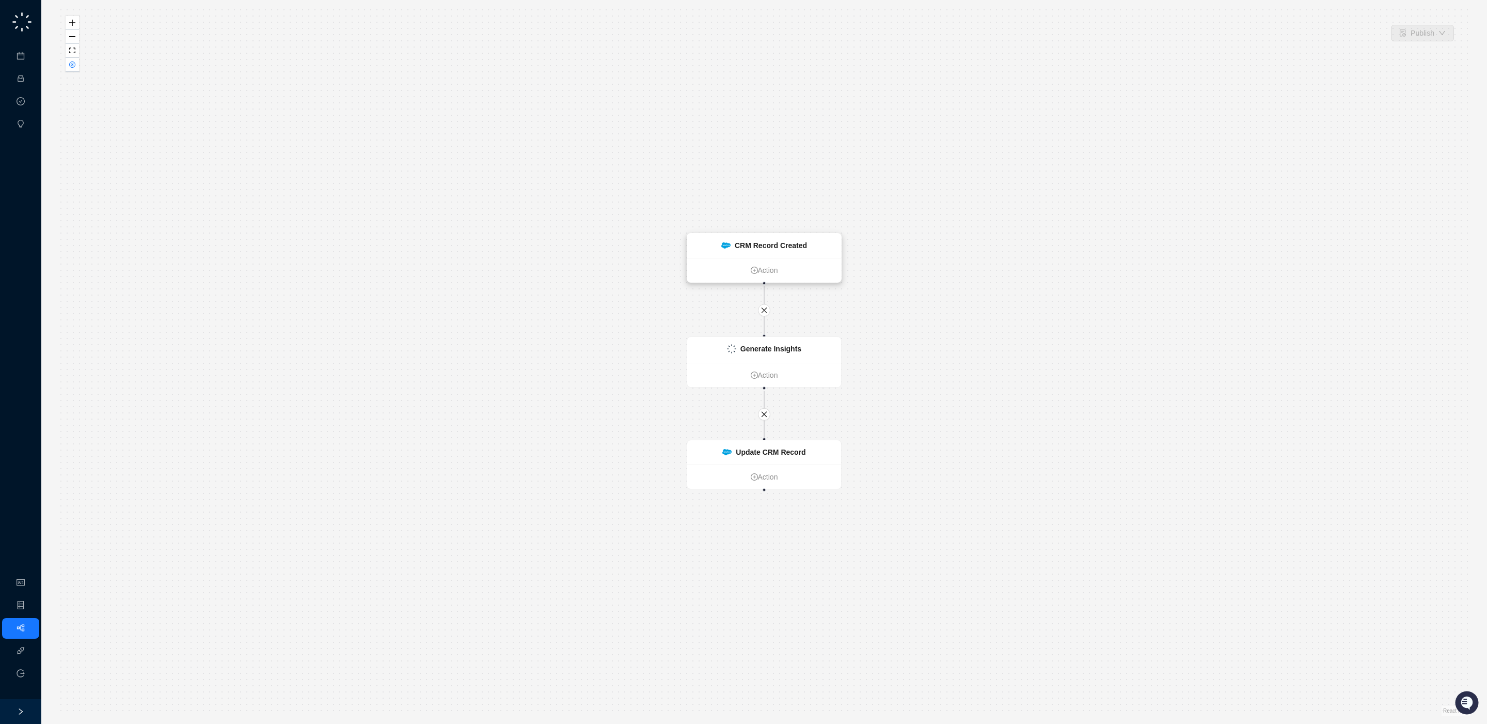
click at [761, 242] on strong "CRM Record Created" at bounding box center [771, 245] width 72 height 8
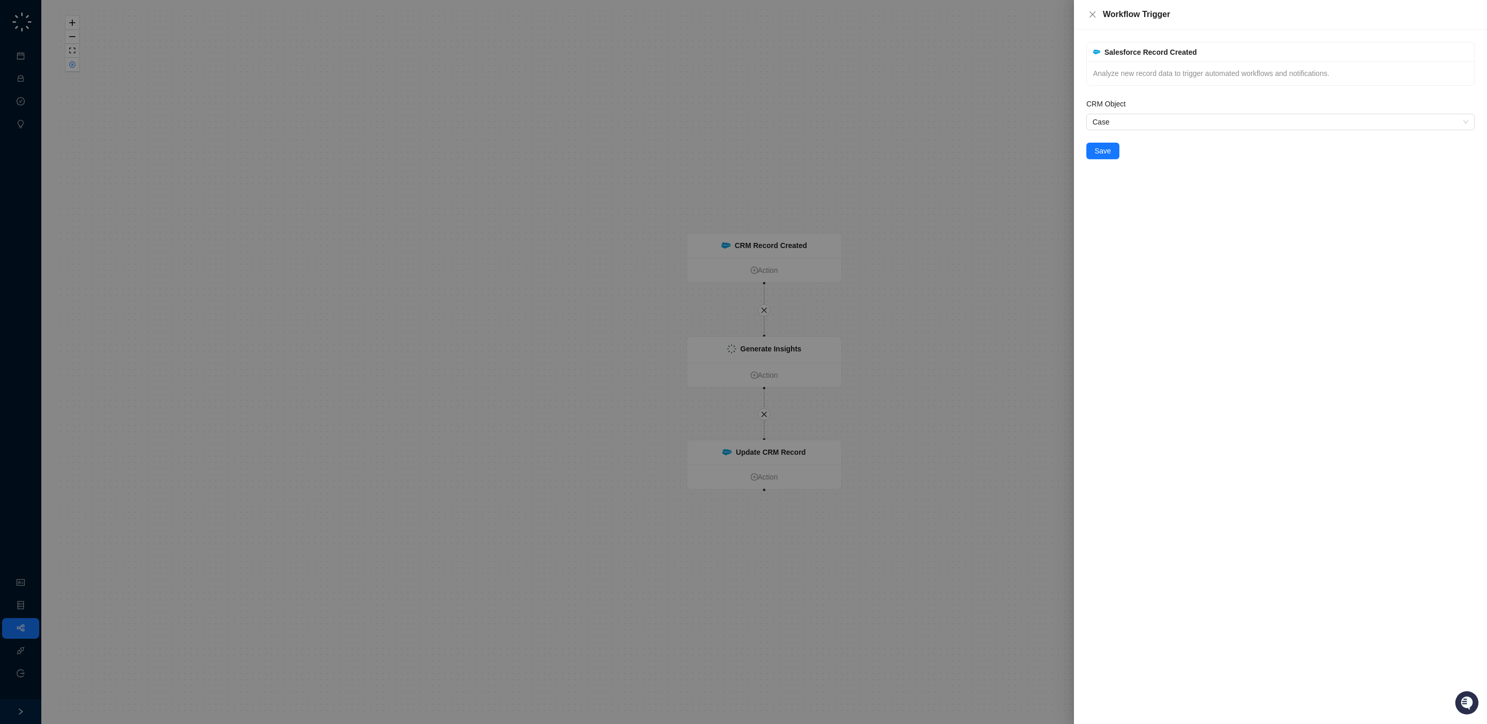
drag, startPoint x: 806, startPoint y: 357, endPoint x: 783, endPoint y: 367, distance: 25.2
click at [805, 354] on div at bounding box center [743, 362] width 1487 height 724
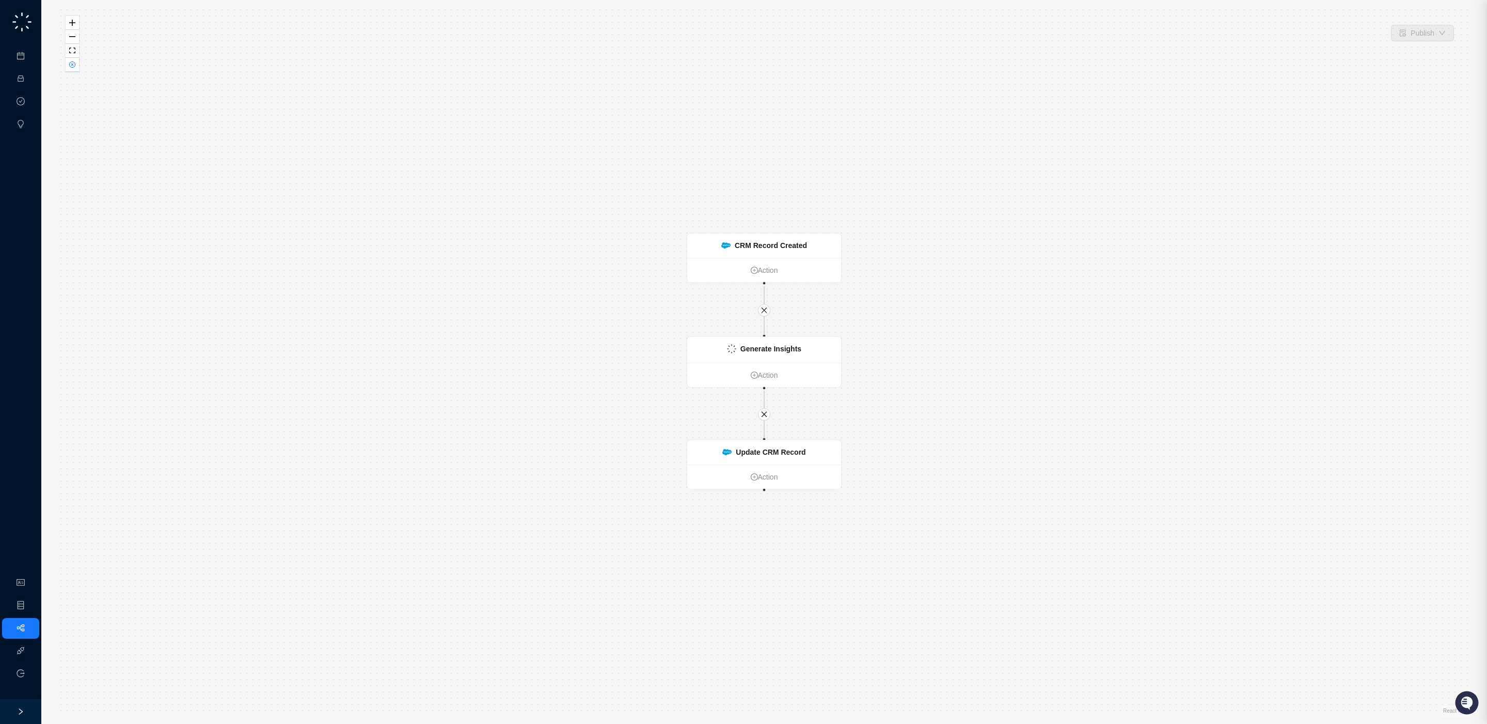
drag, startPoint x: 781, startPoint y: 364, endPoint x: 860, endPoint y: 351, distance: 80.0
click at [782, 363] on div at bounding box center [743, 362] width 1487 height 724
click at [820, 349] on div "Generate Insights" at bounding box center [764, 350] width 154 height 26
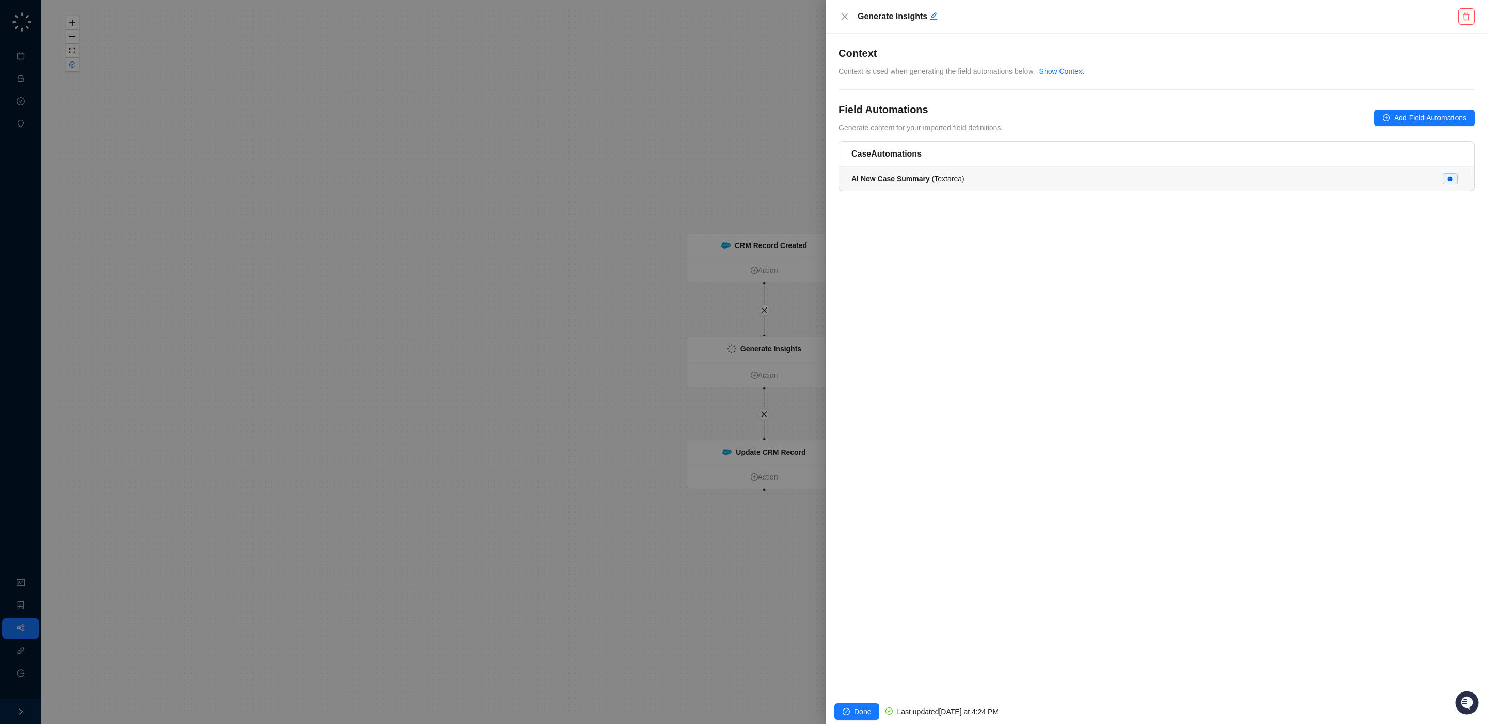
click at [1006, 166] on div "Case Automations" at bounding box center [1156, 154] width 635 height 25
click at [1006, 177] on div "AI New Case Summary ( Textarea )" at bounding box center [1157, 178] width 610 height 11
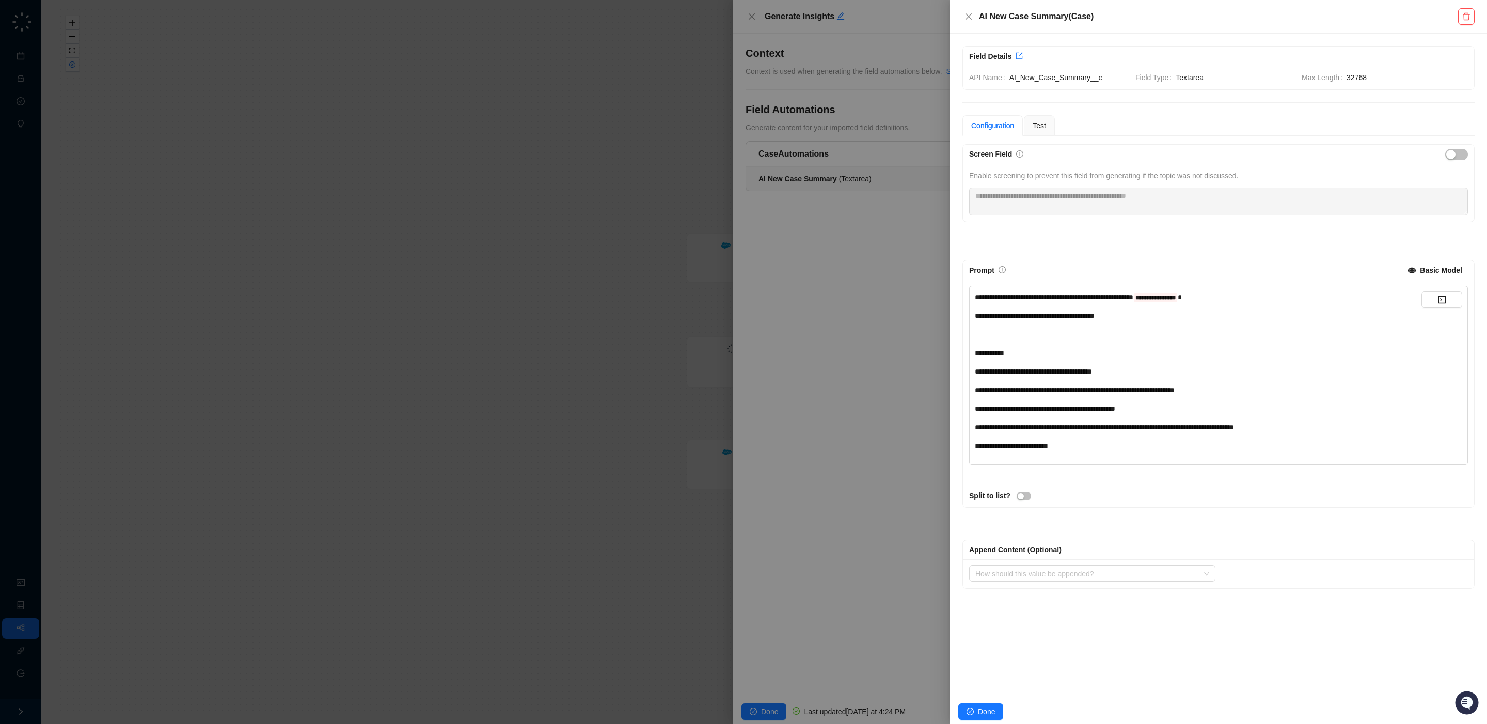
click at [1176, 296] on span "**********" at bounding box center [1156, 297] width 40 height 6
click at [1229, 300] on div "**********" at bounding box center [1198, 296] width 447 height 11
click at [1439, 297] on button "button" at bounding box center [1442, 299] width 41 height 17
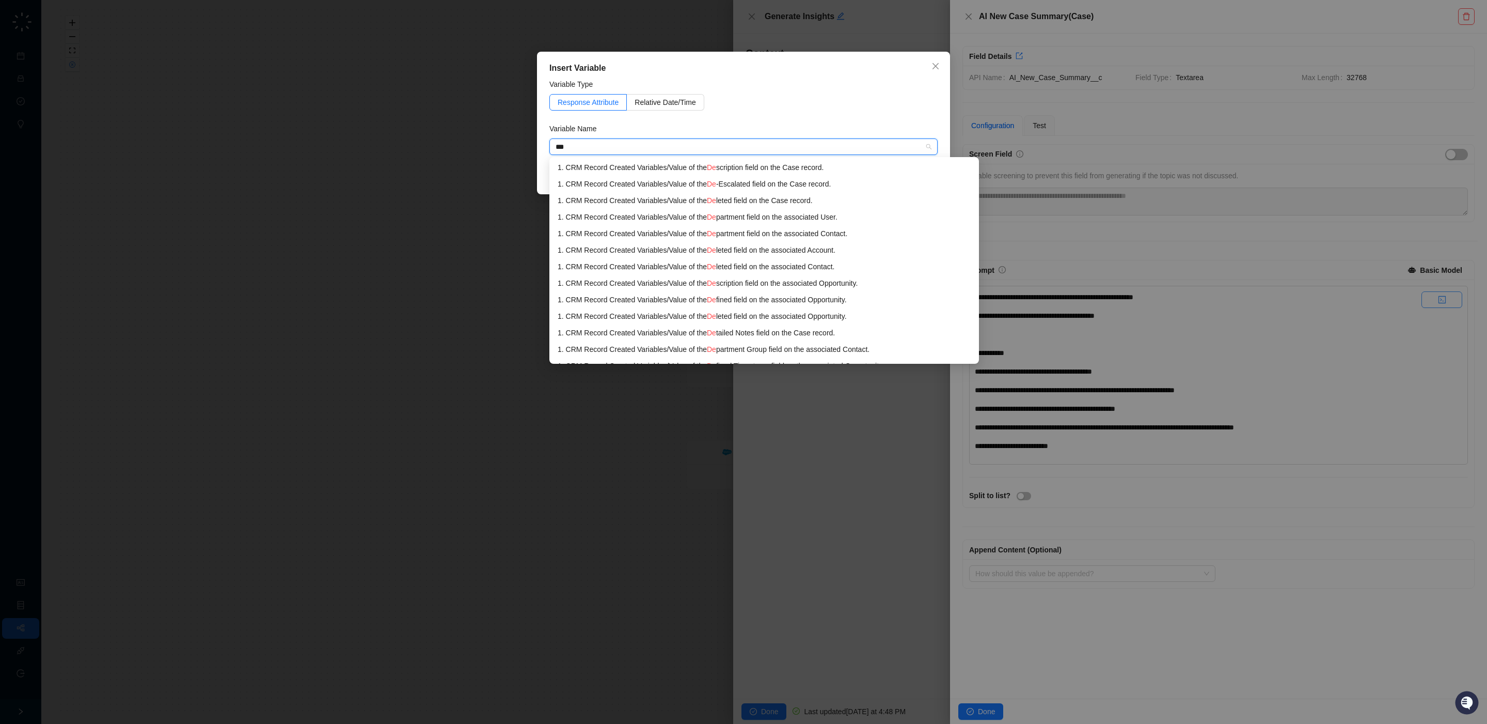
type input "****"
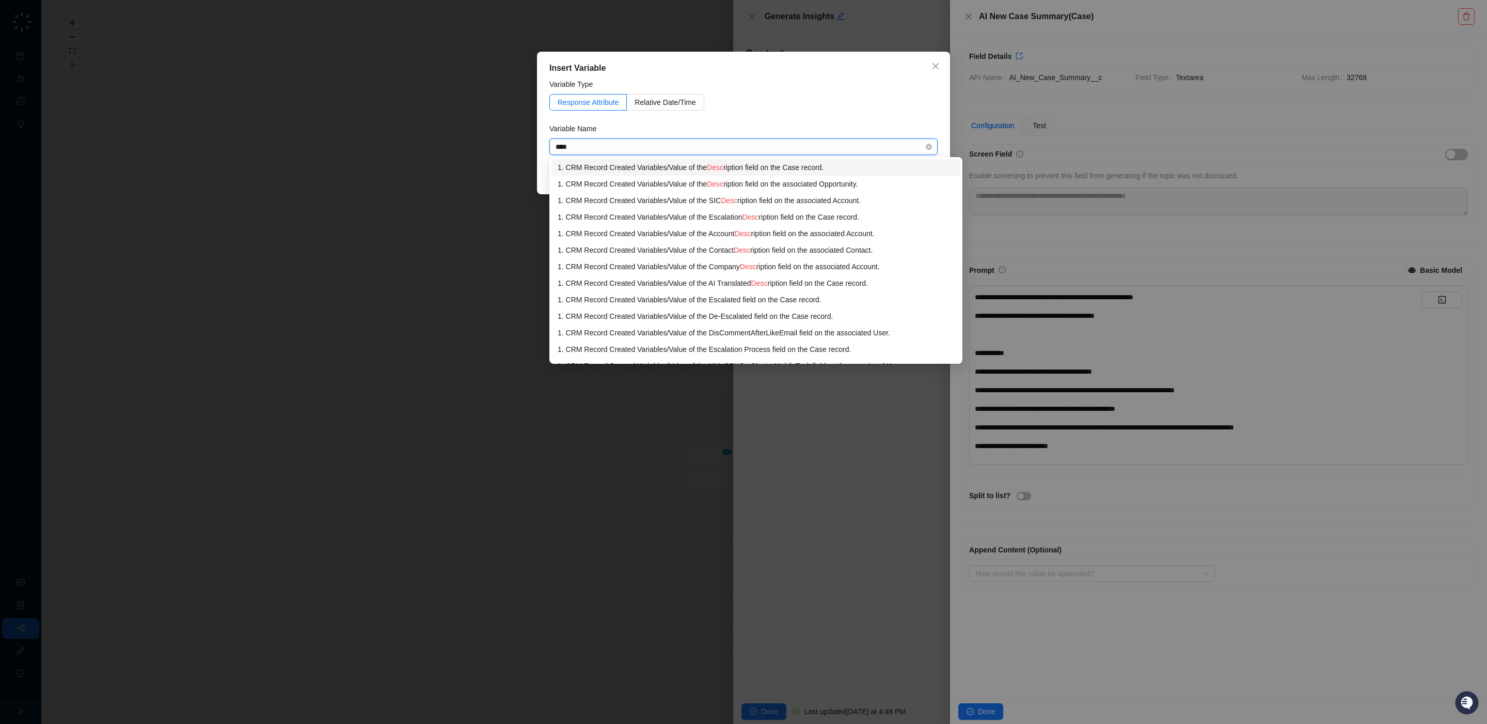
click at [745, 165] on div "1. CRM Record Created Variables / Value of the Desc ription field on the Case r…" at bounding box center [756, 167] width 397 height 11
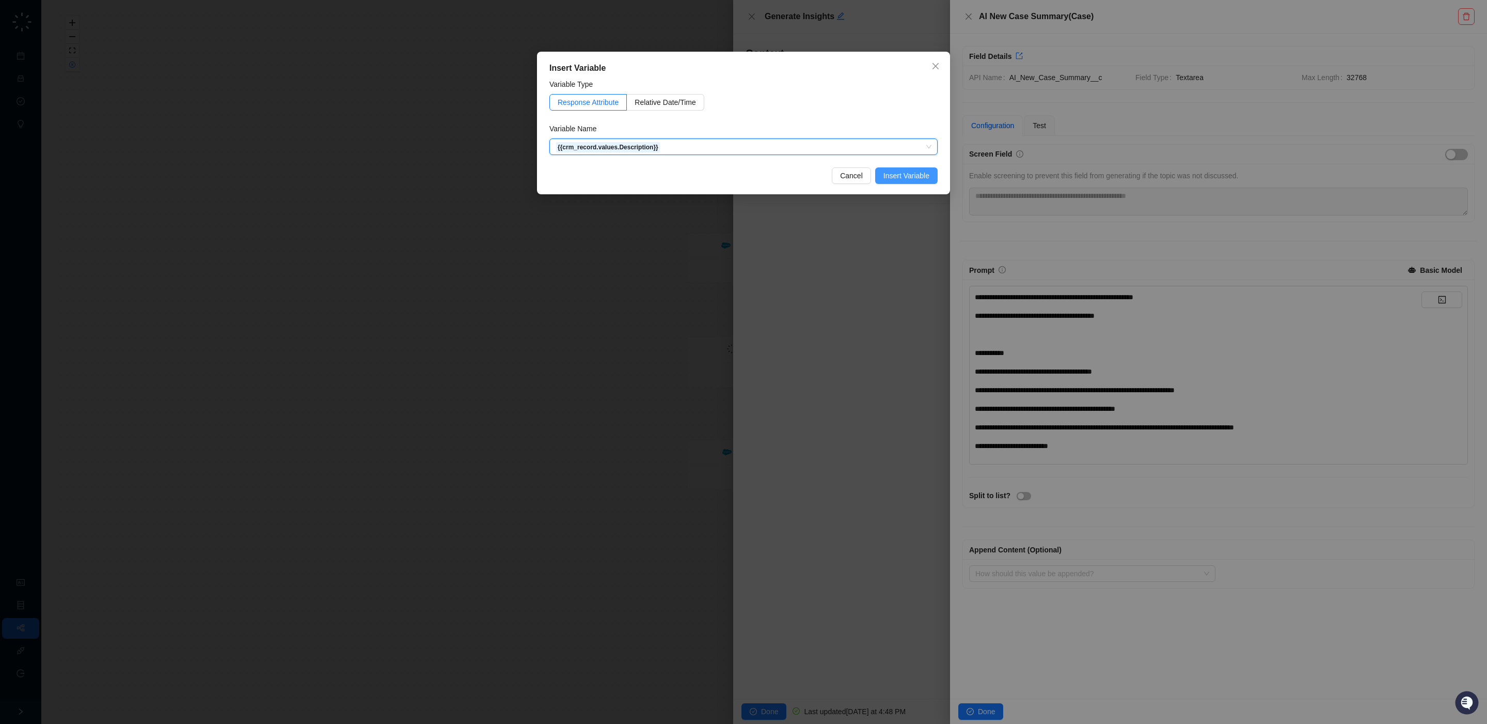
click at [921, 176] on span "Insert Variable" at bounding box center [907, 175] width 46 height 11
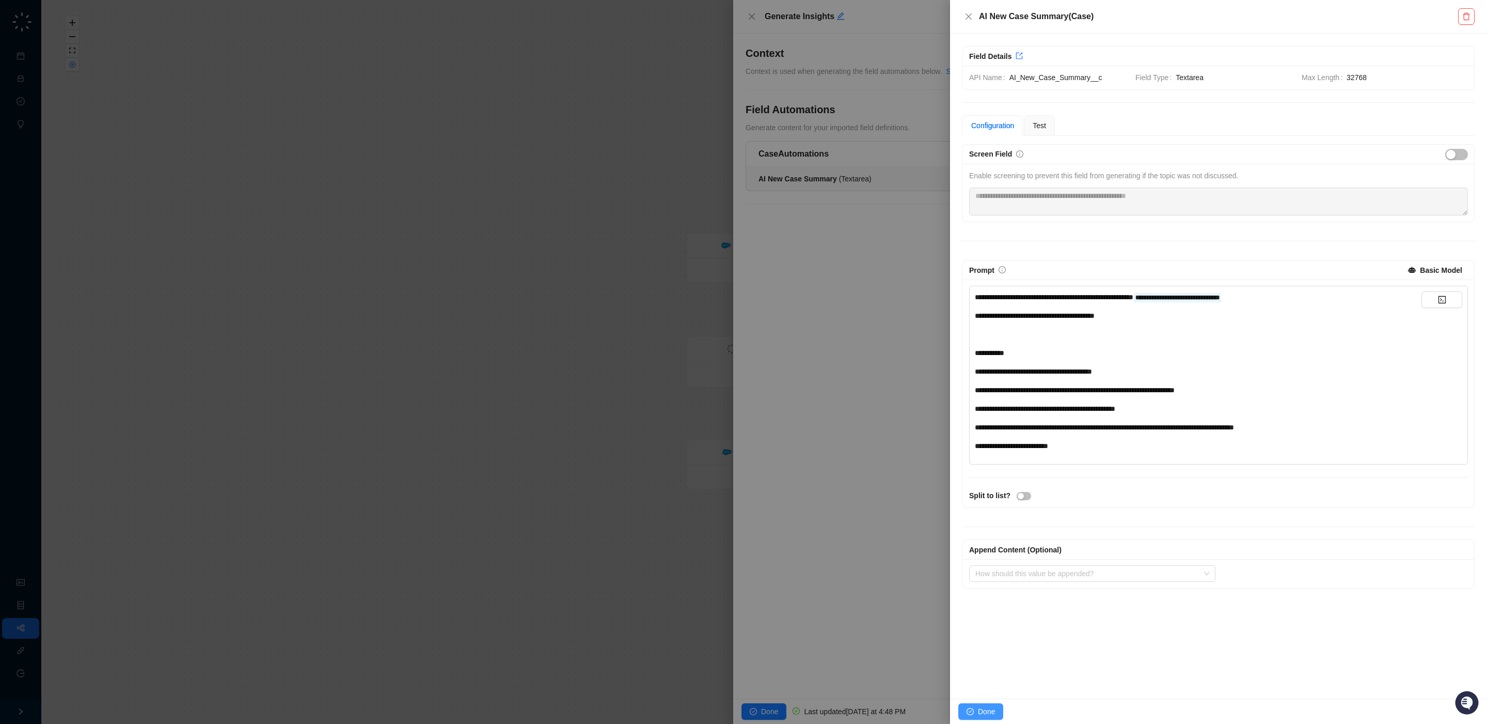
click at [981, 712] on span "Done" at bounding box center [986, 711] width 17 height 11
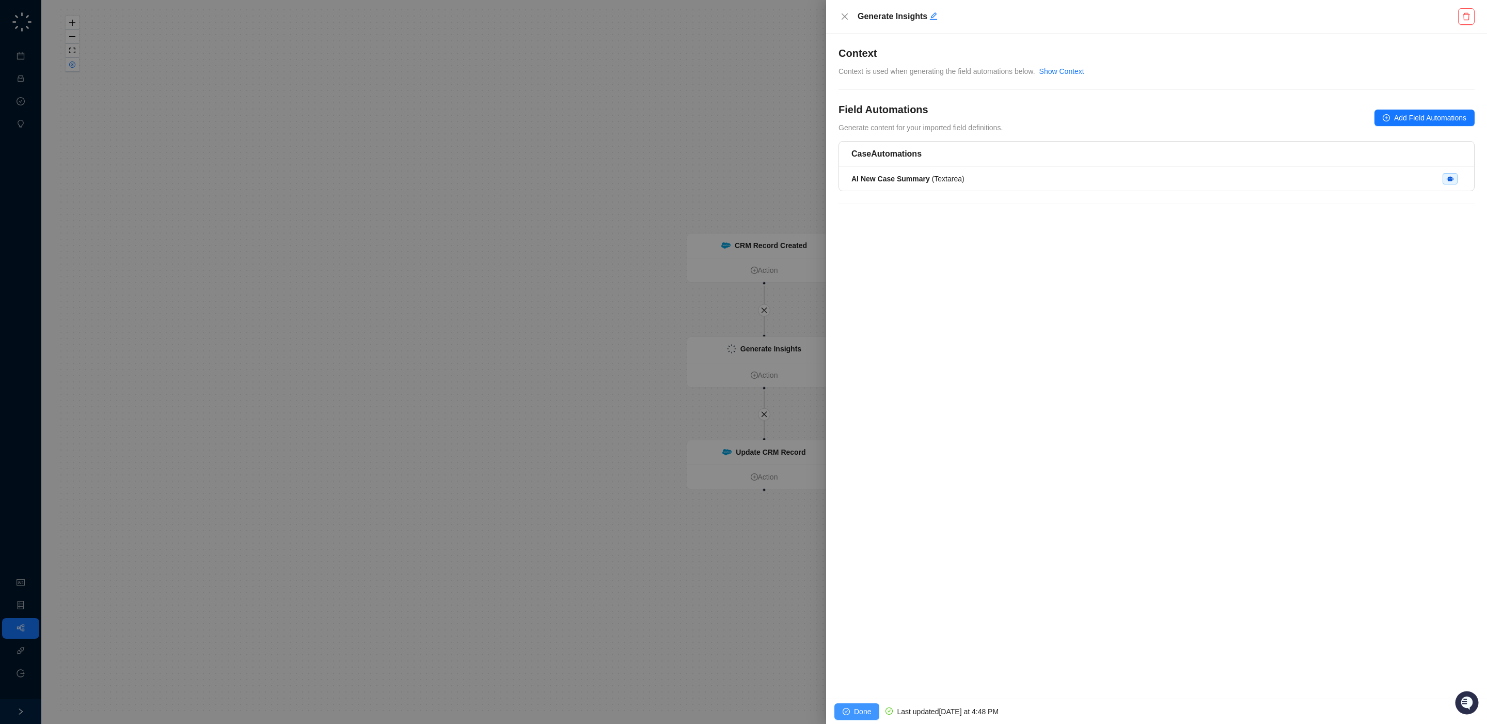
click at [875, 710] on button "Done" at bounding box center [857, 711] width 45 height 17
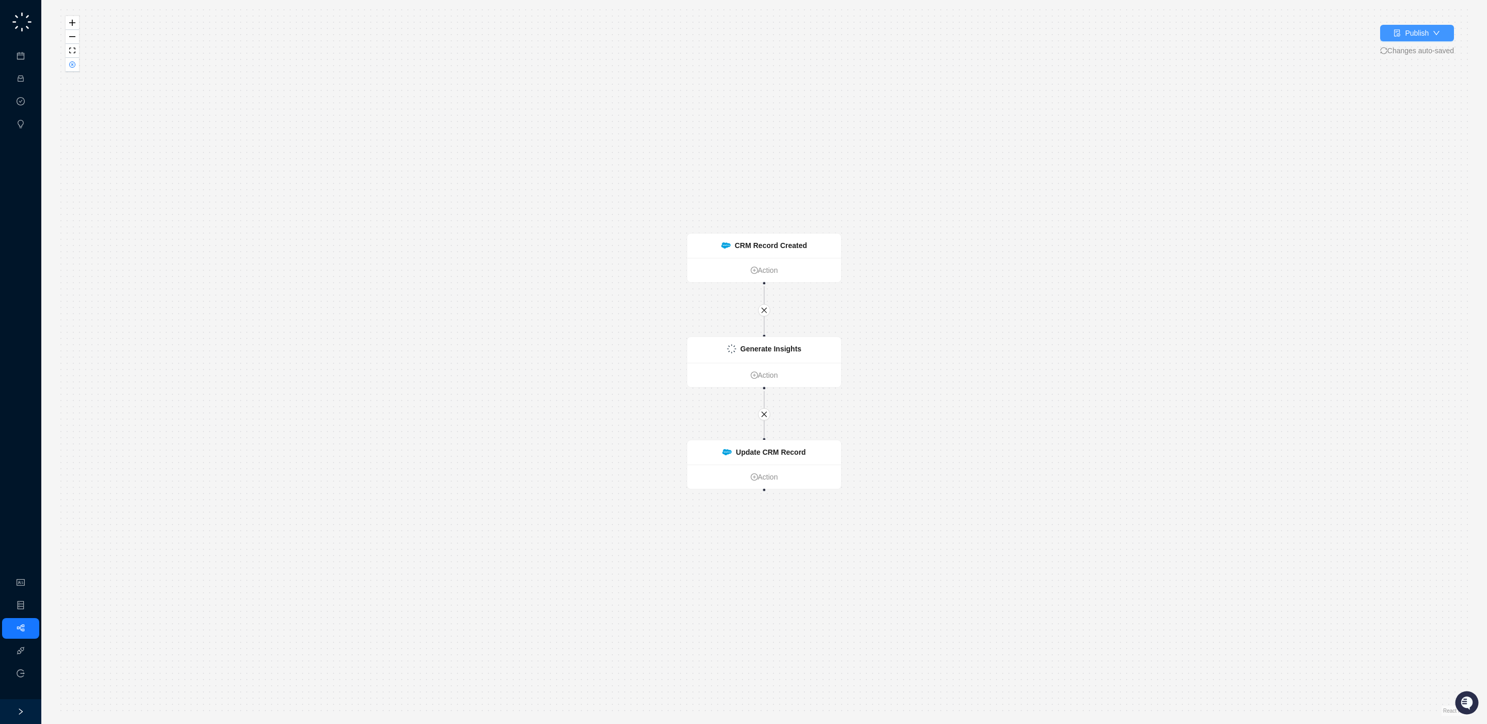
click at [1430, 27] on button "Publish" at bounding box center [1418, 33] width 74 height 17
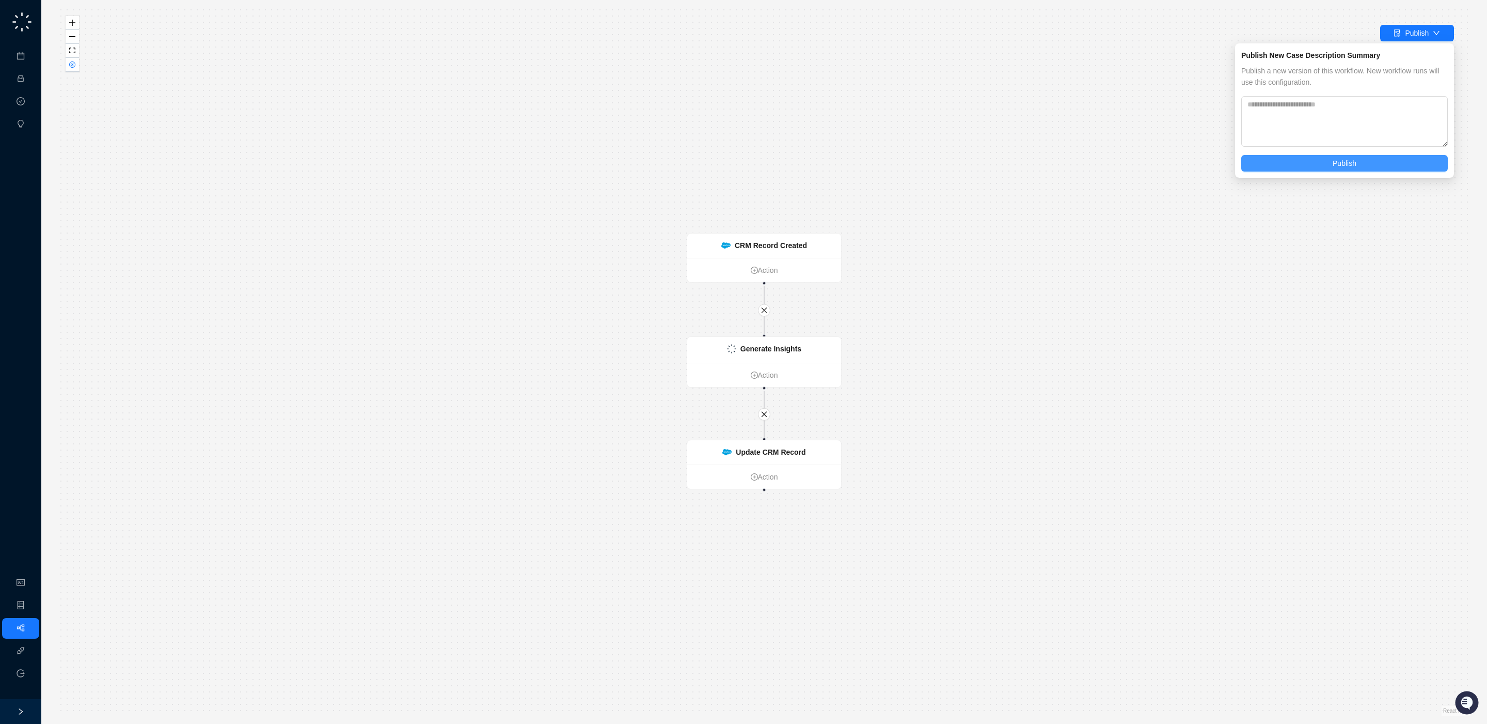
click at [1343, 166] on span "Publish" at bounding box center [1345, 163] width 24 height 11
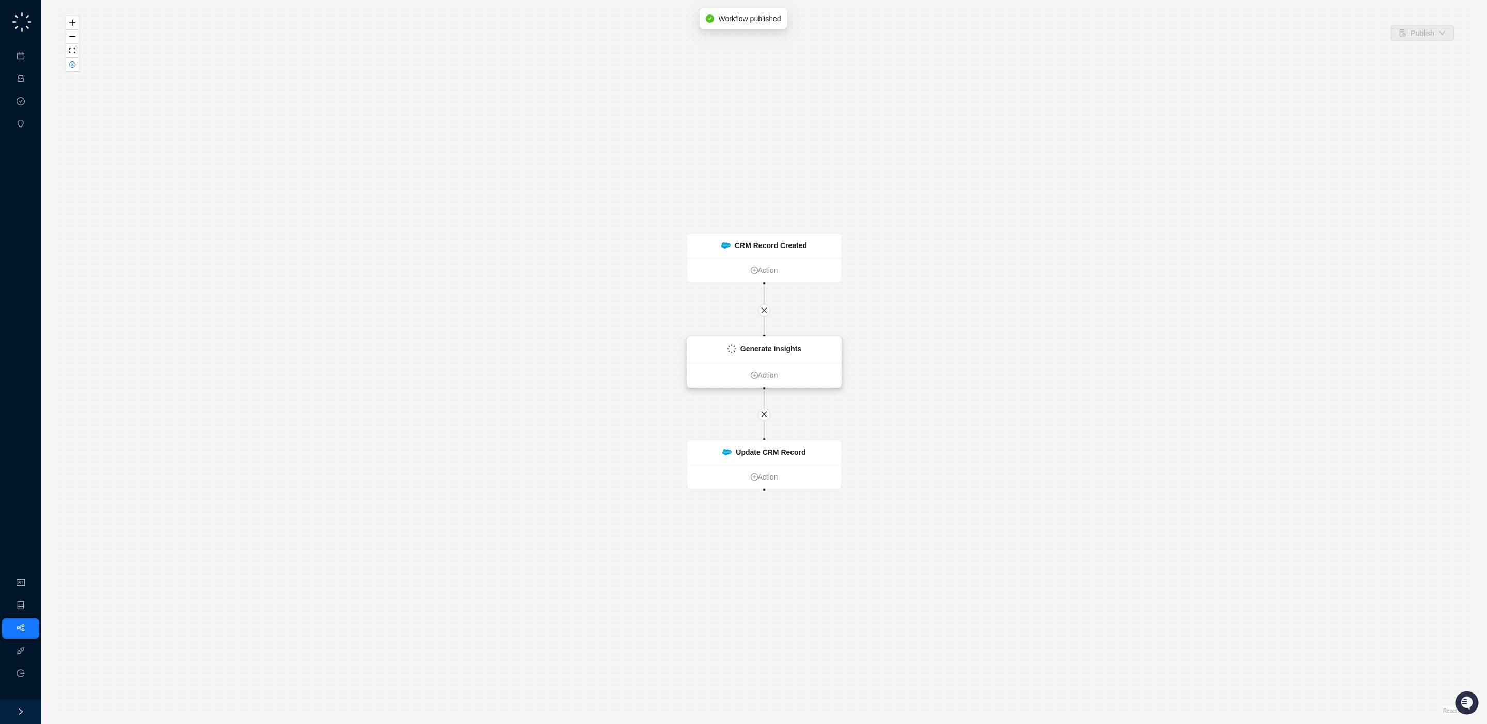
click at [769, 353] on div "Generate Insights" at bounding box center [771, 348] width 61 height 11
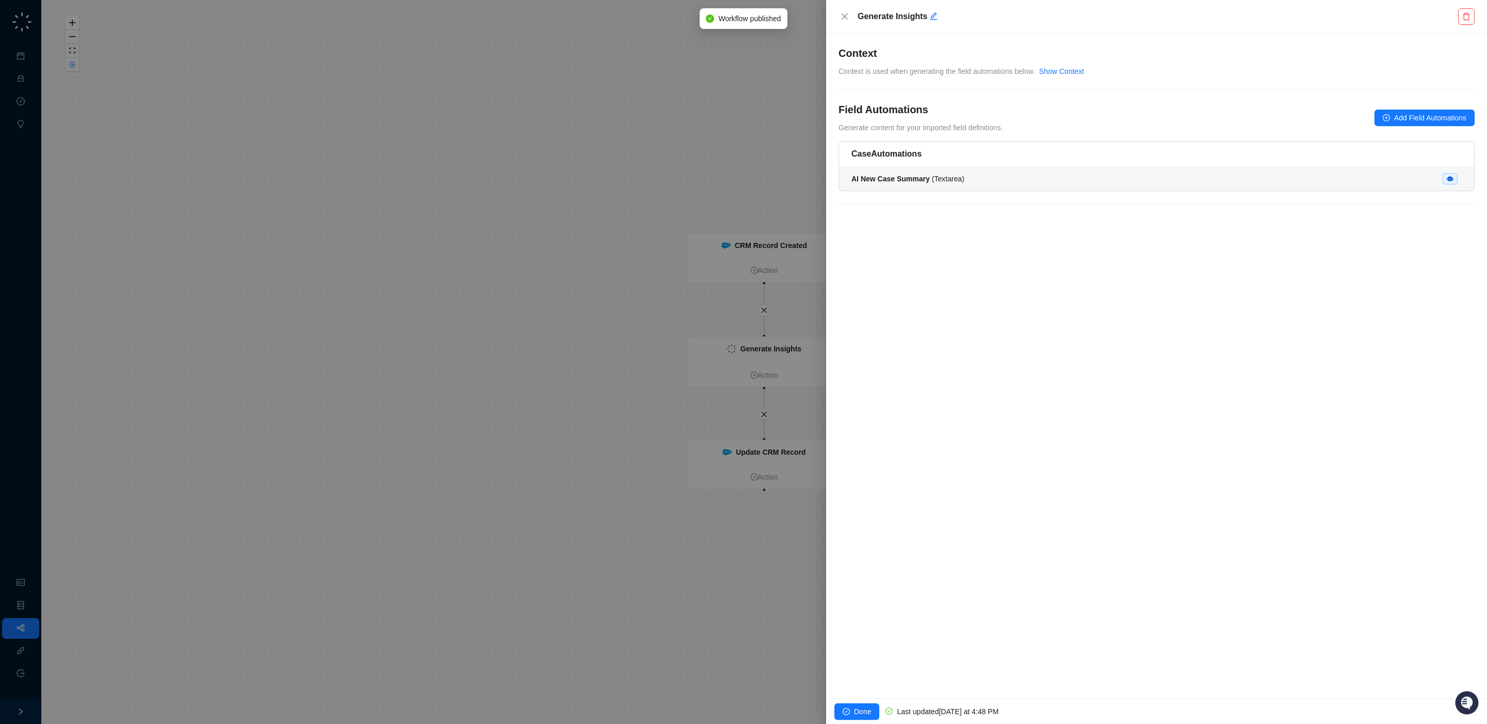
click at [1266, 177] on div "AI New Case Summary ( Textarea )" at bounding box center [1157, 178] width 610 height 11
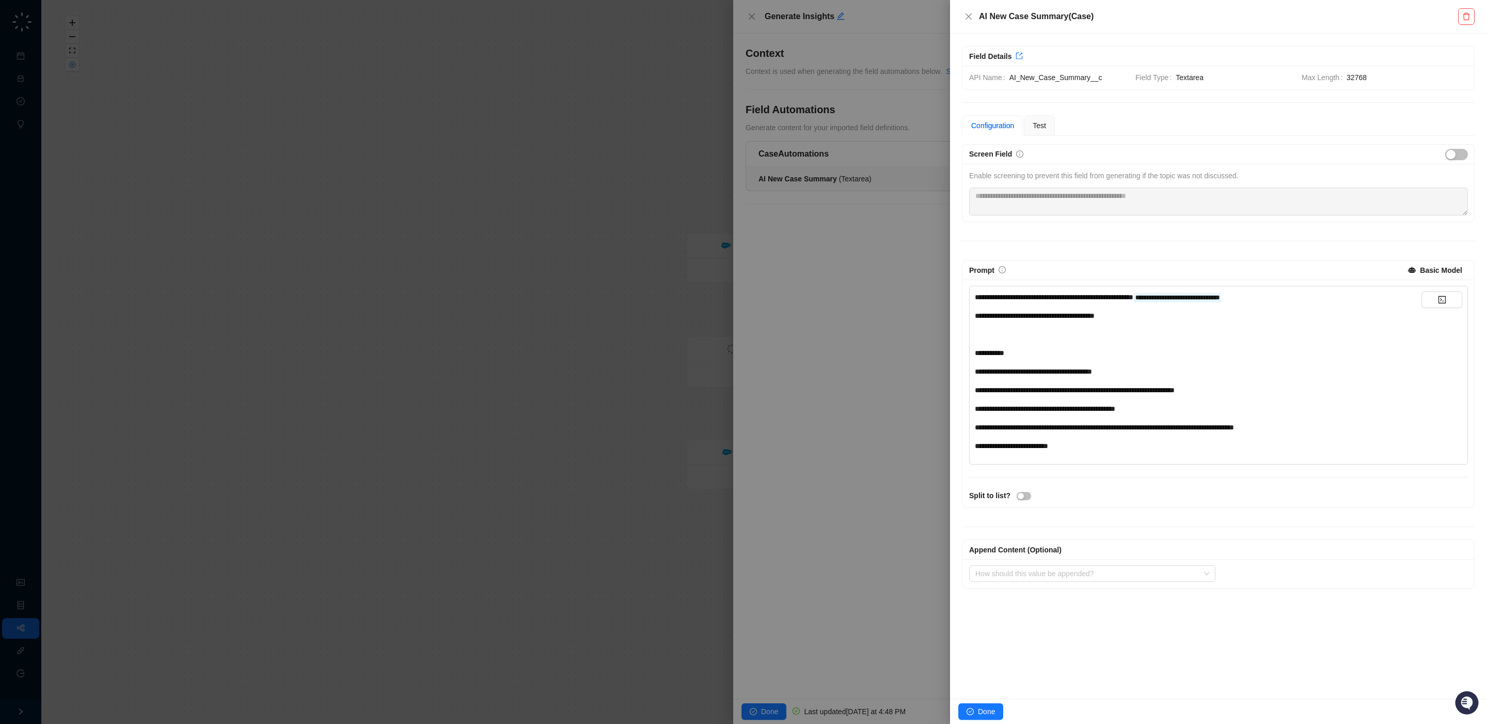
click at [1177, 318] on div "**********" at bounding box center [1198, 315] width 447 height 11
click at [1134, 300] on span "**********" at bounding box center [1054, 296] width 159 height 7
click at [1118, 300] on span "**********" at bounding box center [1054, 296] width 159 height 7
click at [1165, 297] on span "**********" at bounding box center [1070, 296] width 190 height 7
click at [1444, 302] on icon "code" at bounding box center [1442, 299] width 8 height 8
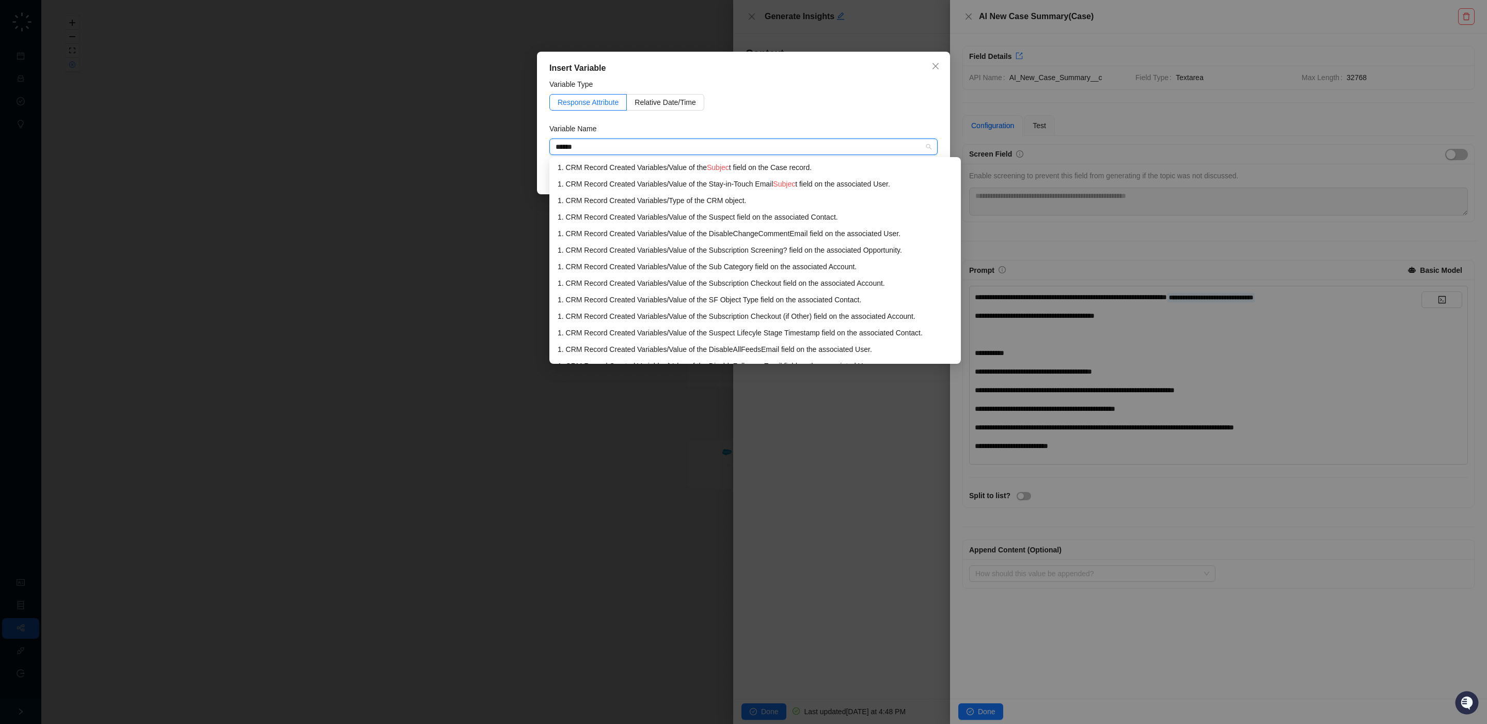
type input "*******"
click at [789, 166] on div "1. CRM Record Created Variables / Value of the Subject field on the Case record." at bounding box center [744, 167] width 372 height 11
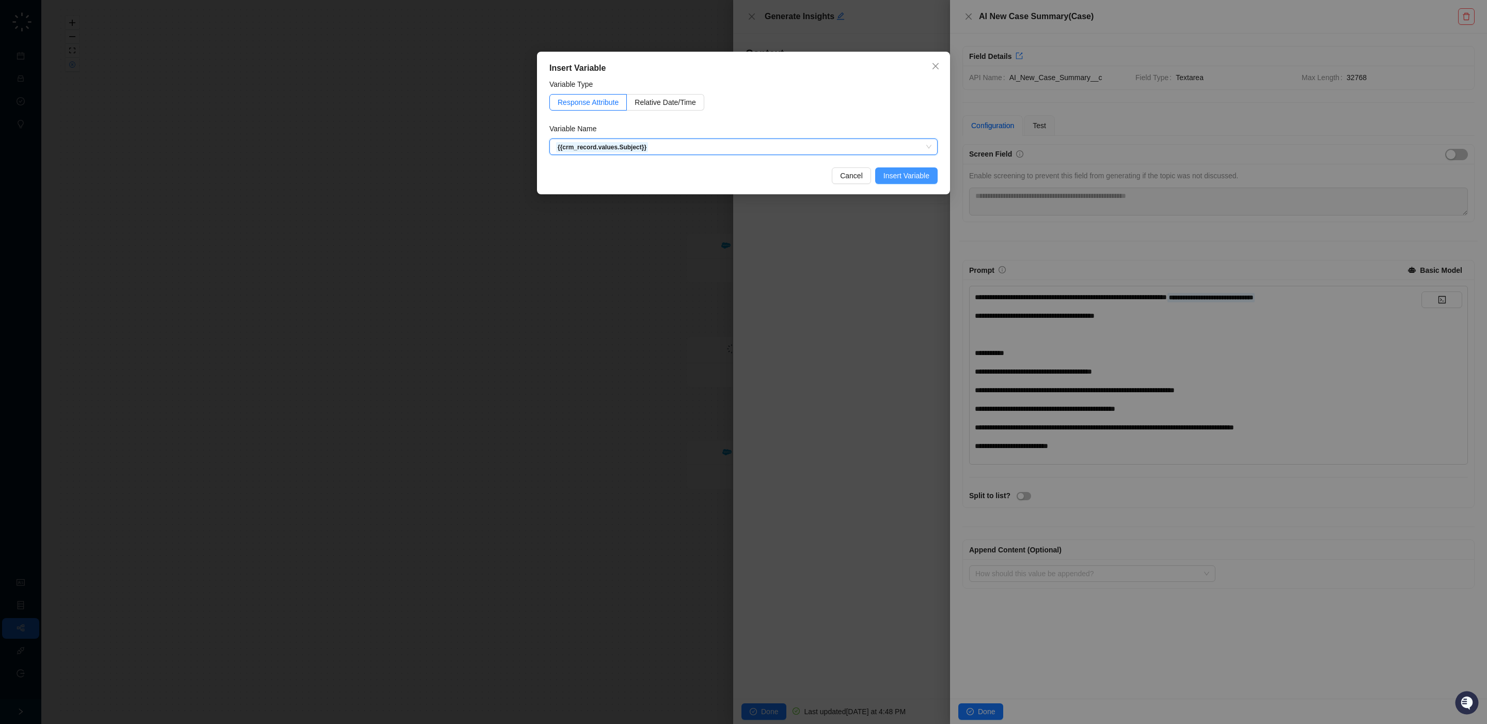
click at [898, 177] on span "Insert Variable" at bounding box center [907, 175] width 46 height 11
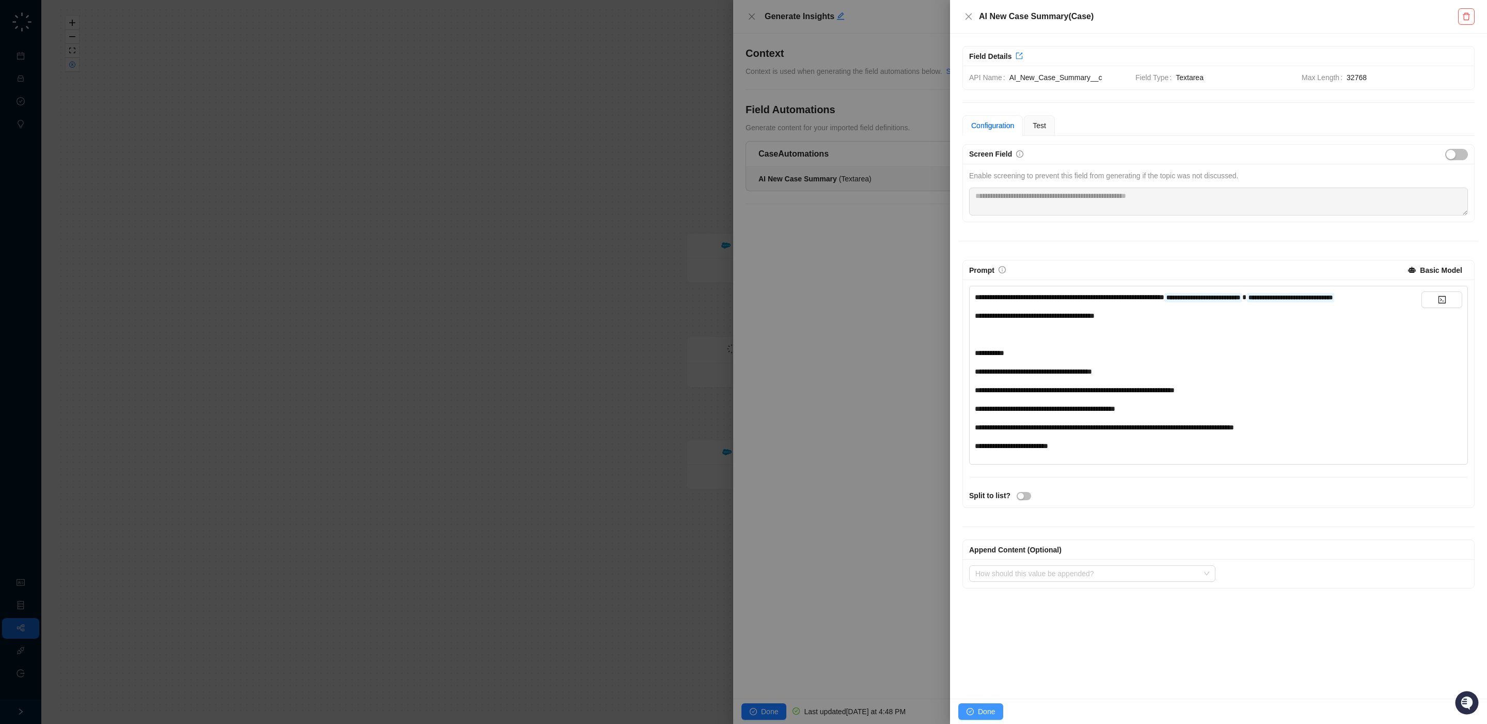
click at [988, 709] on span "Done" at bounding box center [986, 711] width 17 height 11
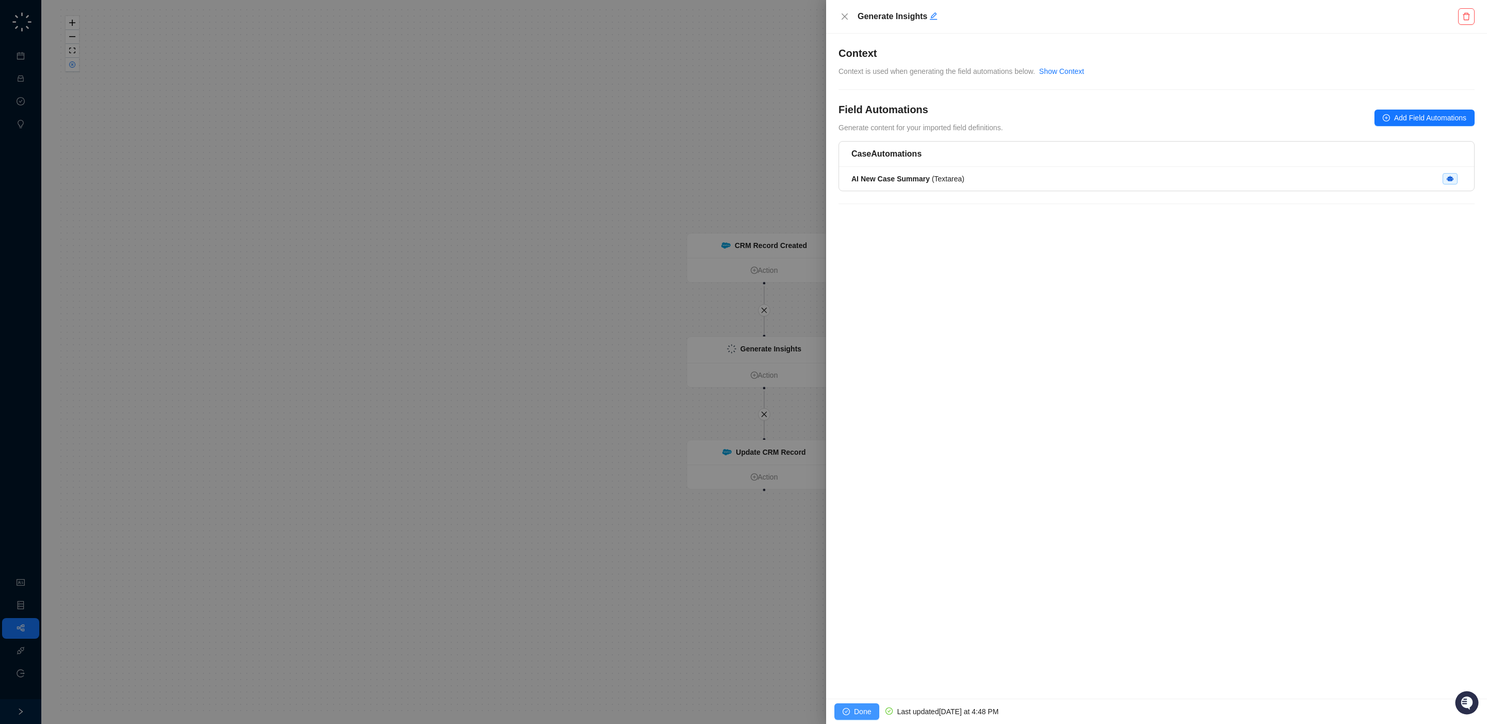
click at [872, 710] on button "Done" at bounding box center [857, 711] width 45 height 17
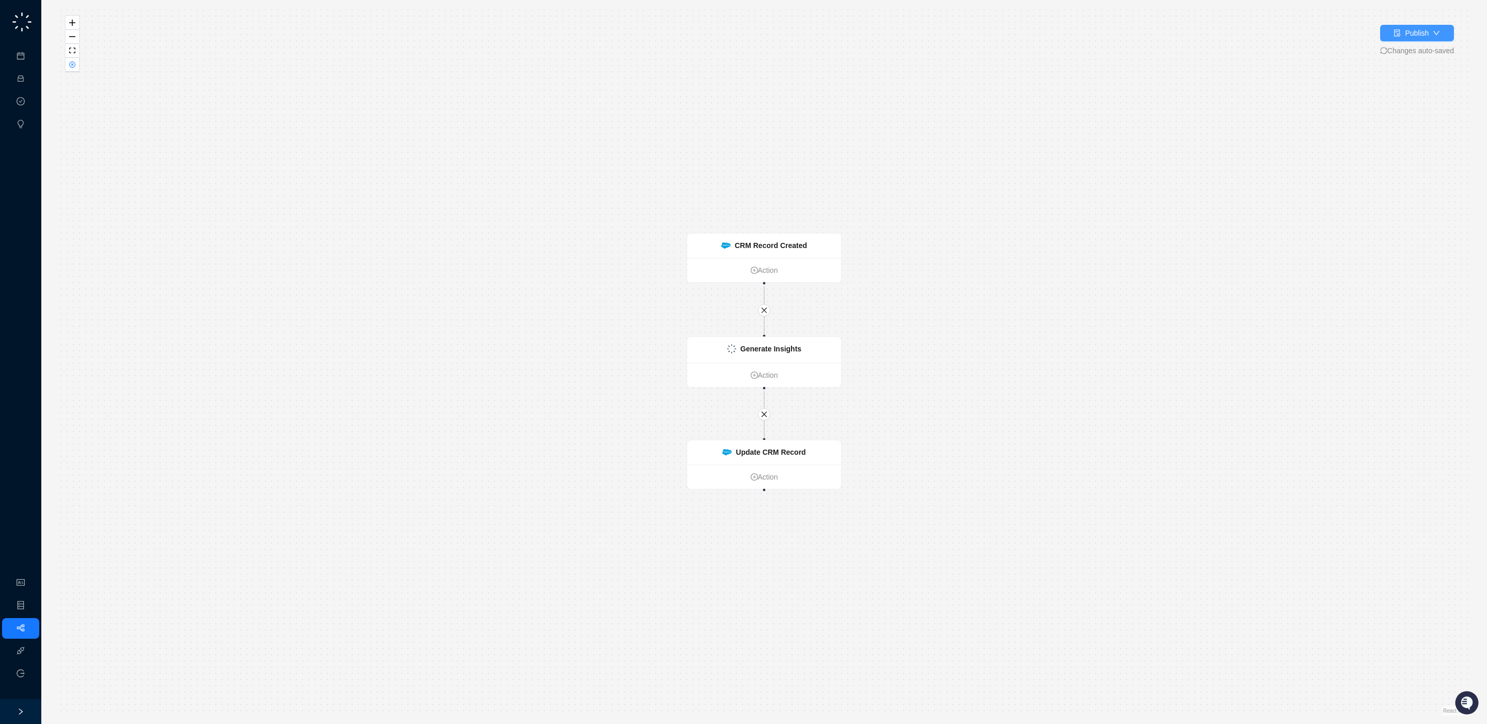
click at [1421, 39] on button "Publish" at bounding box center [1418, 33] width 74 height 17
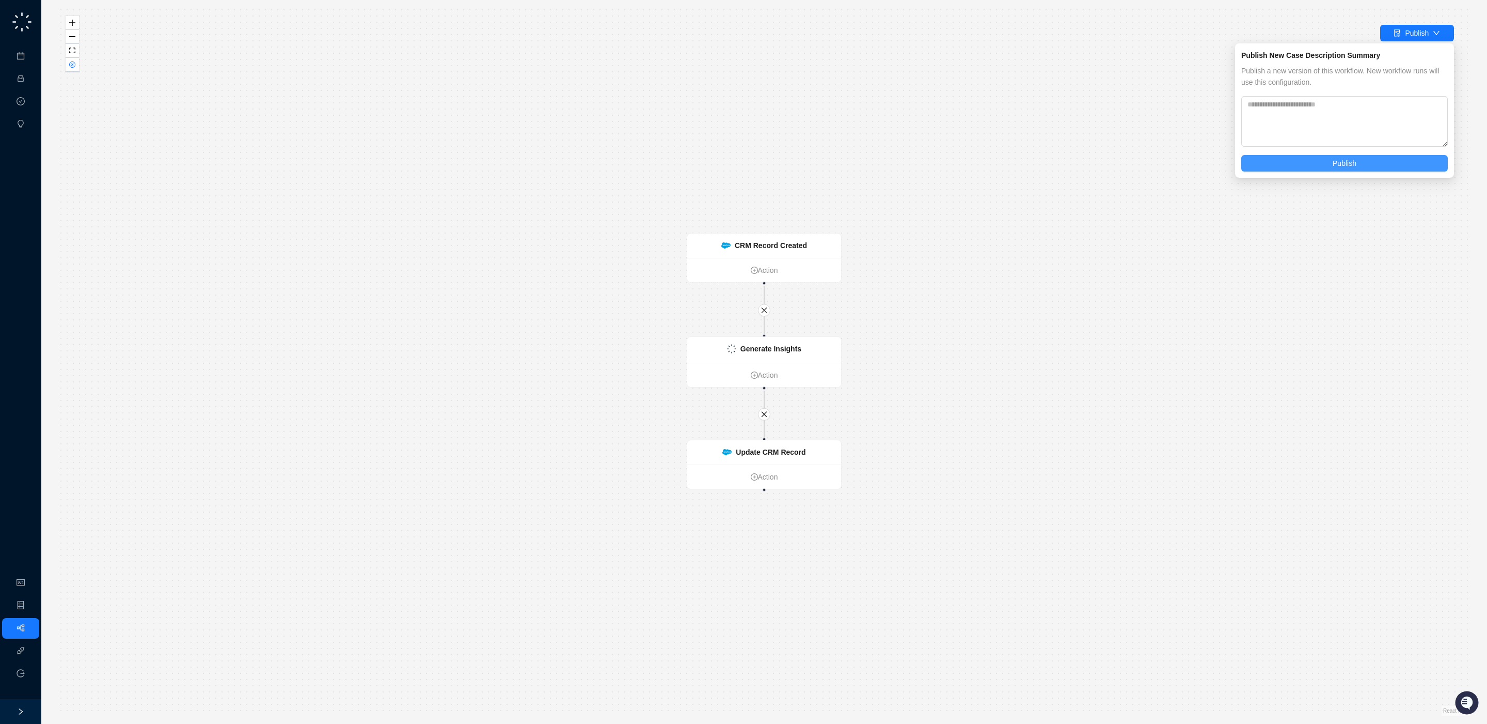
click at [1381, 164] on button "Publish" at bounding box center [1345, 163] width 207 height 17
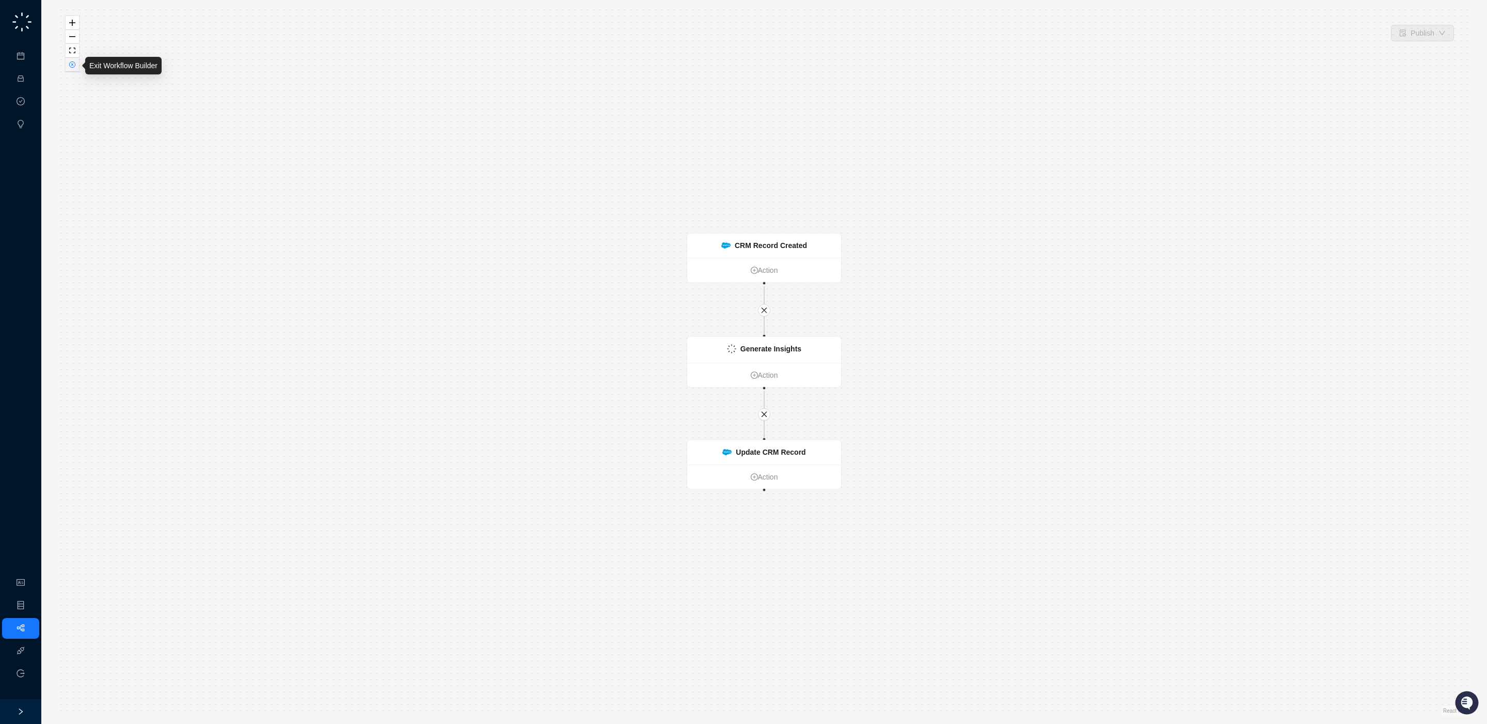
click at [70, 67] on icon "close-circle" at bounding box center [72, 64] width 5 height 5
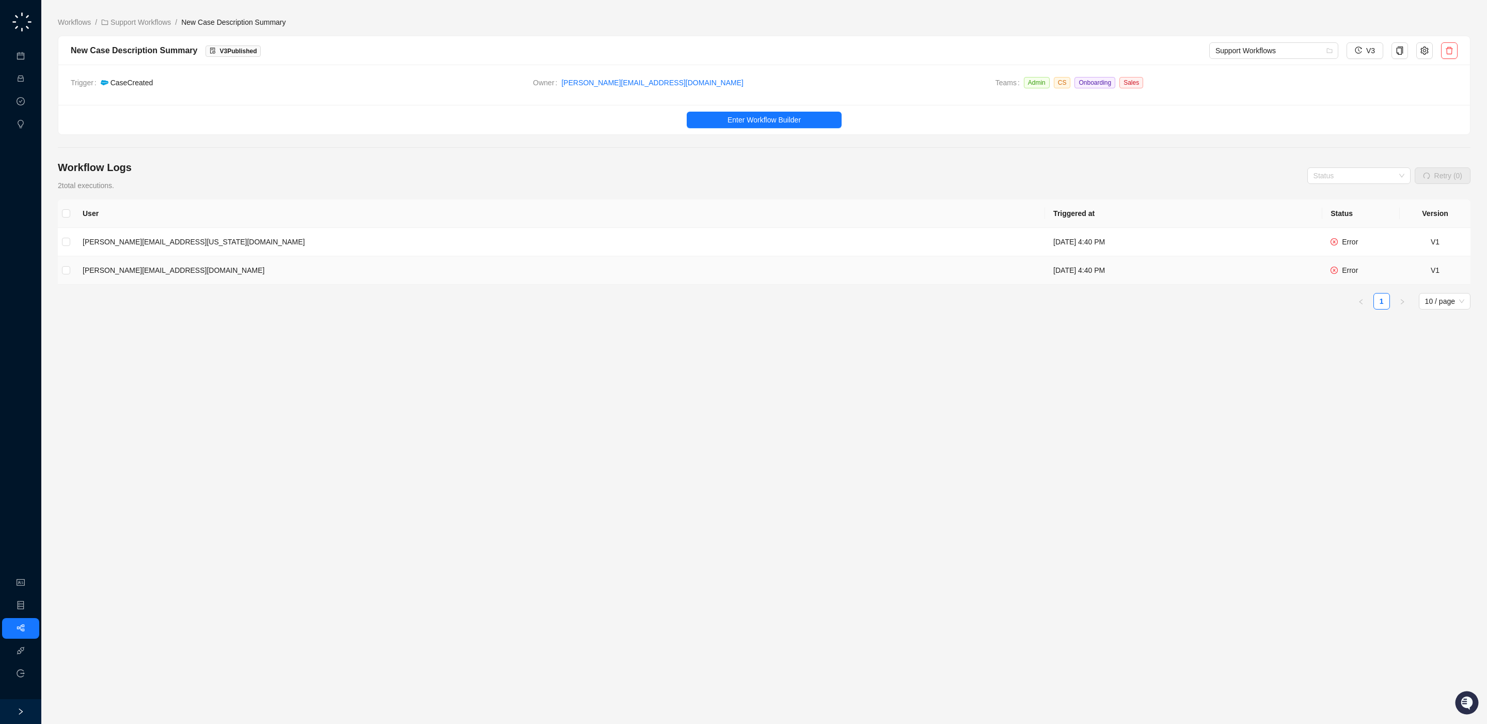
click at [1045, 274] on td "[DATE] 4:40 PM" at bounding box center [1183, 270] width 277 height 28
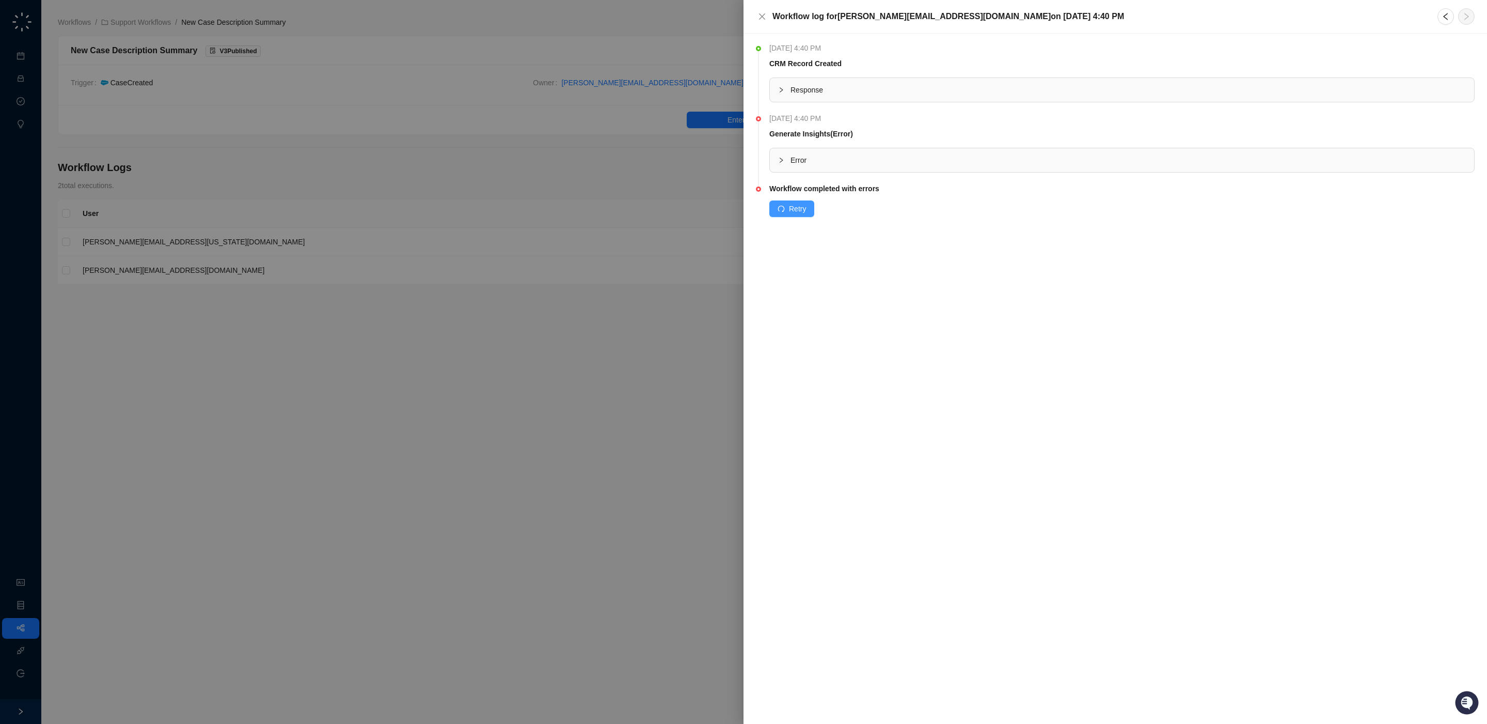
click at [789, 213] on span "Retry" at bounding box center [797, 208] width 17 height 11
click at [829, 166] on span "Error" at bounding box center [1129, 159] width 676 height 11
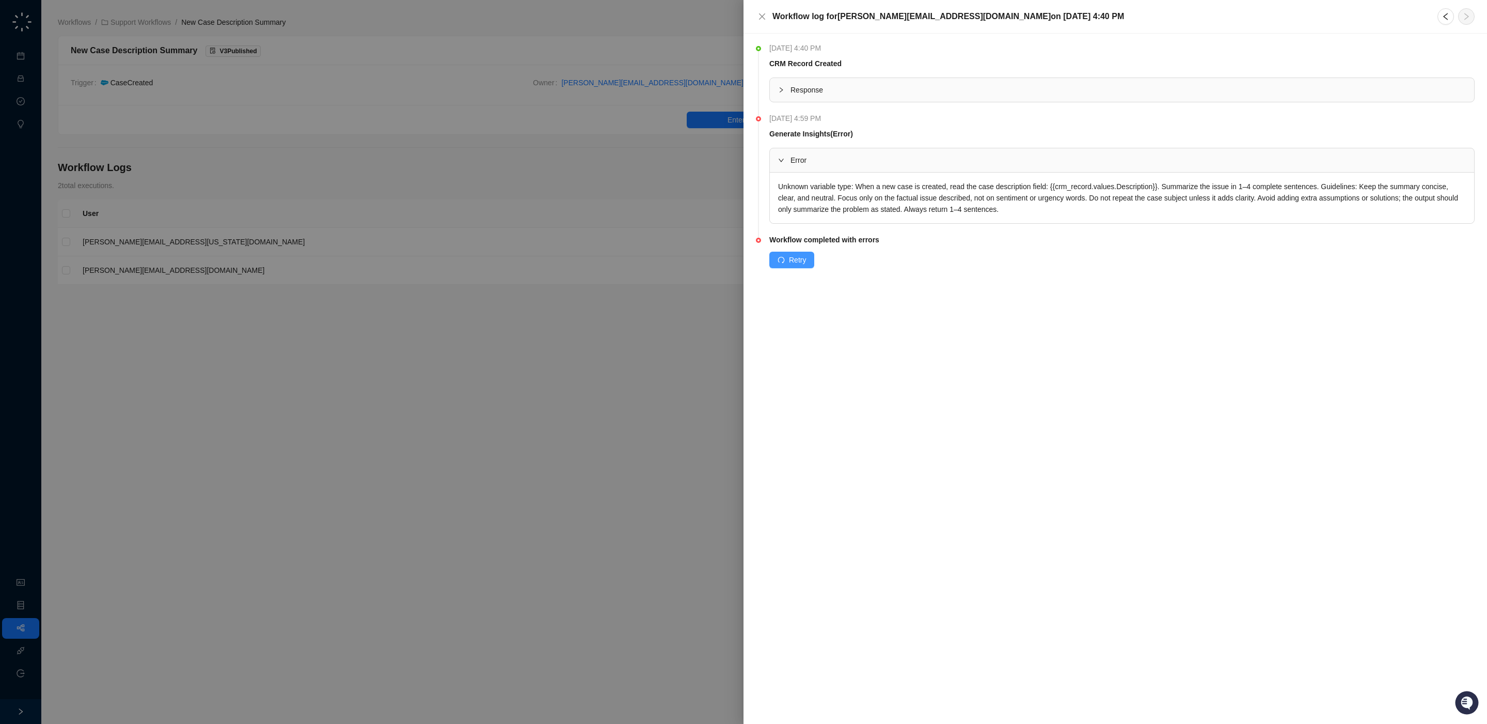
click at [802, 263] on span "Retry" at bounding box center [797, 259] width 17 height 11
click at [802, 91] on span "Response" at bounding box center [1129, 89] width 676 height 11
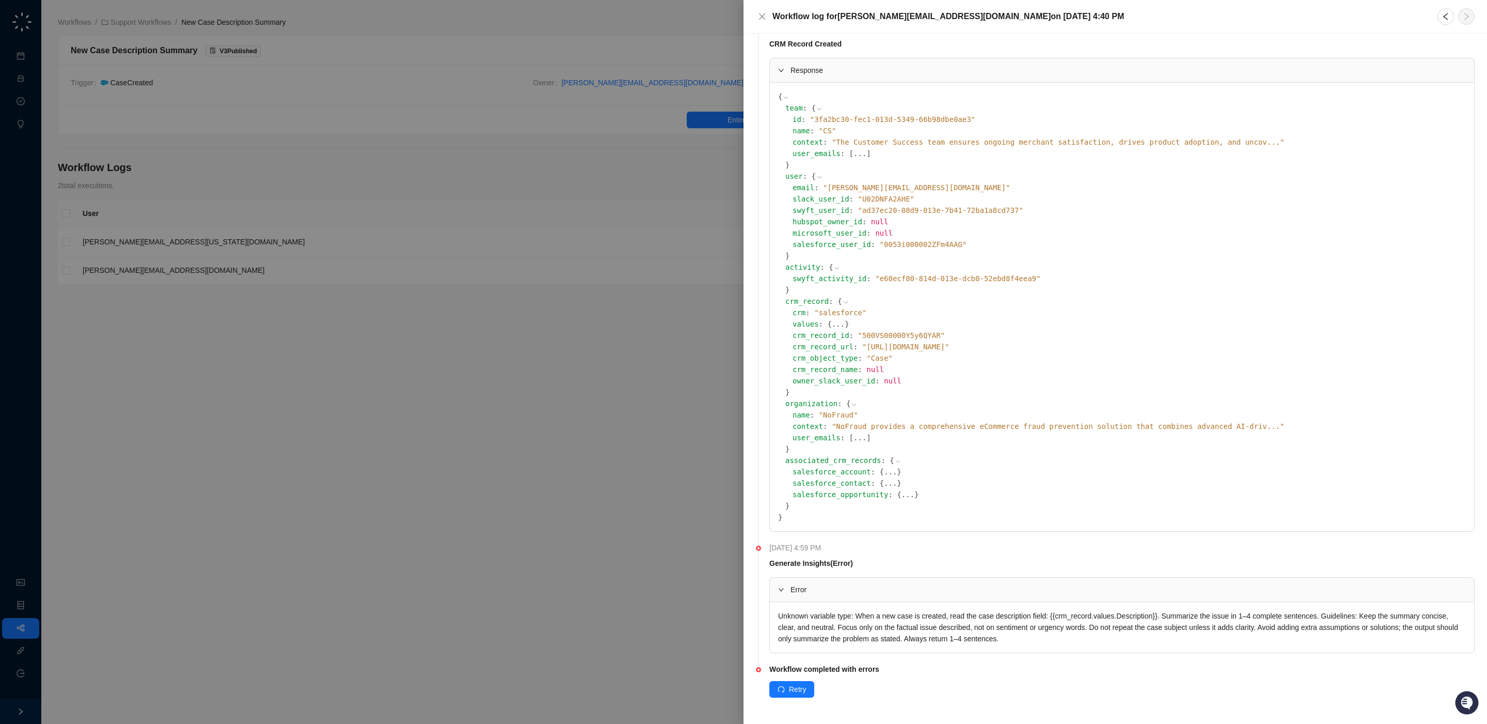
scroll to position [21, 0]
click at [659, 273] on div at bounding box center [743, 362] width 1487 height 724
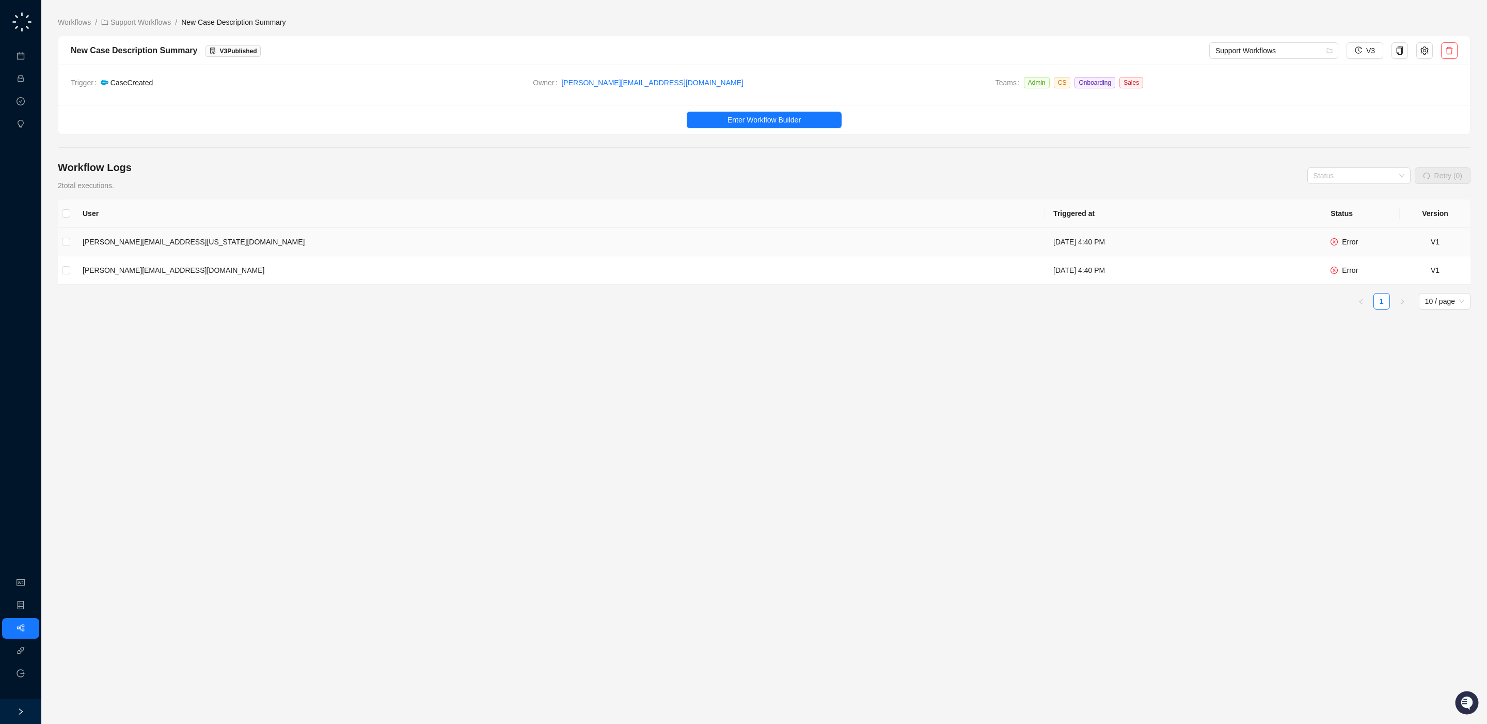
click at [656, 253] on td "[PERSON_NAME][EMAIL_ADDRESS][US_STATE][DOMAIN_NAME]" at bounding box center [559, 242] width 971 height 28
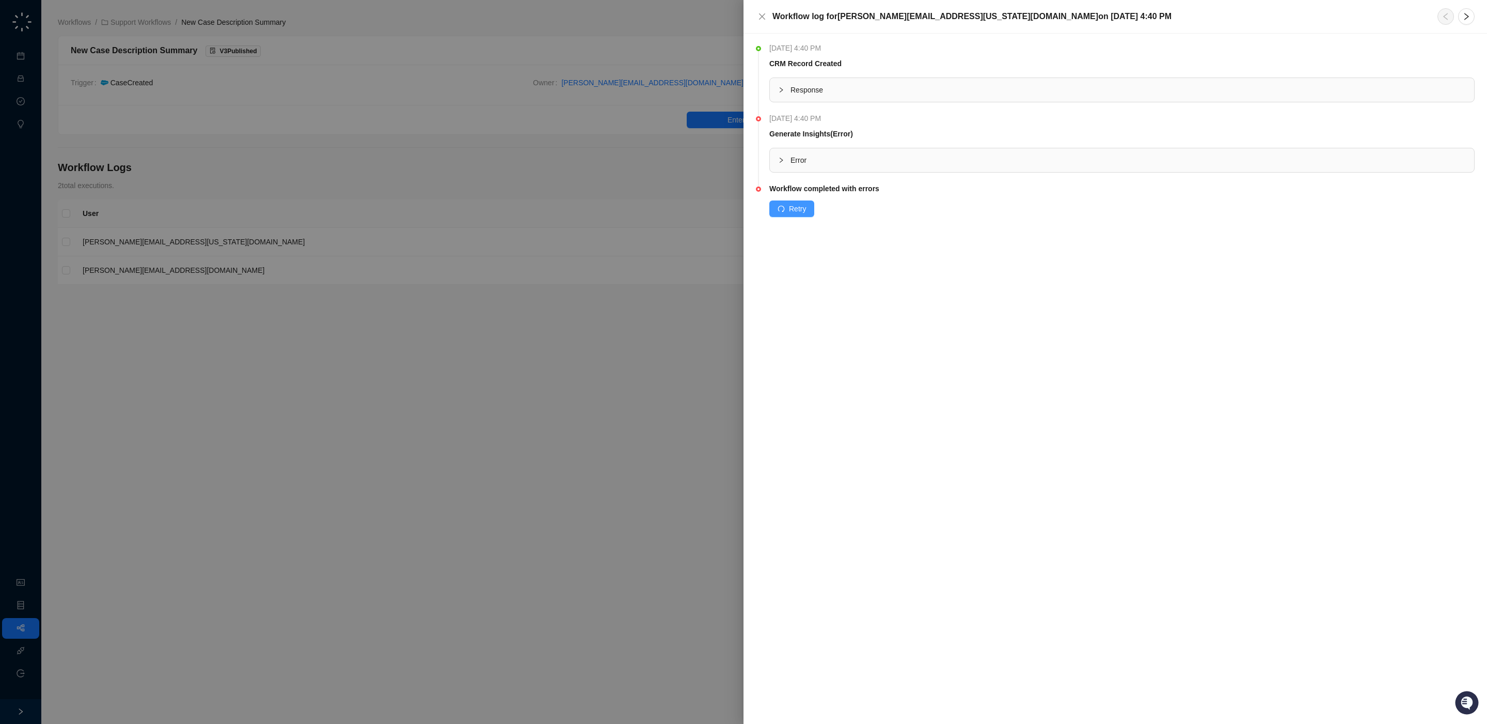
click at [790, 207] on span "Retry" at bounding box center [797, 208] width 17 height 11
click at [788, 162] on div at bounding box center [784, 159] width 12 height 11
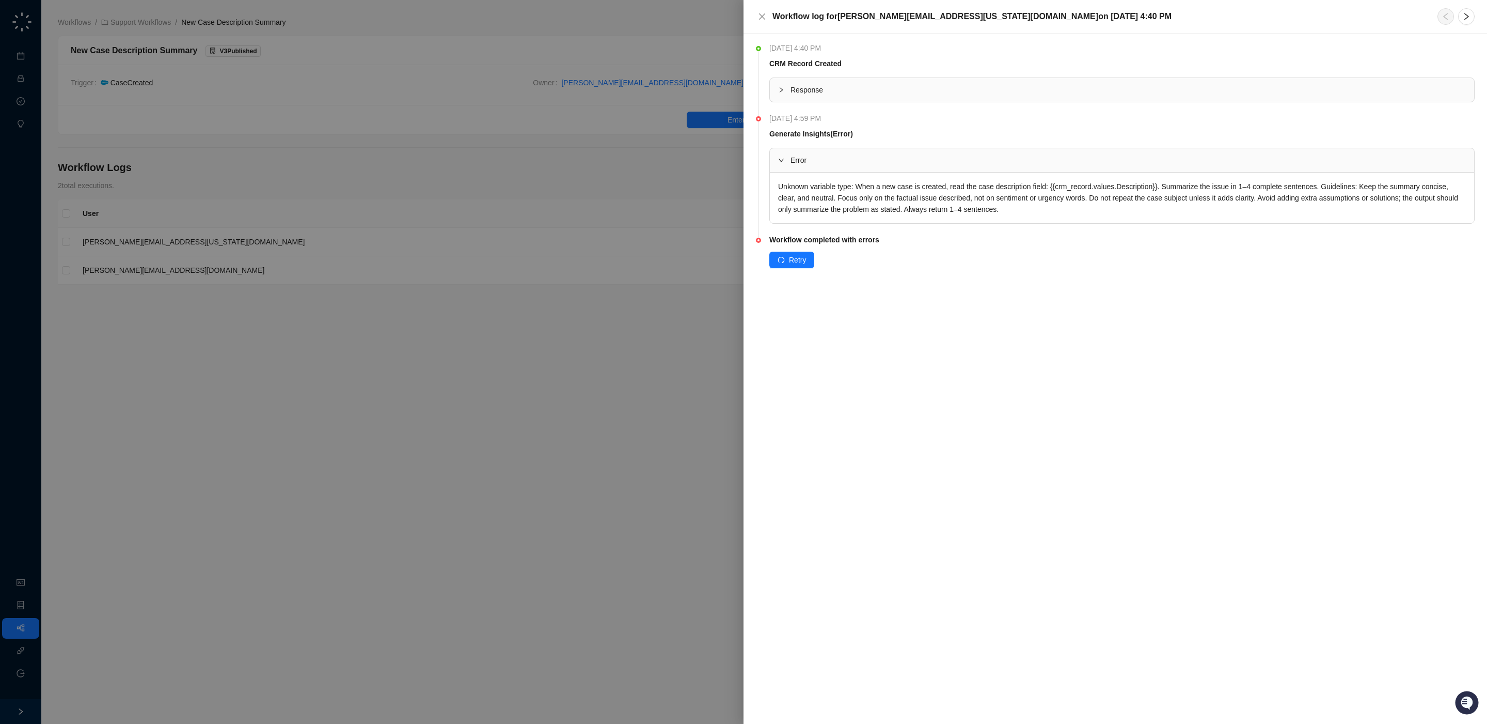
click at [316, 310] on div at bounding box center [743, 362] width 1487 height 724
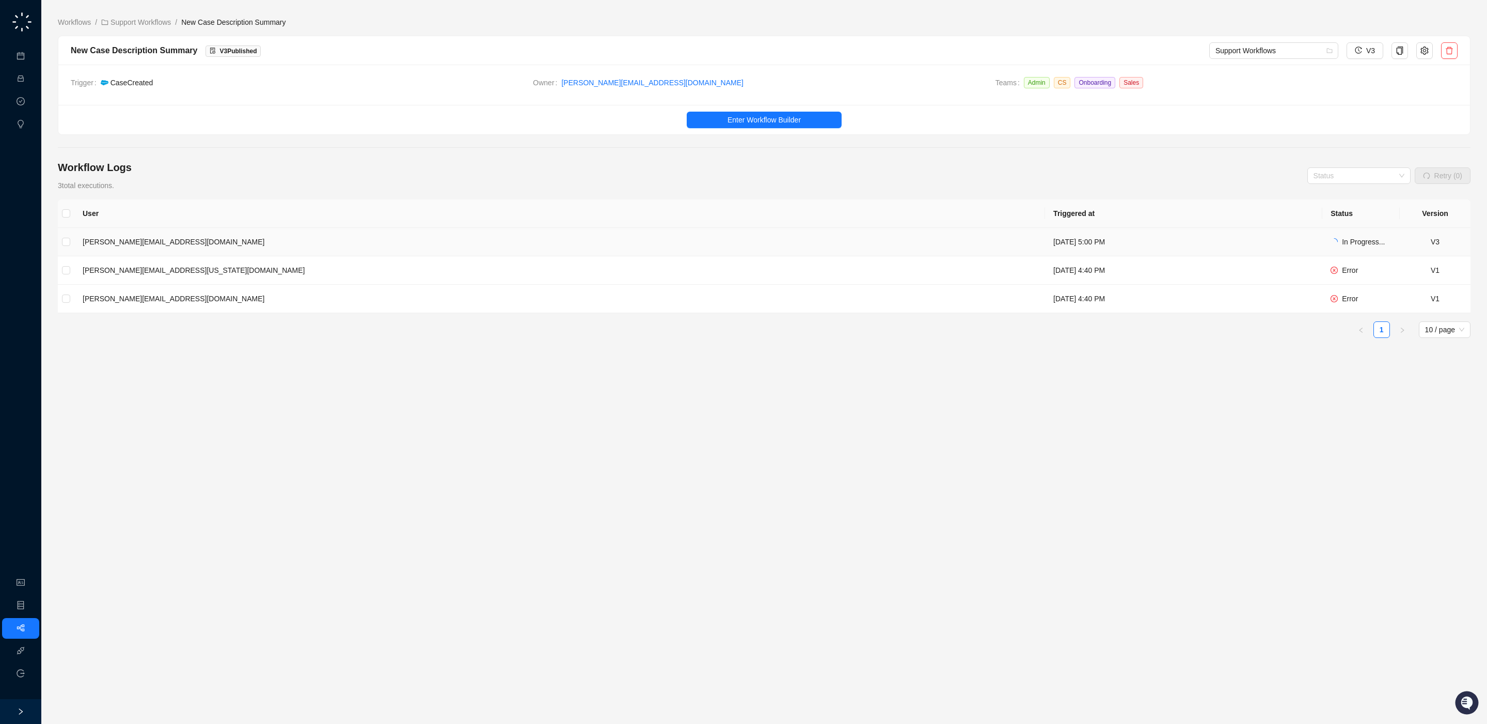
click at [475, 242] on td "[PERSON_NAME][EMAIL_ADDRESS][DOMAIN_NAME]" at bounding box center [559, 242] width 971 height 28
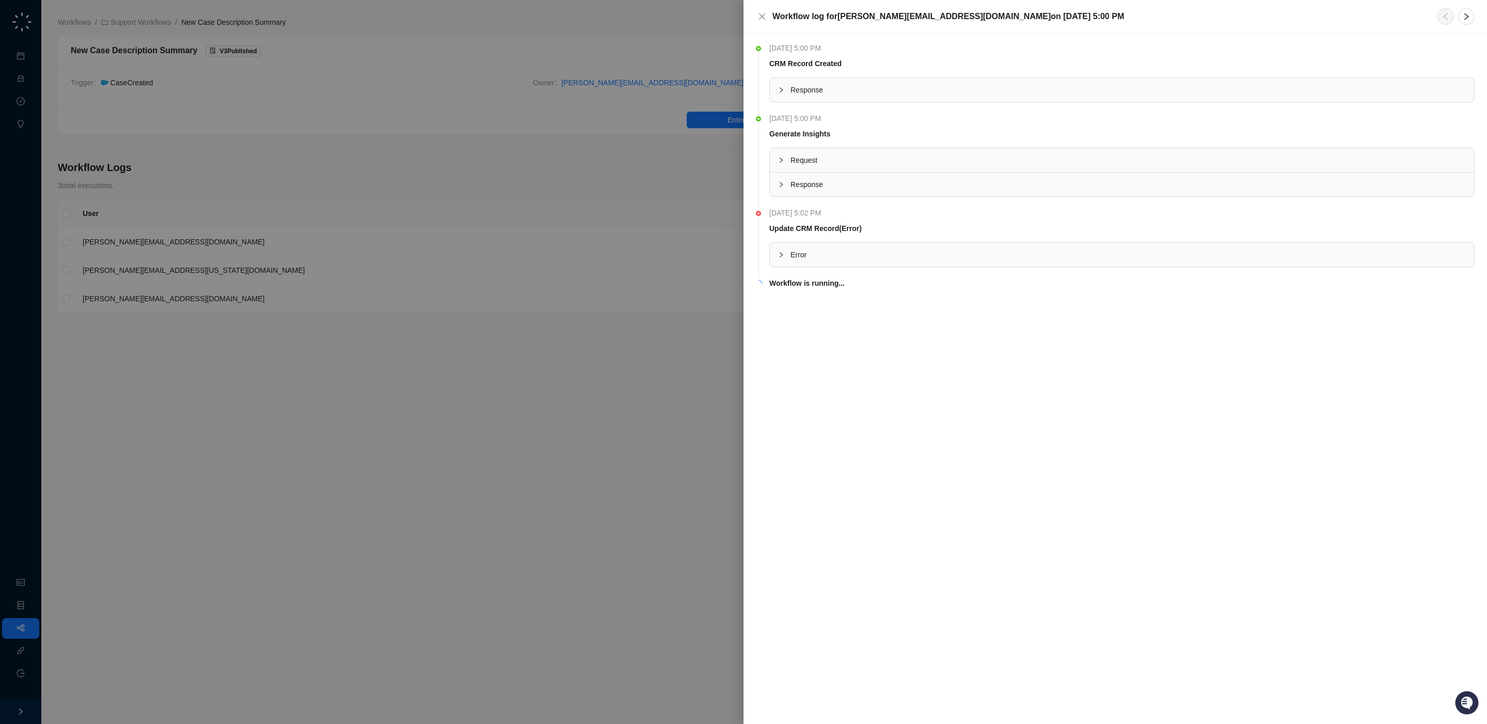
click at [687, 313] on div at bounding box center [743, 362] width 1487 height 724
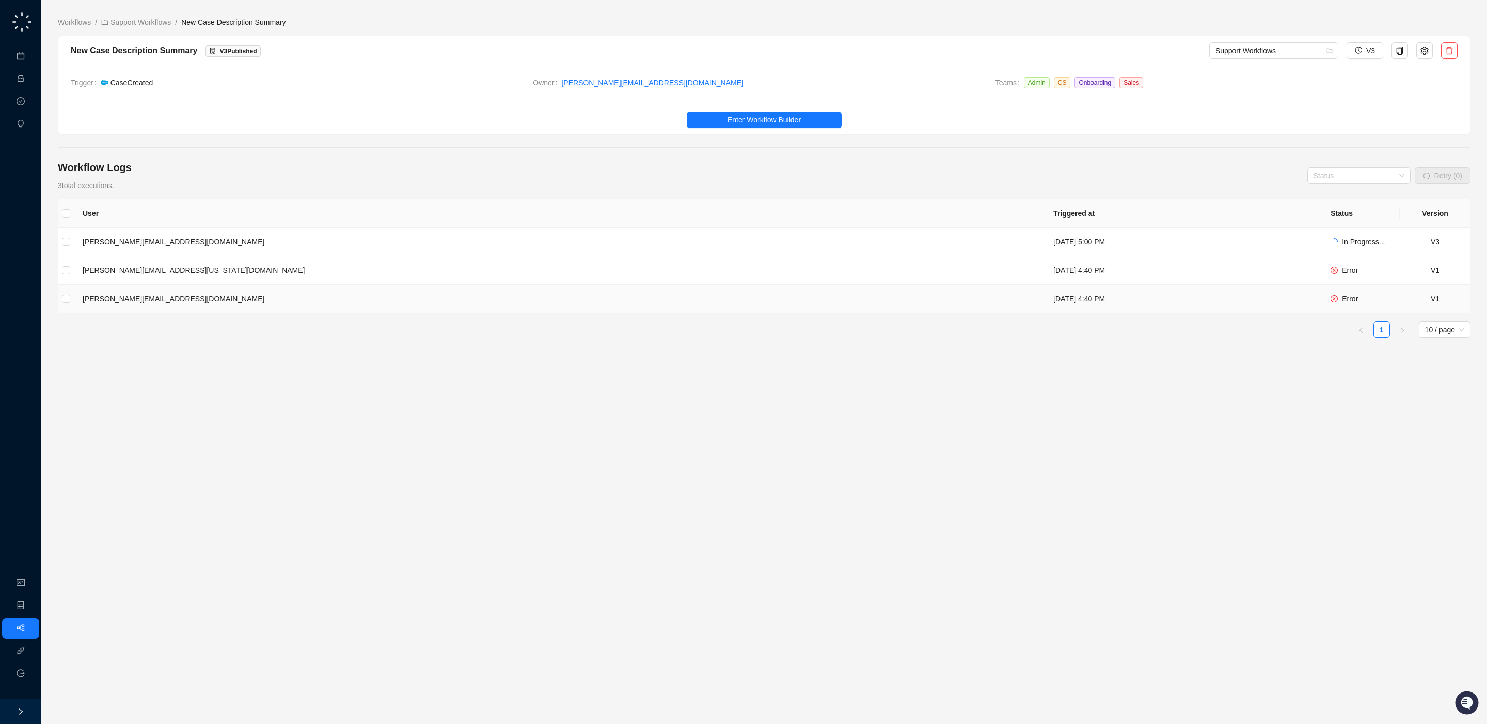
click at [1045, 299] on td "[DATE] 4:40 PM" at bounding box center [1183, 299] width 277 height 28
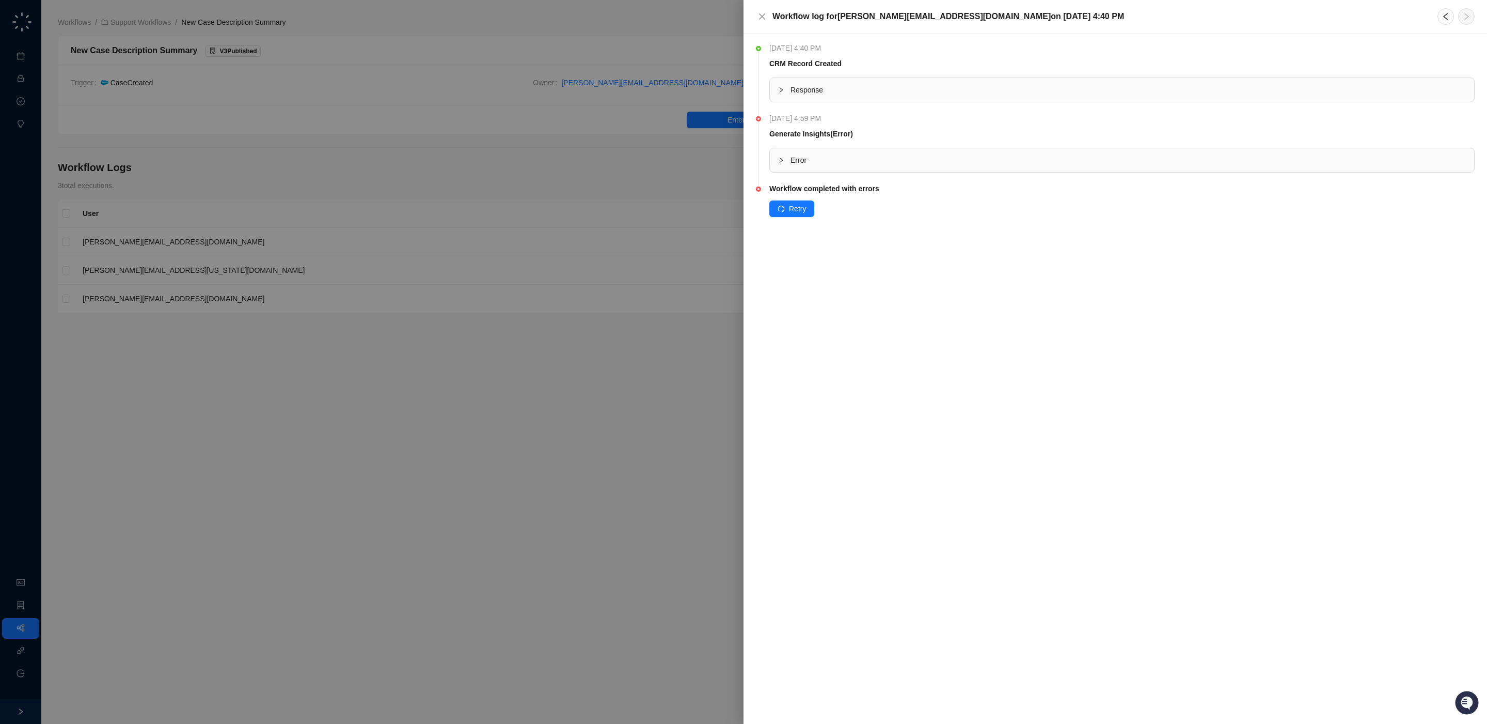
click at [825, 174] on li "Wednesday, 10/01/25, 4:59 PM Generate Insights (Error) Error" at bounding box center [1115, 151] width 719 height 70
click at [824, 163] on span "Error" at bounding box center [1129, 159] width 676 height 11
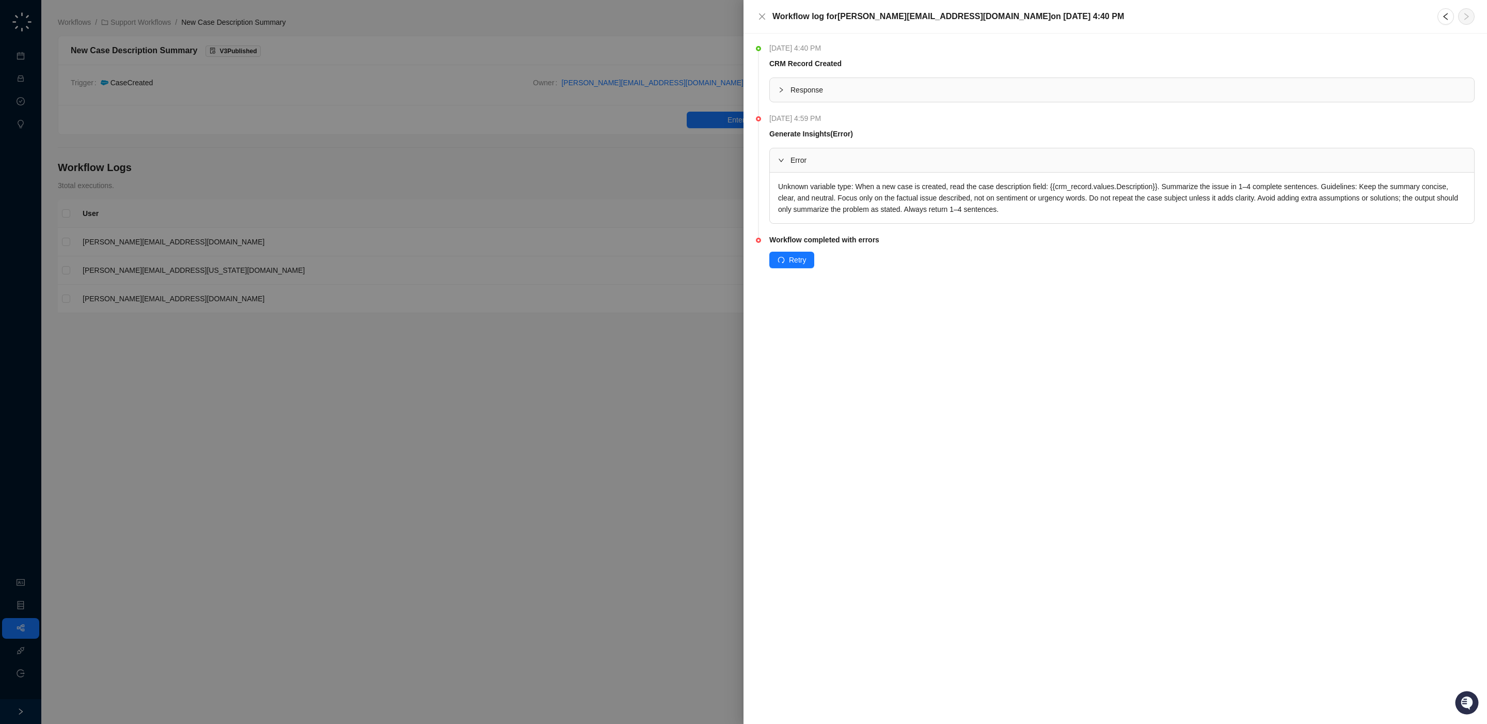
click at [609, 440] on div at bounding box center [743, 362] width 1487 height 724
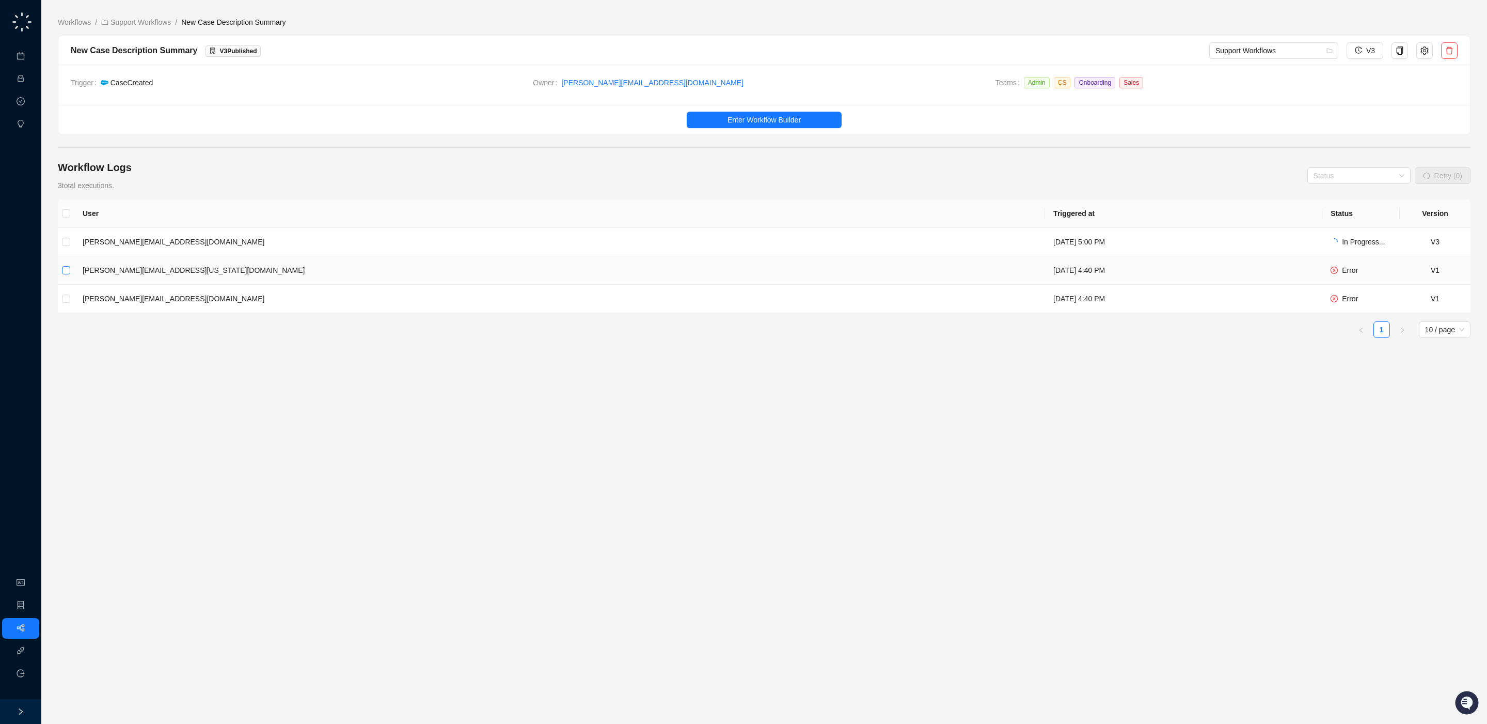
click at [64, 276] on label at bounding box center [66, 269] width 8 height 11
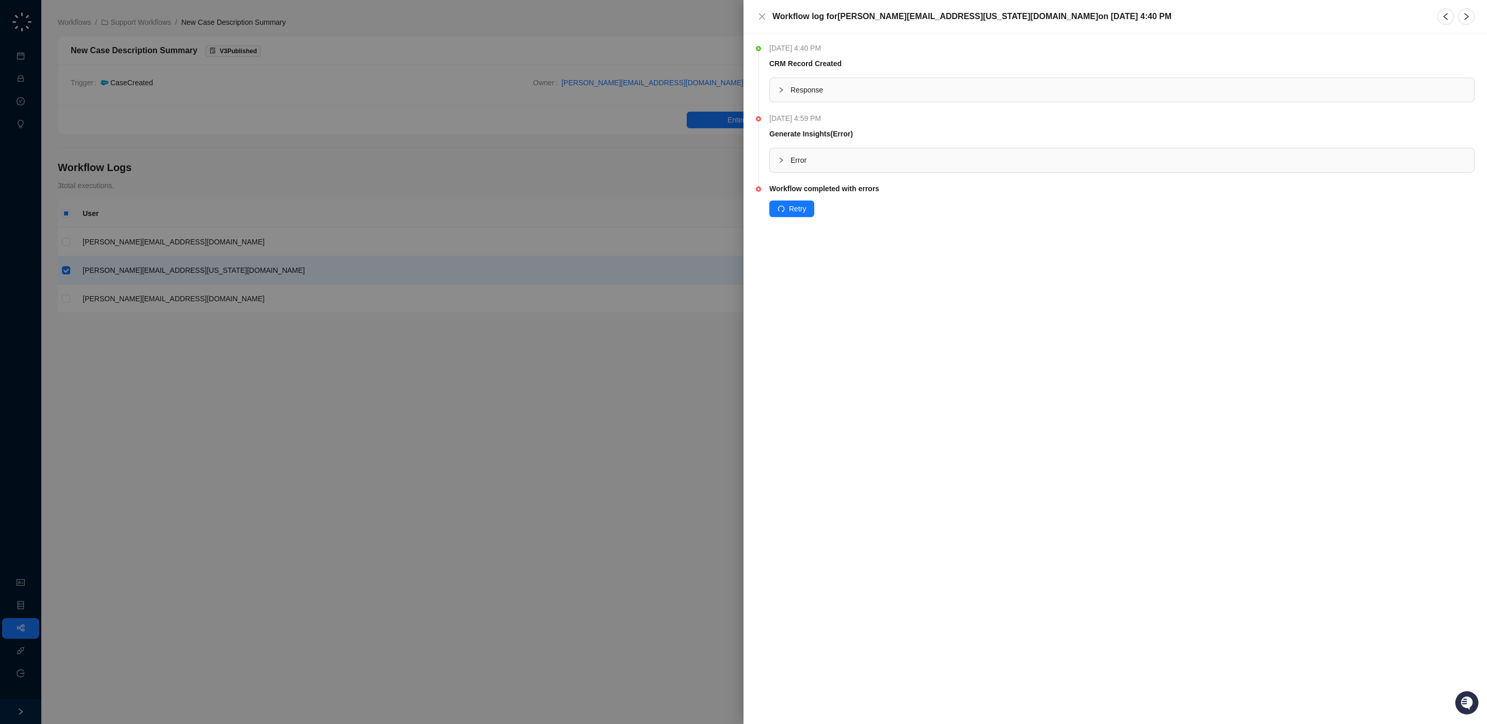
click at [265, 429] on div at bounding box center [743, 362] width 1487 height 724
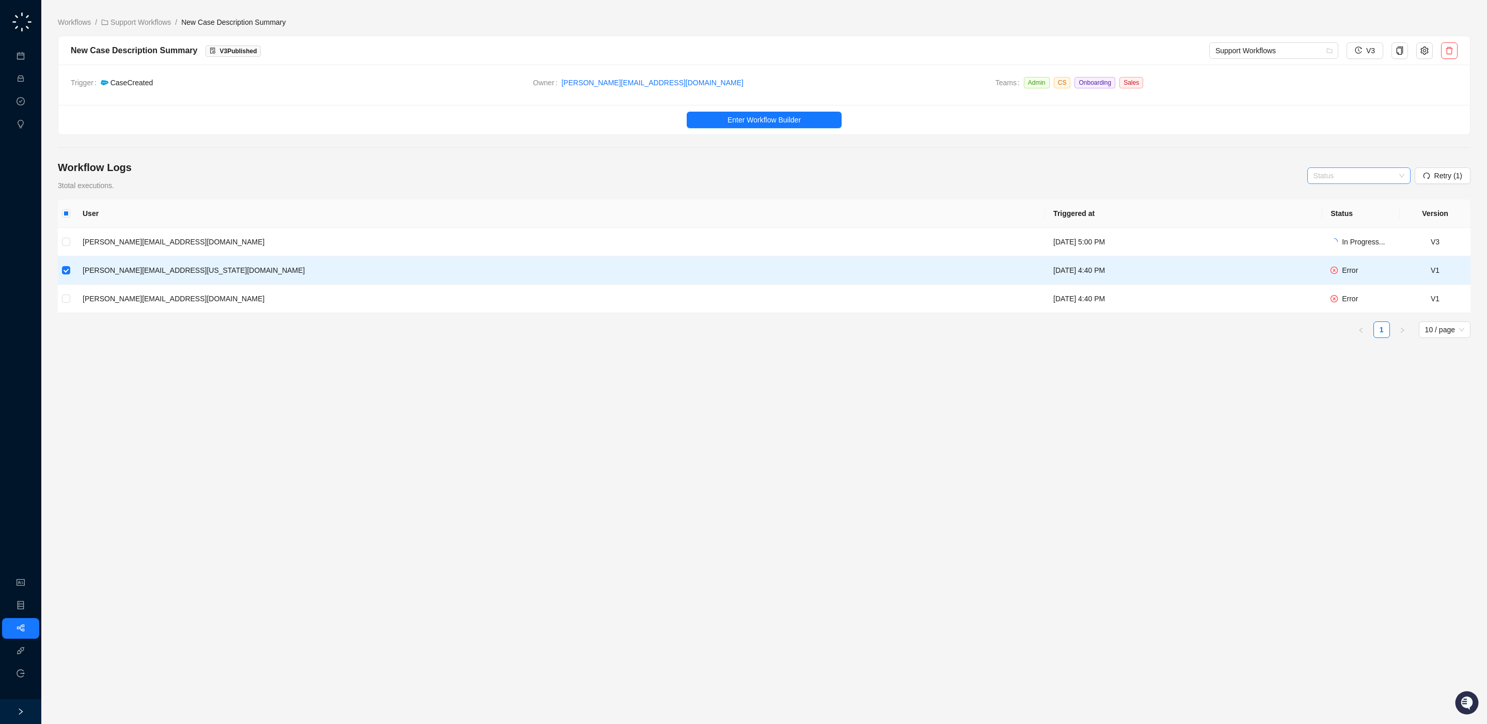
click at [1397, 178] on input "search" at bounding box center [1356, 175] width 85 height 15
click at [1241, 179] on div "Workflow Logs 3 total executions. Status Retry (1)" at bounding box center [764, 175] width 1413 height 31
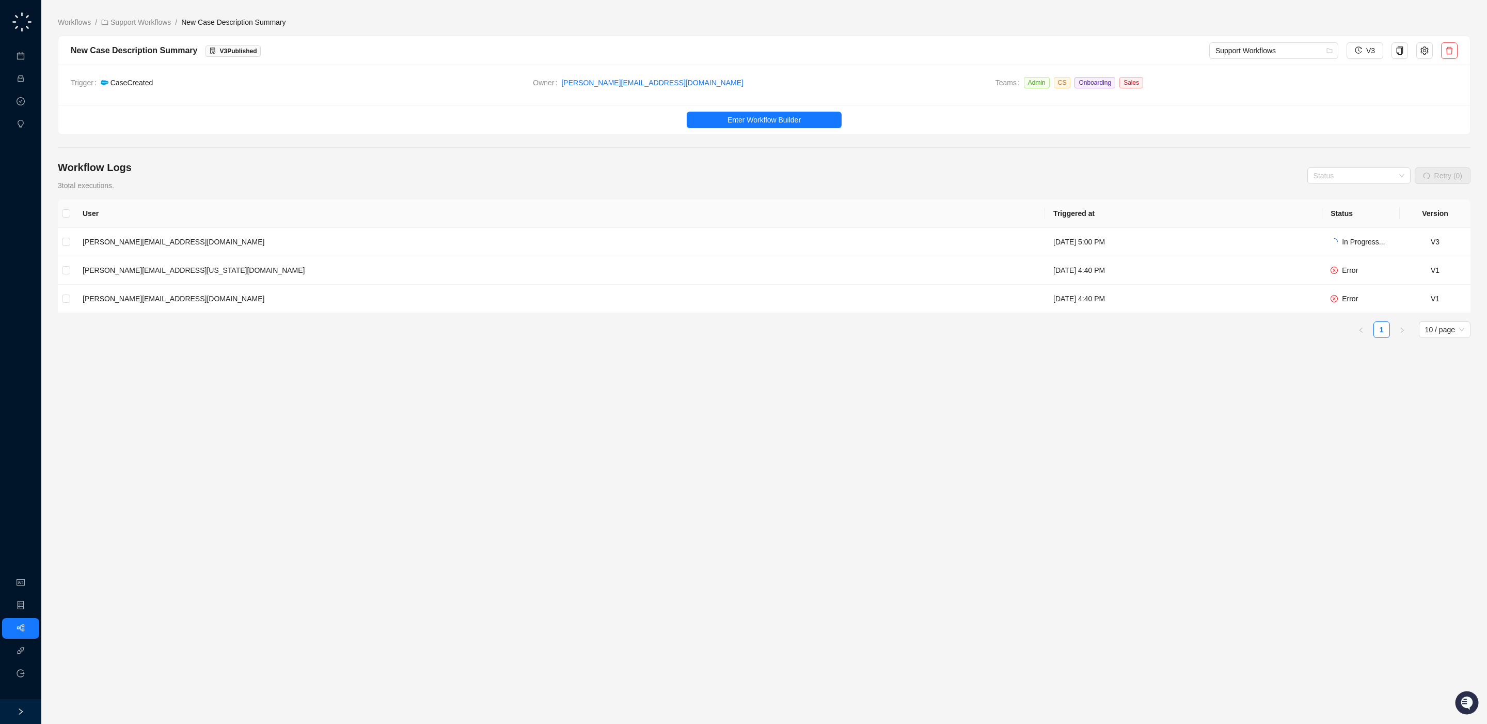
click at [382, 414] on div "User Triggered at Status Version c.baliman@nofraud.com Wednesday, 10/01/25, 5:0…" at bounding box center [764, 311] width 1413 height 224
click at [451, 247] on td "[PERSON_NAME][EMAIL_ADDRESS][DOMAIN_NAME]" at bounding box center [559, 242] width 971 height 28
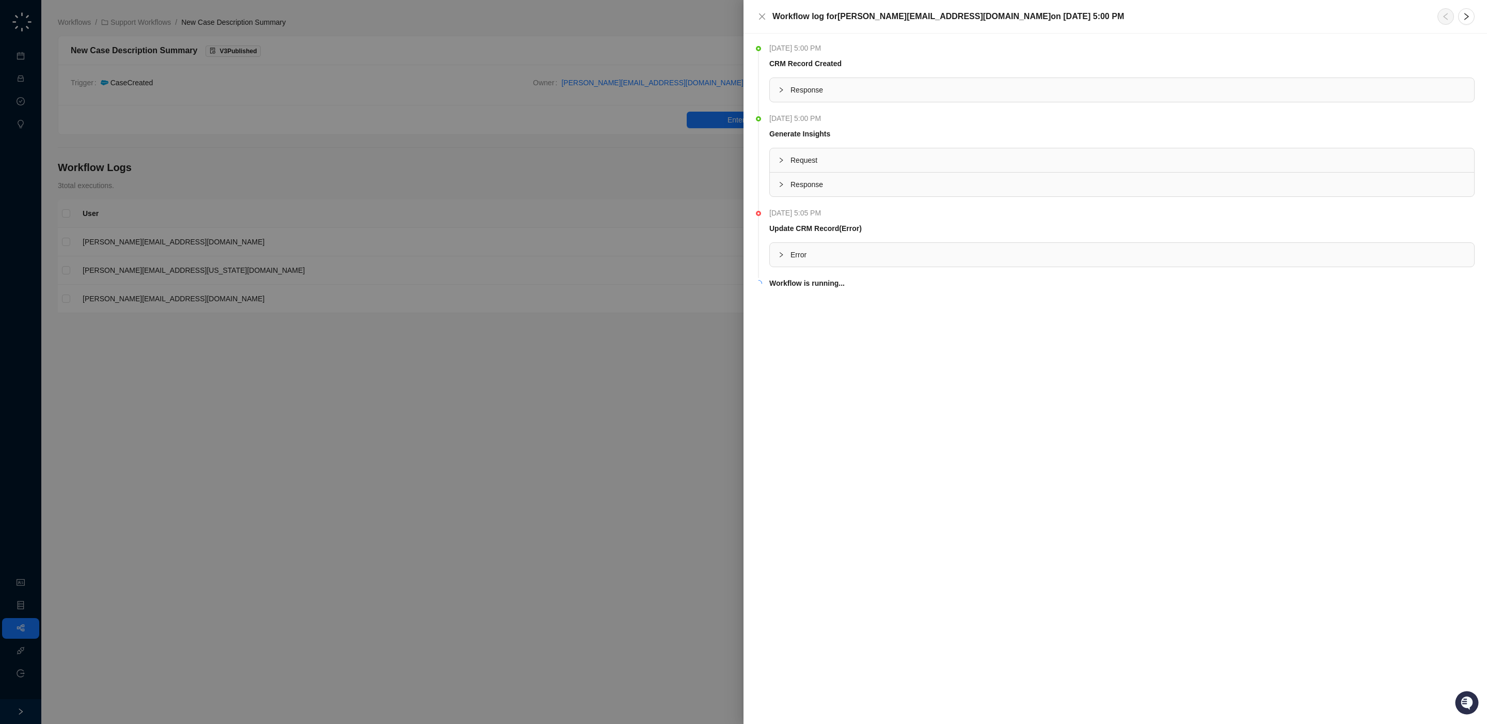
click at [898, 259] on span "Error" at bounding box center [1129, 254] width 676 height 11
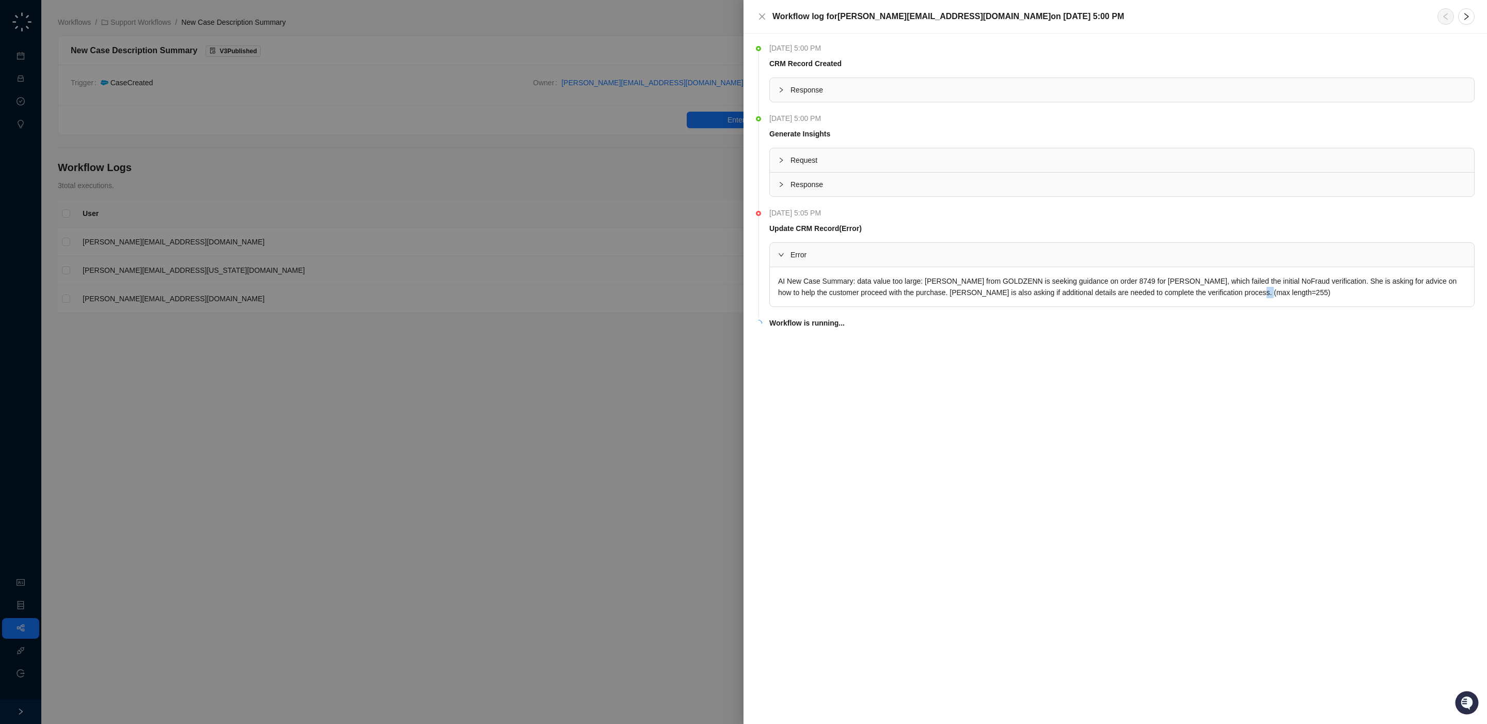
drag, startPoint x: 1272, startPoint y: 294, endPoint x: 1257, endPoint y: 293, distance: 15.0
click at [1257, 293] on div "AI New Case Summary: data value too large: [PERSON_NAME] from GOLDZENN is seeki…" at bounding box center [1122, 286] width 704 height 39
copy div "255"
click at [659, 222] on div at bounding box center [743, 362] width 1487 height 724
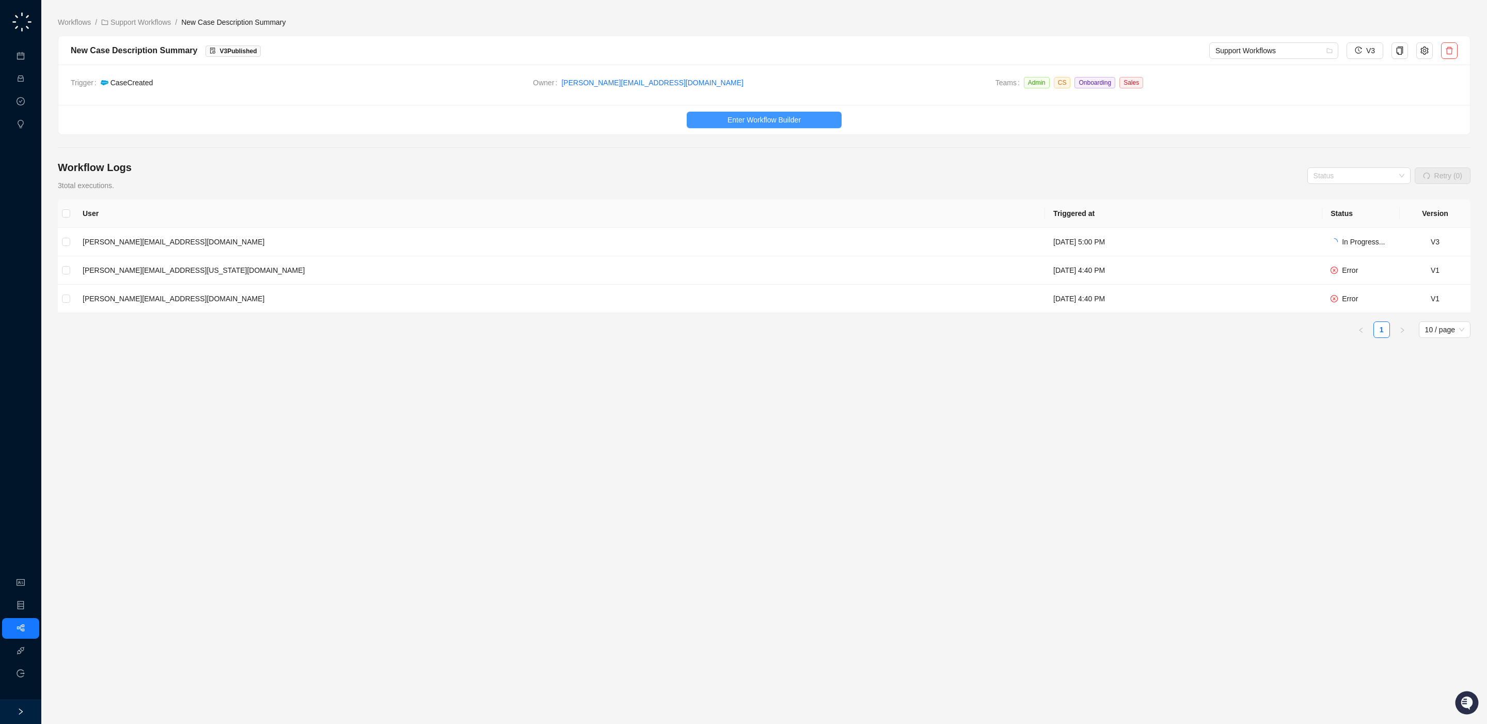
click at [741, 114] on button "Enter Workflow Builder" at bounding box center [764, 120] width 155 height 17
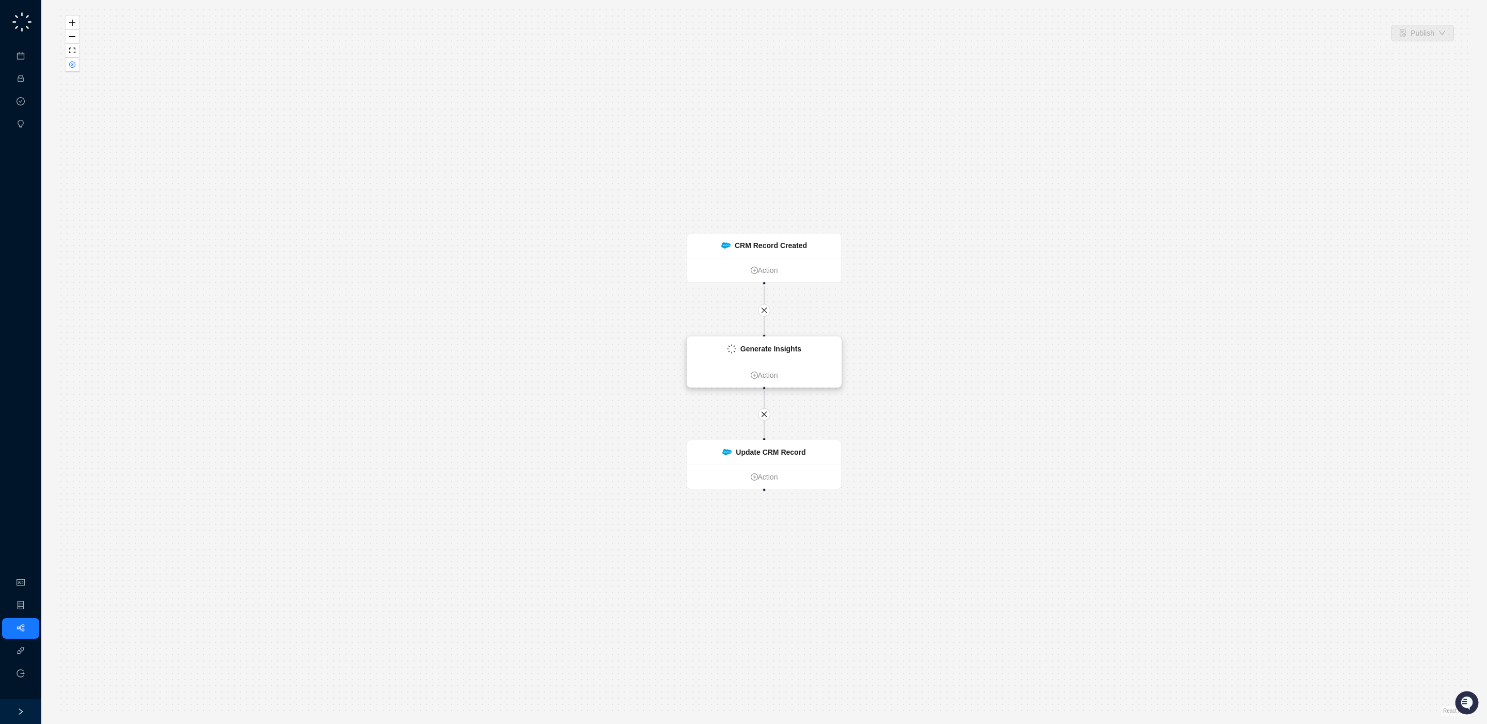
click at [771, 354] on div "Generate Insights" at bounding box center [764, 350] width 154 height 26
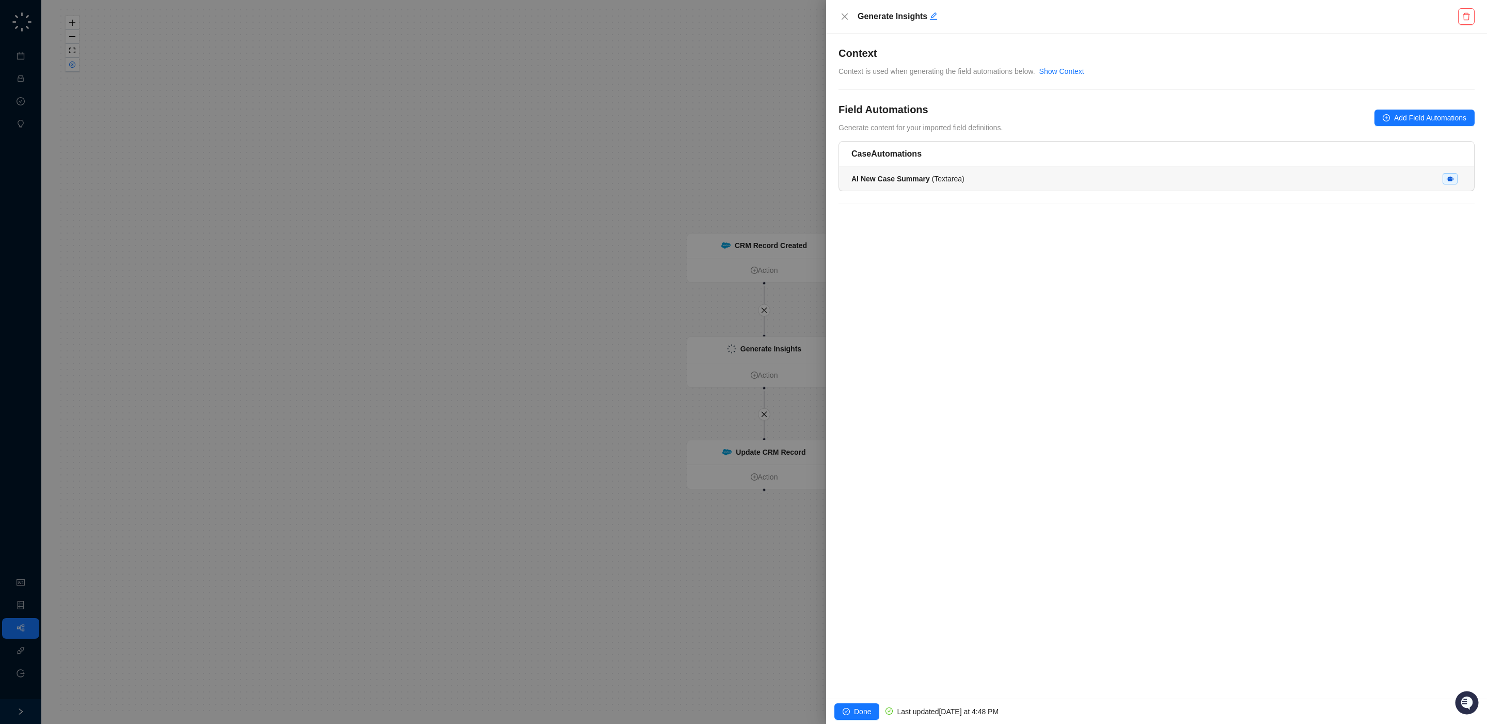
click at [1006, 174] on div "AI New Case Summary ( Textarea )" at bounding box center [1157, 178] width 610 height 11
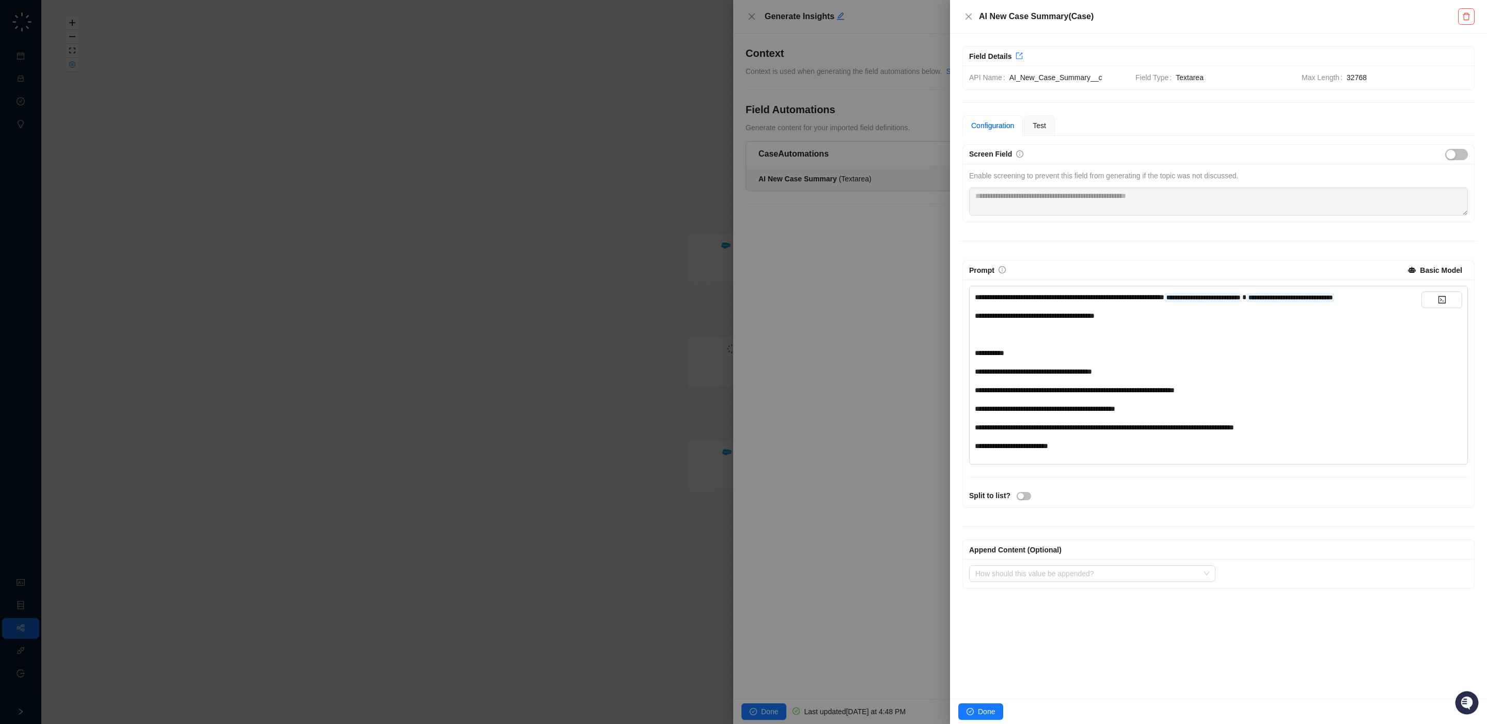
click at [1119, 359] on div "**********" at bounding box center [1198, 371] width 447 height 160
click at [1066, 319] on span "**********" at bounding box center [1035, 315] width 120 height 7
click at [1100, 340] on div "**********" at bounding box center [1198, 371] width 447 height 160
click at [1148, 321] on div "**********" at bounding box center [1198, 315] width 447 height 11
drag, startPoint x: 1138, startPoint y: 329, endPoint x: 1045, endPoint y: 330, distance: 92.5
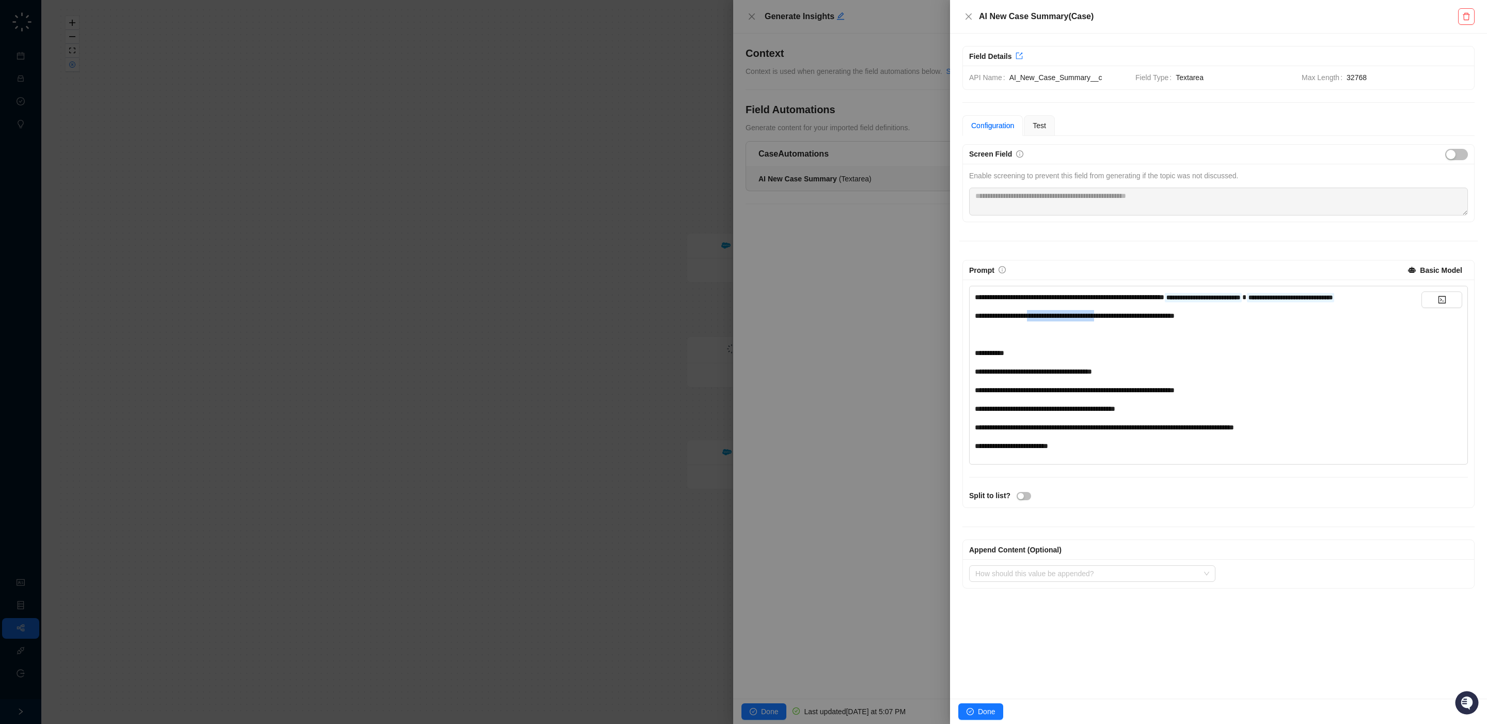
click at [1045, 319] on span "**********" at bounding box center [1075, 315] width 200 height 7
drag, startPoint x: 1065, startPoint y: 331, endPoint x: 1093, endPoint y: 330, distance: 28.4
click at [1066, 319] on span "**********" at bounding box center [1041, 315] width 133 height 7
click at [1174, 338] on div "**********" at bounding box center [1198, 371] width 447 height 160
click at [1088, 451] on div "**********" at bounding box center [1198, 445] width 447 height 11
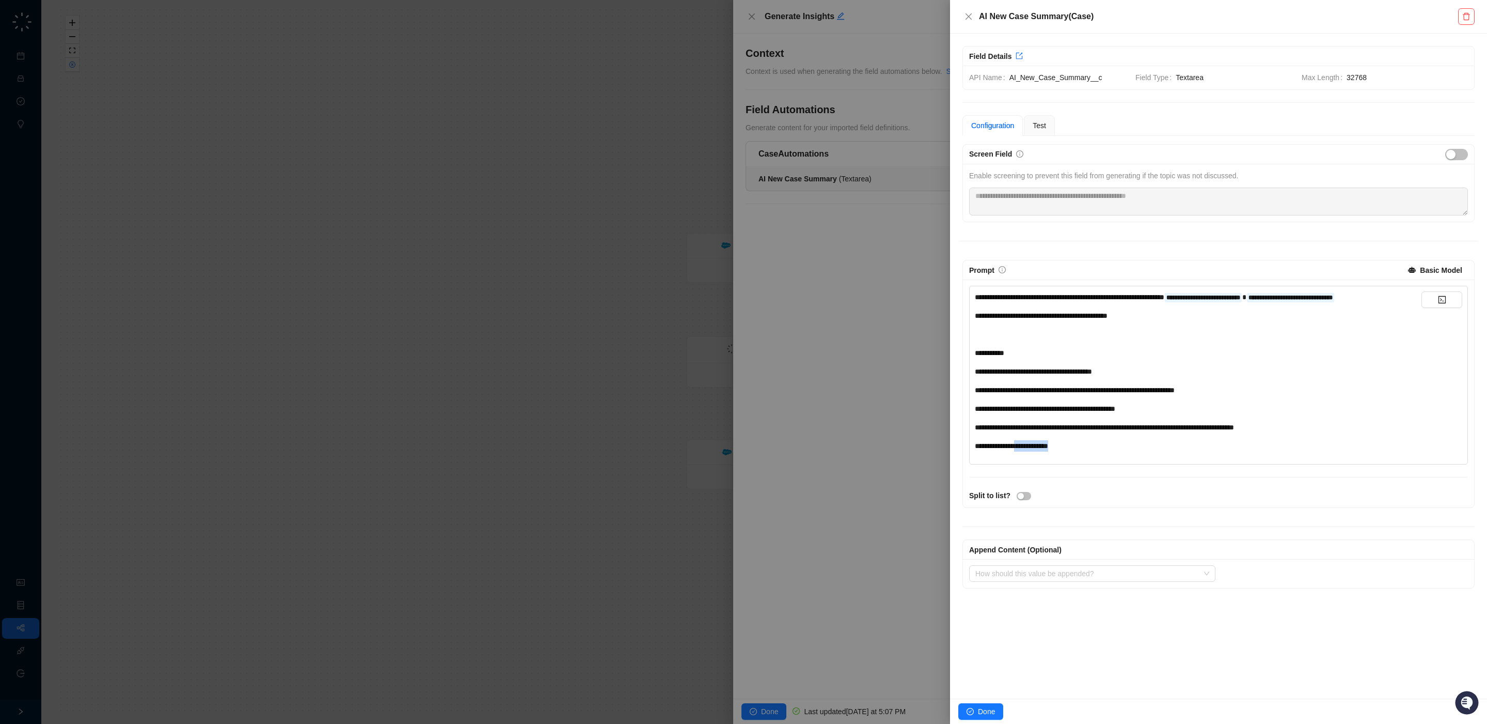
drag, startPoint x: 1083, startPoint y: 461, endPoint x: 1062, endPoint y: 450, distance: 24.0
click at [1026, 451] on div "**********" at bounding box center [1198, 445] width 447 height 11
click at [1138, 493] on div "**********" at bounding box center [1218, 393] width 511 height 228
click at [1046, 126] on span "Test" at bounding box center [1039, 125] width 13 height 8
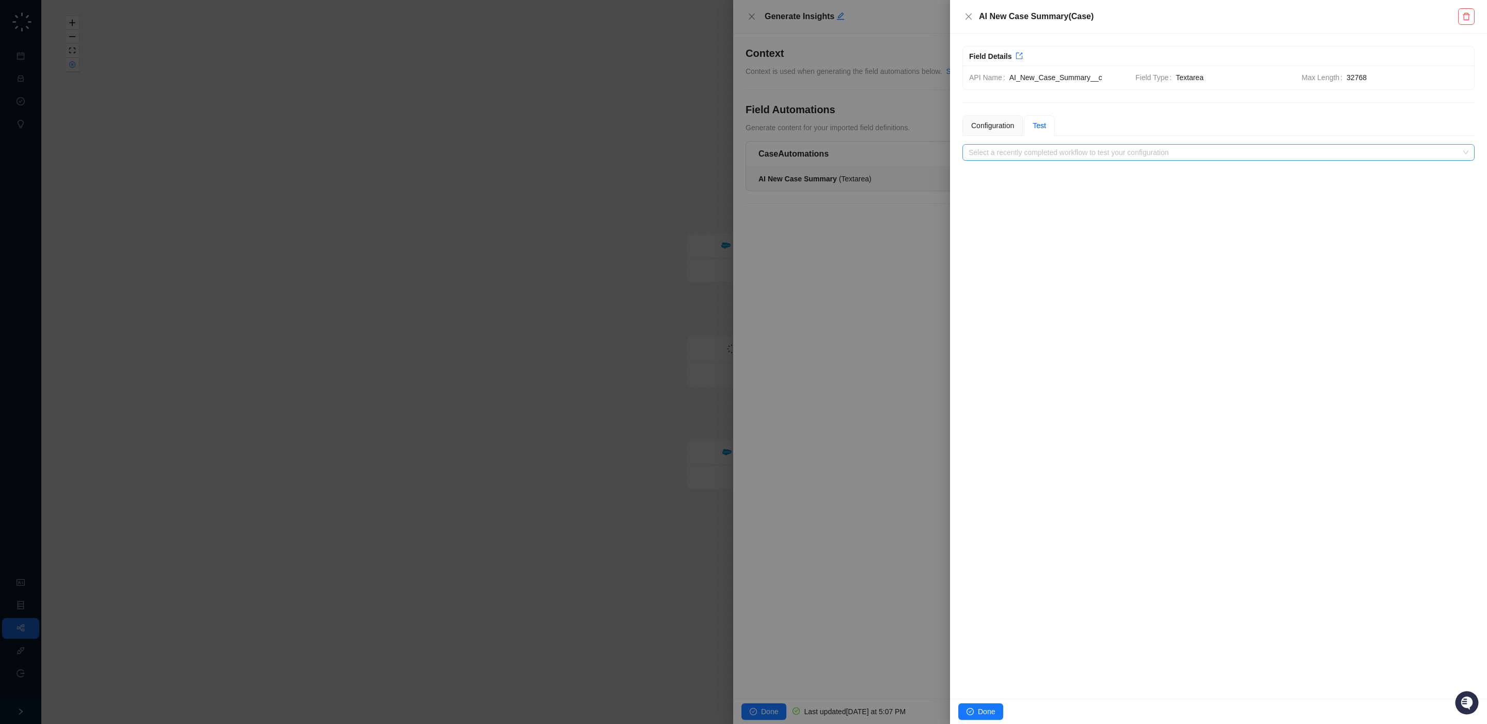
click at [1083, 152] on input "search" at bounding box center [1216, 152] width 494 height 15
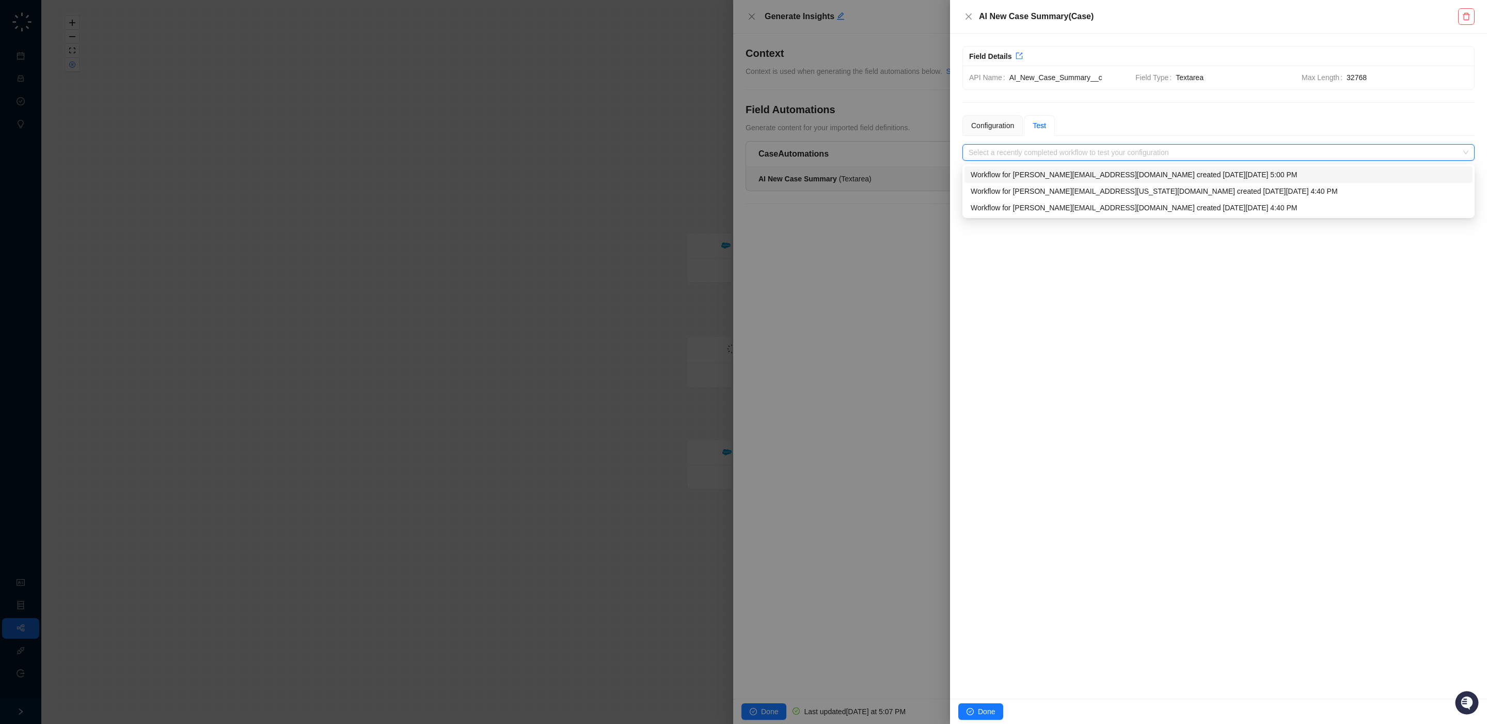
click at [1081, 173] on div "Workflow for [PERSON_NAME][EMAIL_ADDRESS][DOMAIN_NAME] created [DATE][DATE] 5:0…" at bounding box center [1219, 174] width 496 height 11
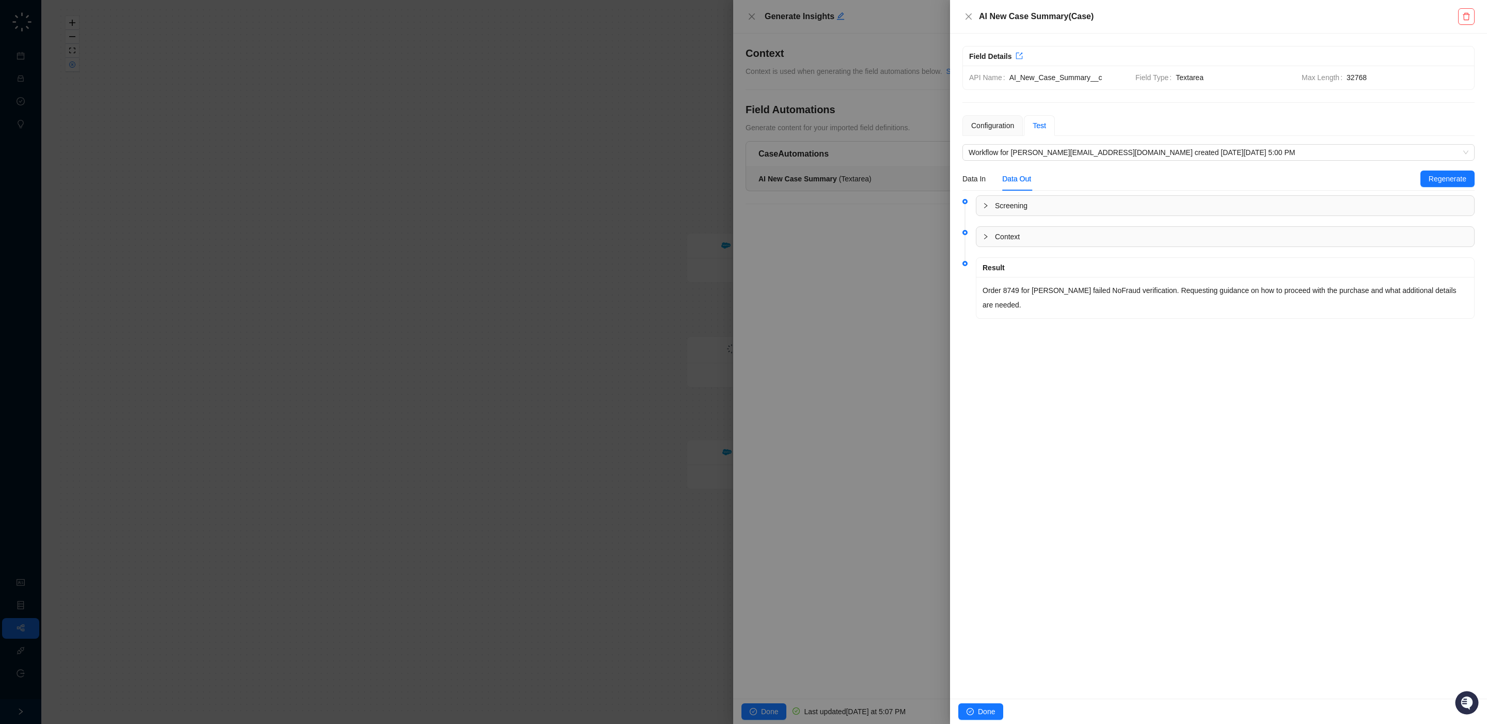
click at [1016, 241] on span "Context" at bounding box center [1231, 236] width 473 height 11
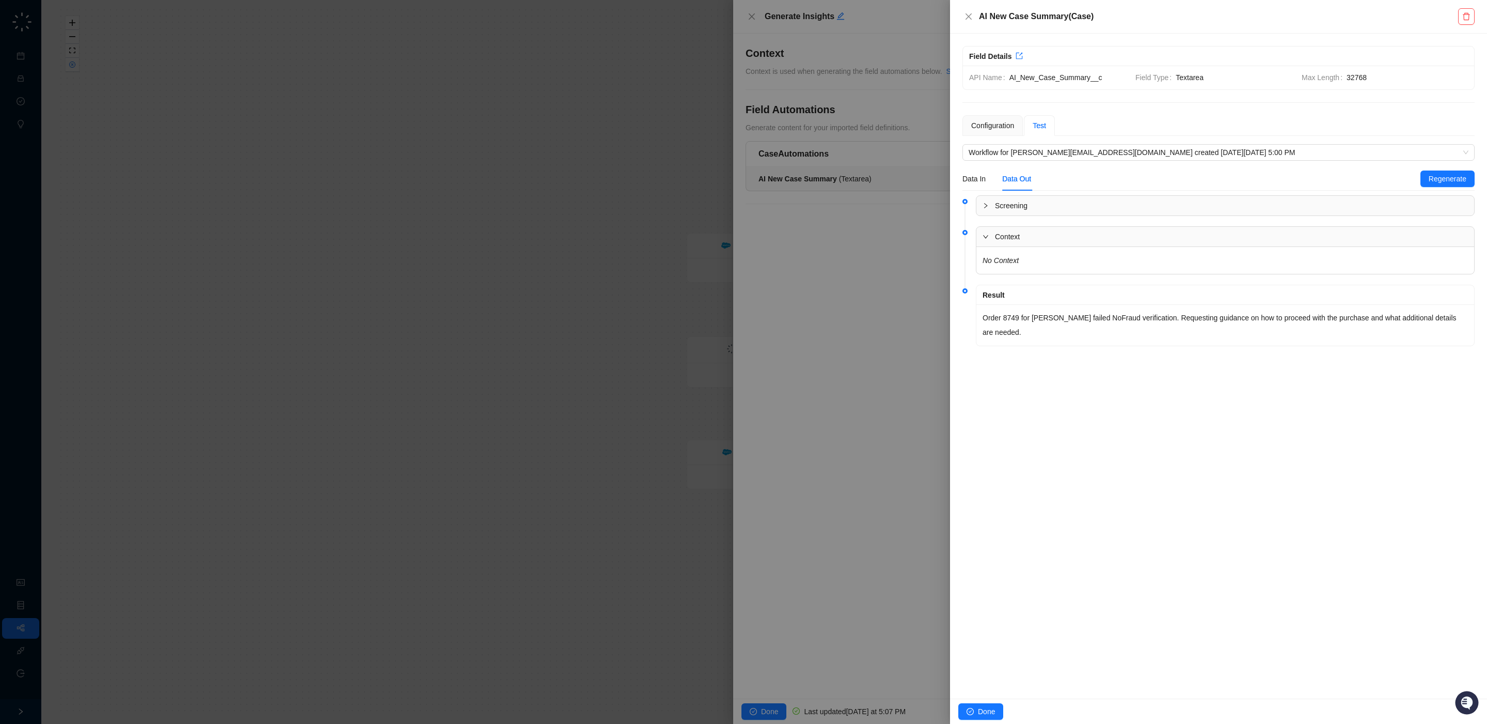
click at [1030, 205] on span "Screening" at bounding box center [1231, 205] width 473 height 11
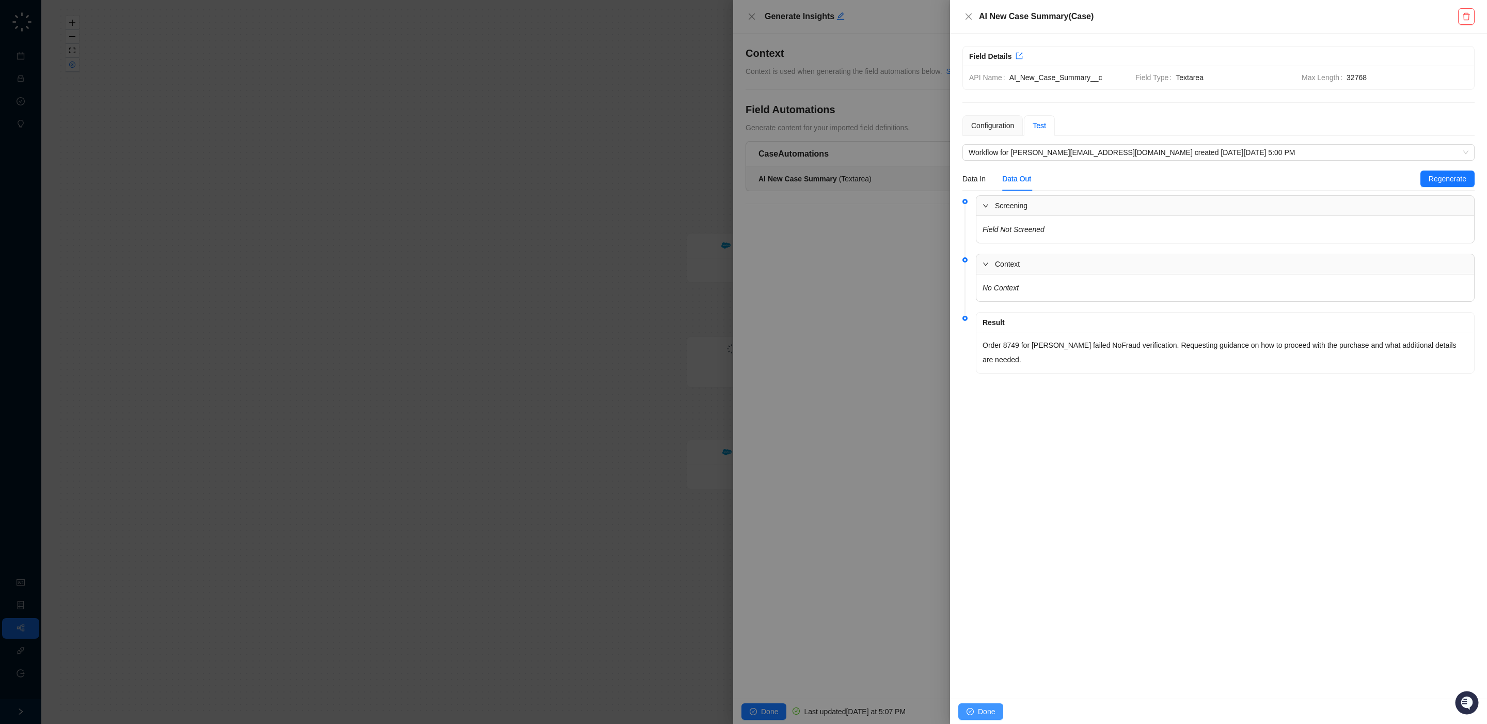
click at [979, 706] on span "Done" at bounding box center [986, 711] width 17 height 11
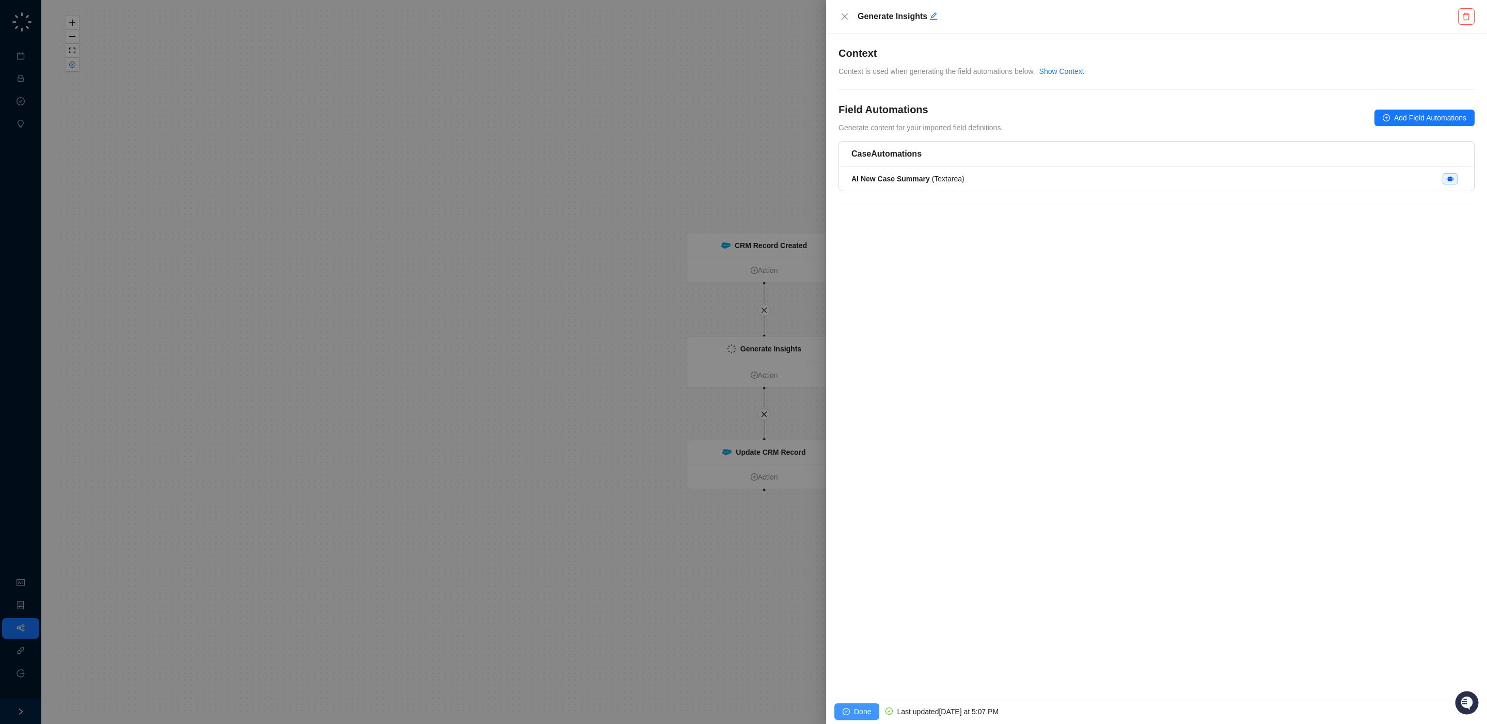
click at [862, 706] on span "Done" at bounding box center [862, 711] width 17 height 11
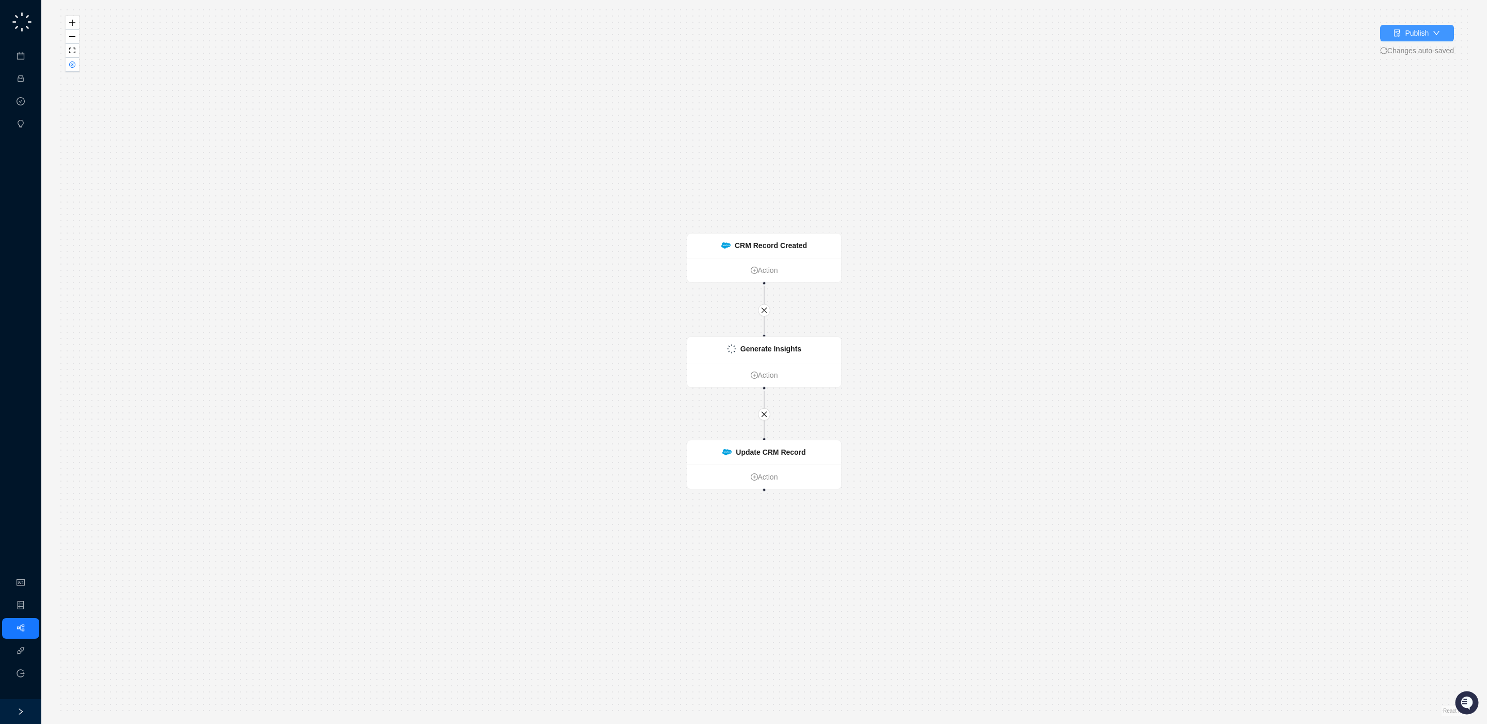
click at [1439, 36] on button "Publish" at bounding box center [1418, 33] width 74 height 17
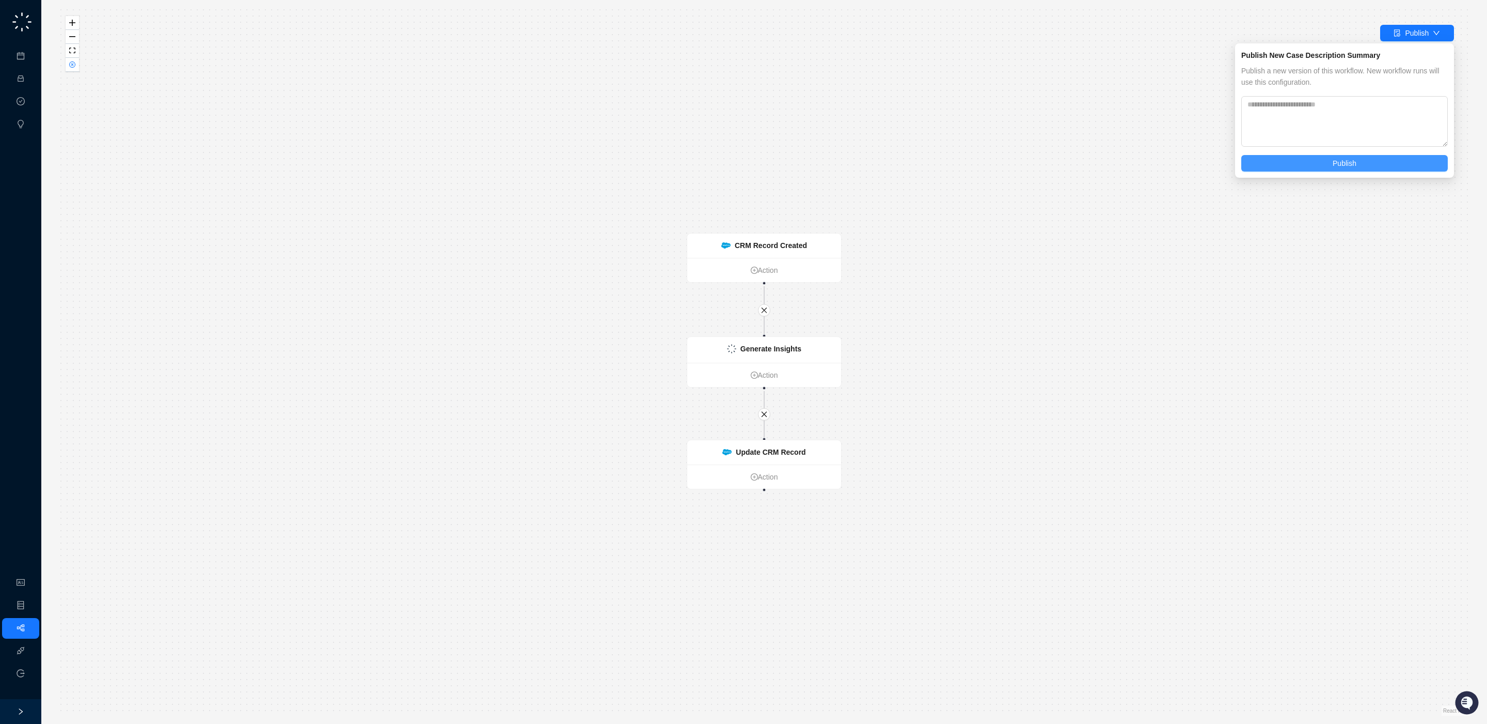
click at [1334, 168] on span "Publish" at bounding box center [1345, 163] width 24 height 11
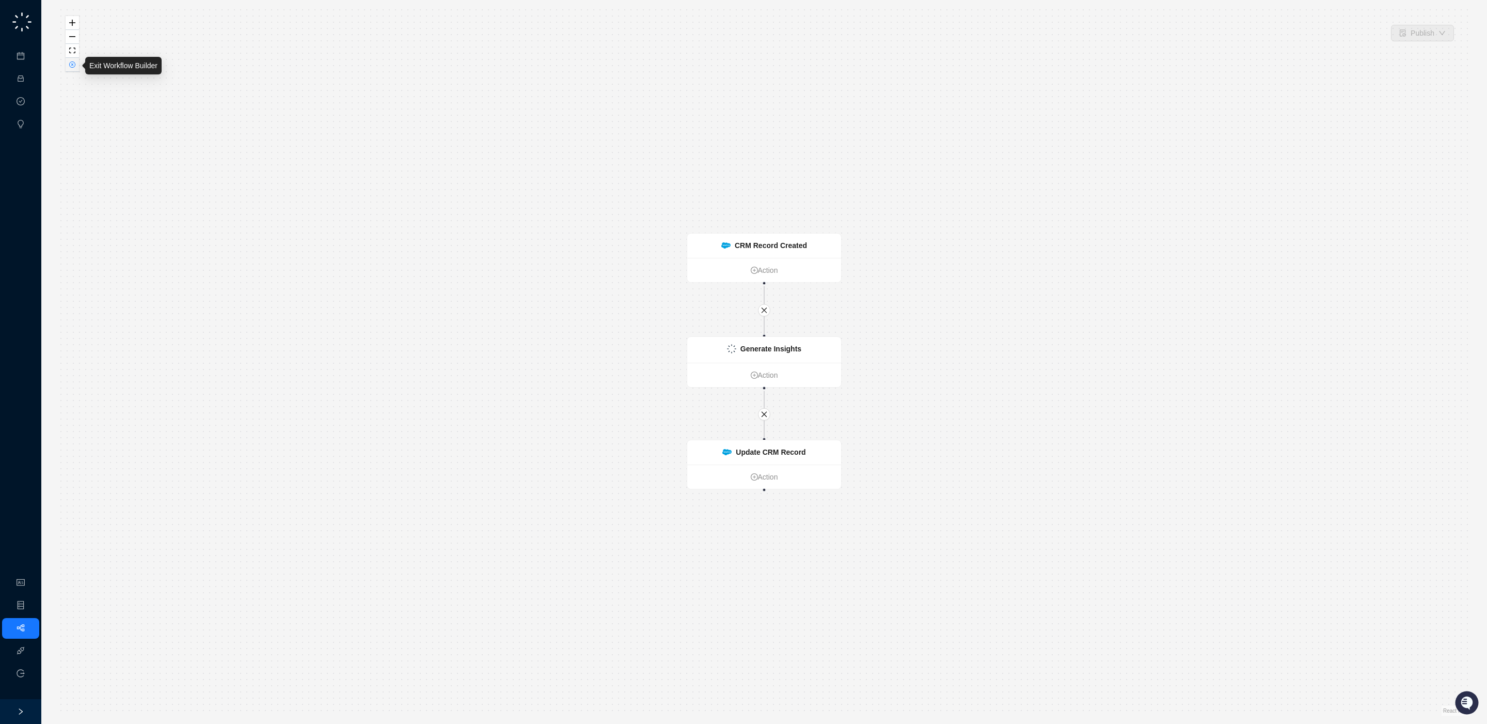
click at [75, 69] on button "button" at bounding box center [72, 65] width 13 height 14
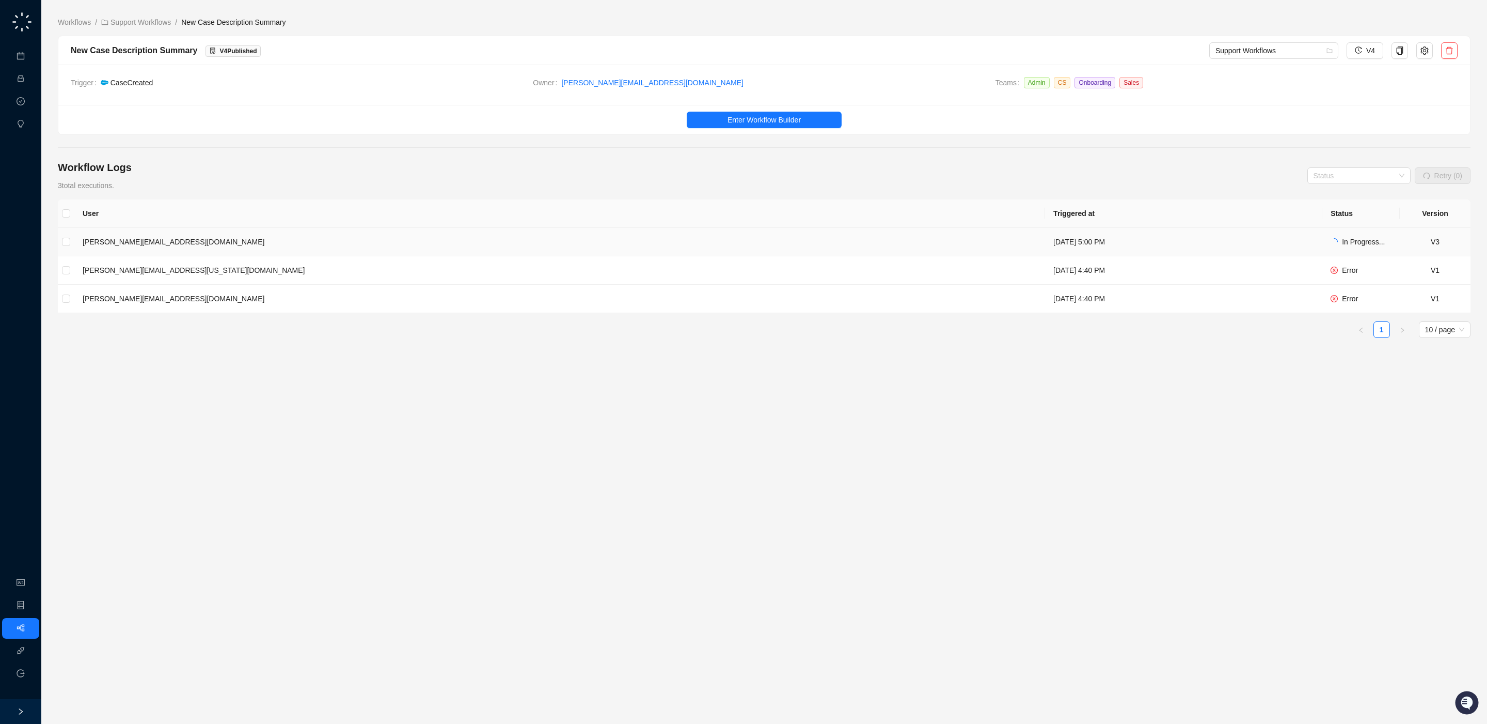
click at [1045, 247] on td "[DATE] 5:00 PM" at bounding box center [1183, 242] width 277 height 28
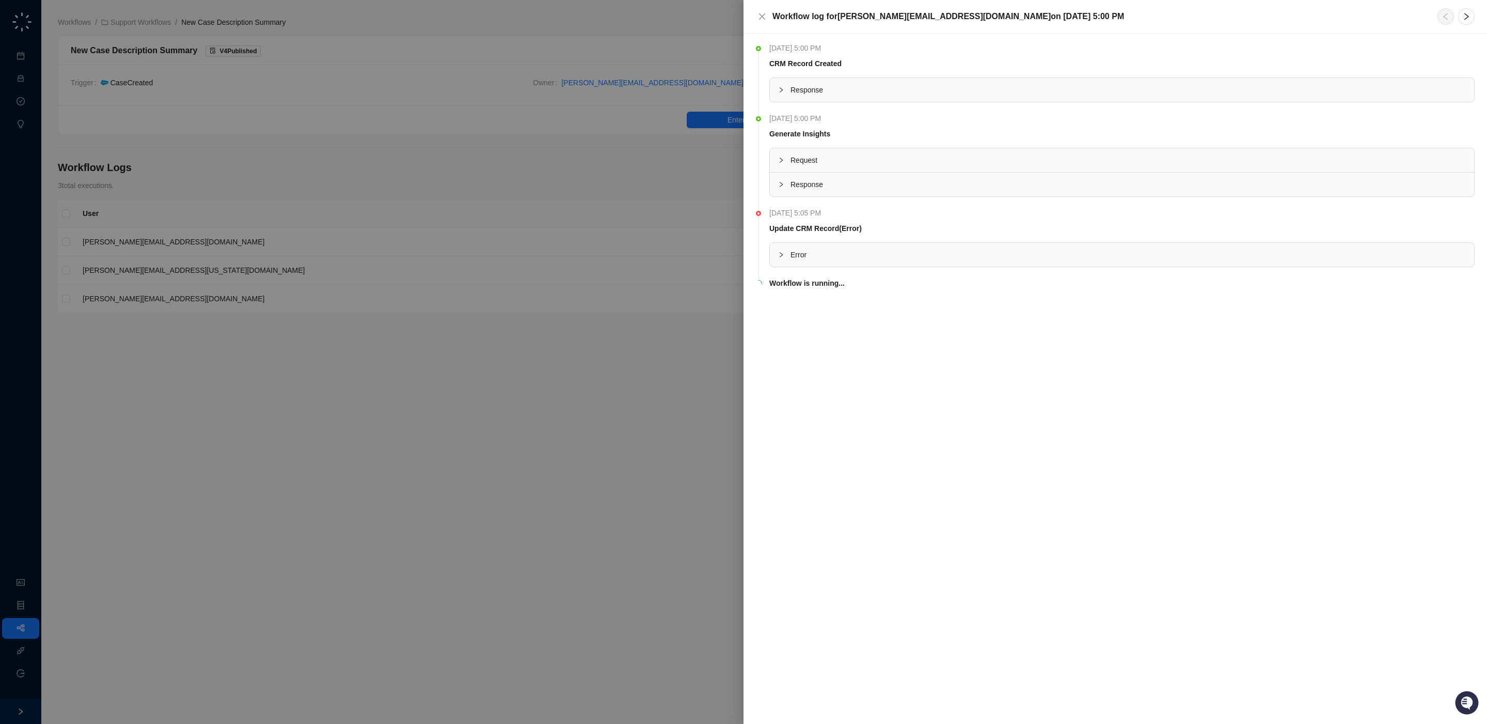
click at [343, 303] on div at bounding box center [743, 362] width 1487 height 724
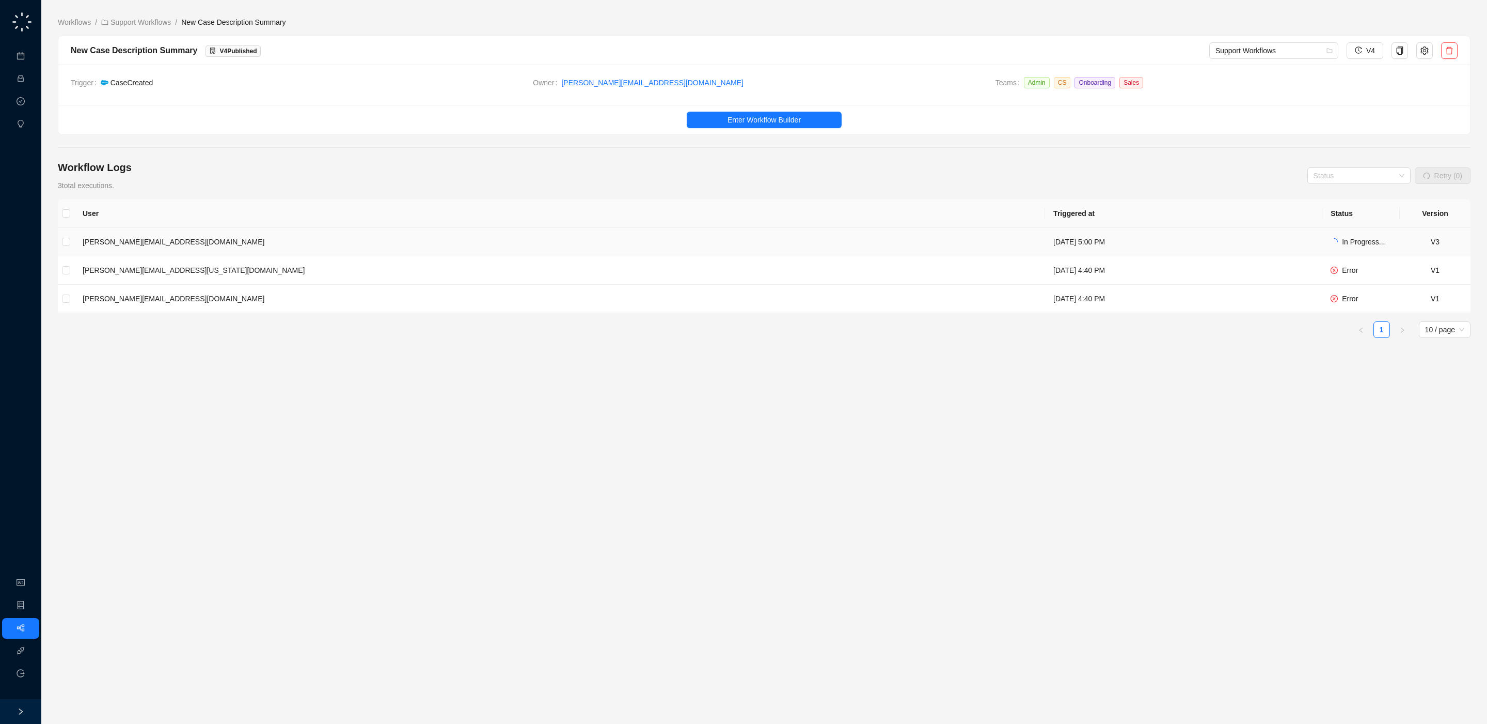
click at [512, 242] on td "[PERSON_NAME][EMAIL_ADDRESS][DOMAIN_NAME]" at bounding box center [559, 242] width 971 height 28
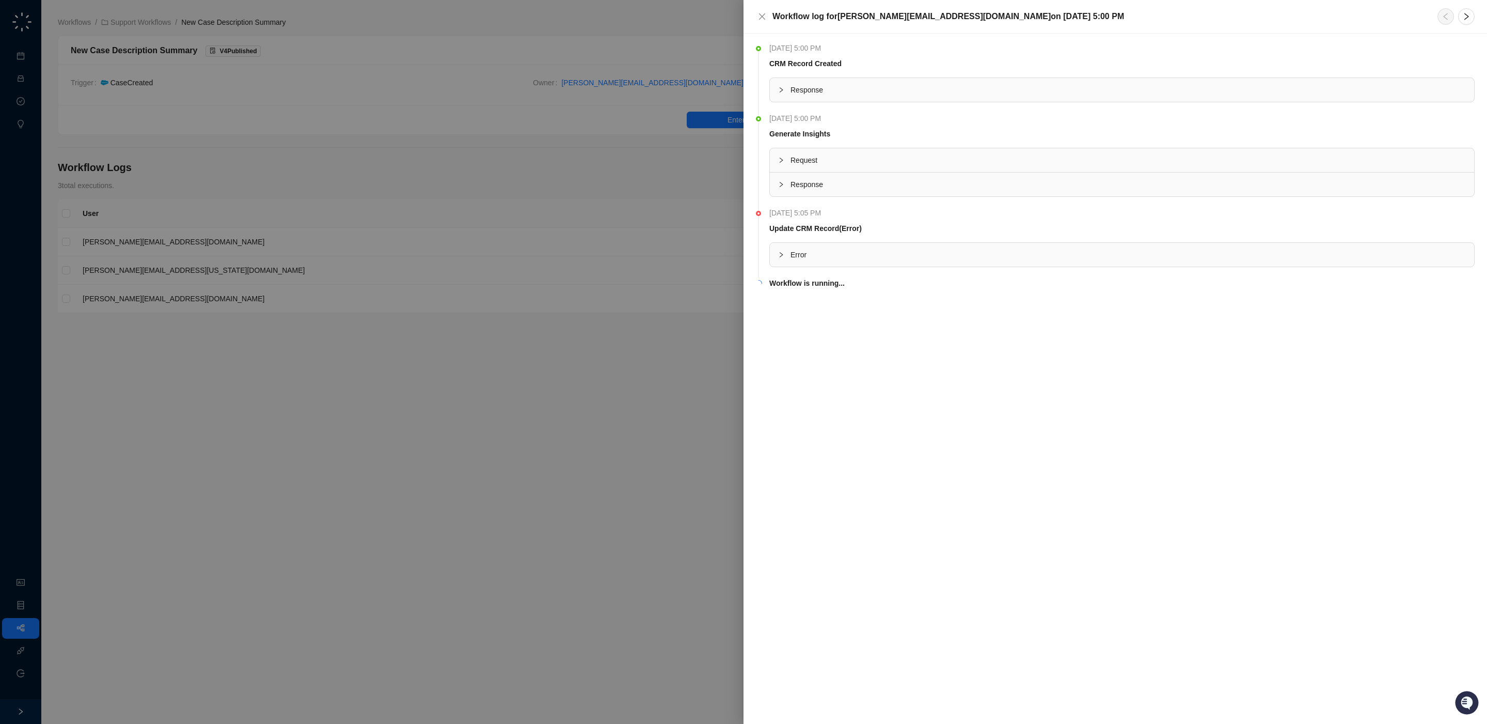
click at [855, 259] on span "Error" at bounding box center [1129, 254] width 676 height 11
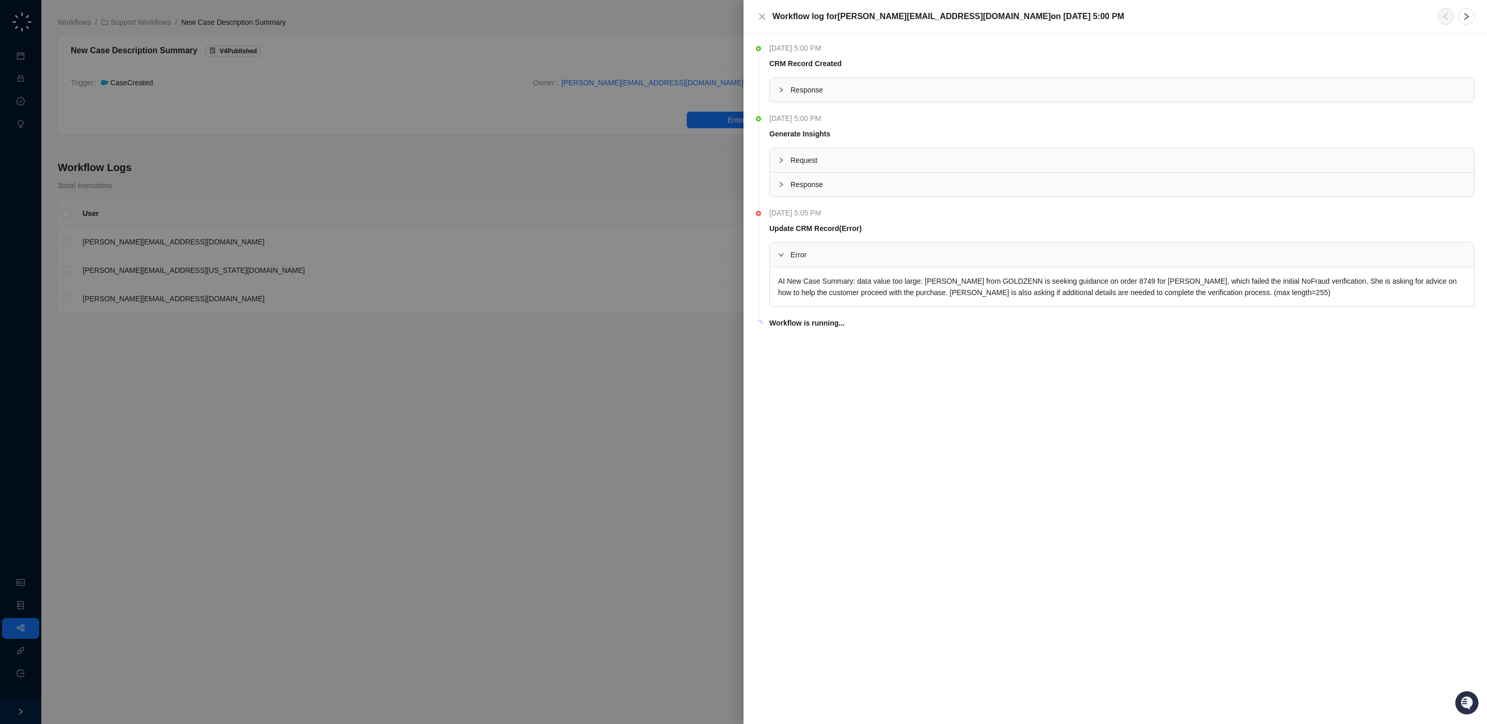
click at [689, 294] on div at bounding box center [743, 362] width 1487 height 724
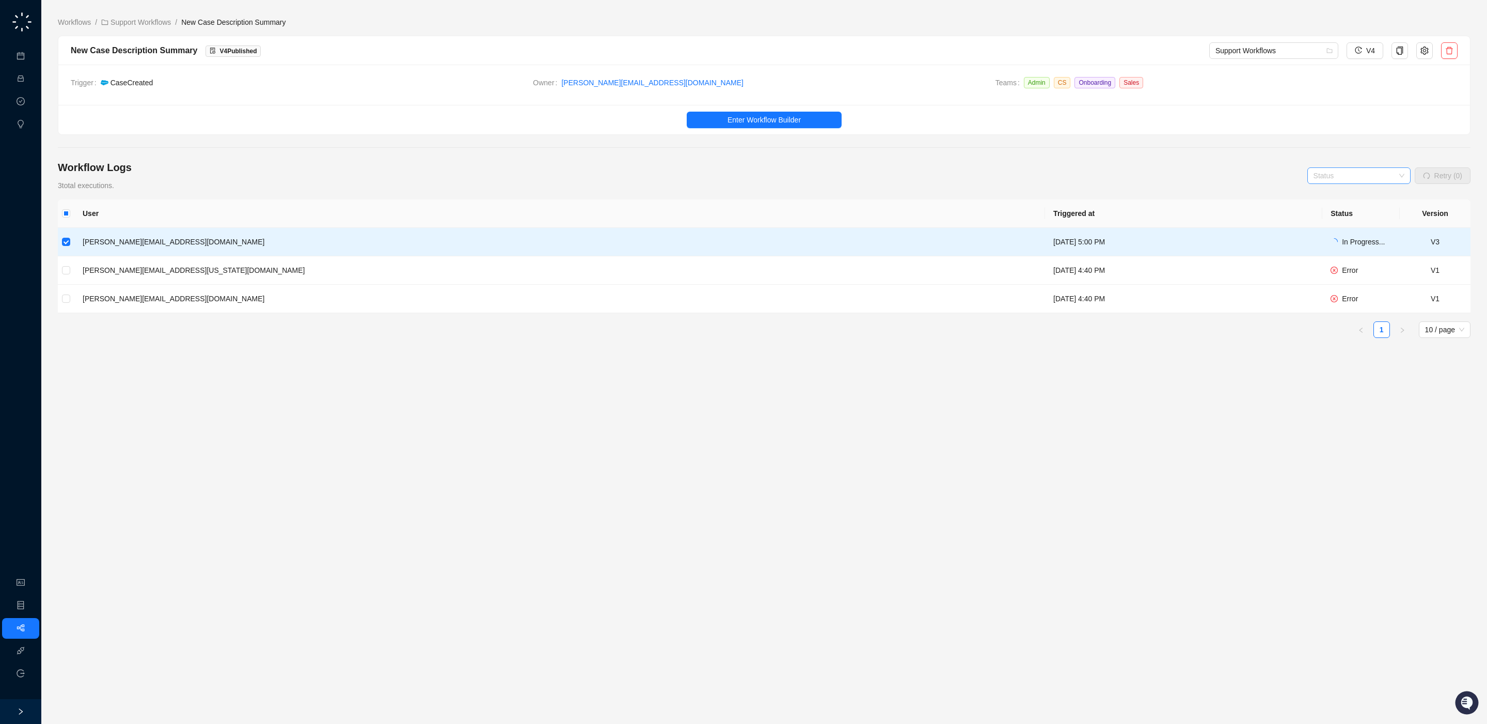
click at [1366, 178] on input "search" at bounding box center [1356, 175] width 85 height 15
click at [1337, 248] on div "Error" at bounding box center [1357, 247] width 87 height 11
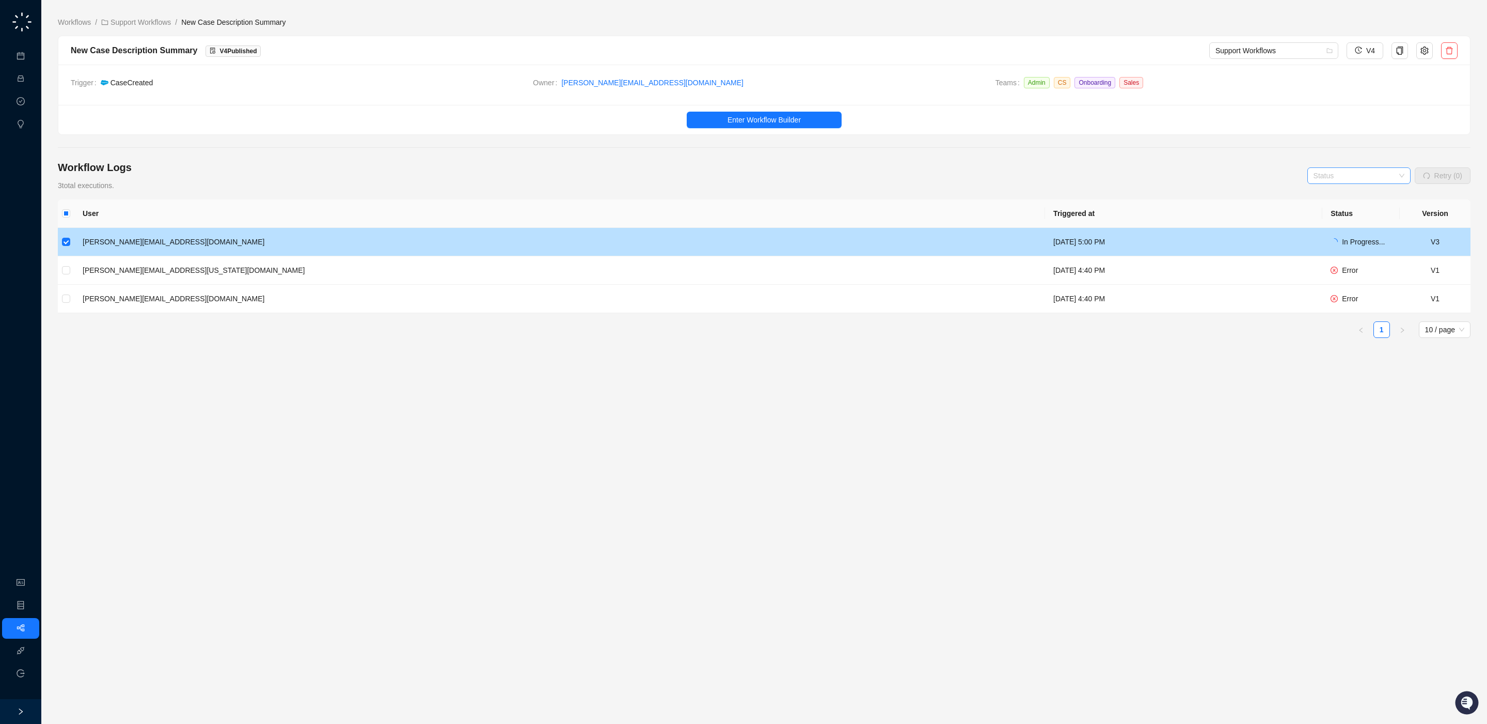
click at [1045, 242] on td "[DATE] 5:00 PM" at bounding box center [1183, 242] width 277 height 28
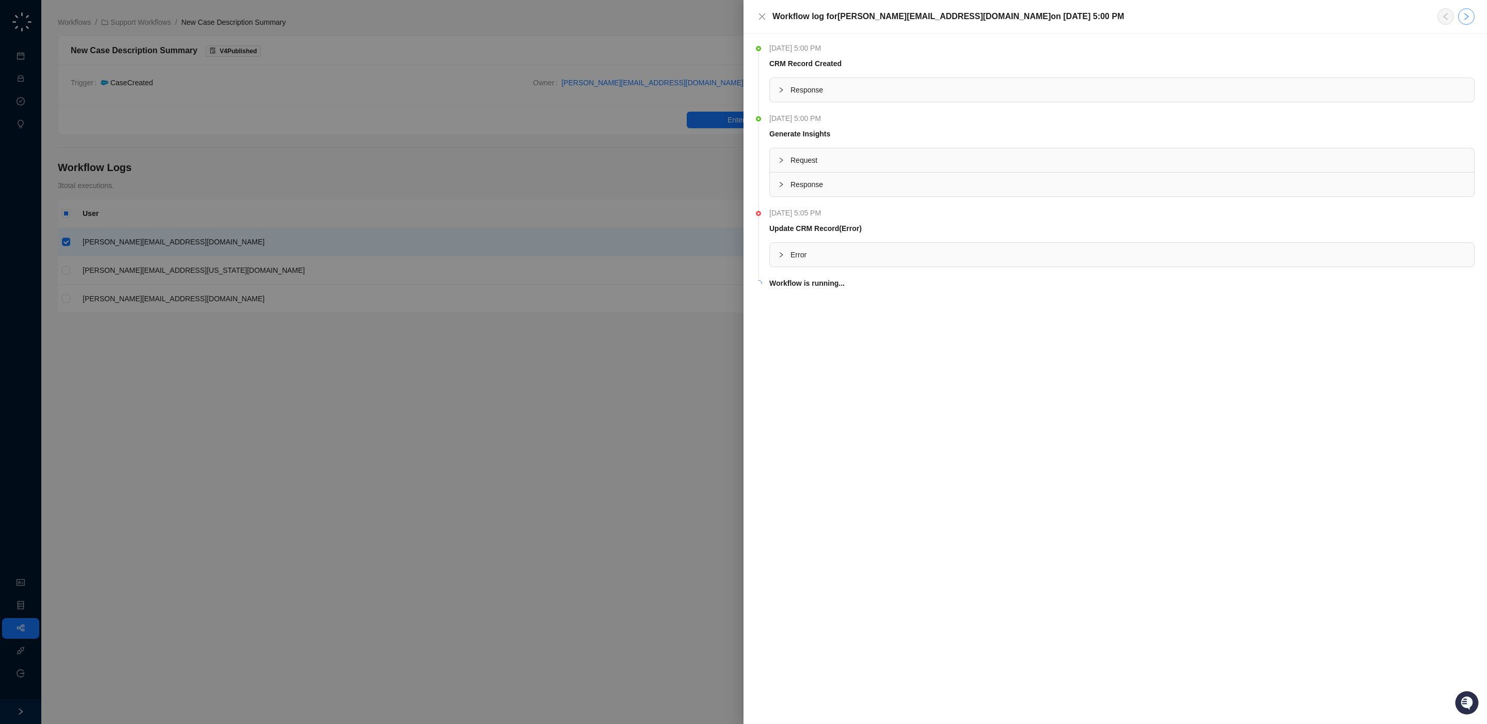
click at [1470, 17] on icon "right" at bounding box center [1467, 16] width 8 height 8
click at [761, 14] on icon "close" at bounding box center [762, 16] width 8 height 8
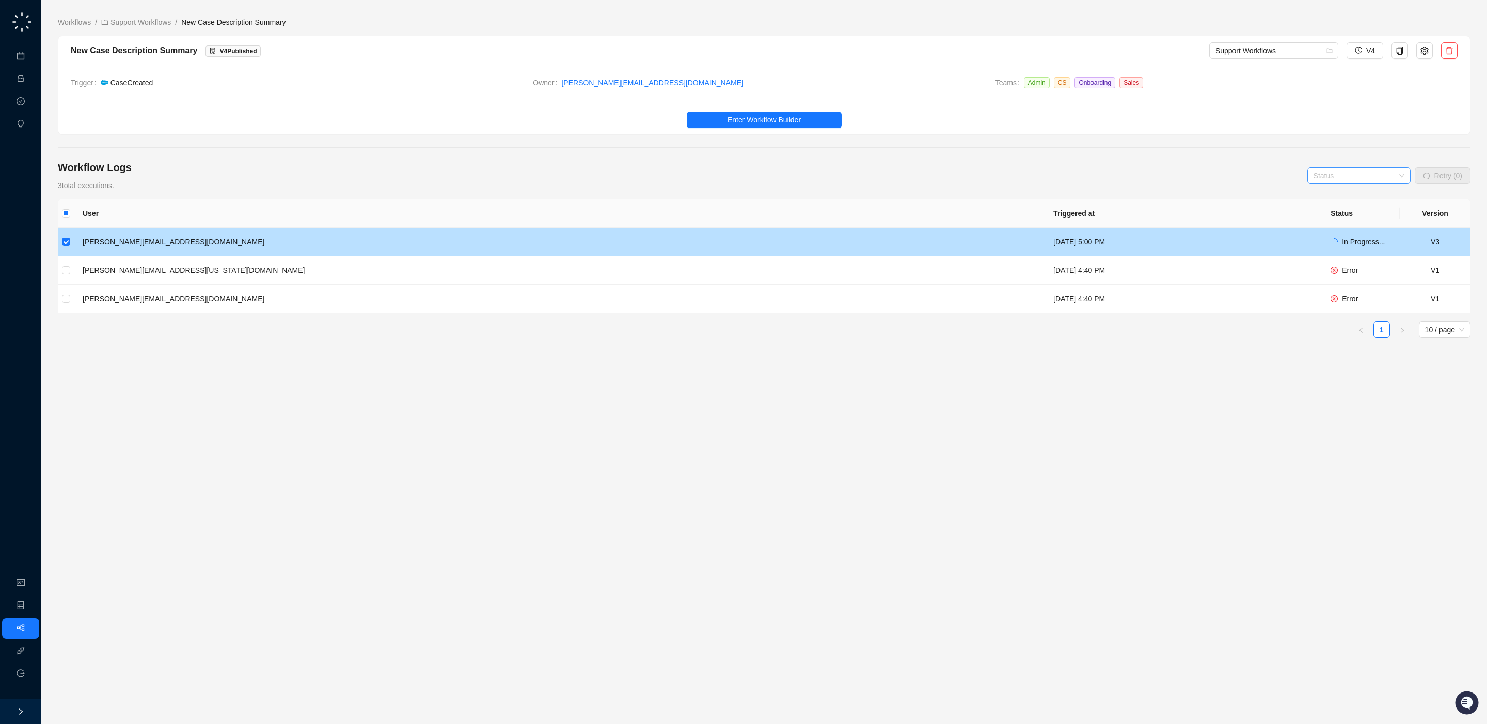
click at [1045, 247] on td "[DATE] 5:00 PM" at bounding box center [1183, 242] width 277 height 28
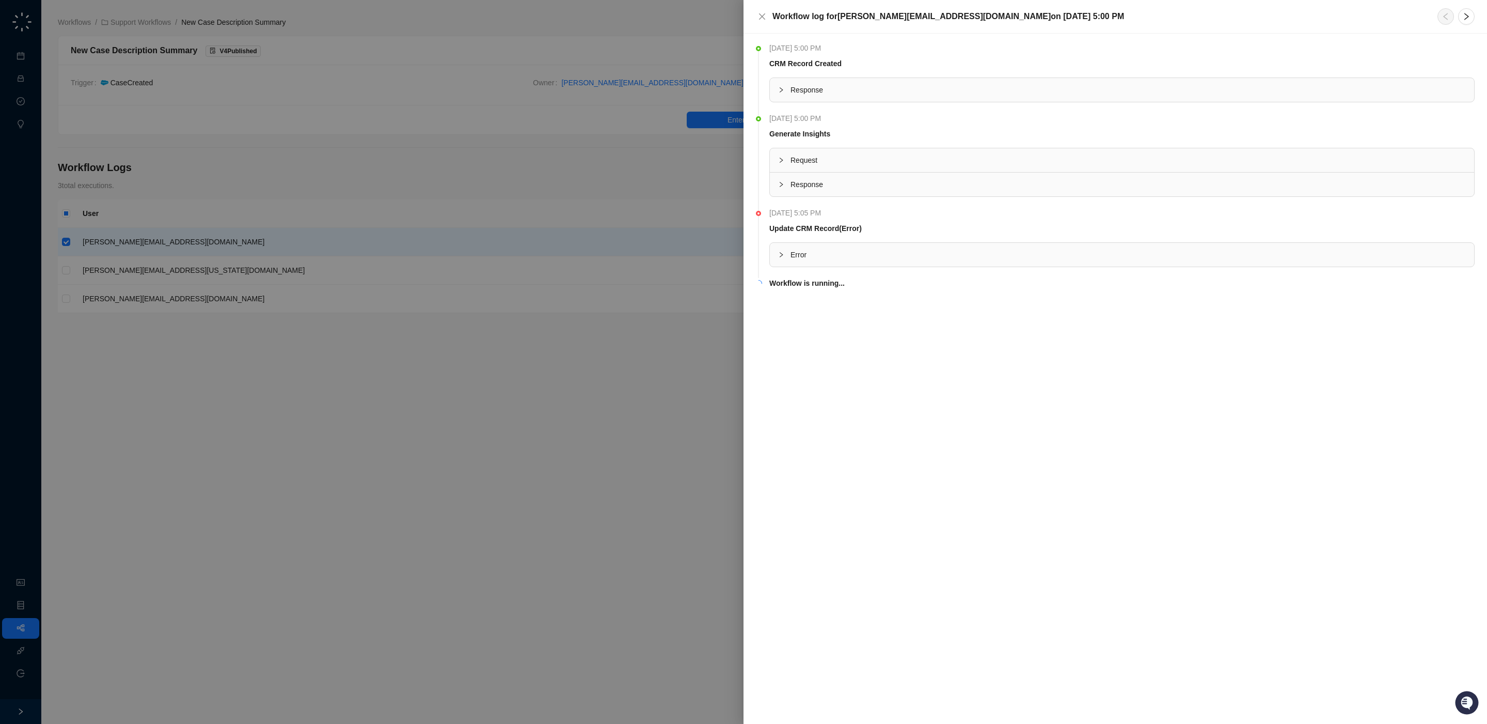
click at [827, 87] on span "Response" at bounding box center [1129, 89] width 676 height 11
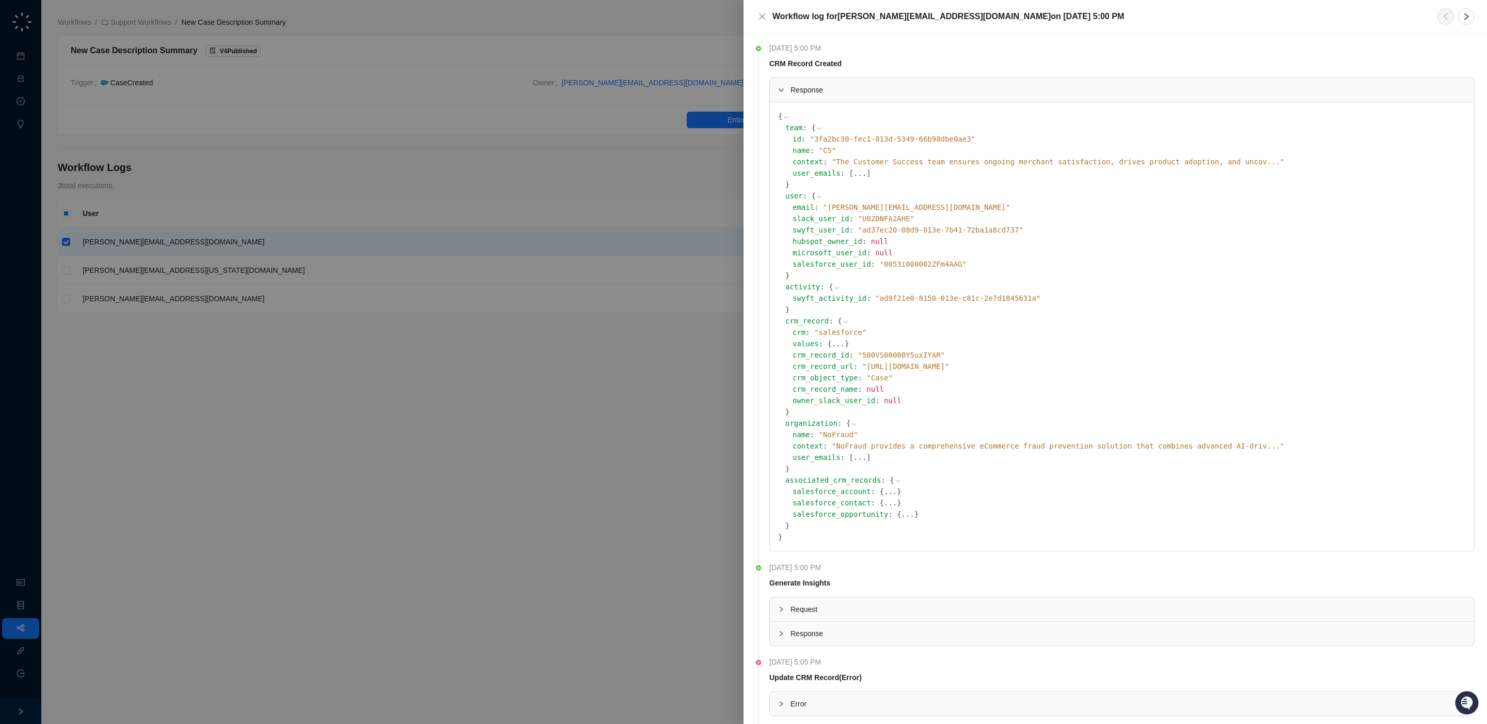
click at [0, 0] on icon at bounding box center [0, 0] width 0 height 0
click at [768, 18] on button "Close" at bounding box center [762, 16] width 12 height 12
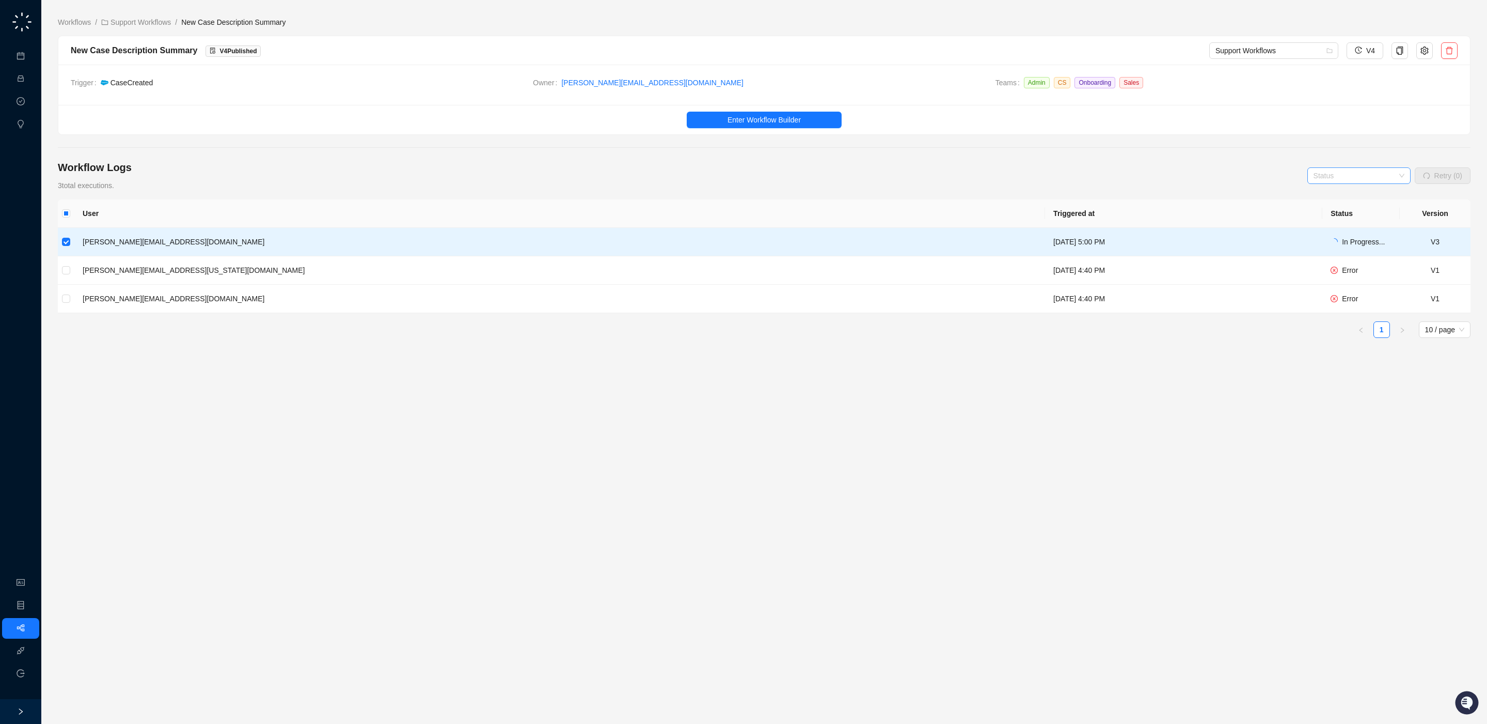
click at [811, 165] on div "Workflow Logs 3 total executions. Status Retry (0)" at bounding box center [764, 175] width 1413 height 31
